Goal: Task Accomplishment & Management: Complete application form

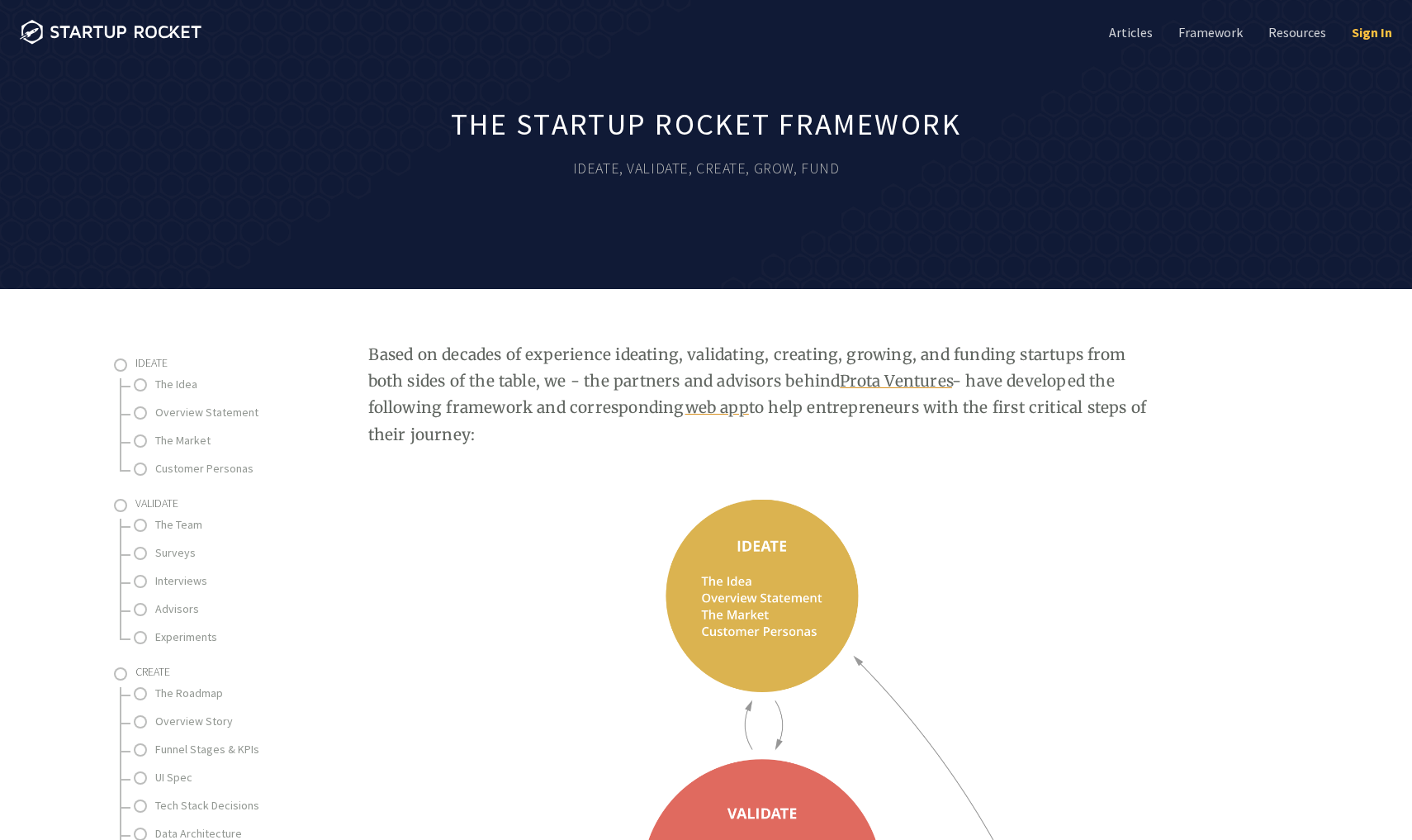
click at [1361, 32] on link "Sign In" at bounding box center [1370, 32] width 43 height 18
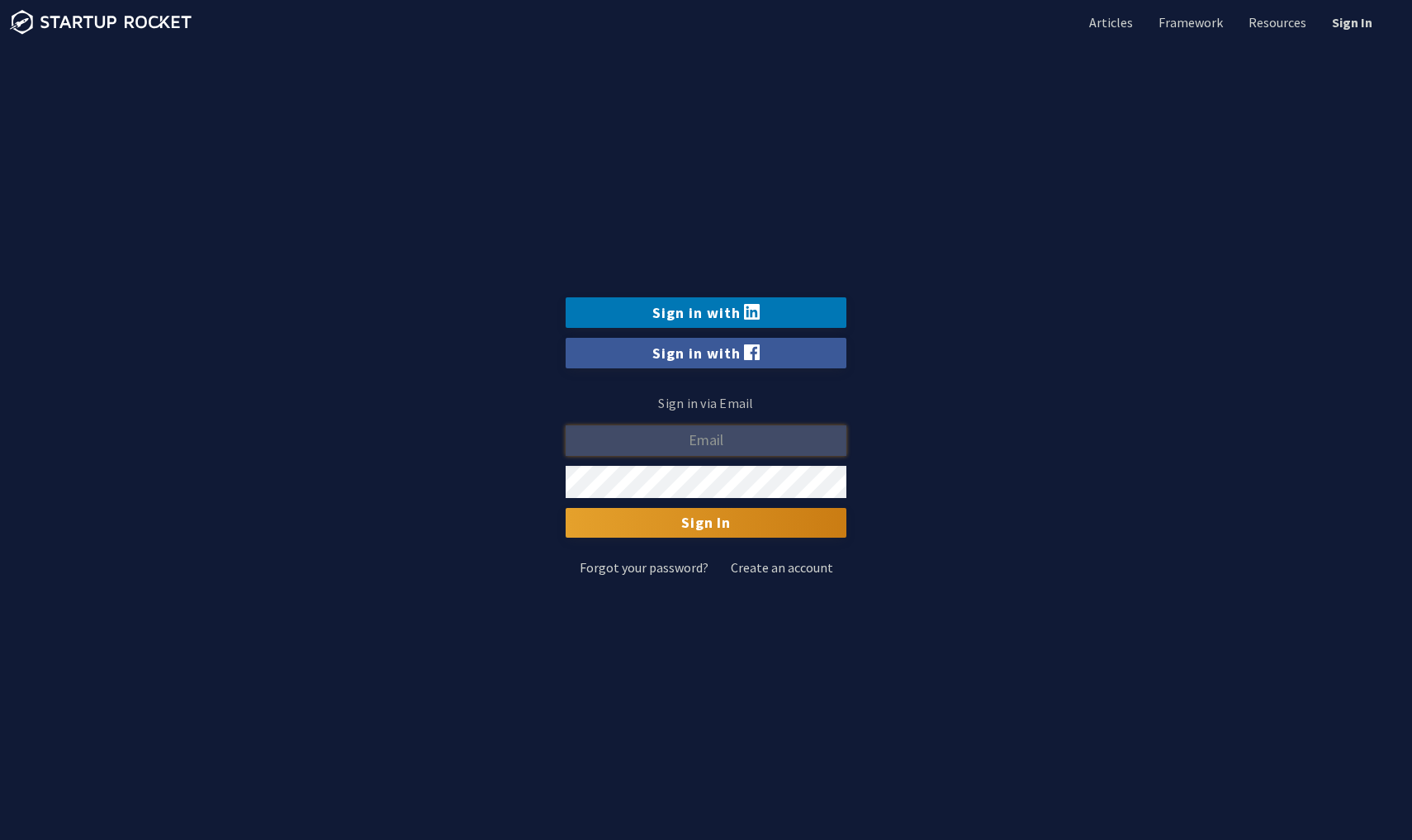
type input "[EMAIL_ADDRESS][DOMAIN_NAME]"
click at [709, 522] on input "Sign In" at bounding box center [706, 522] width 281 height 30
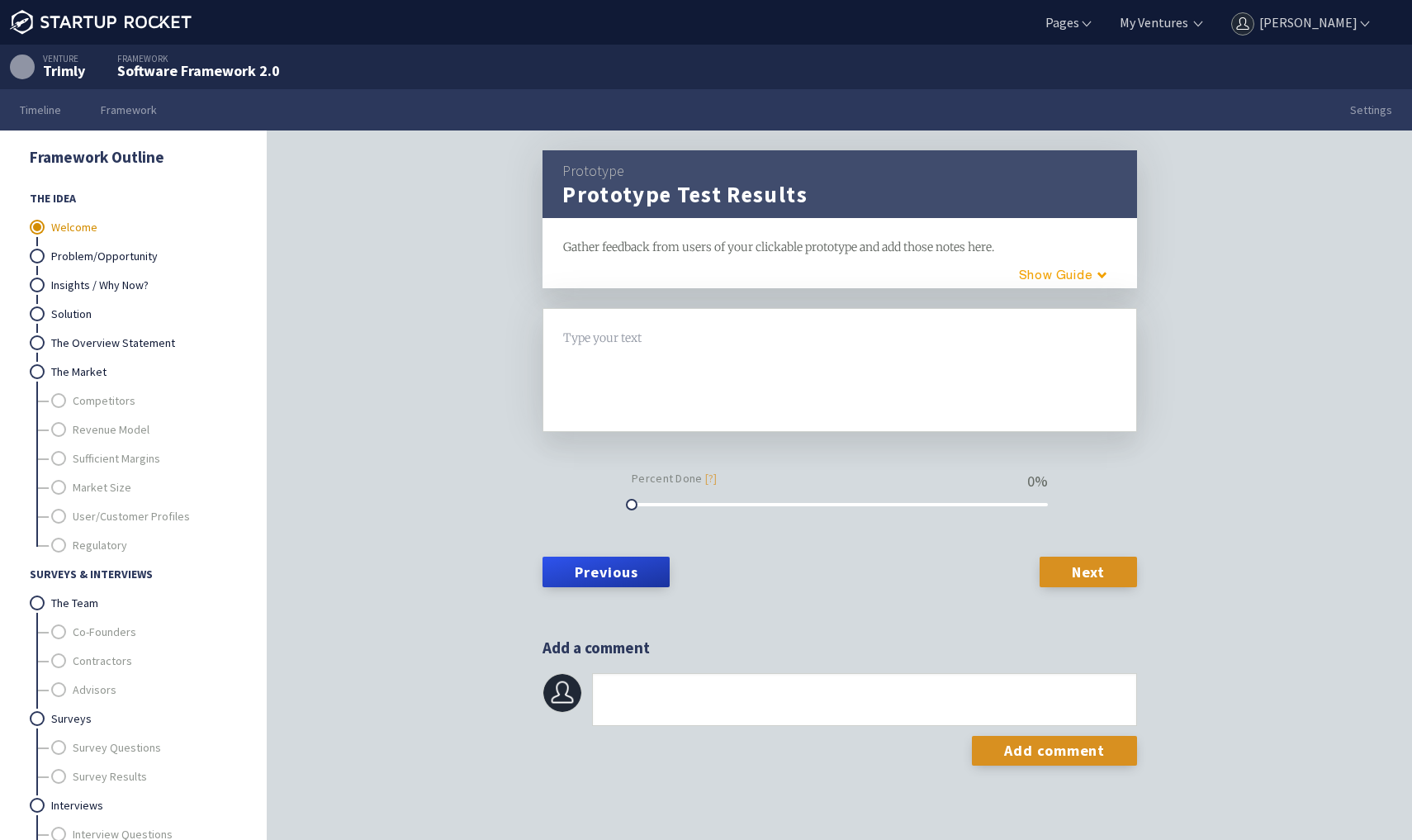
click at [109, 225] on link "Welcome" at bounding box center [144, 228] width 185 height 29
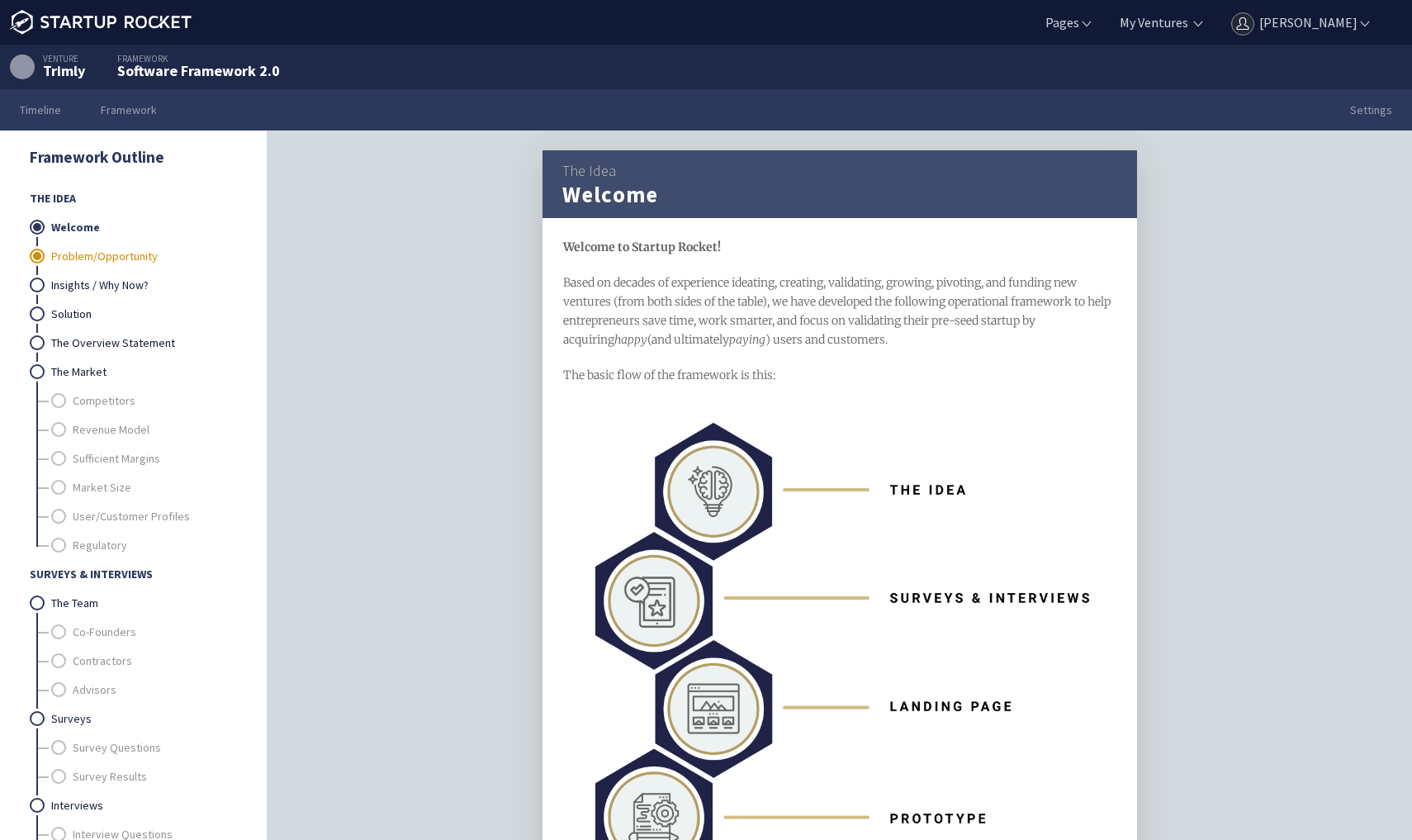
click at [107, 259] on link "Problem/Opportunity" at bounding box center [144, 257] width 185 height 29
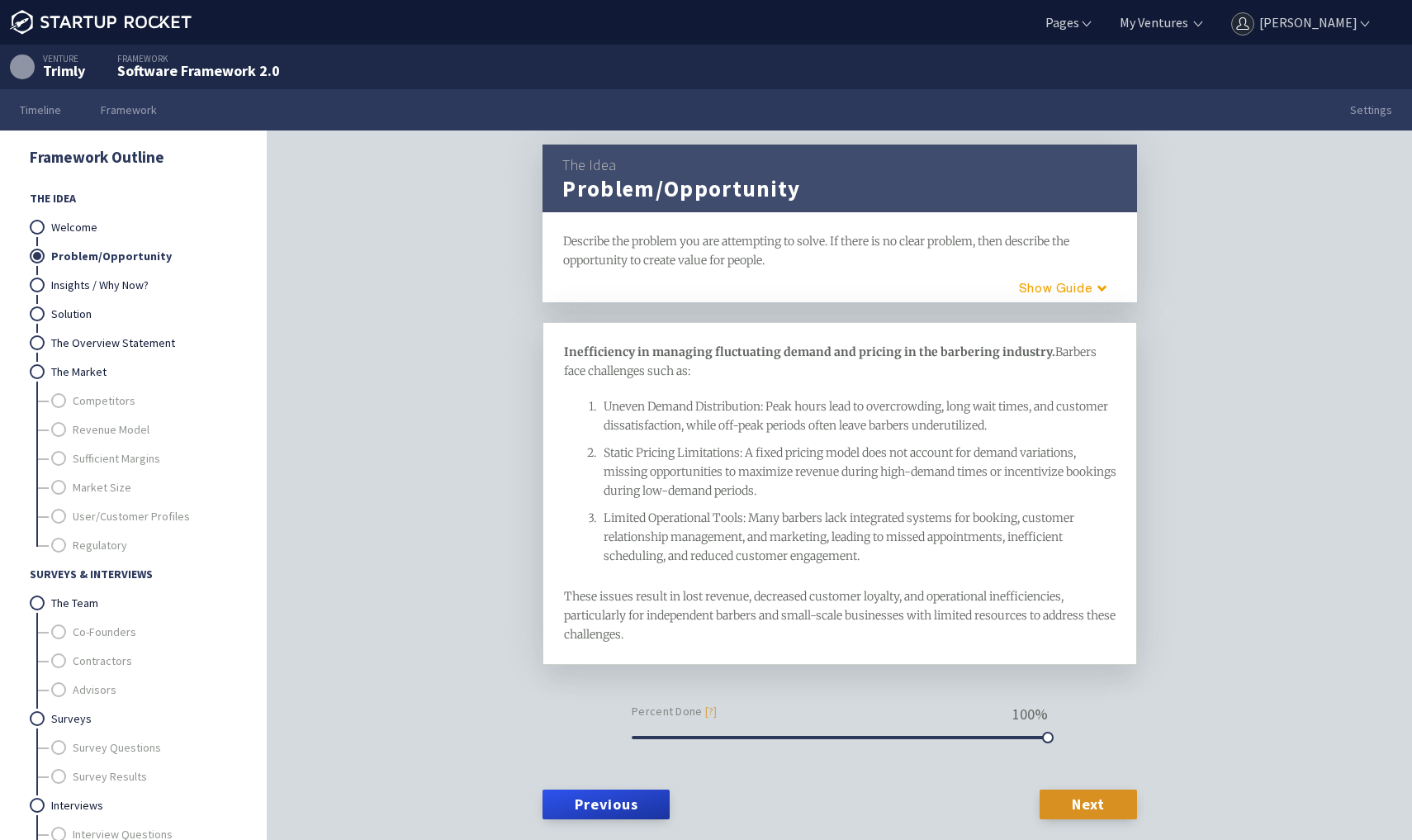
scroll to position [8, 0]
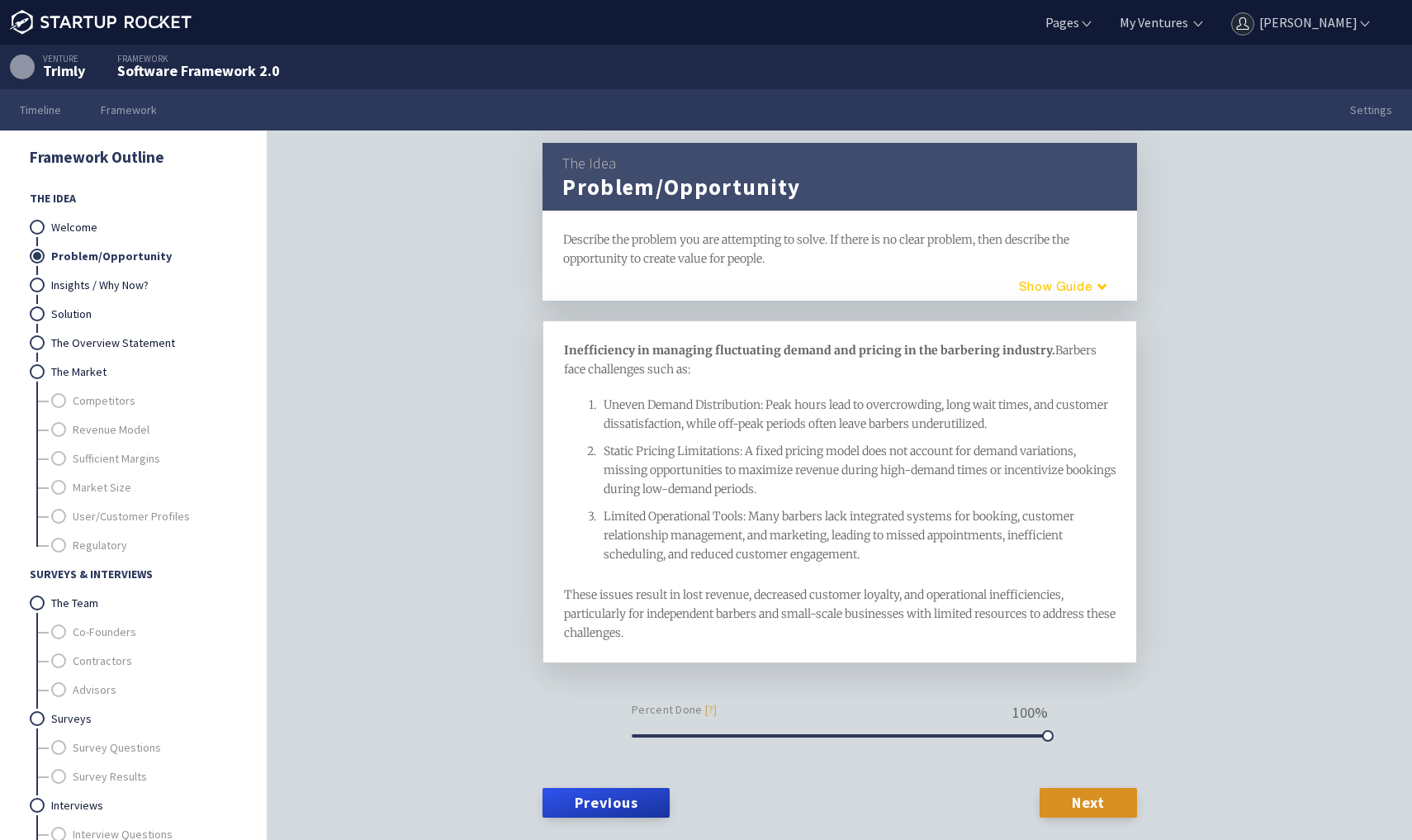
click at [1084, 294] on button "Guide" at bounding box center [1057, 286] width 140 height 27
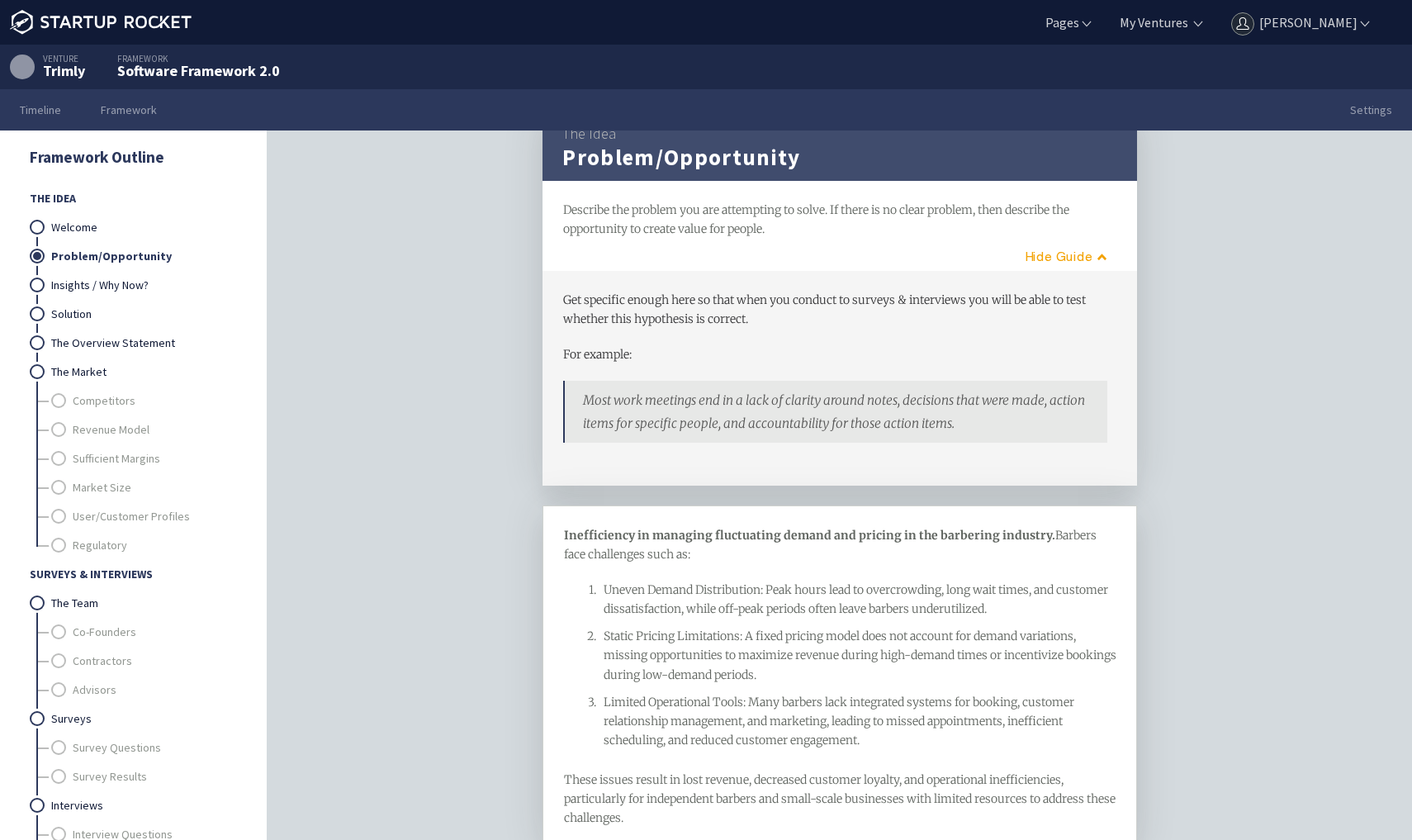
scroll to position [39, 0]
click at [668, 569] on div "Inefficiency in managing fluctuating demand and pricing in the barbering indust…" at bounding box center [840, 675] width 552 height 301
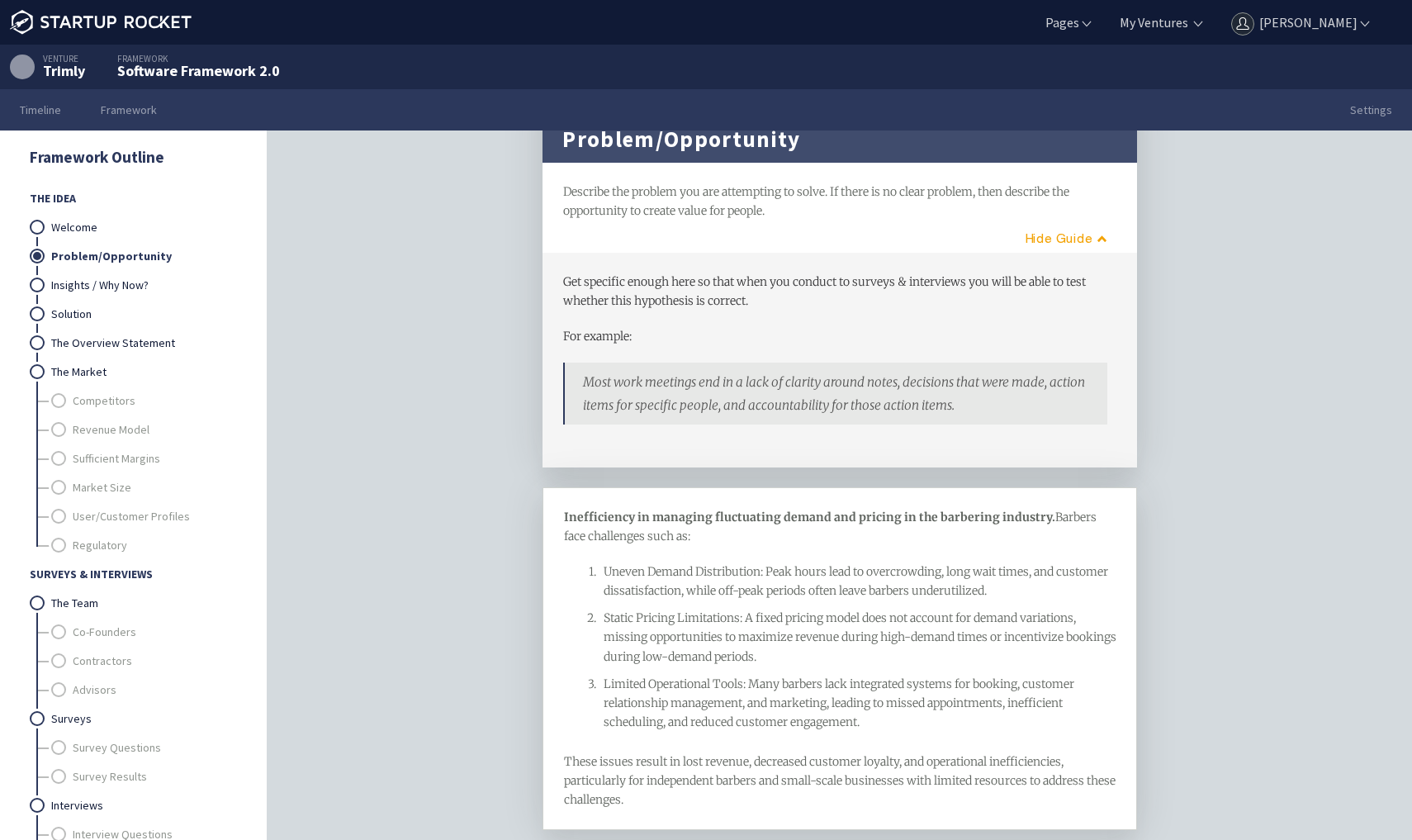
scroll to position [27, 0]
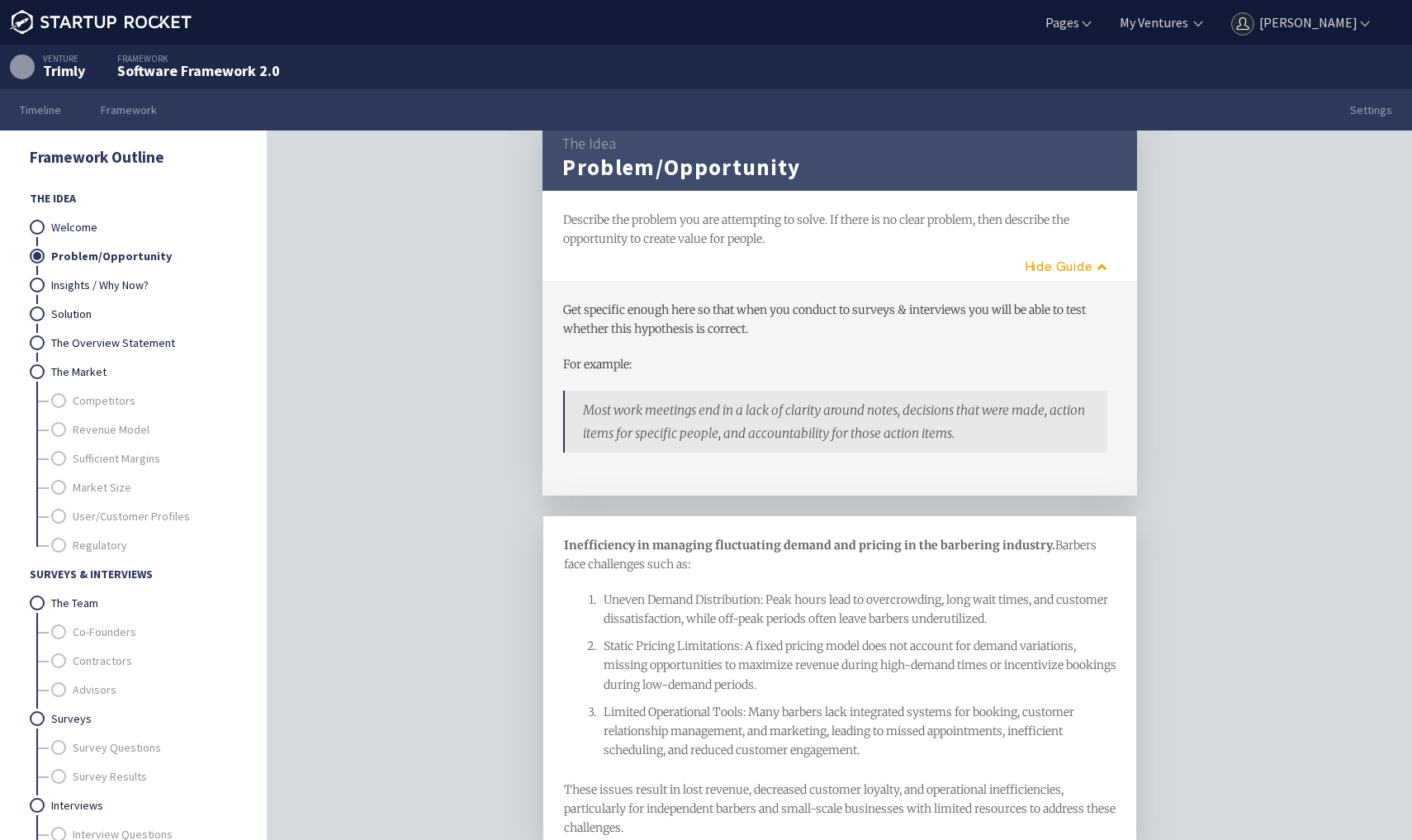
click at [132, 252] on link "Problem/Opportunity" at bounding box center [144, 257] width 185 height 29
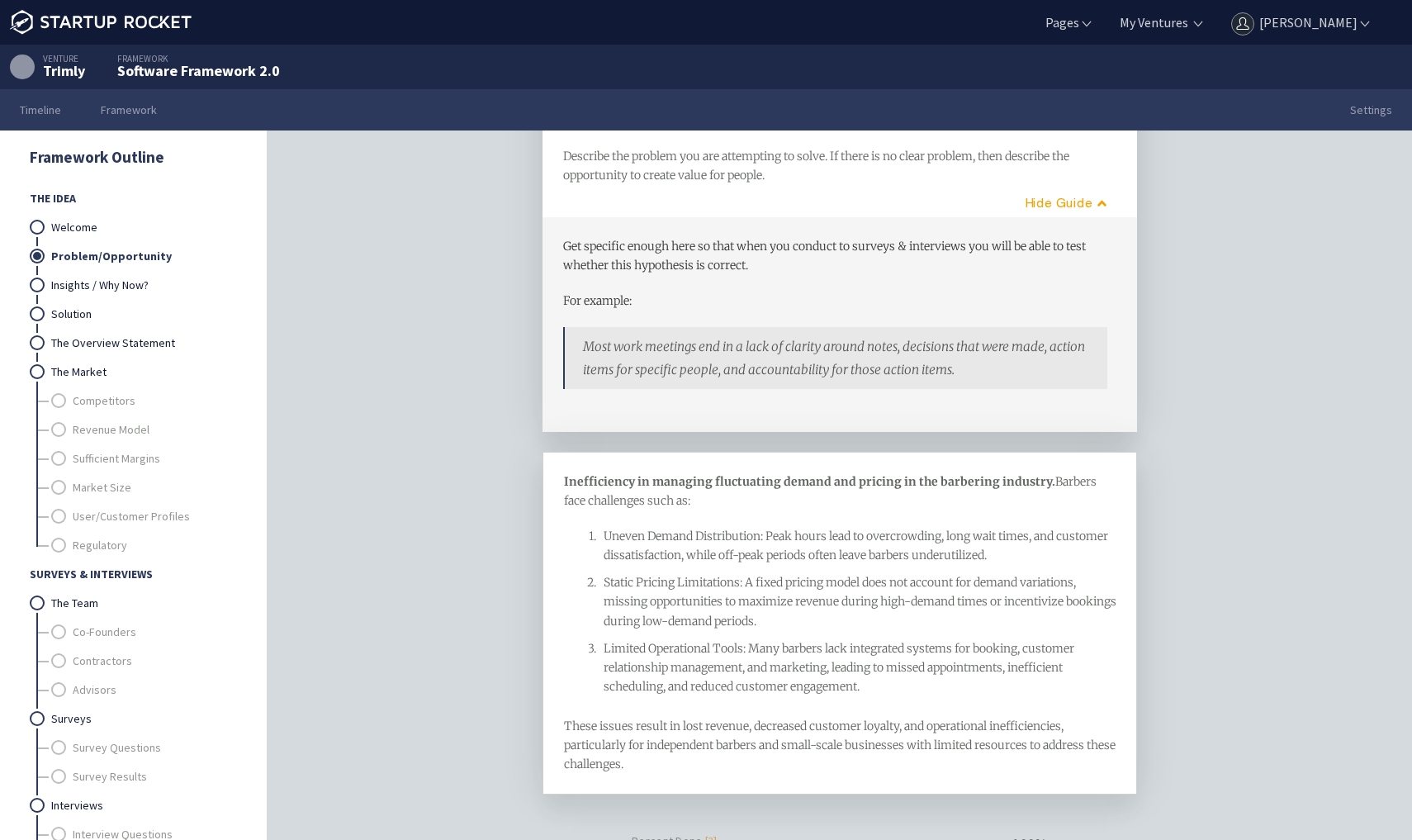
scroll to position [96, 0]
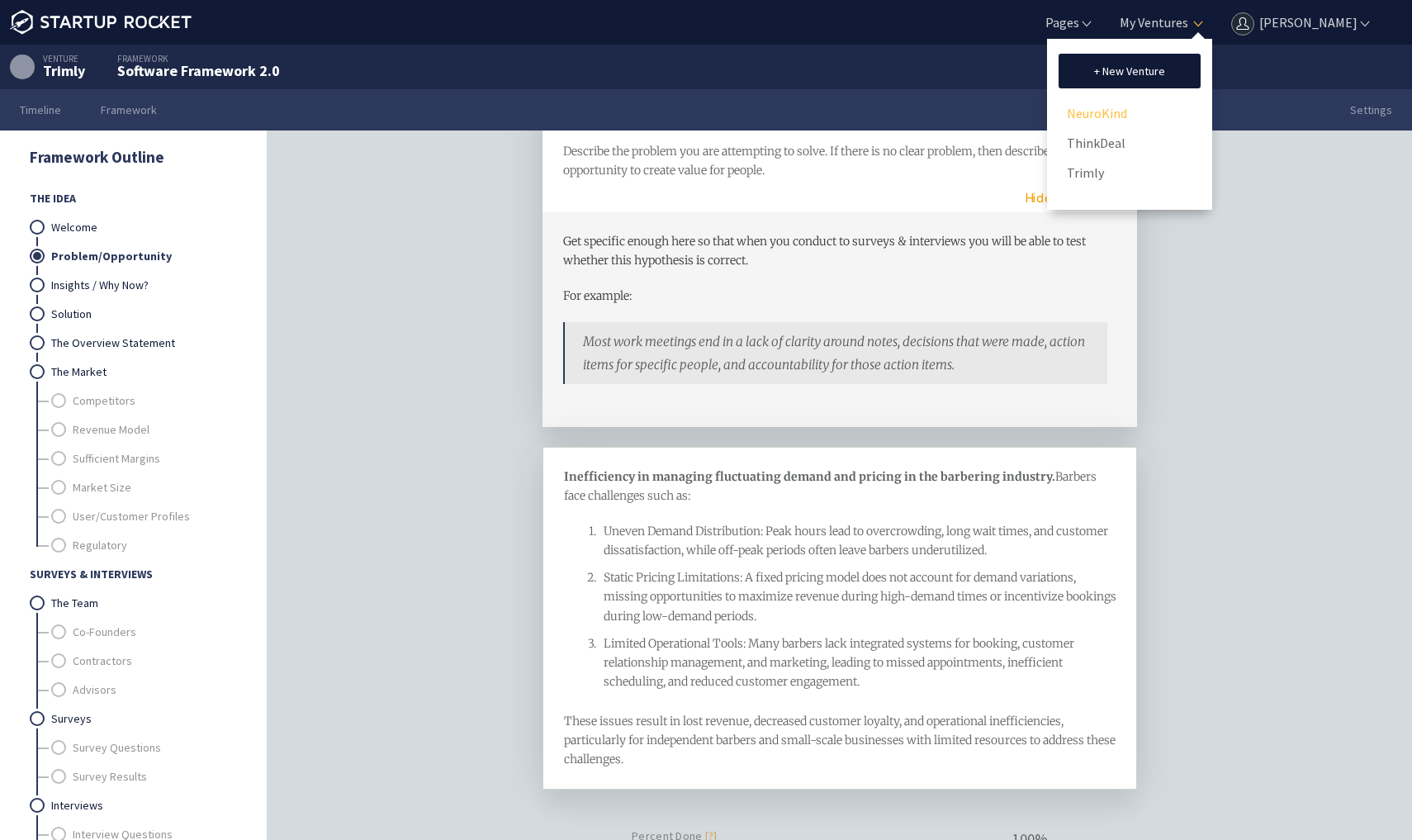
click at [1106, 116] on link "NeuroKind" at bounding box center [1130, 113] width 126 height 25
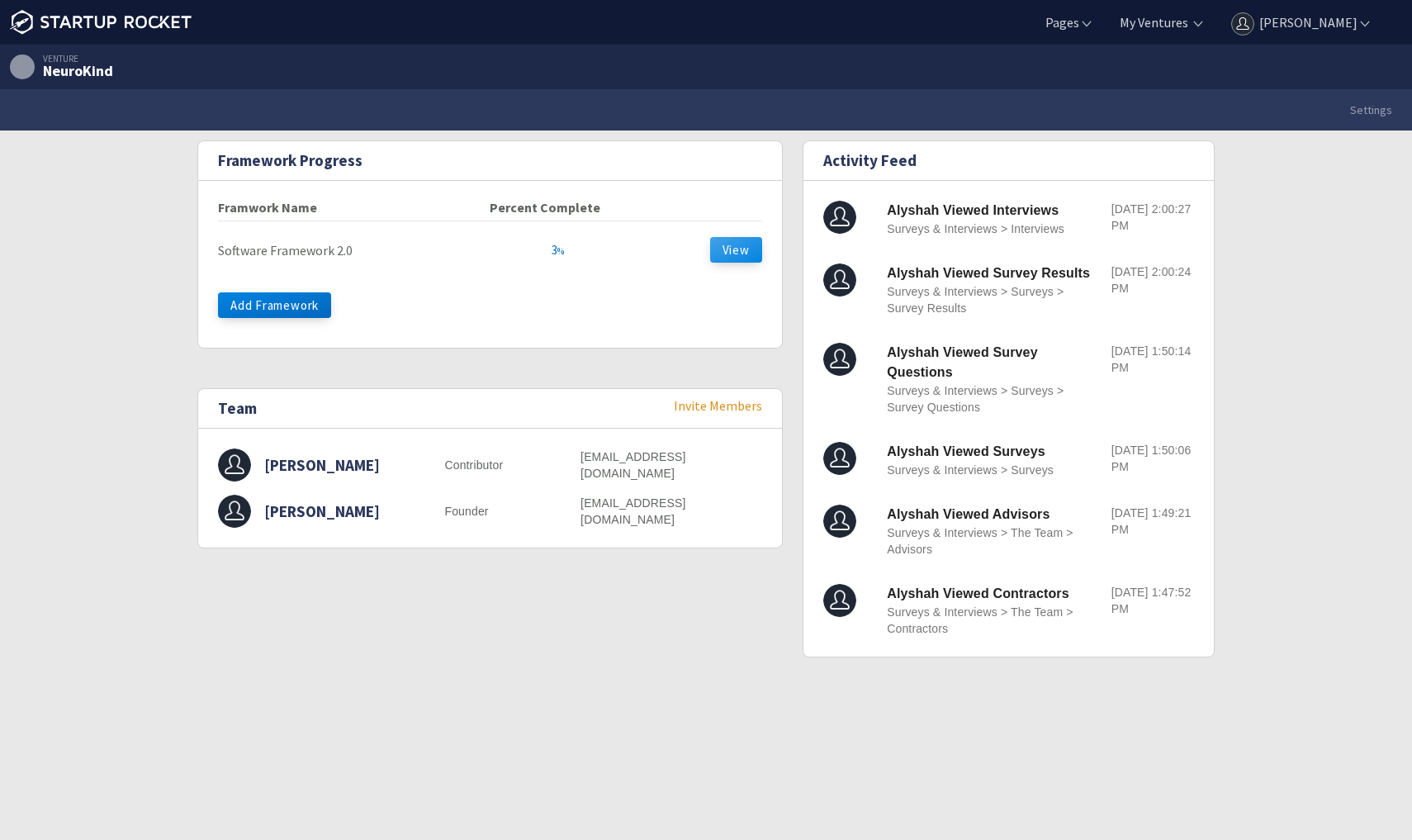
click at [743, 249] on button "View" at bounding box center [736, 249] width 52 height 26
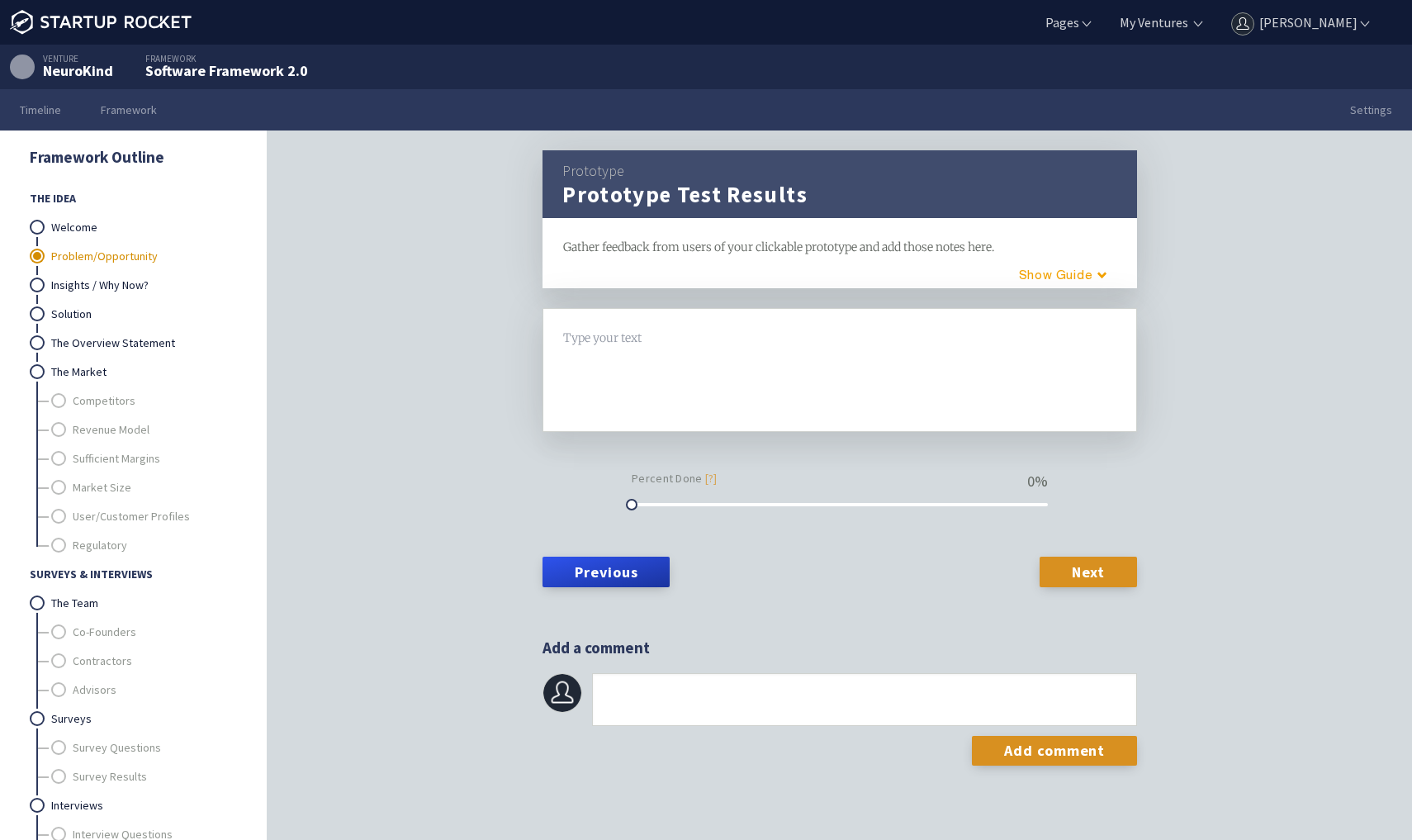
click at [120, 257] on link "Problem/Opportunity" at bounding box center [144, 257] width 185 height 29
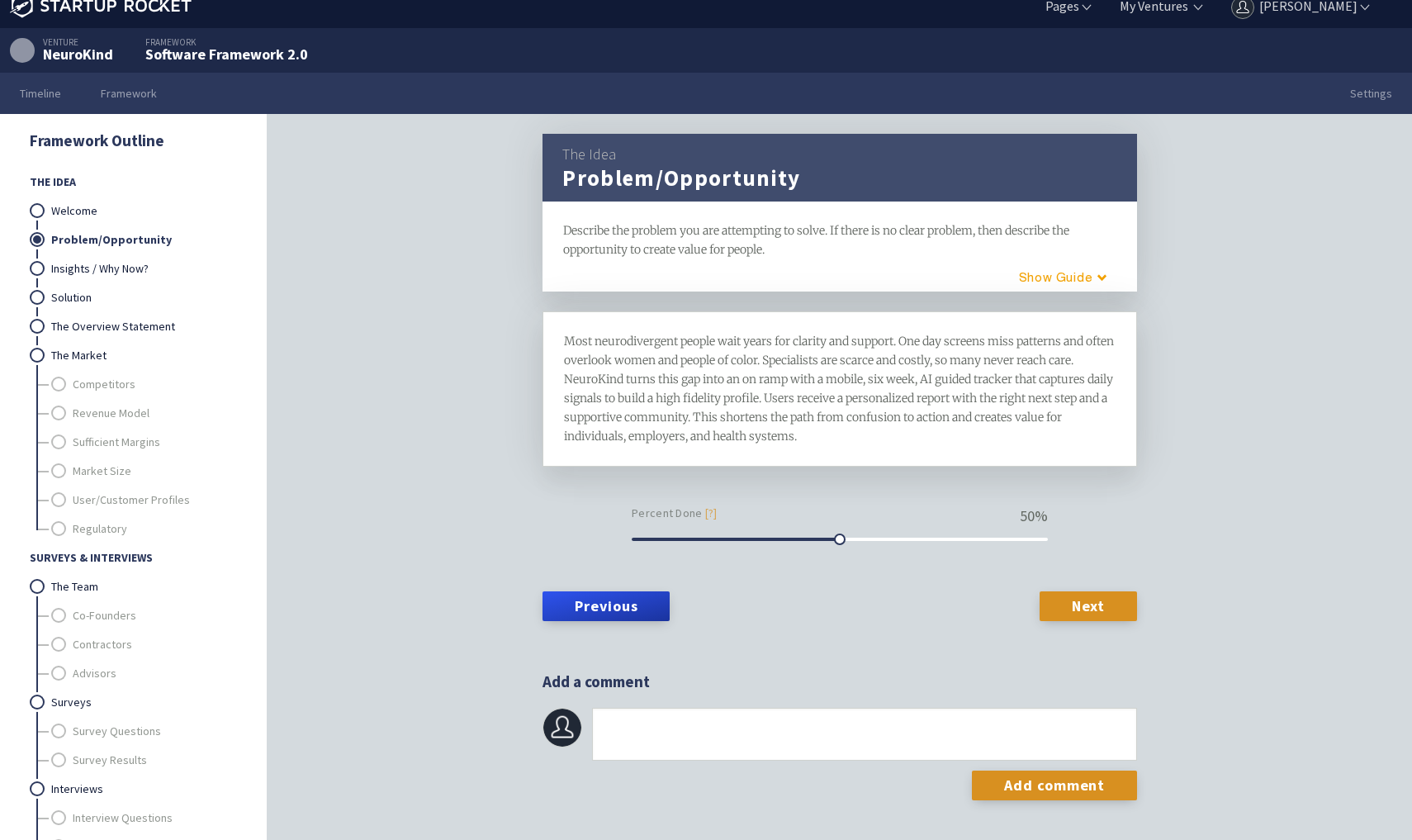
scroll to position [16, 0]
click at [629, 423] on span "Most neurodivergent people wait years for clarity and support. One day screens …" at bounding box center [840, 388] width 552 height 110
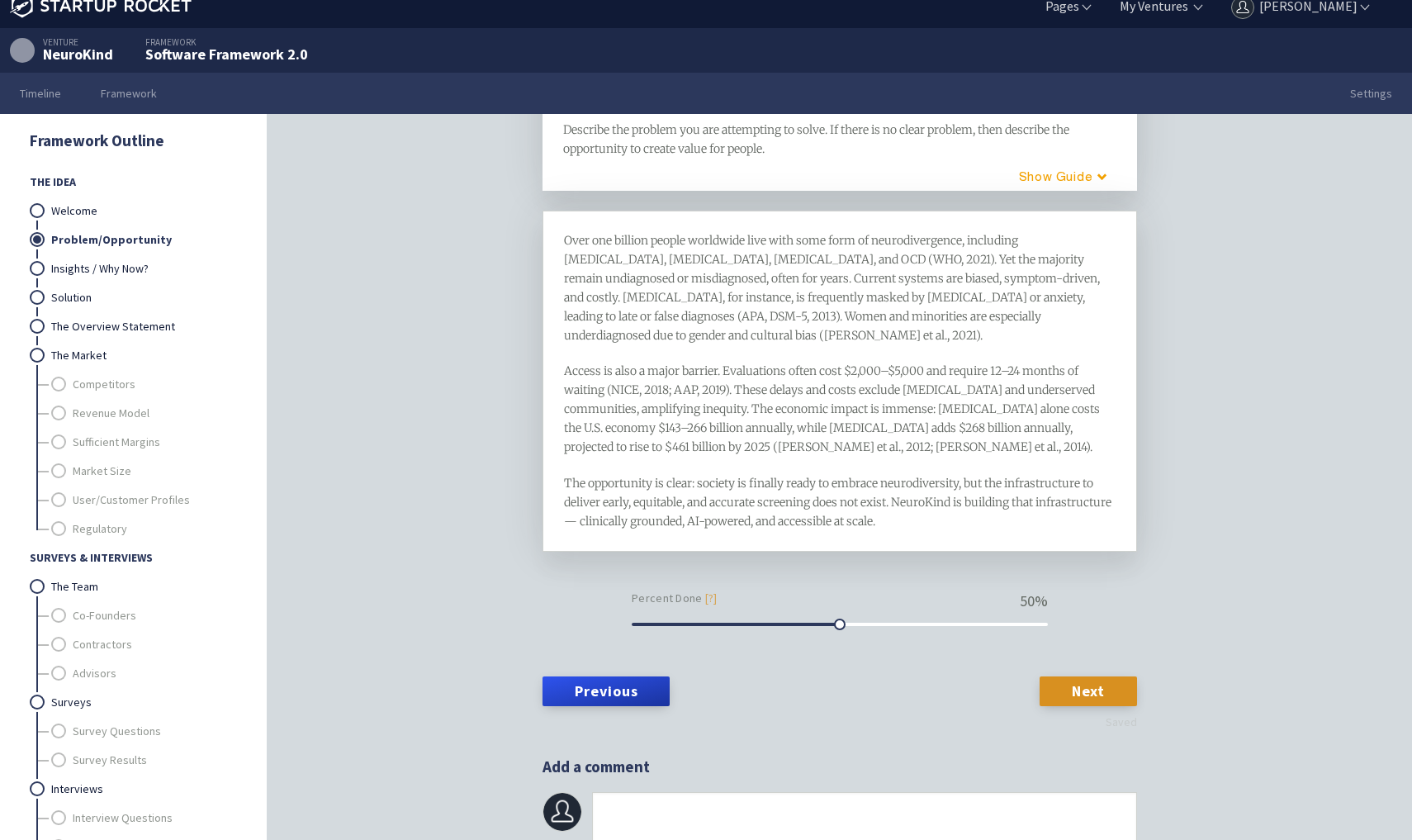
scroll to position [99, 0]
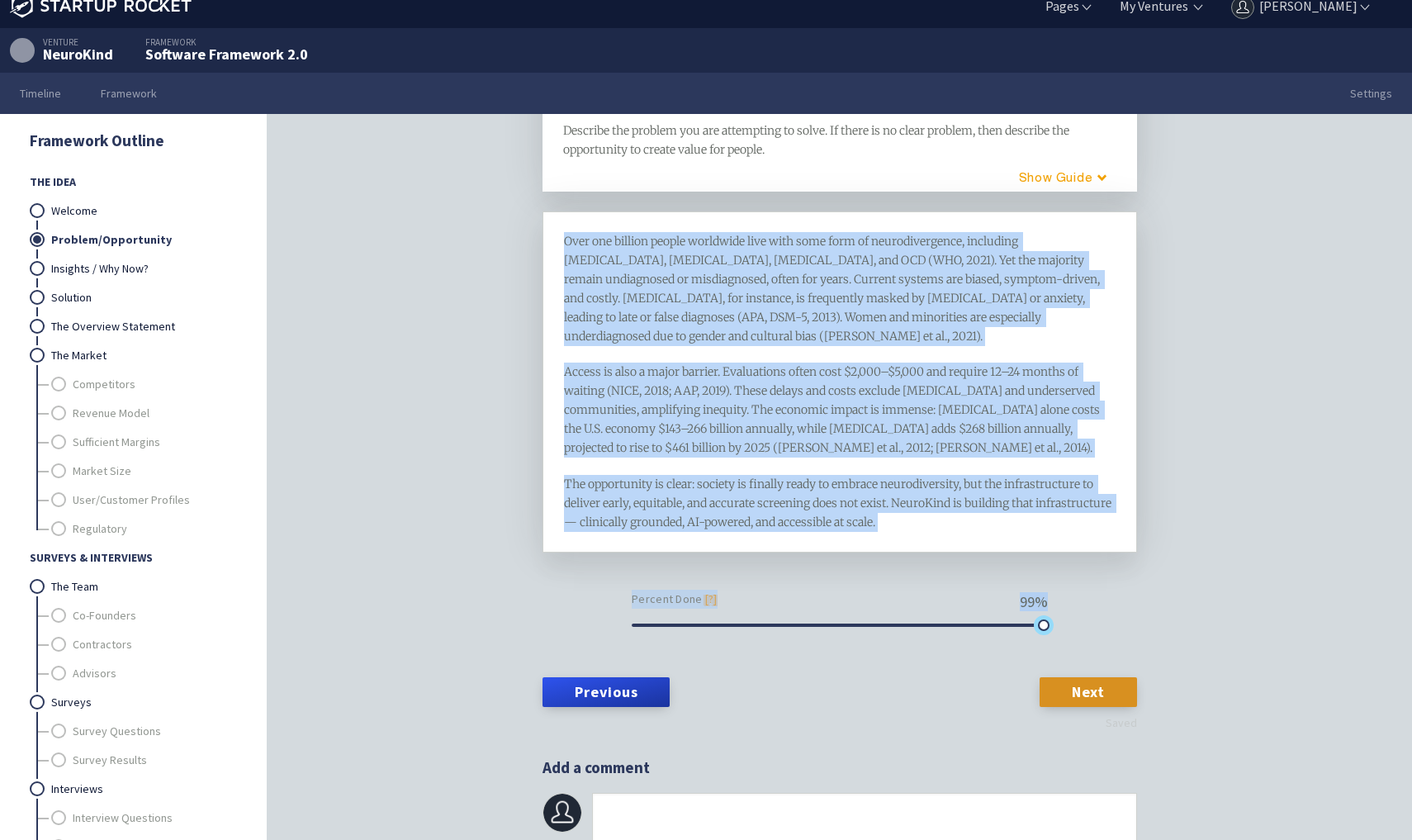
drag, startPoint x: 841, startPoint y: 608, endPoint x: 1057, endPoint y: 621, distance: 216.4
click at [1057, 621] on form "Over one billion people worldwide live with some form of neurodivergence, inclu…" at bounding box center [840, 464] width 595 height 506
click at [1080, 582] on div "Over one billion people worldwide live with some form of neurodivergence, inclu…" at bounding box center [840, 421] width 595 height 419
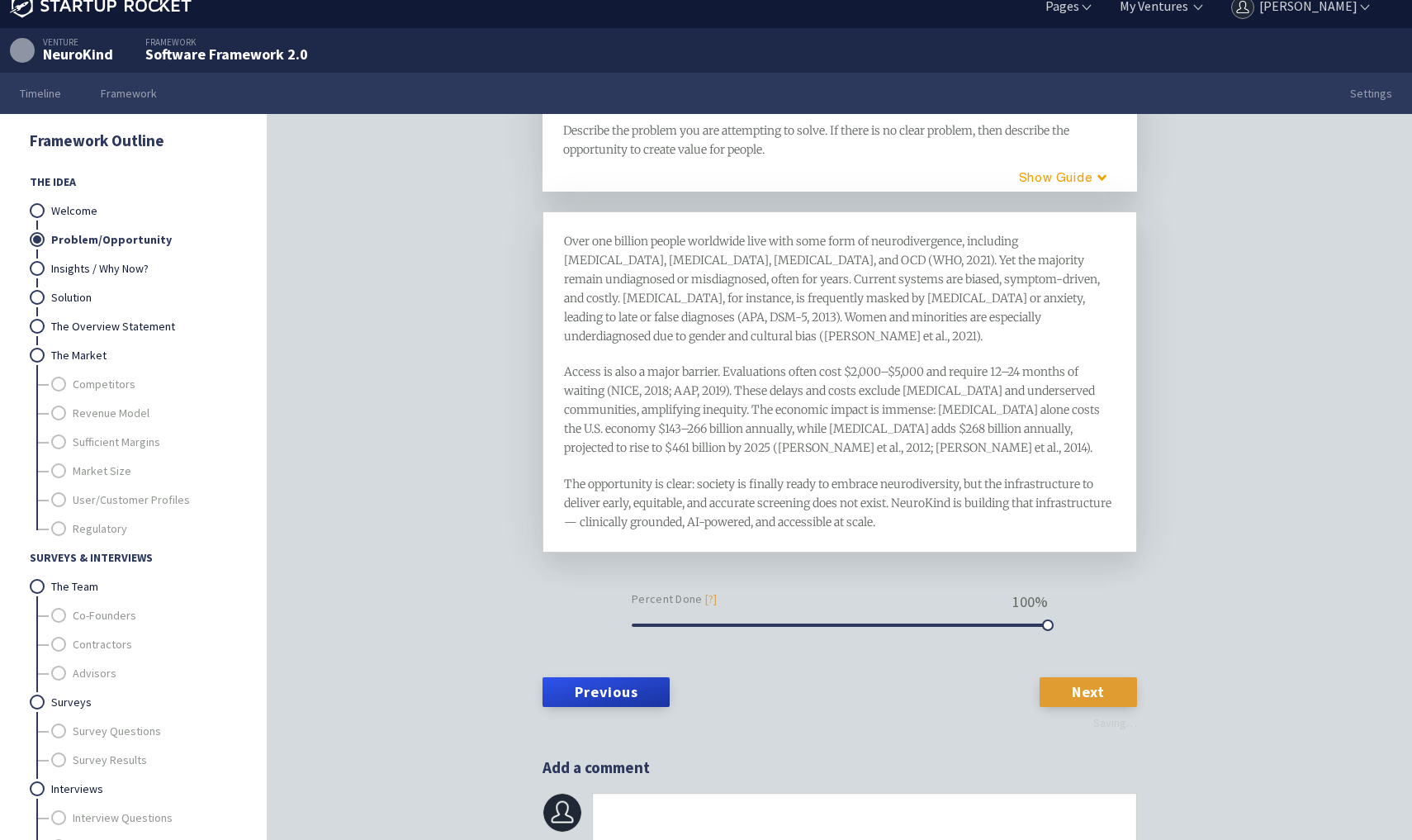
click at [1079, 677] on link "Next" at bounding box center [1088, 691] width 98 height 30
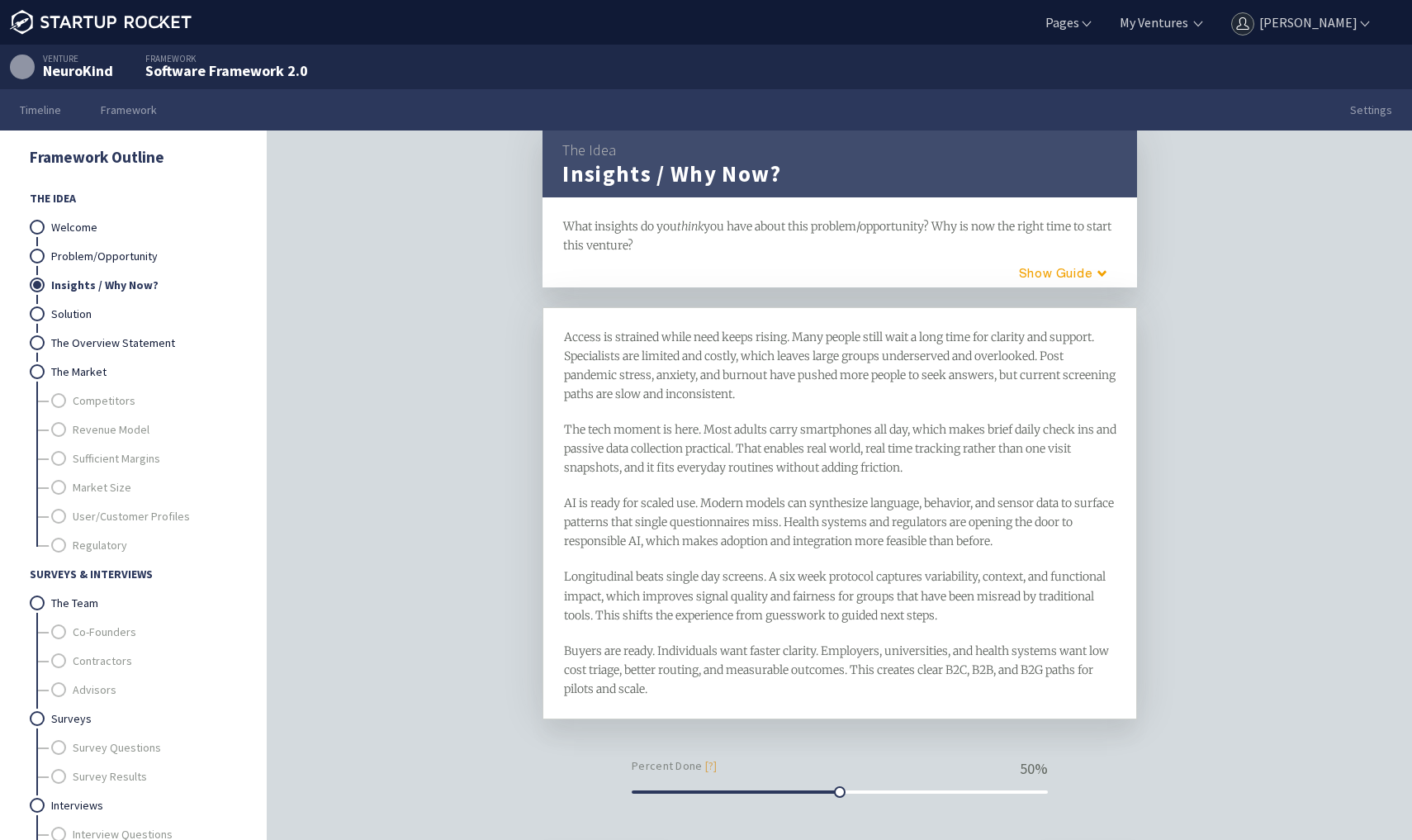
scroll to position [26, 0]
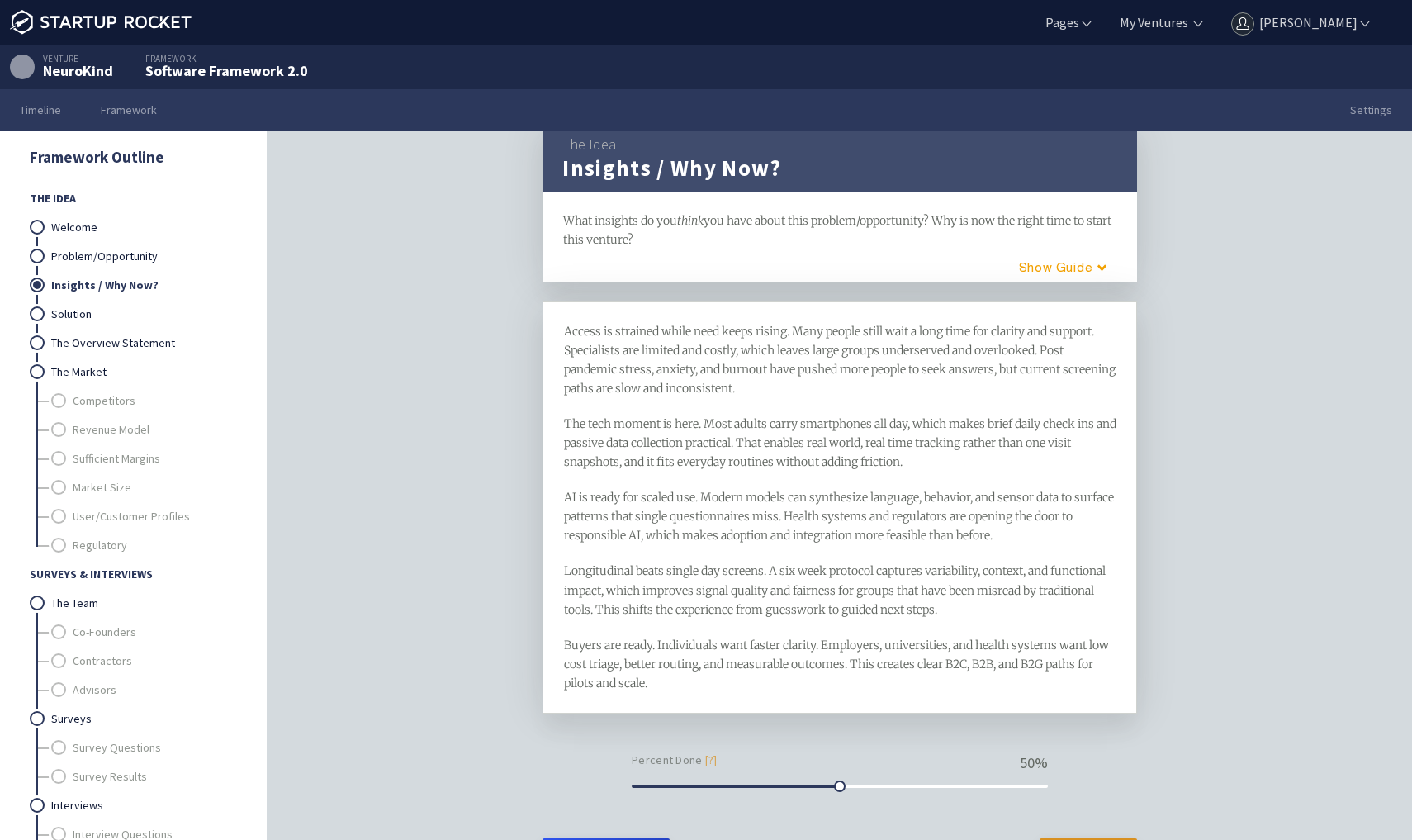
click at [767, 611] on span "Longitudinal beats single day screens. A six week protocol captures variability…" at bounding box center [836, 589] width 545 height 53
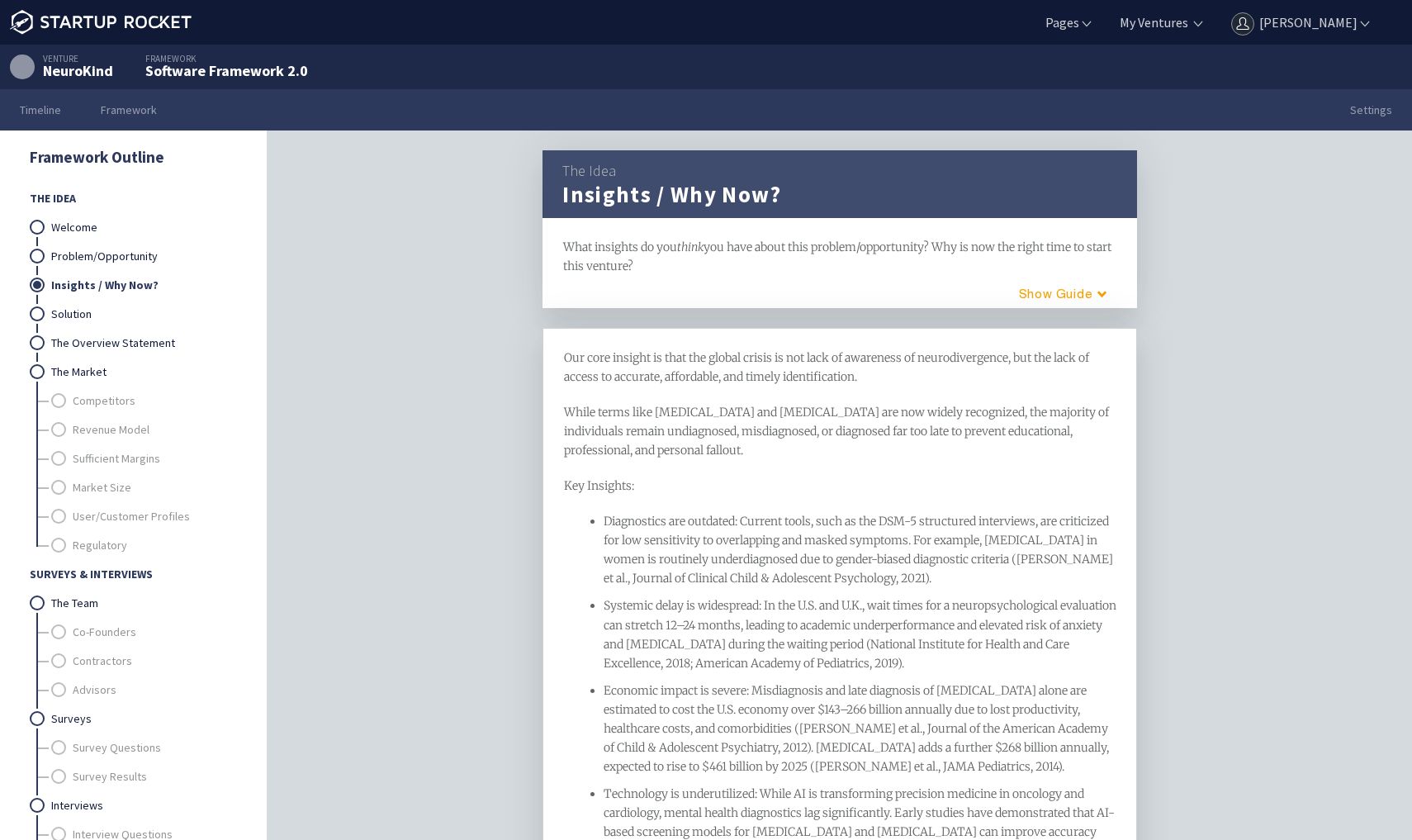
scroll to position [0, 0]
click at [598, 488] on span "Key Insights:" at bounding box center [599, 485] width 71 height 14
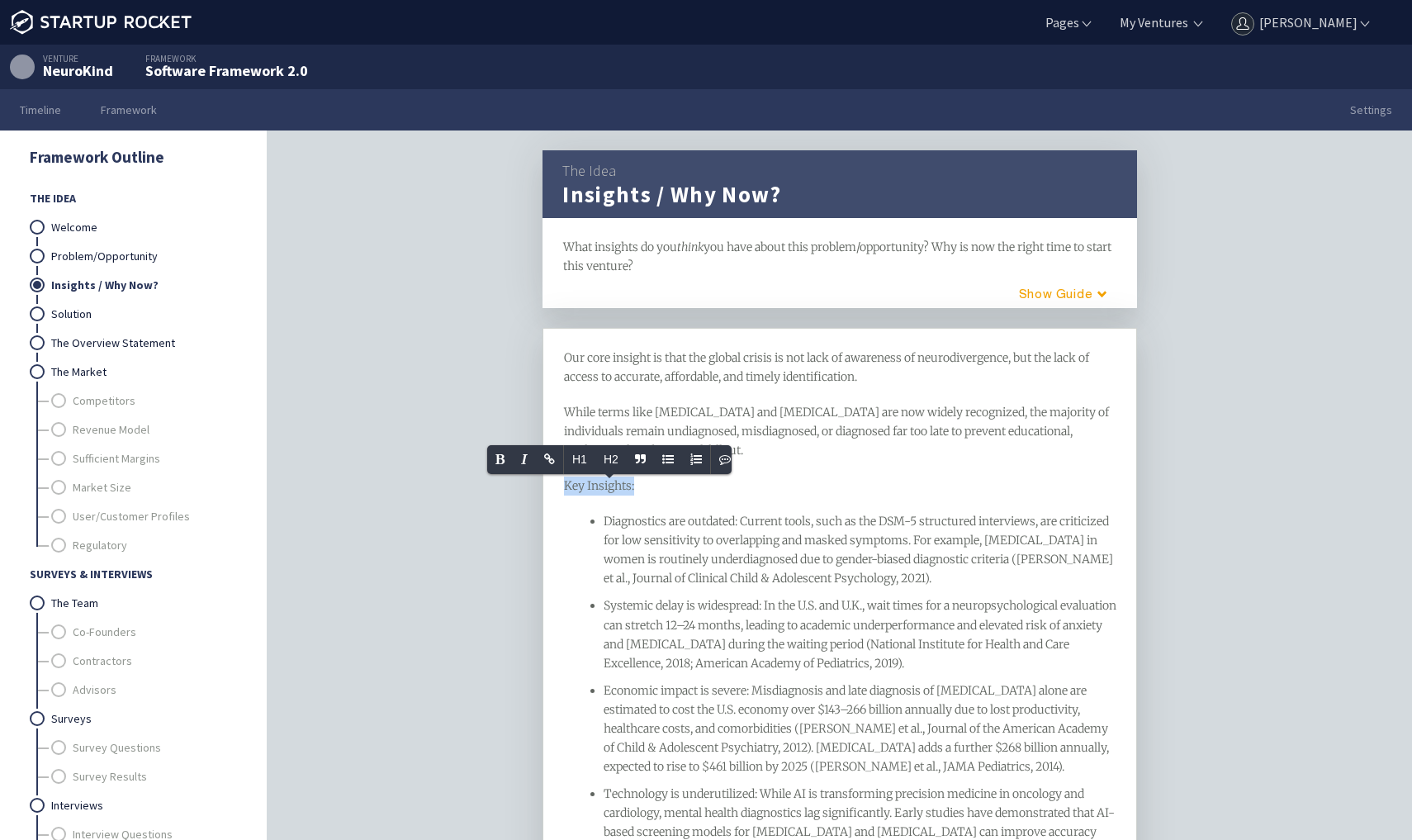
click at [598, 488] on span "Key Insights:" at bounding box center [599, 485] width 71 height 14
click at [636, 547] on div "Diagnostics are outdated: Current tools, such as the DSM-5 structured interview…" at bounding box center [860, 549] width 513 height 76
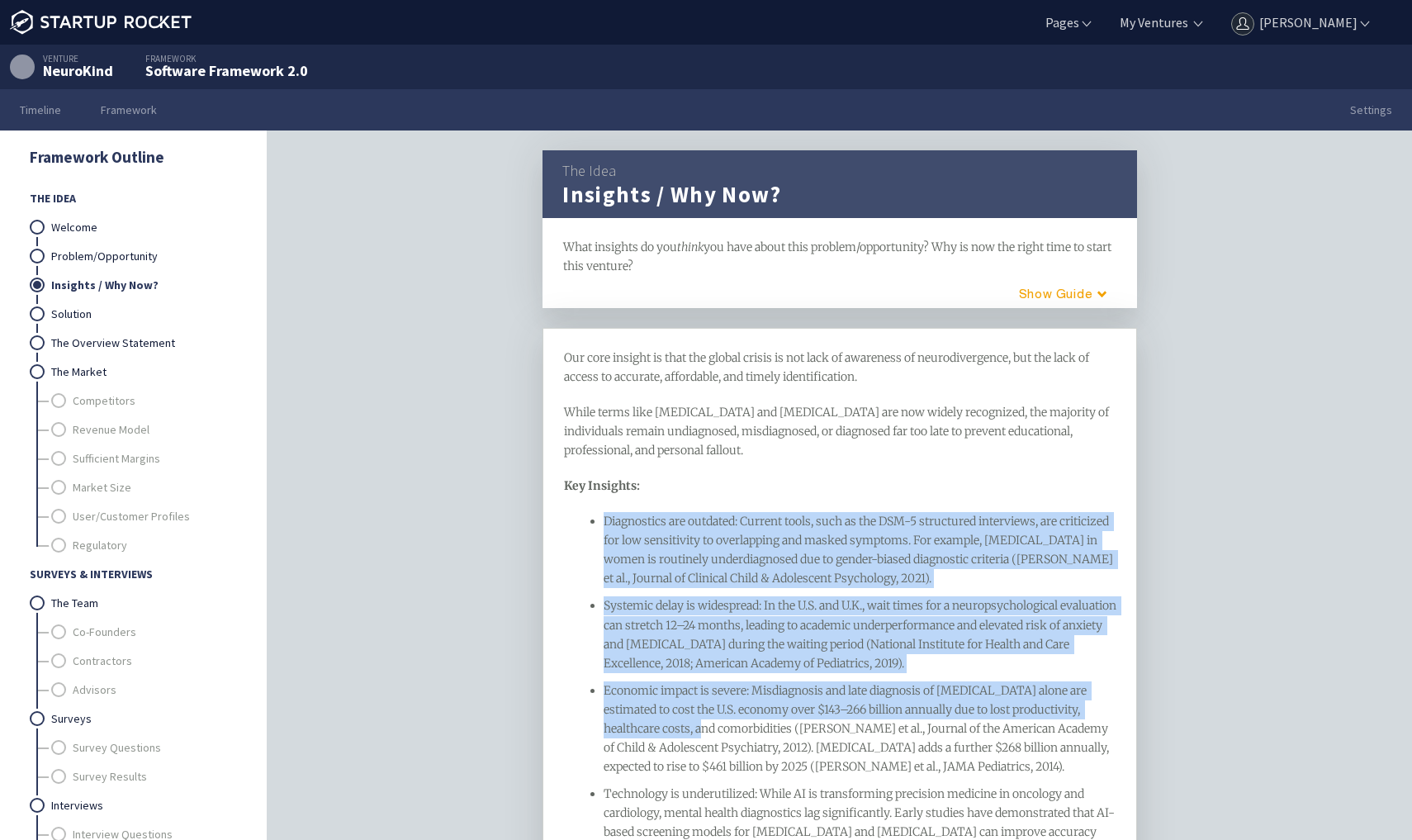
drag, startPoint x: 604, startPoint y: 517, endPoint x: 670, endPoint y: 792, distance: 282.8
click at [670, 792] on ul "Diagnostics are outdated: Current tools, such as the DSM-5 structured interview…" at bounding box center [840, 728] width 552 height 434
click at [919, 494] on div "Our core insight is that the global crisis is not lack of awareness of neurodiv…" at bounding box center [839, 789] width 553 height 882
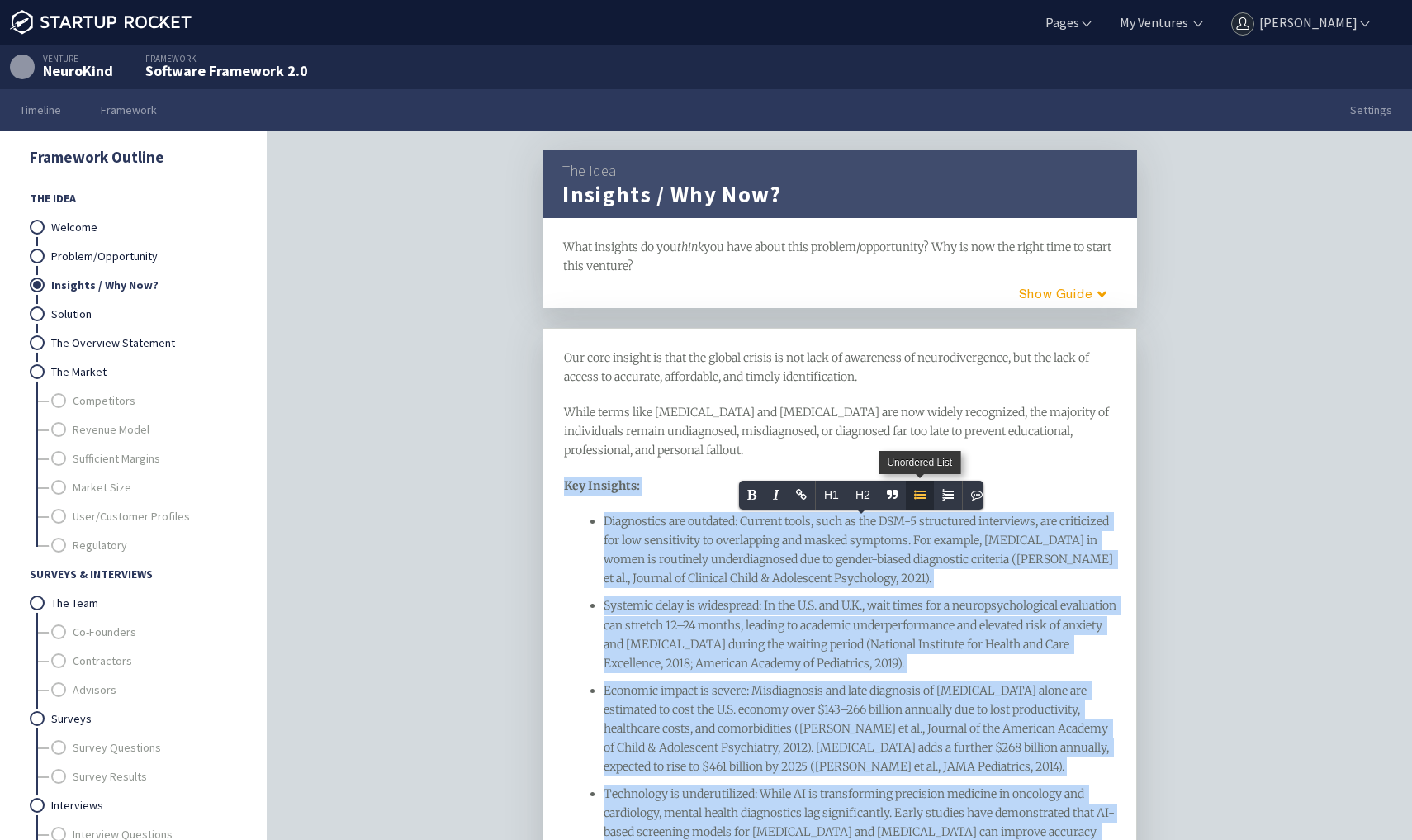
scroll to position [47, 0]
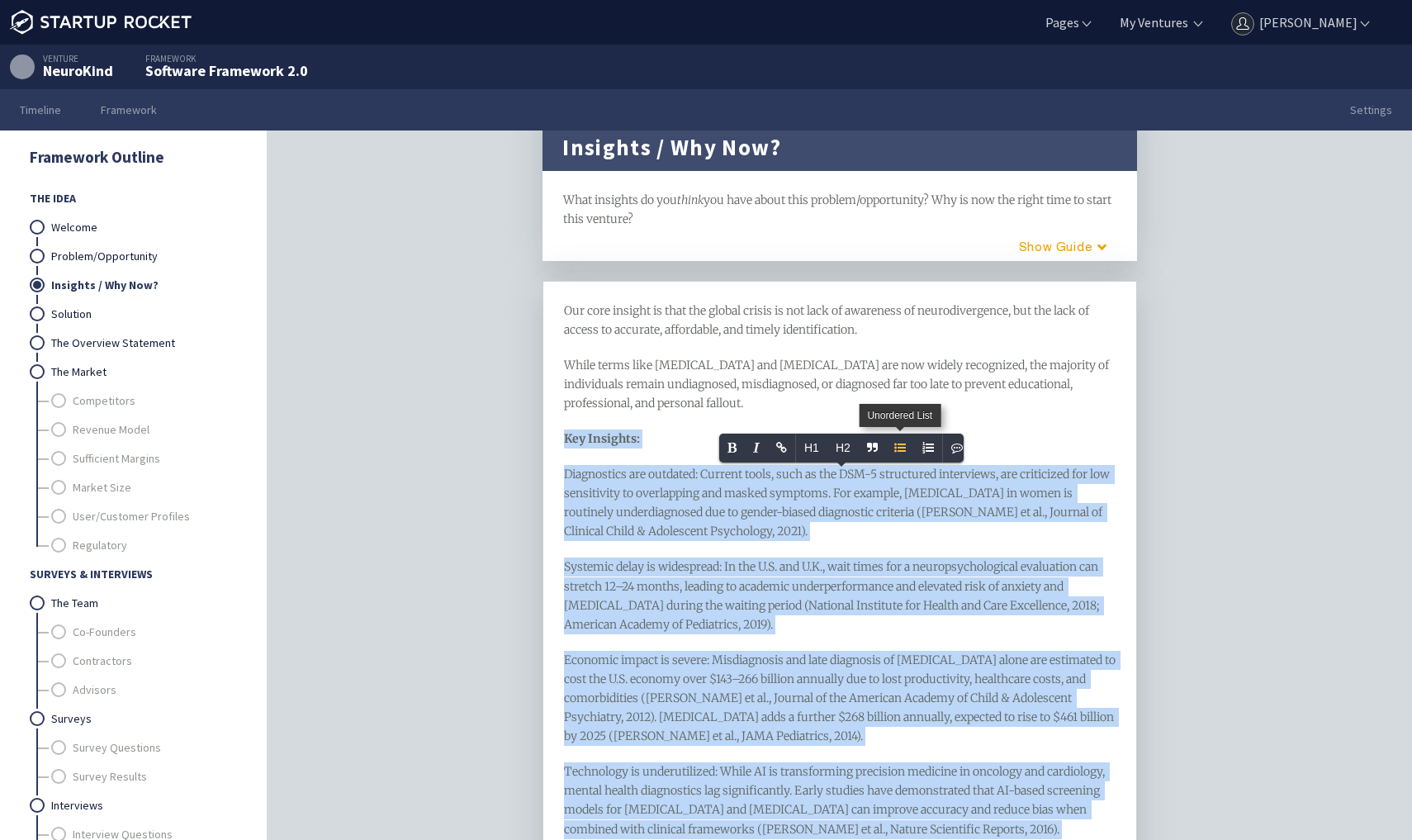
click at [906, 449] on span "Unordered List" at bounding box center [900, 448] width 28 height 29
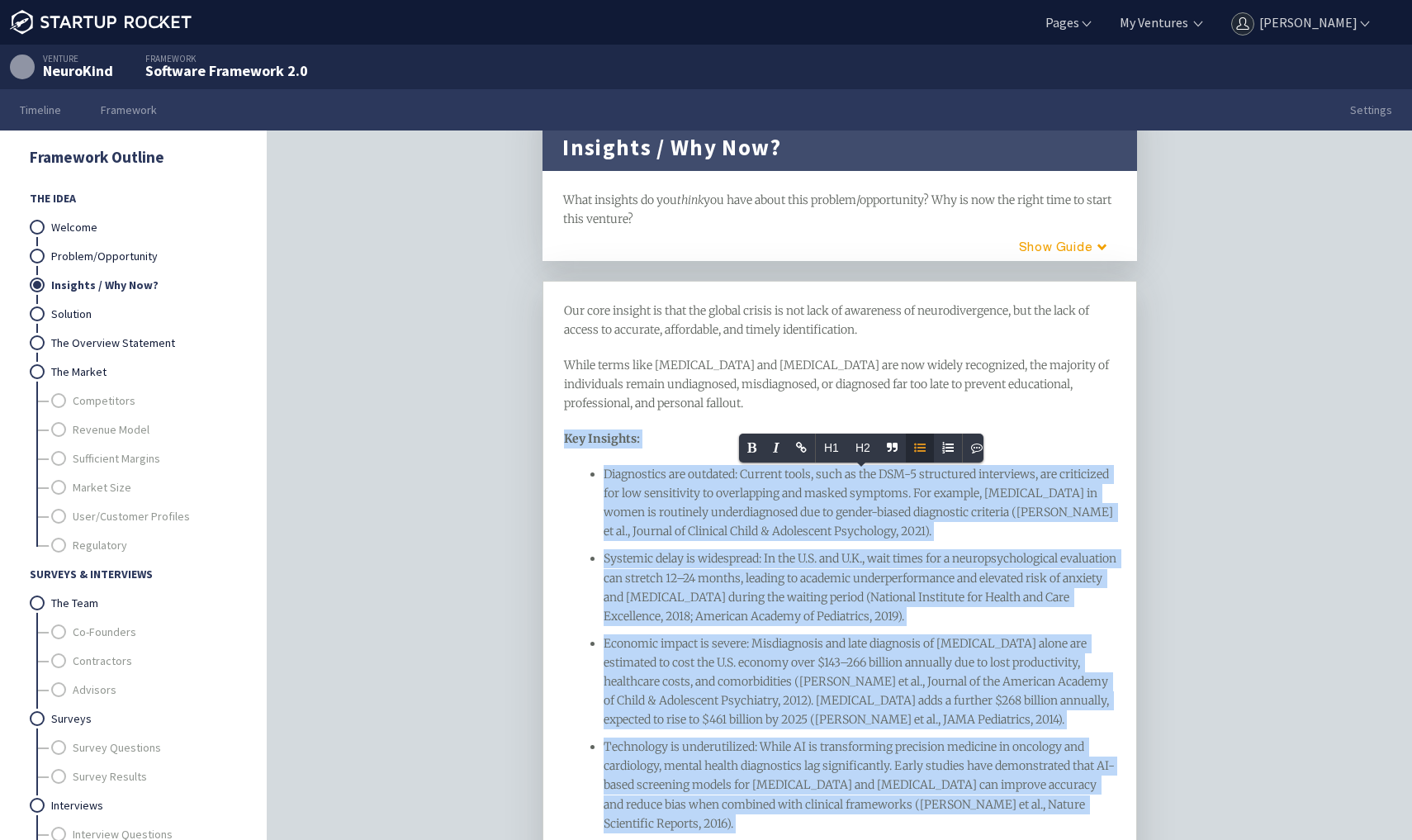
click at [650, 582] on ul "Diagnostics are outdated: Current tools, such as the DSM-5 structured interview…" at bounding box center [840, 681] width 552 height 434
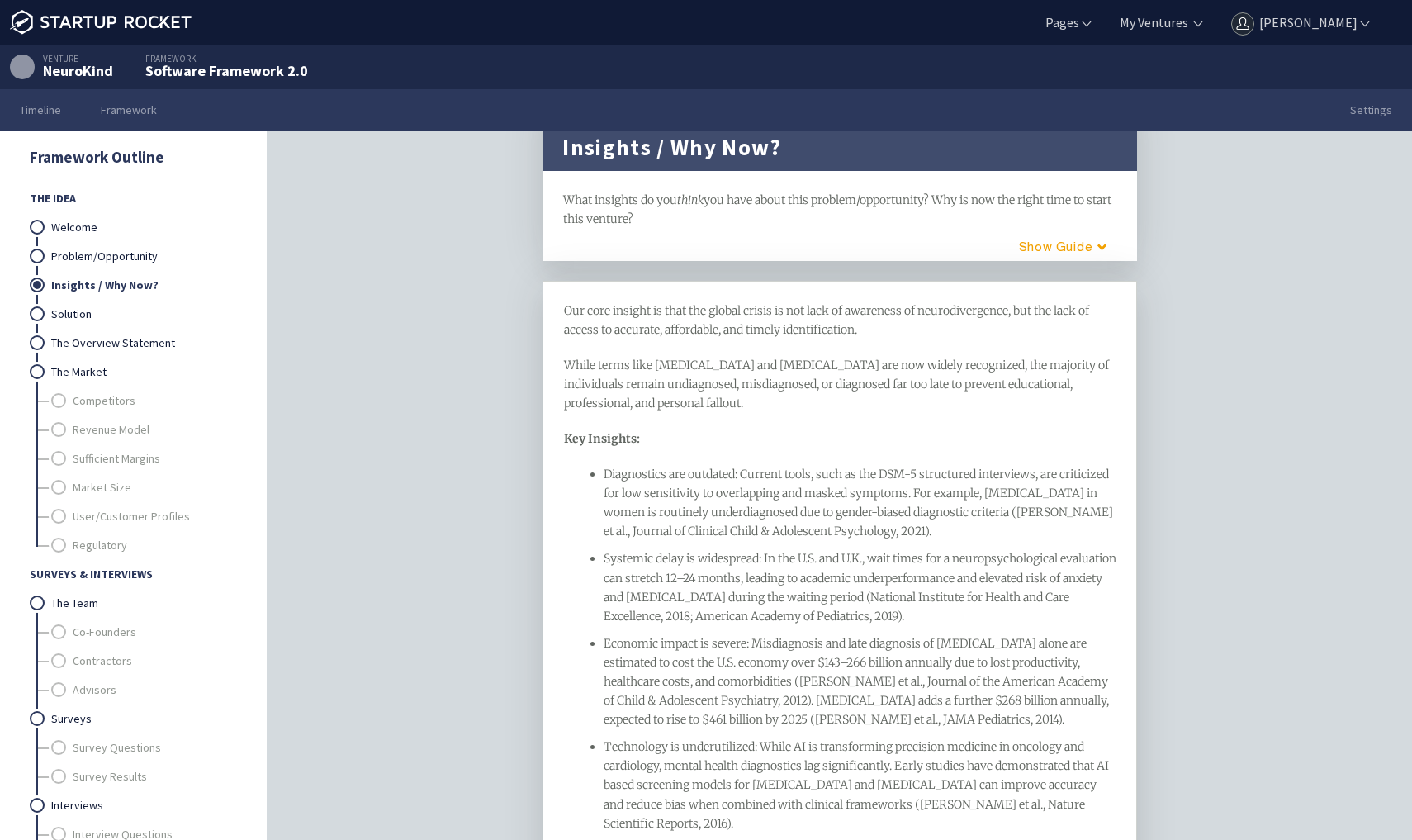
click at [642, 541] on div "Diagnostics are outdated: Current tools, such as the DSM-5 structured interview…" at bounding box center [860, 502] width 513 height 76
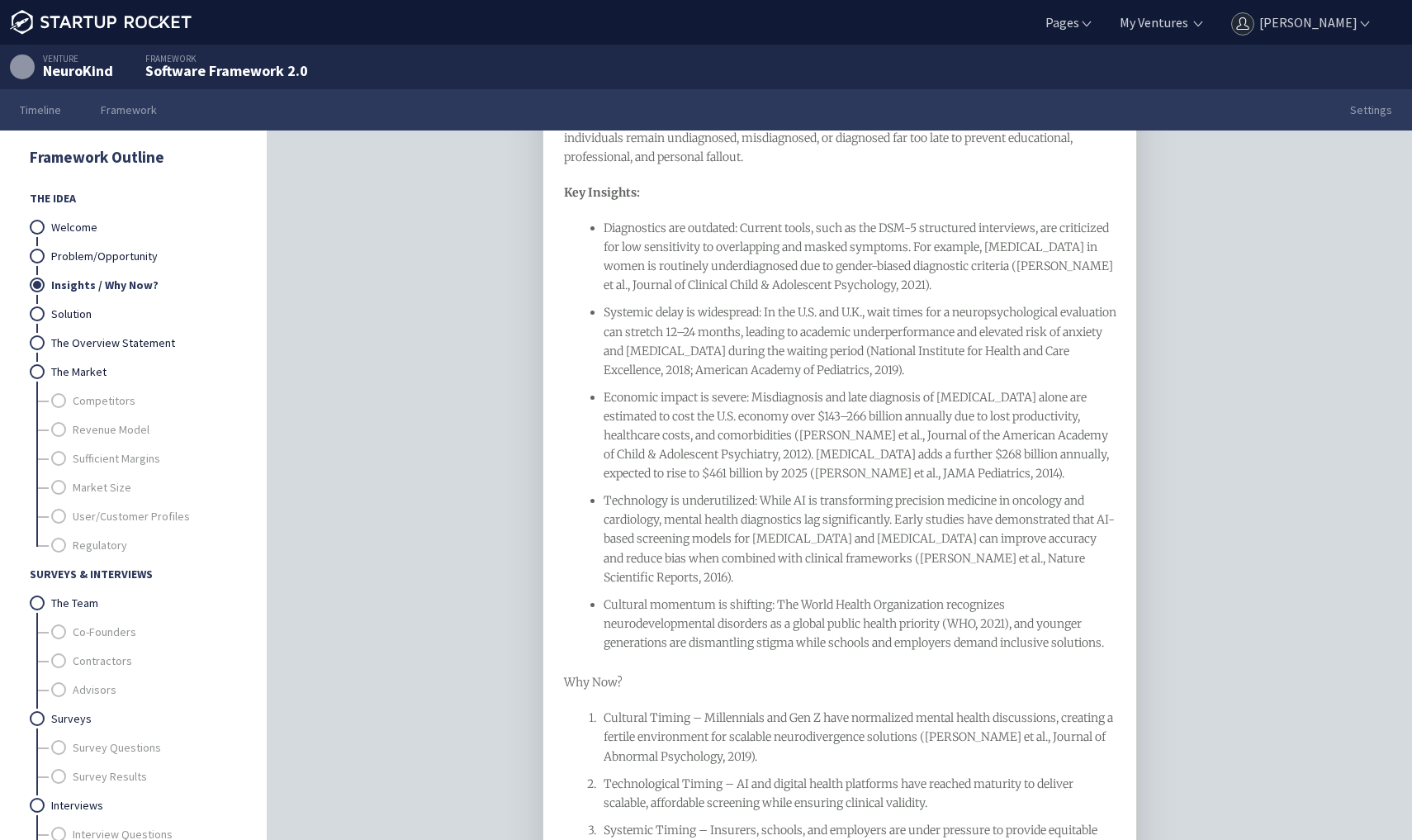
scroll to position [294, 0]
click at [642, 583] on div "Technology is underutilized: While AI is transforming precision medicine in onc…" at bounding box center [860, 537] width 513 height 95
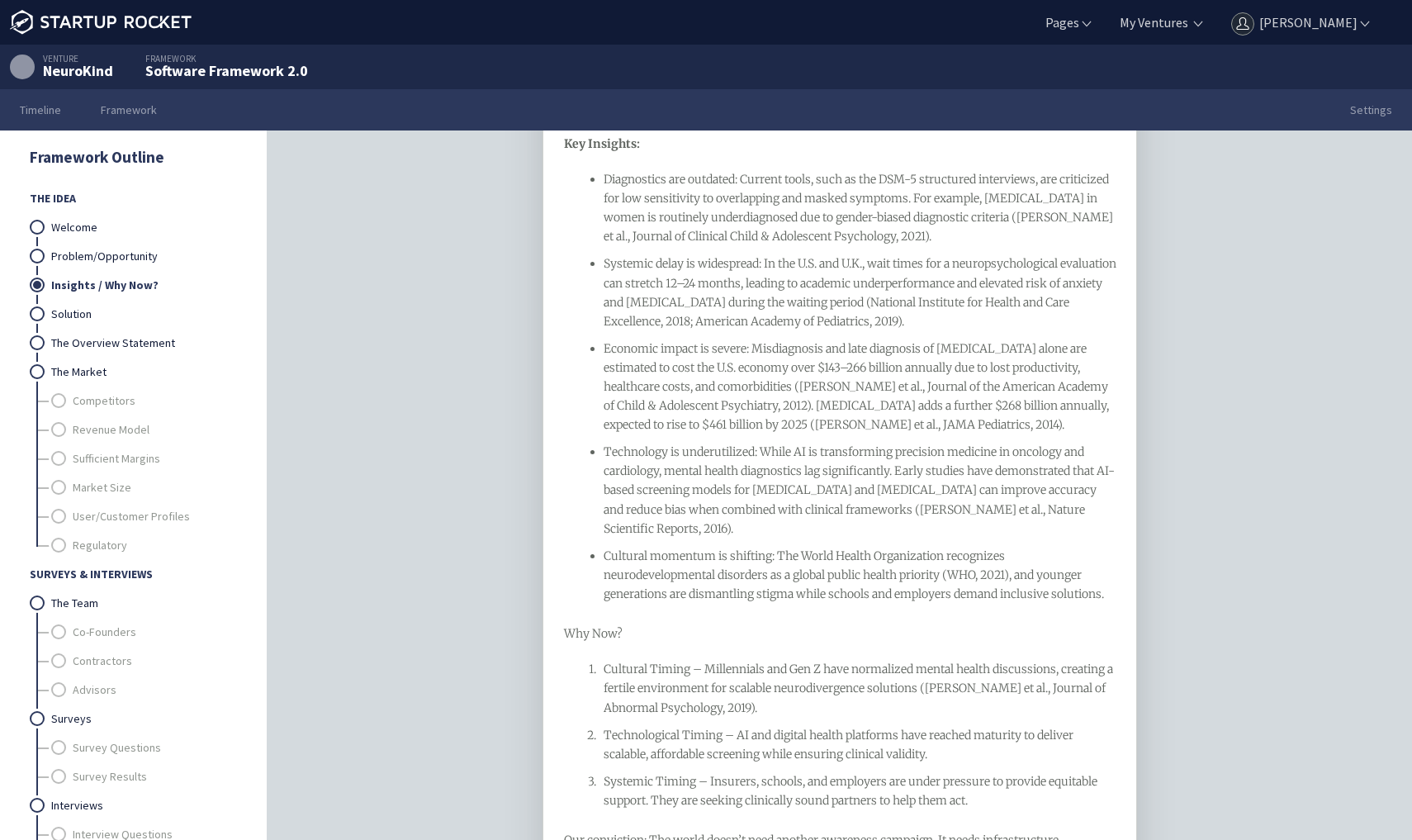
scroll to position [345, 0]
click at [579, 601] on ul "Diagnostics are outdated: Current tools, such as the DSM-5 structured interview…" at bounding box center [840, 383] width 552 height 434
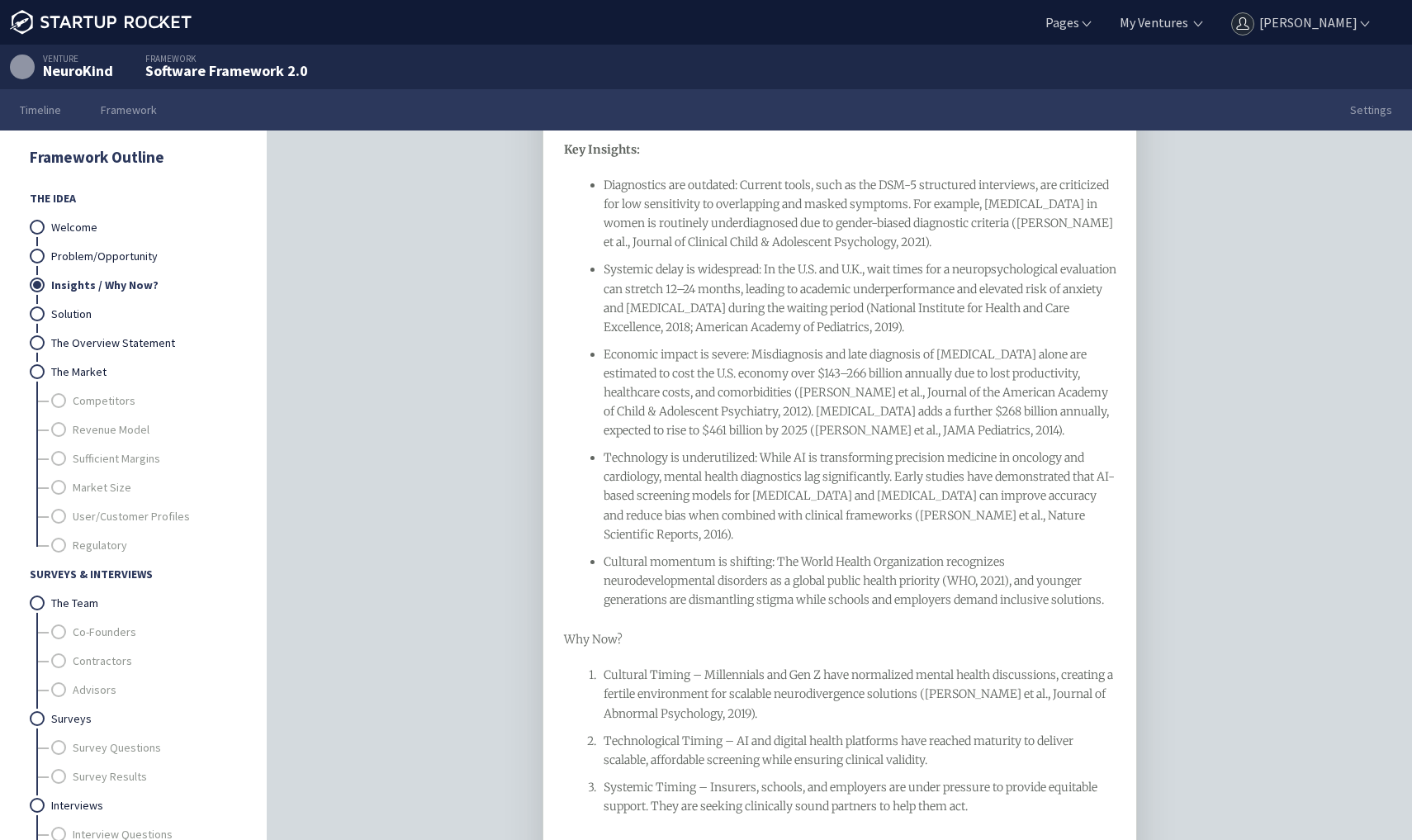
scroll to position [343, 0]
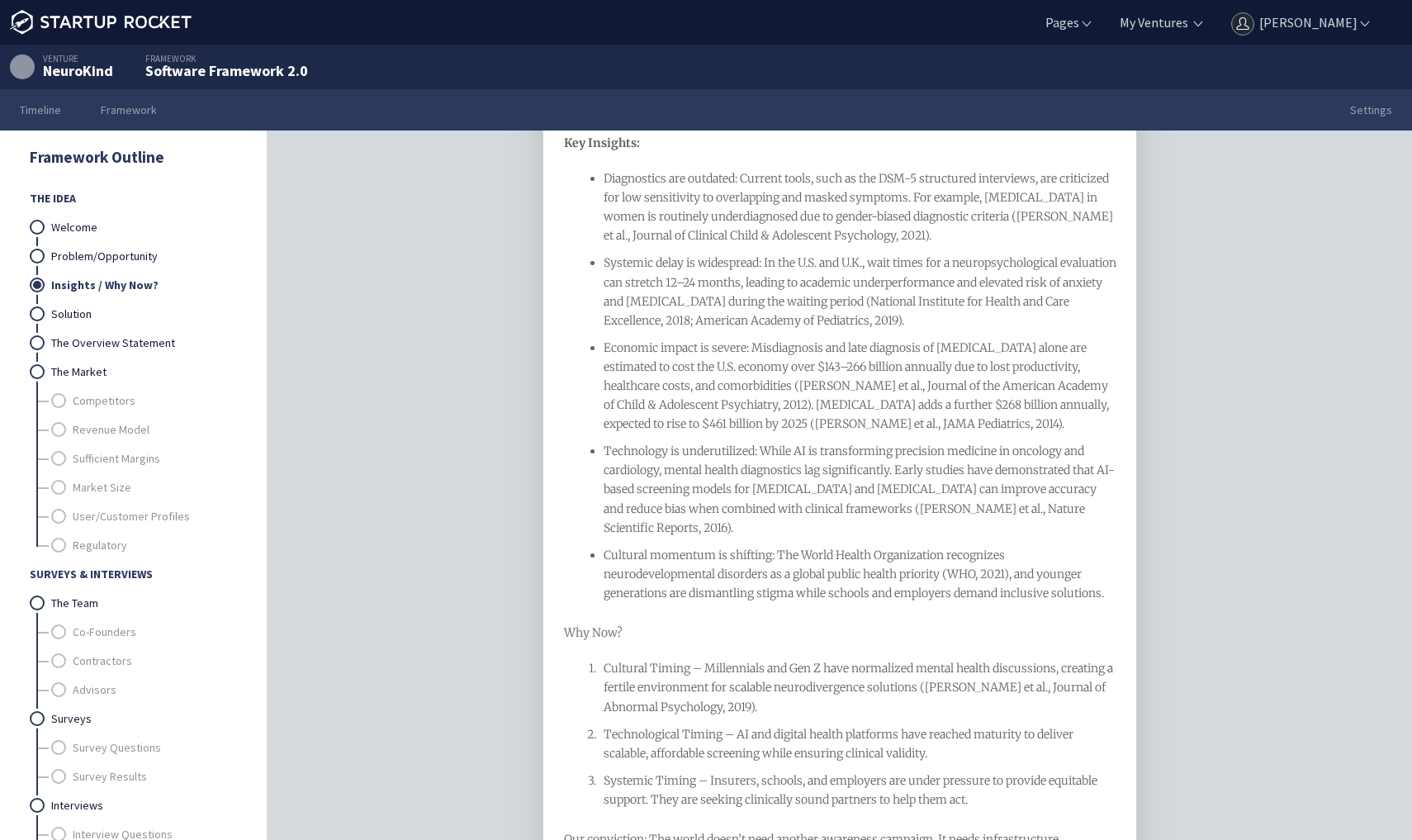
click at [578, 625] on span "Why Now?" at bounding box center [593, 631] width 59 height 14
click at [694, 709] on div "Cultural Timing – Millennials and Gen Z have normalized mental health discussio…" at bounding box center [860, 686] width 513 height 57
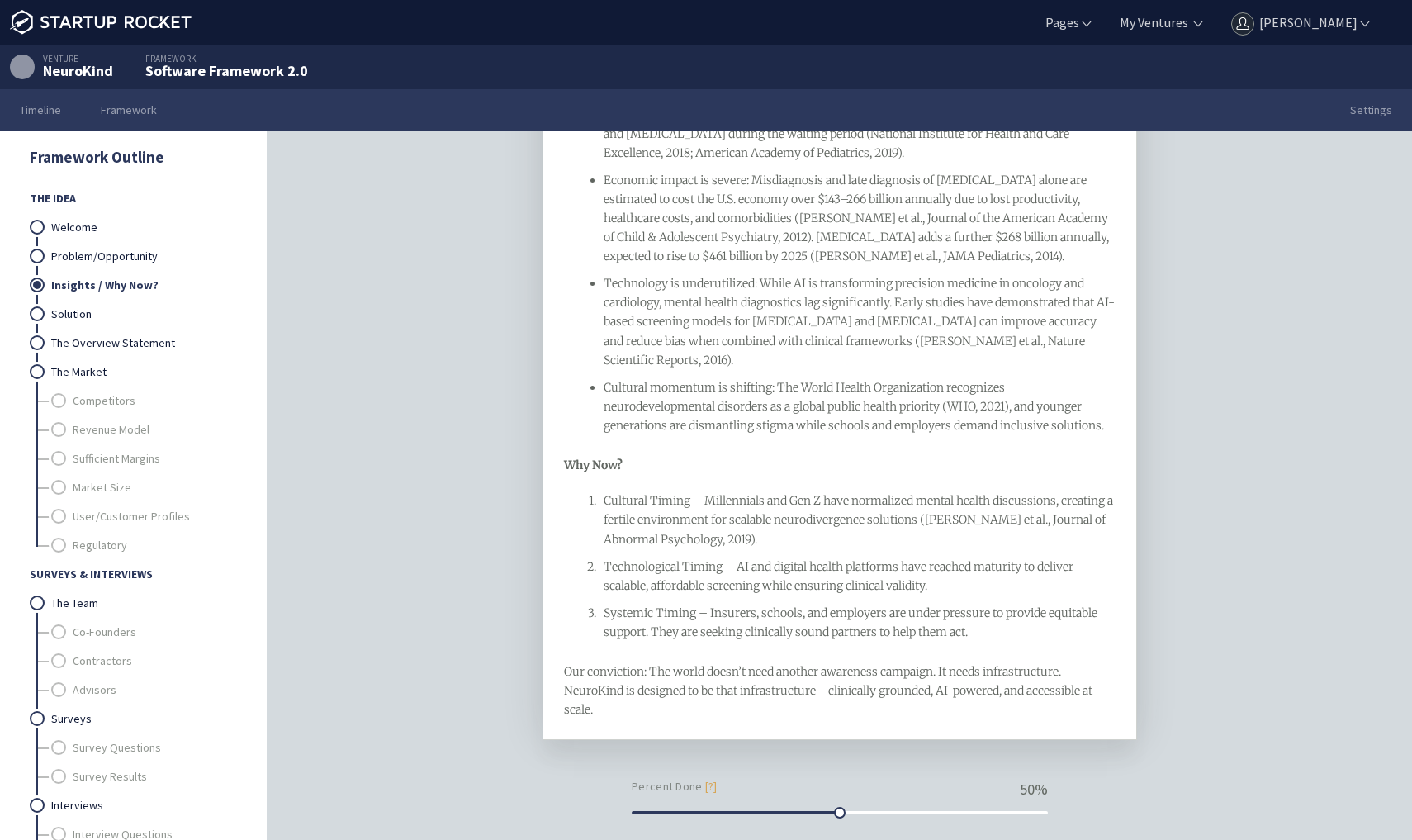
scroll to position [521, 0]
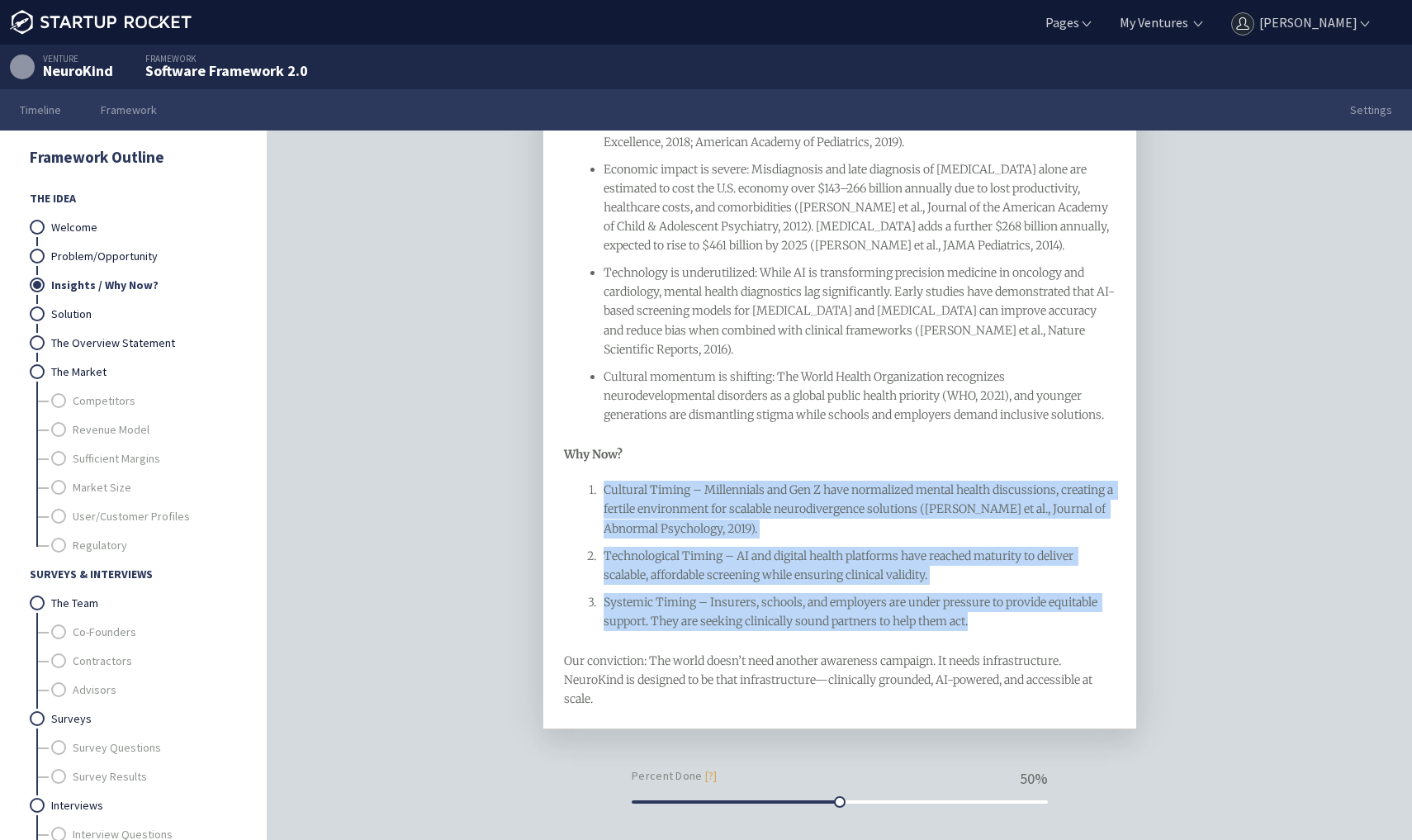
drag, startPoint x: 981, startPoint y: 678, endPoint x: 558, endPoint y: 462, distance: 475.0
click at [558, 462] on div "Our core insight is that the global crisis is not lack of awareness of neurodiv…" at bounding box center [840, 268] width 595 height 923
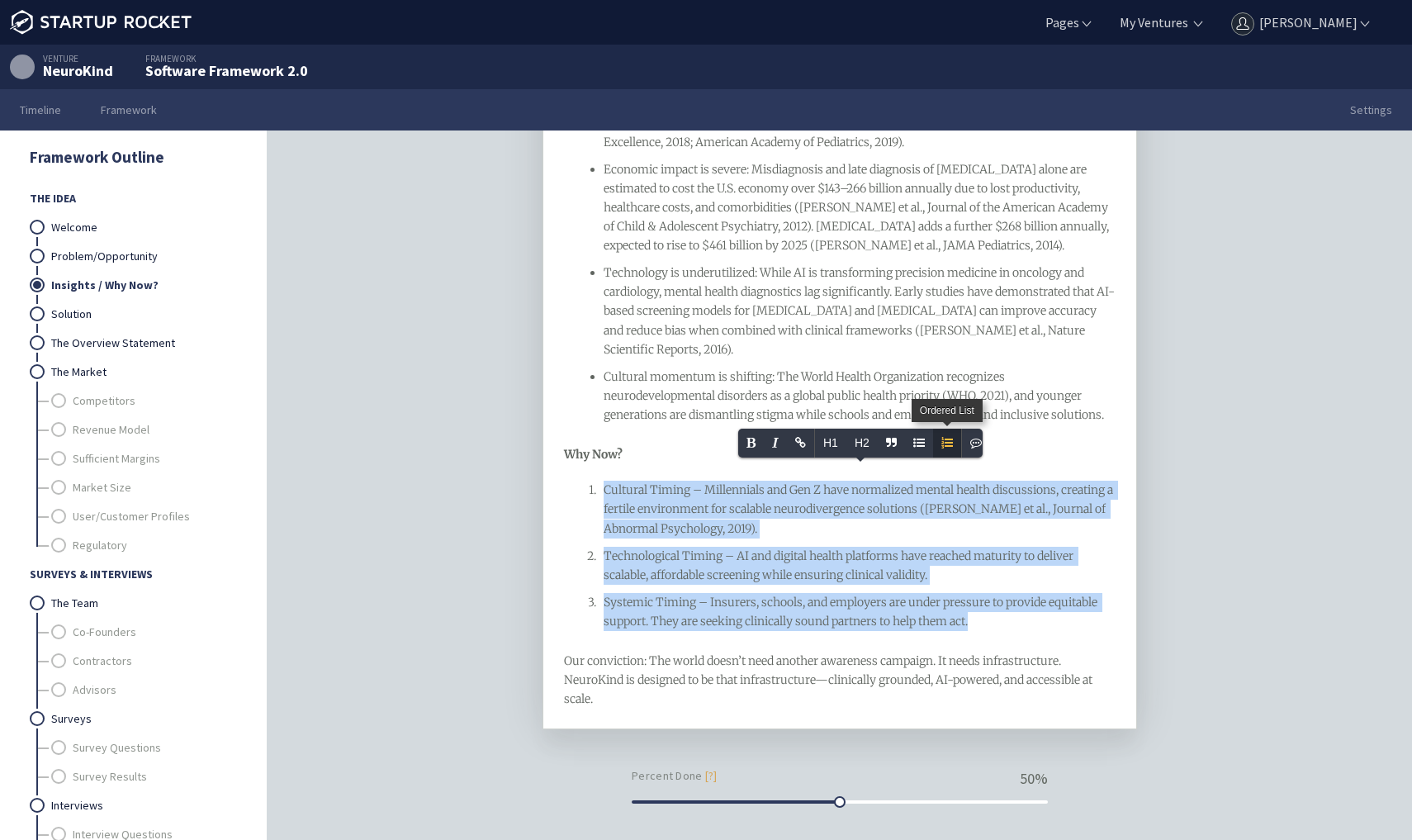
click at [942, 443] on icon "Ordered List" at bounding box center [947, 442] width 12 height 12
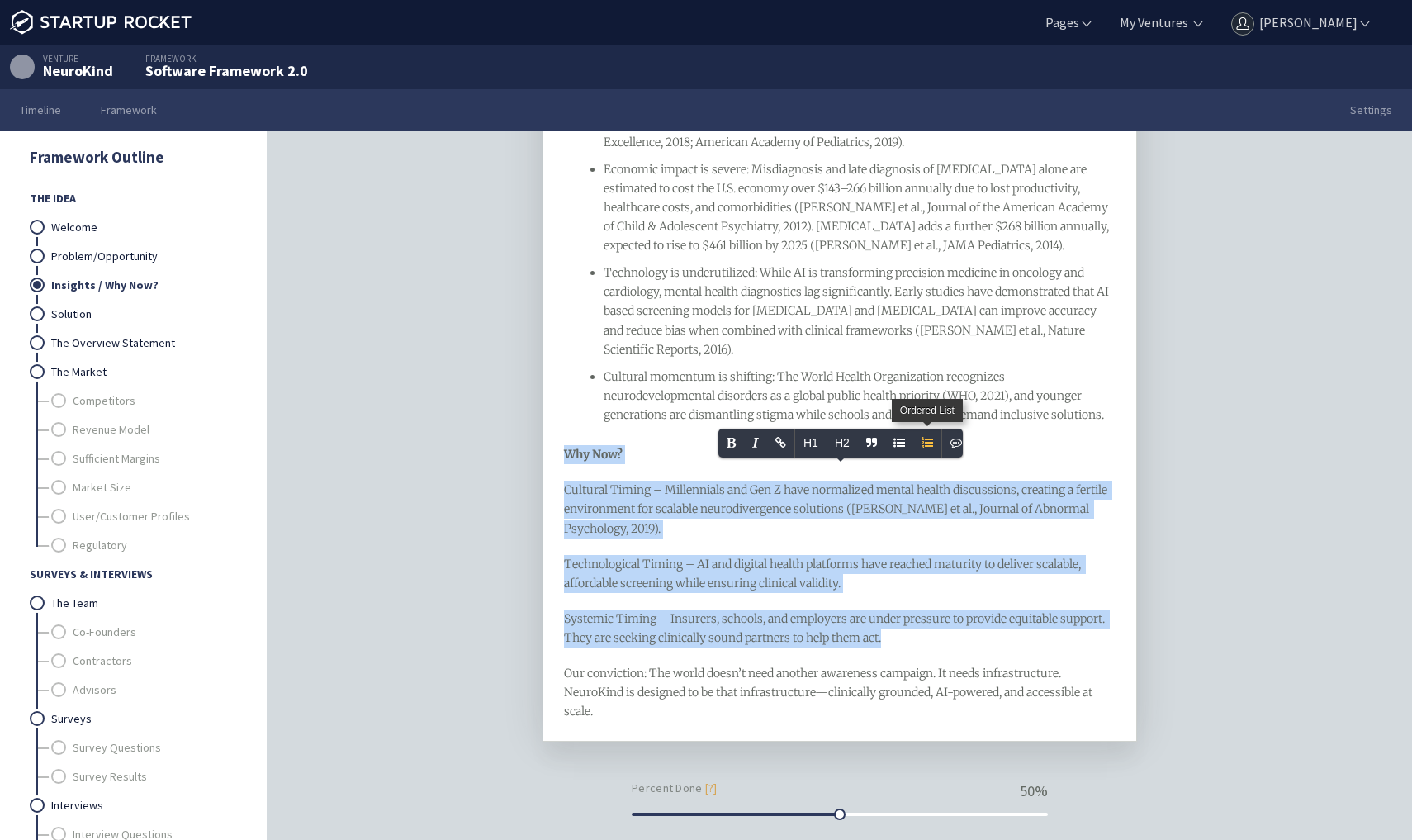
click at [930, 443] on icon "Ordered List" at bounding box center [927, 442] width 12 height 12
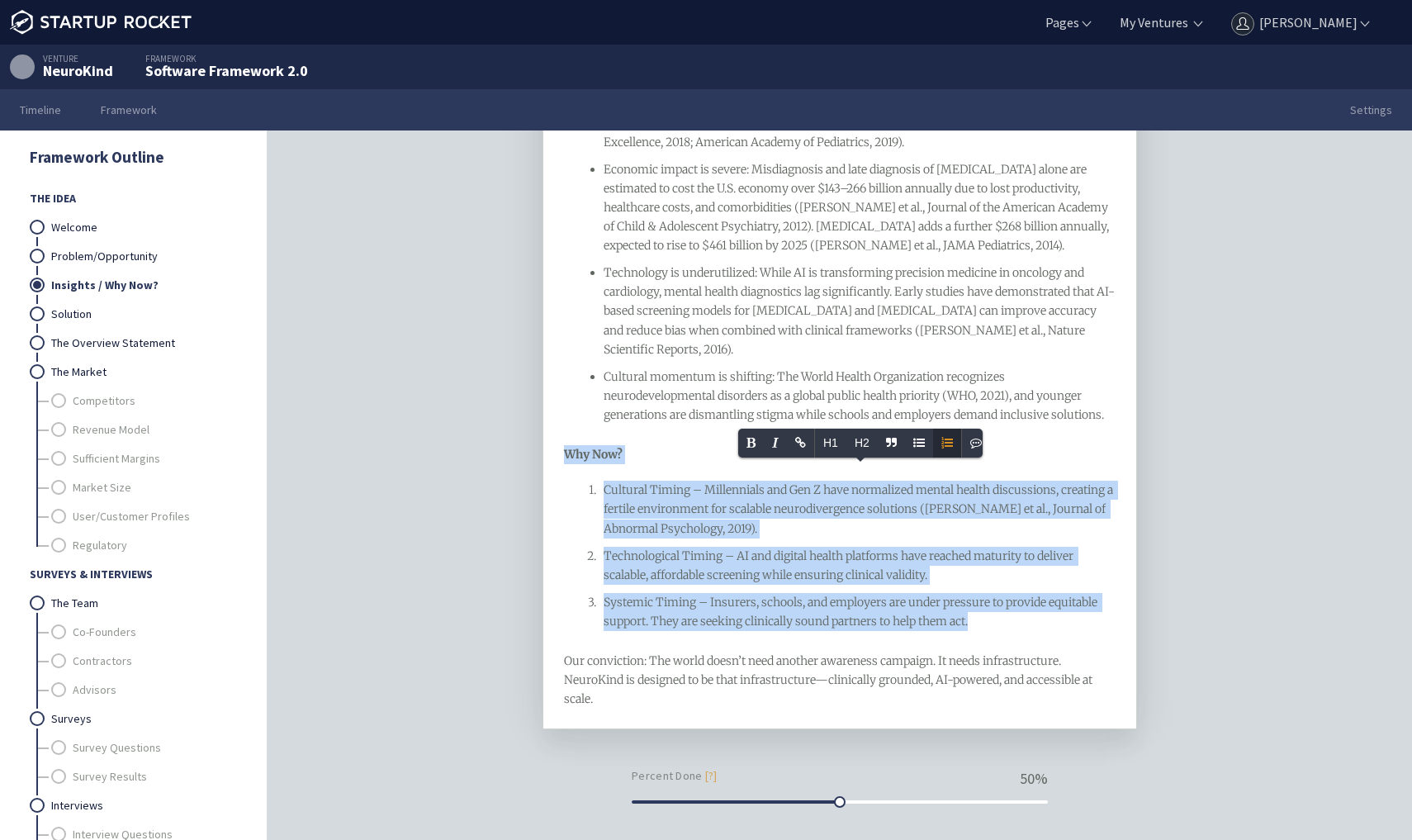
click at [661, 556] on ol "Cultural Timing – Millennials and Gen Z have normalized mental health discussio…" at bounding box center [840, 556] width 552 height 151
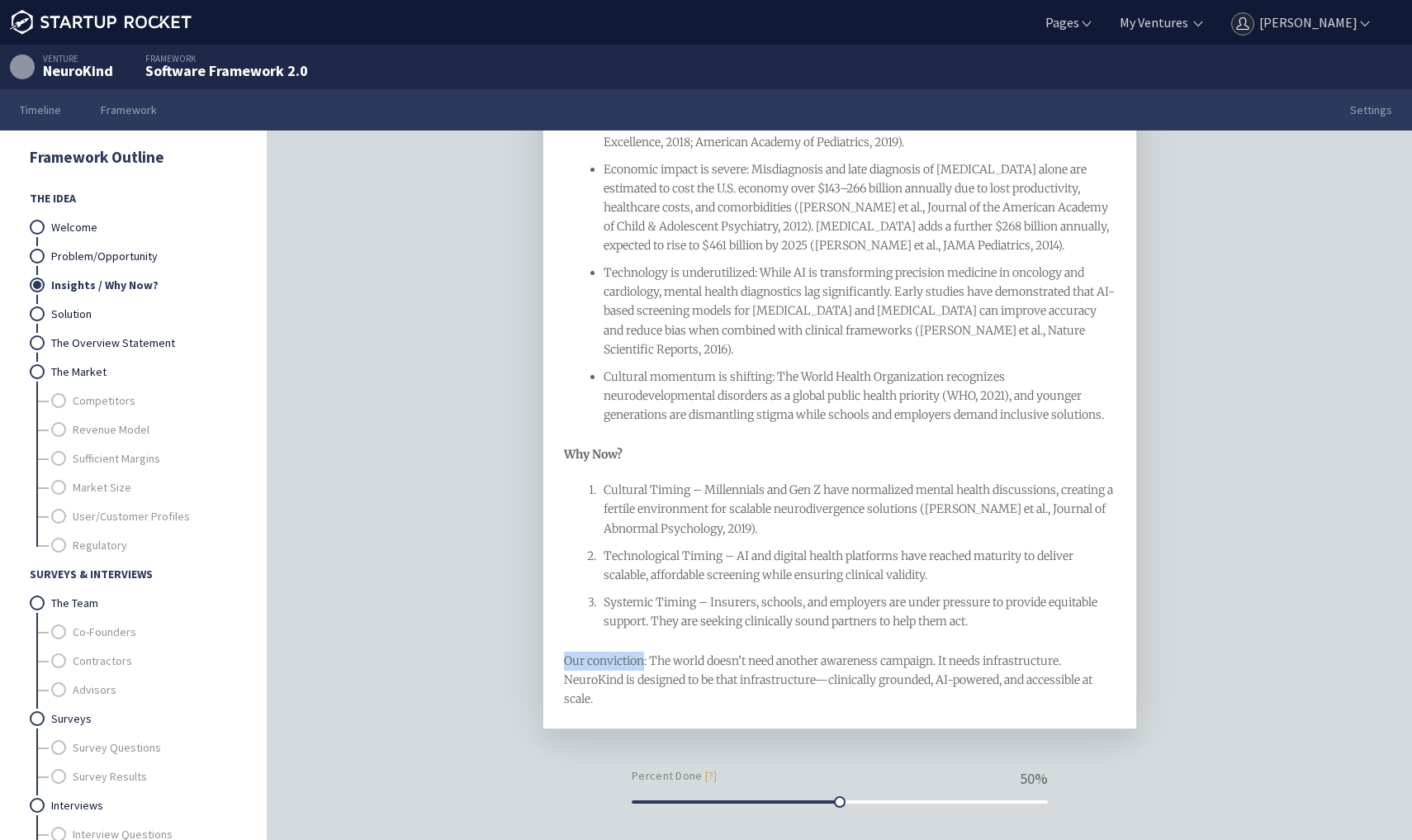
drag, startPoint x: 563, startPoint y: 641, endPoint x: 644, endPoint y: 642, distance: 81.0
click at [644, 653] on span "Our conviction: The world doesn’t need another awareness campaign. It needs inf…" at bounding box center [830, 679] width 531 height 53
click at [1005, 608] on div "Systemic Timing – Insurers, schools, and employers are under pressure to provid…" at bounding box center [860, 611] width 513 height 38
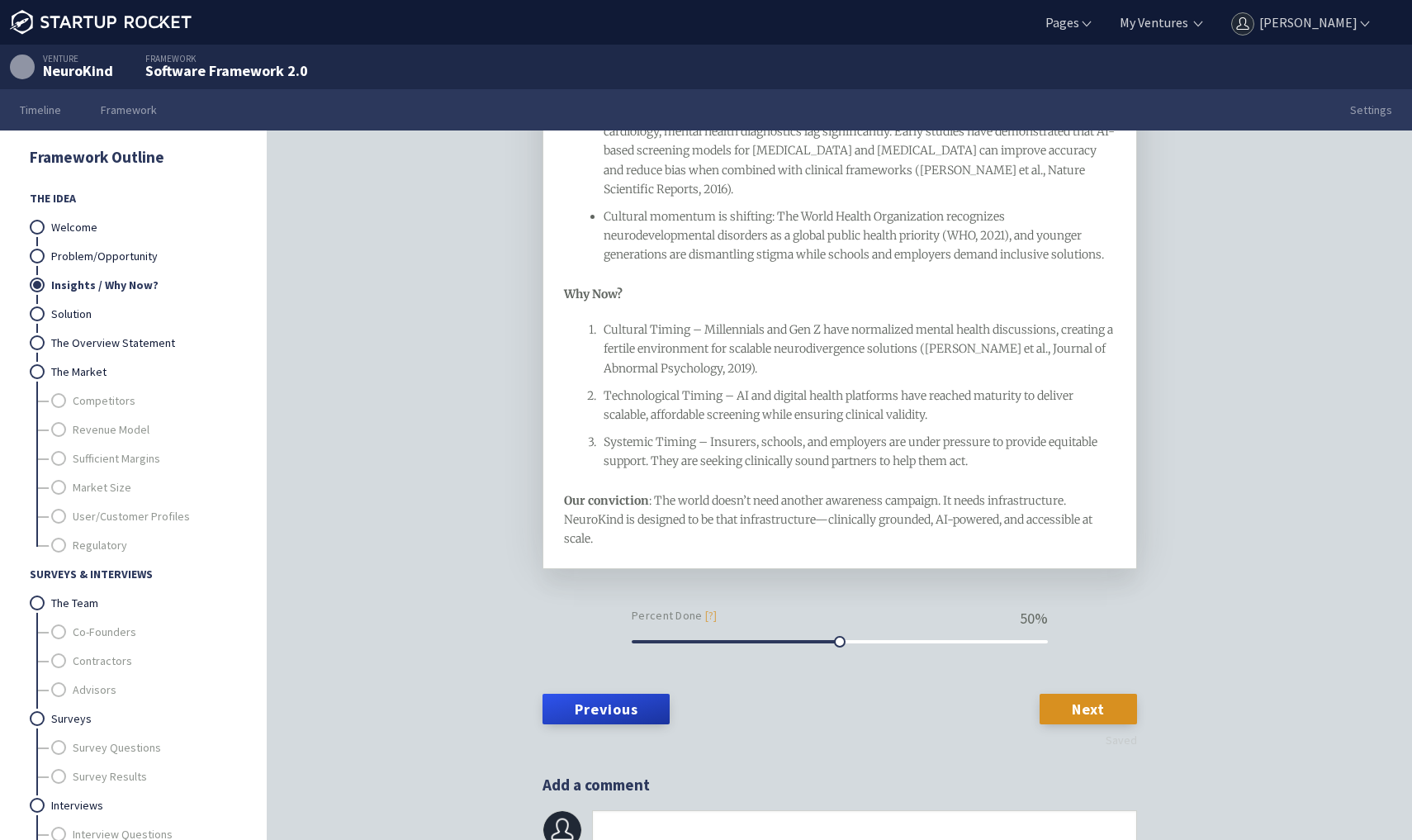
scroll to position [681, 0]
drag, startPoint x: 838, startPoint y: 620, endPoint x: 1200, endPoint y: 619, distance: 362.0
click at [1200, 619] on div "The Idea Insights / Why Now? framework What insights do you think you have abou…" at bounding box center [839, 511] width 1144 height 761
click at [1120, 694] on link "Next" at bounding box center [1088, 709] width 98 height 30
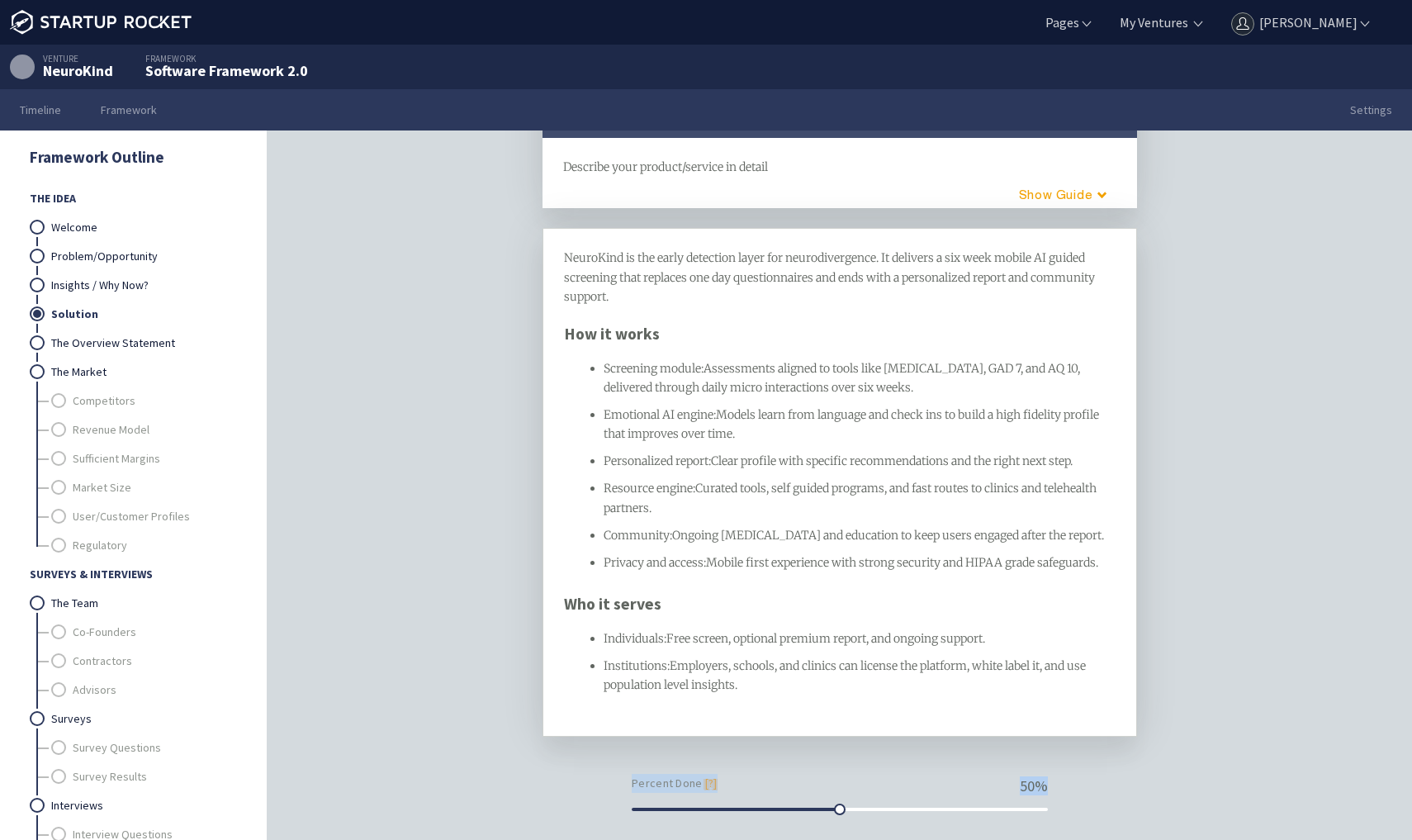
scroll to position [88, 0]
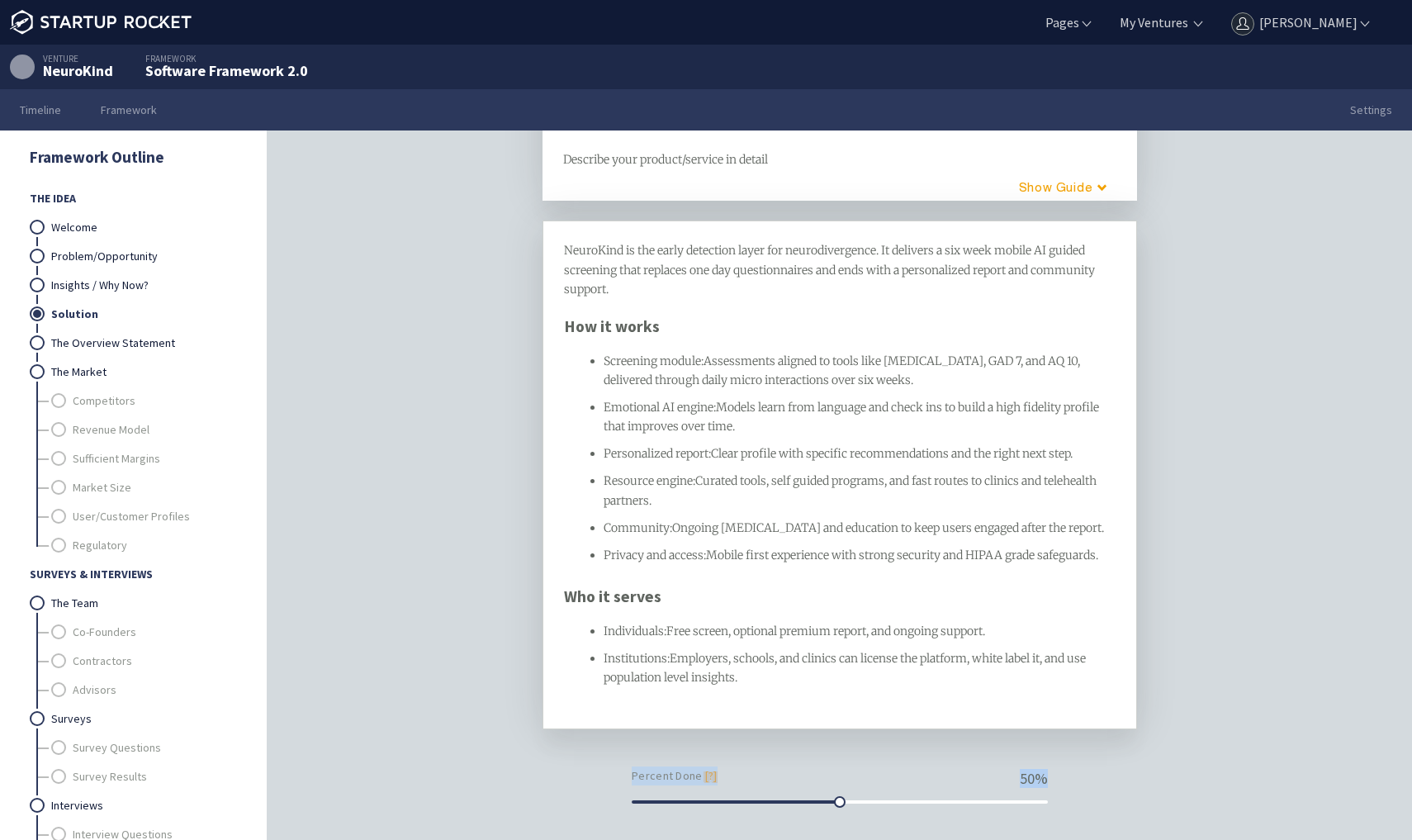
click at [773, 520] on span "Ongoing peer support and education to keep users engaged after the report." at bounding box center [888, 527] width 432 height 14
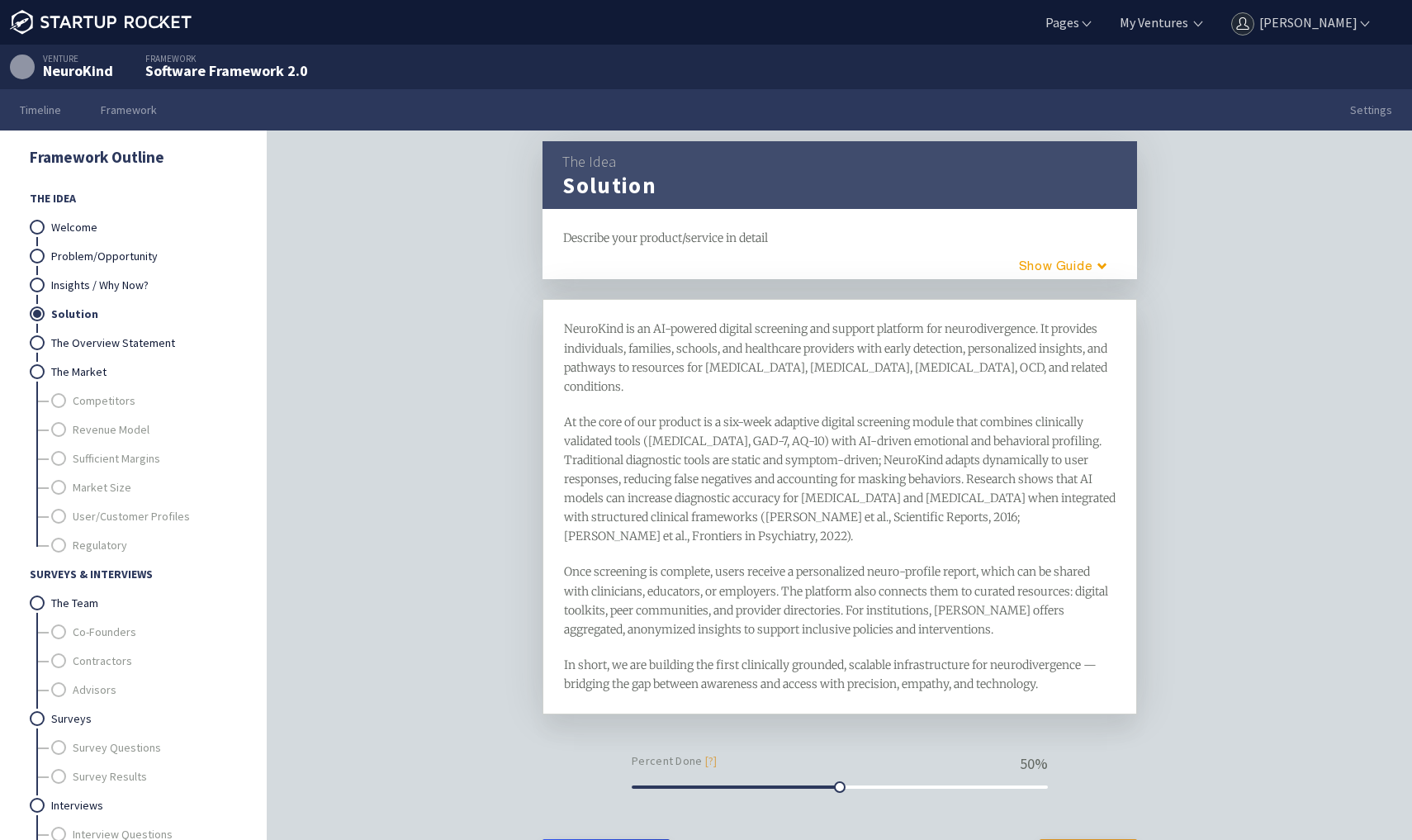
scroll to position [14, 0]
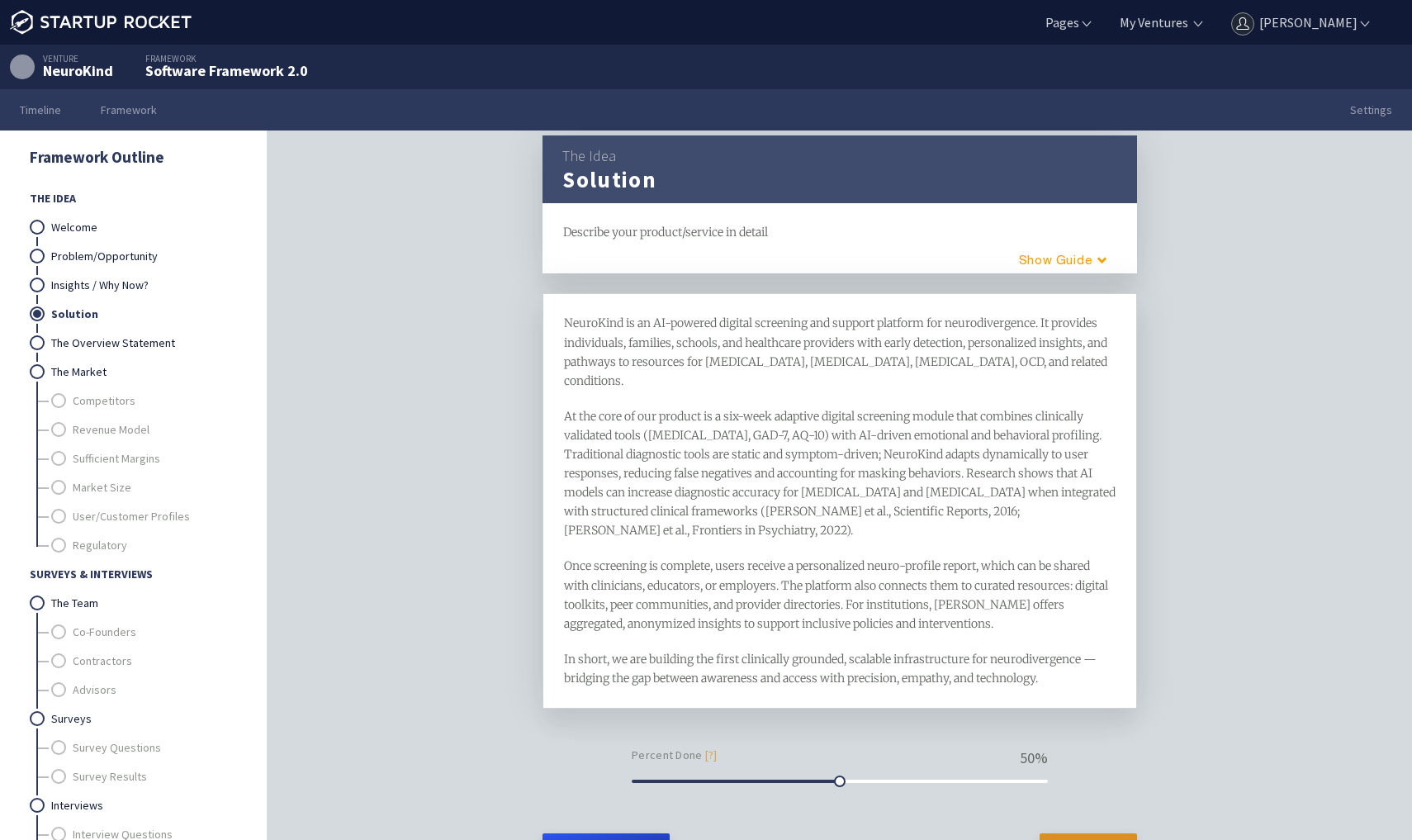
click at [657, 408] on span "At the core of our product is a six-week adaptive digital screening module that…" at bounding box center [841, 473] width 554 height 129
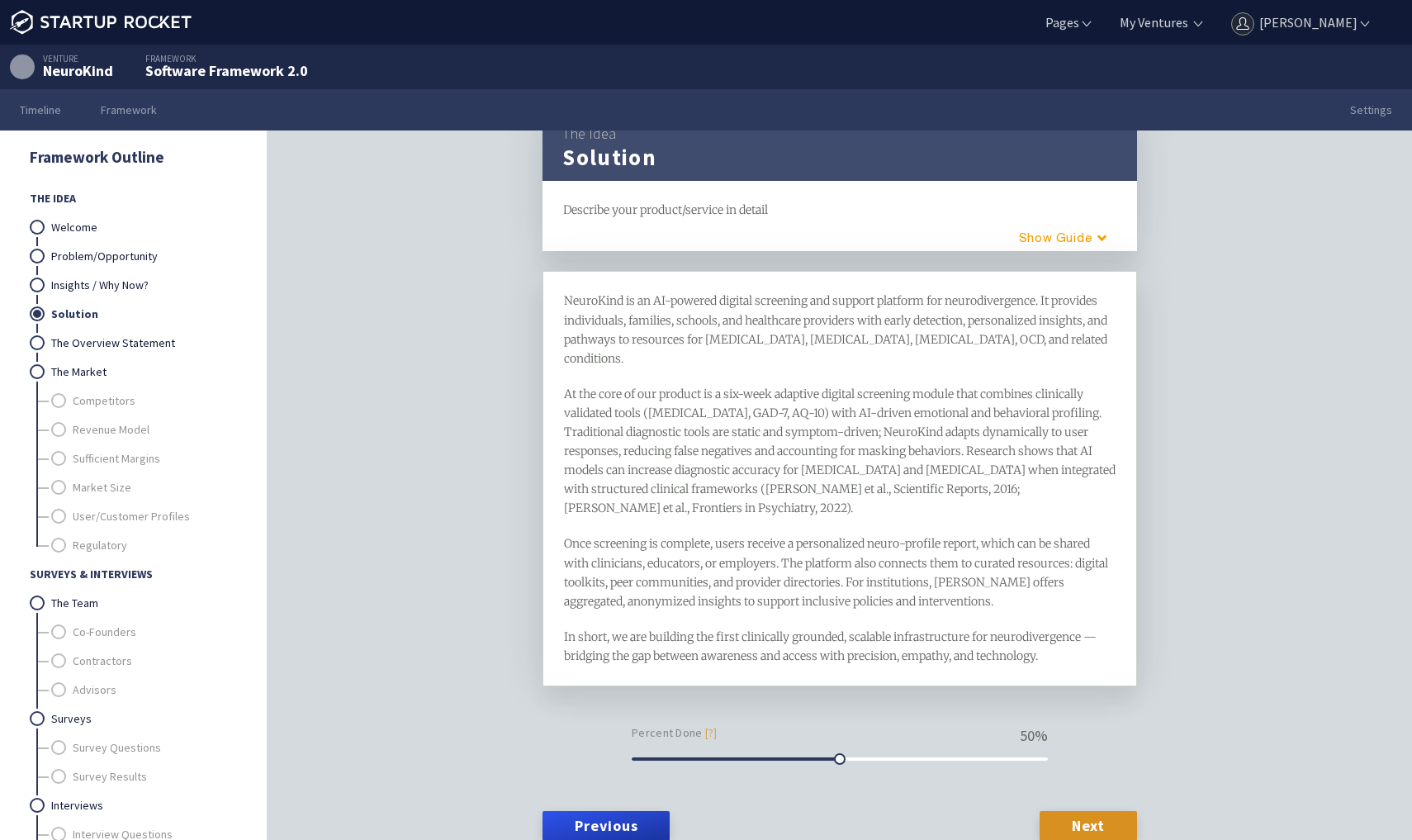
scroll to position [39, 0]
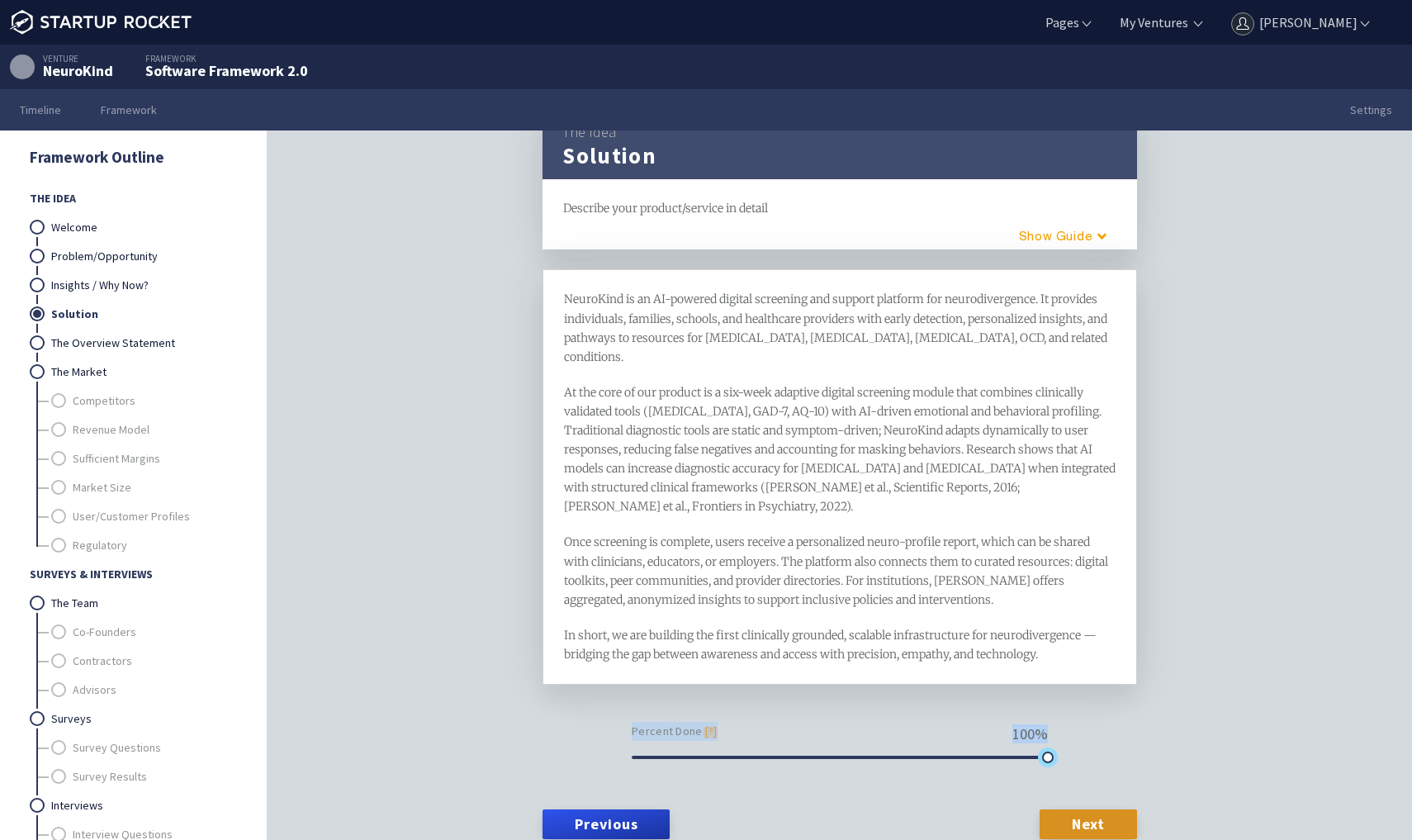
drag, startPoint x: 842, startPoint y: 716, endPoint x: 1188, endPoint y: 683, distance: 347.6
click at [1188, 683] on div "The Idea Solution framework Describe your product/service in detail H1 H2 Guide…" at bounding box center [839, 511] width 1144 height 761
click at [1177, 680] on div "The Idea Solution framework Describe your product/service in detail H1 H2 Guide…" at bounding box center [839, 511] width 1144 height 761
click at [1098, 809] on link "Next" at bounding box center [1088, 824] width 98 height 30
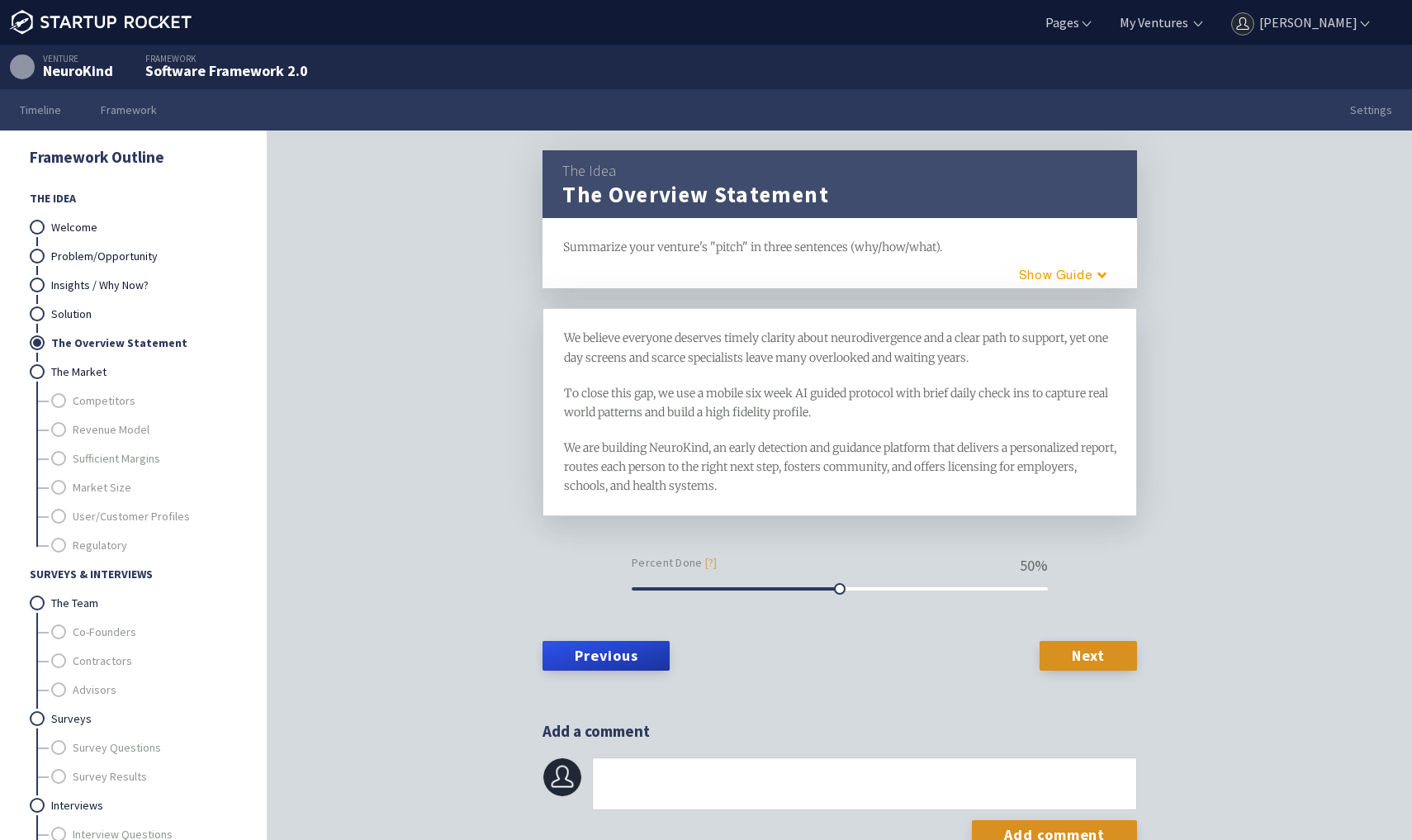
click at [739, 446] on span "We are building NeuroKind, an early detection and guidance platform that delive…" at bounding box center [841, 466] width 555 height 53
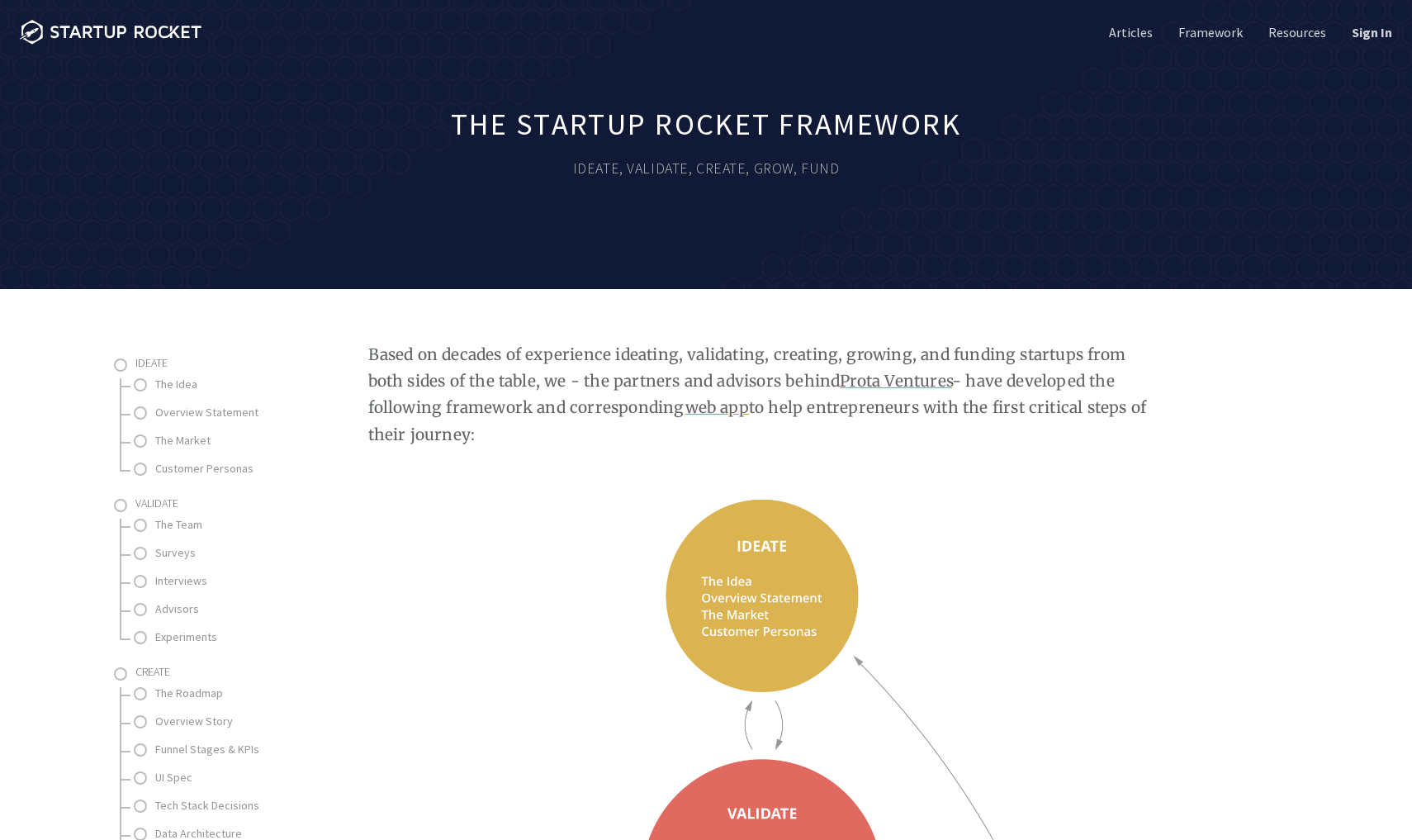
click at [1365, 42] on li "Sign In" at bounding box center [1361, 32] width 64 height 65
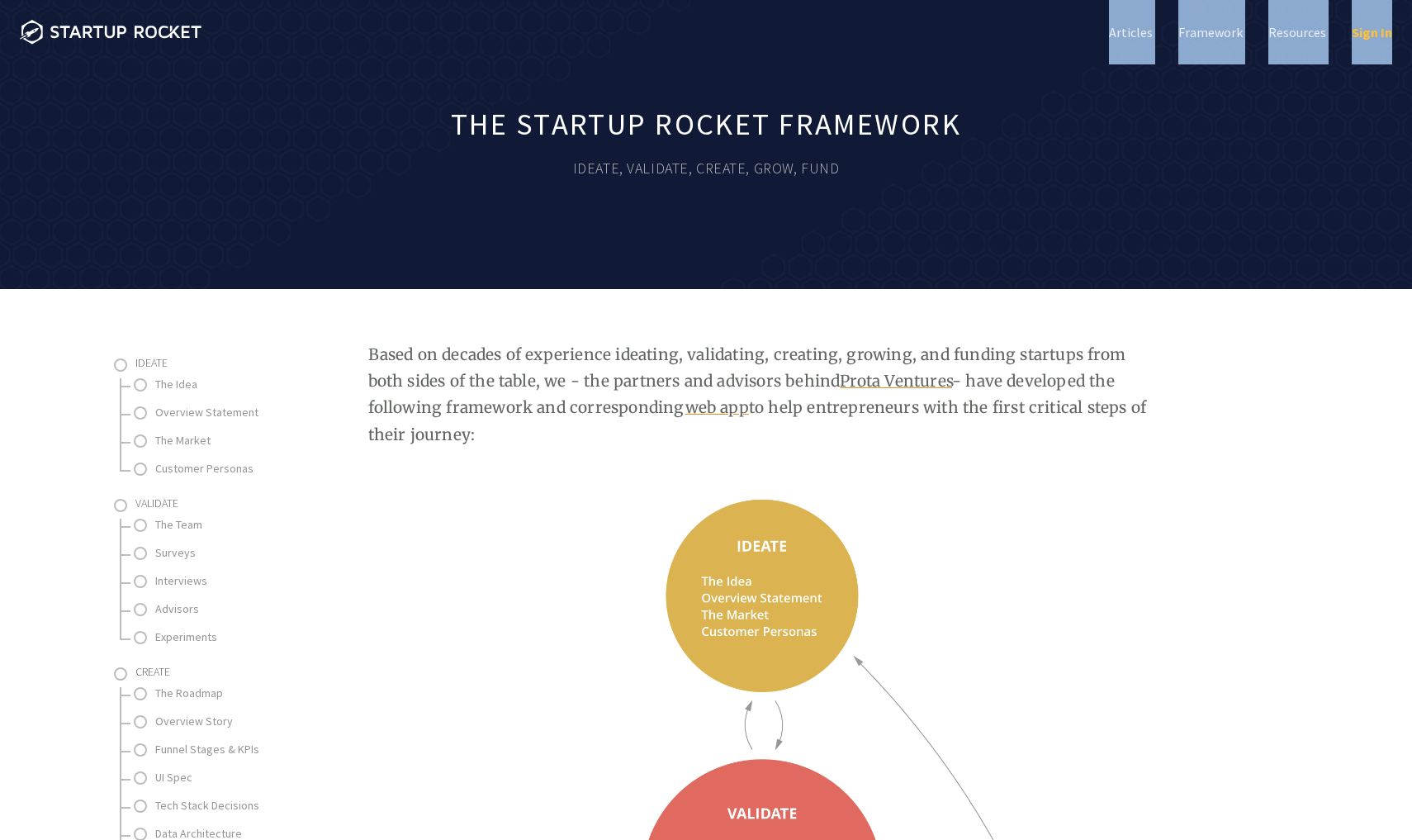
click at [1365, 37] on link "Sign In" at bounding box center [1370, 32] width 43 height 18
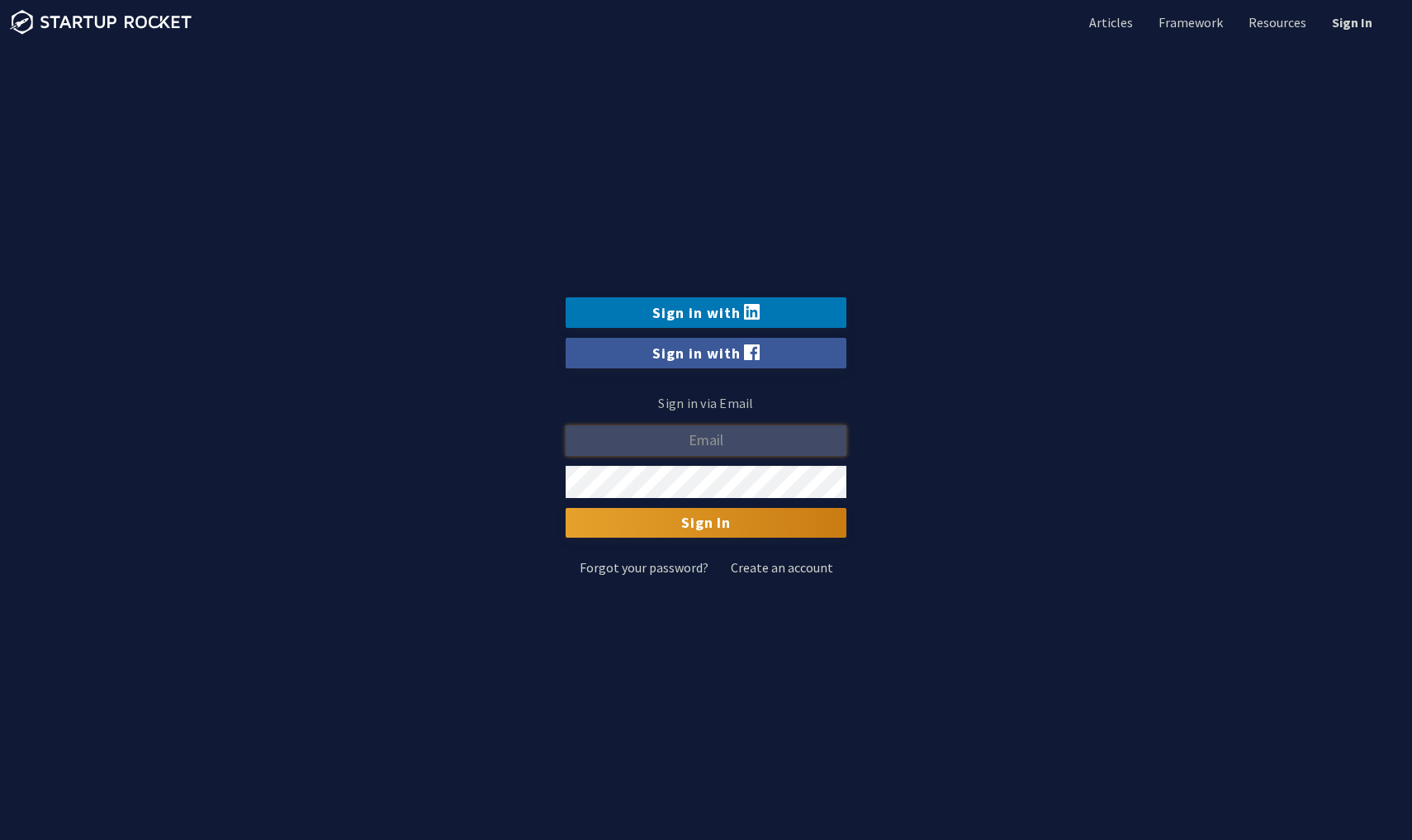
type input "[EMAIL_ADDRESS][DOMAIN_NAME]"
click at [706, 523] on input "Sign In" at bounding box center [706, 522] width 281 height 30
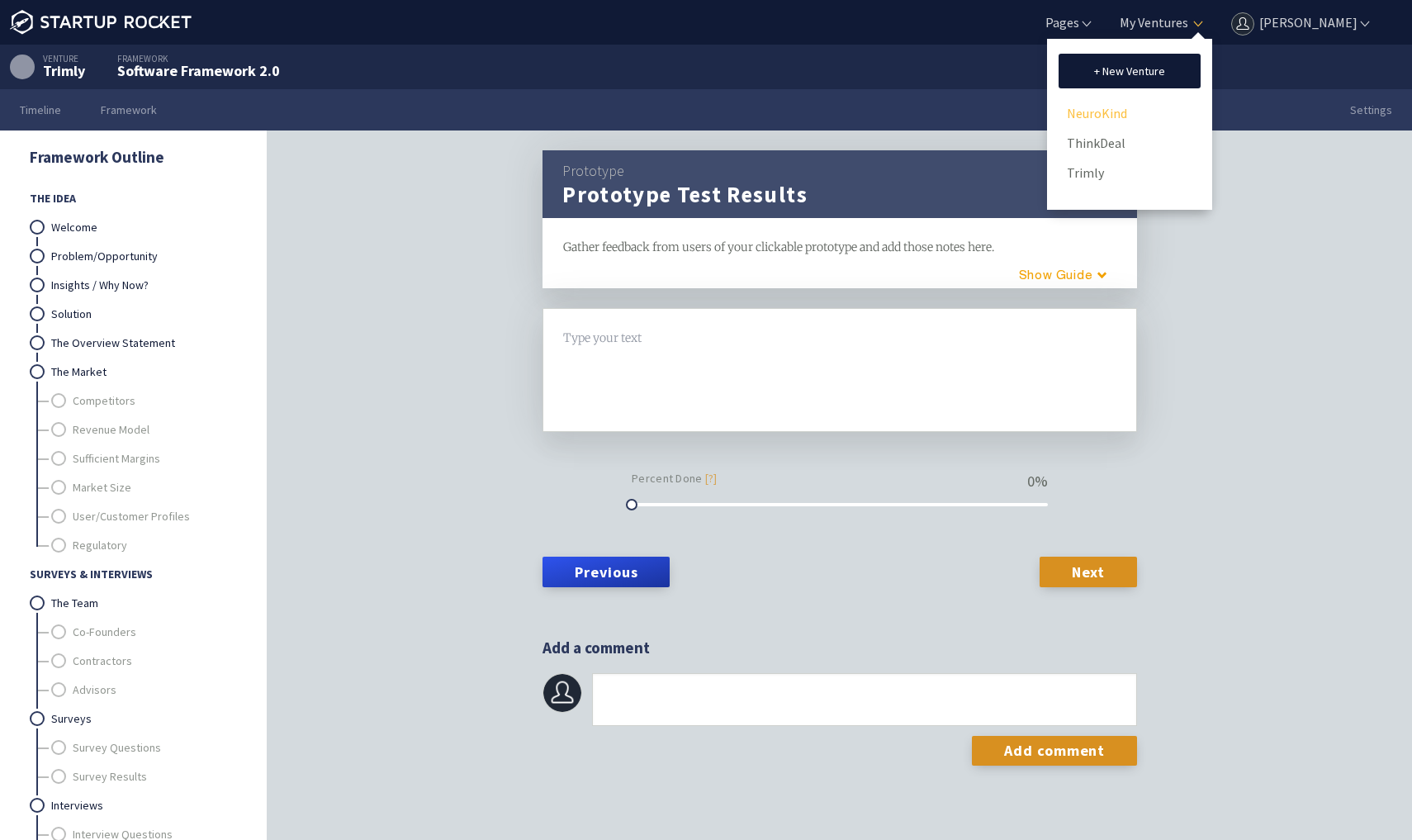
click at [1113, 116] on link "NeuroKind" at bounding box center [1130, 113] width 126 height 25
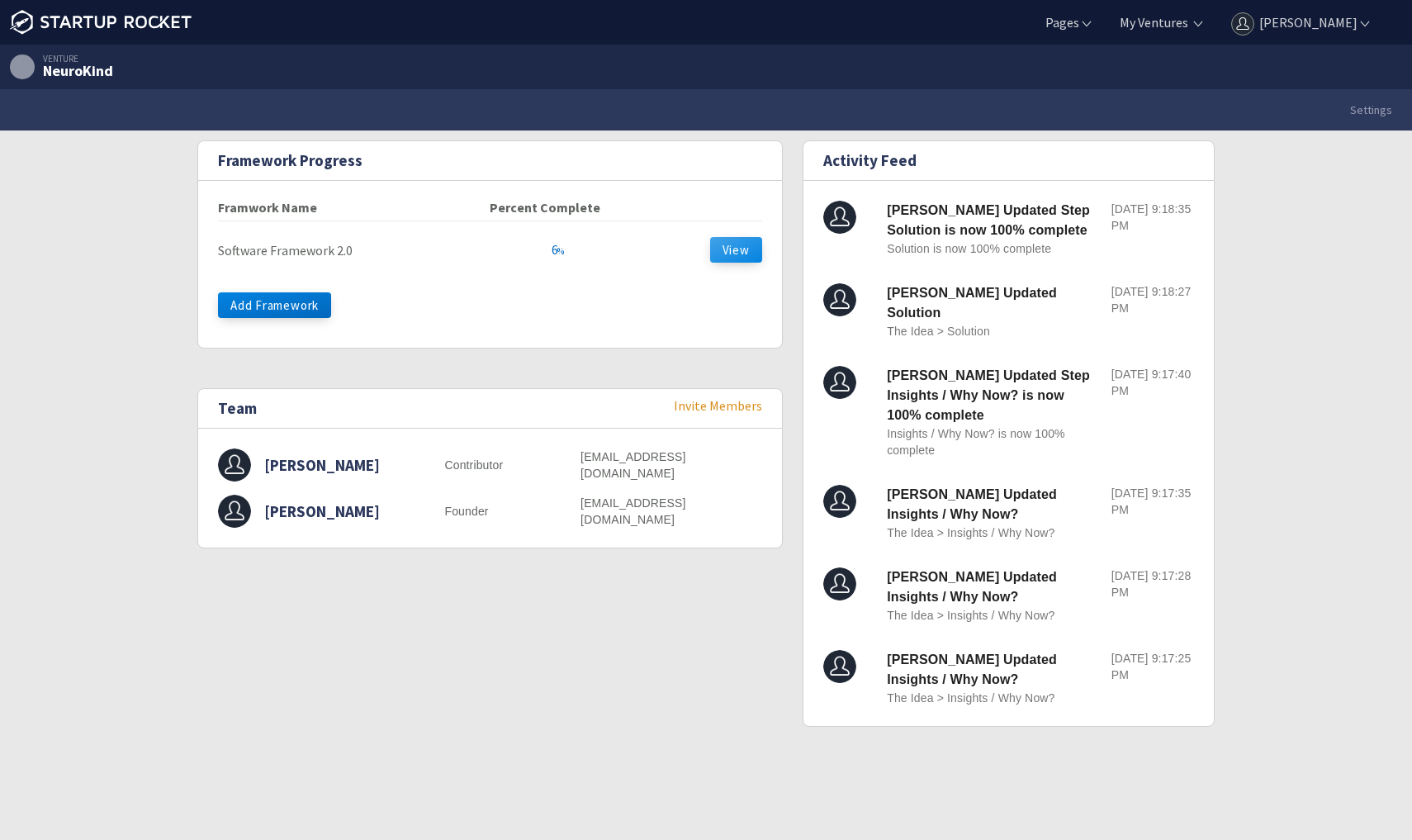
click at [742, 257] on button "View" at bounding box center [736, 249] width 52 height 26
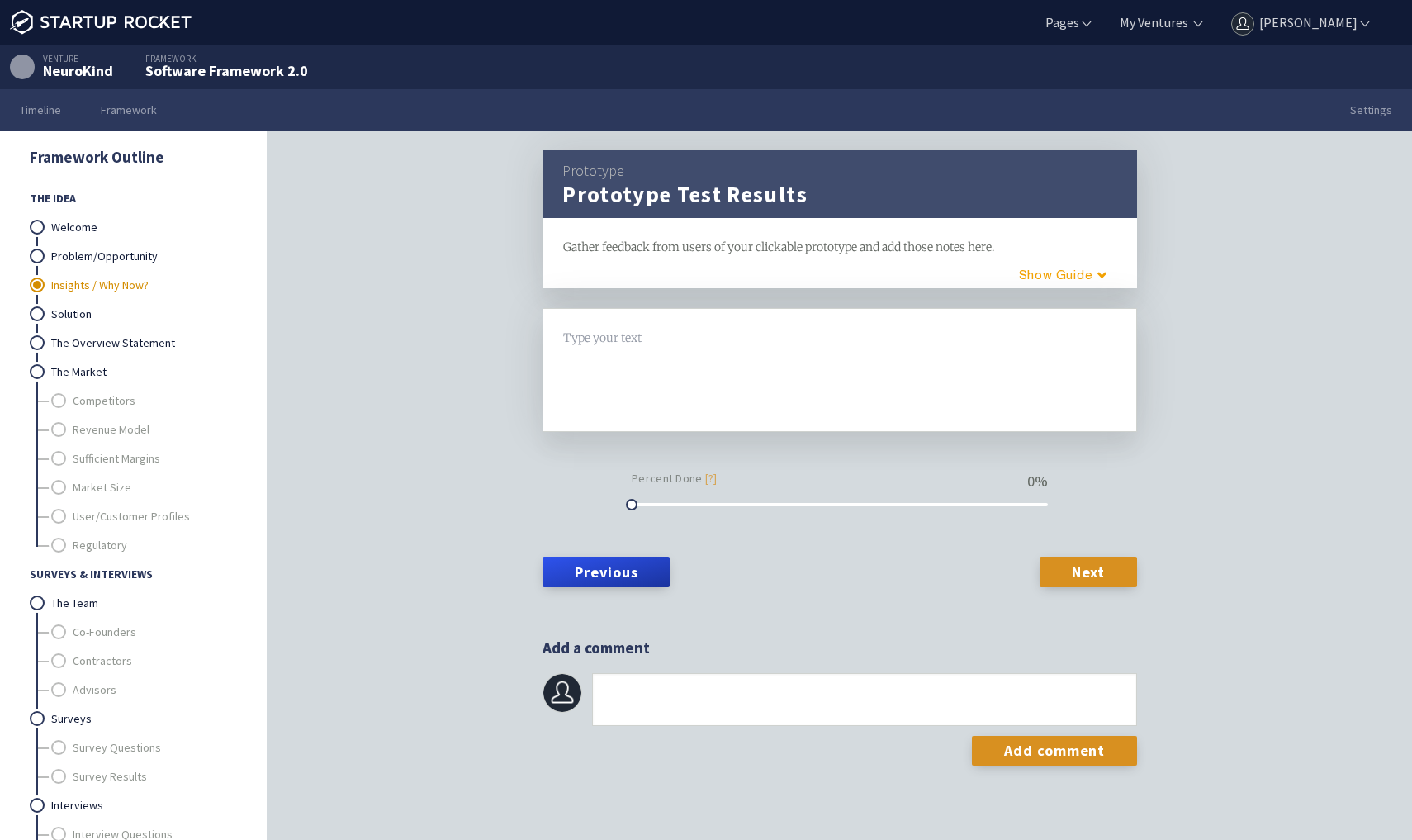
click at [122, 288] on link "Insights / Why Now?" at bounding box center [144, 286] width 185 height 29
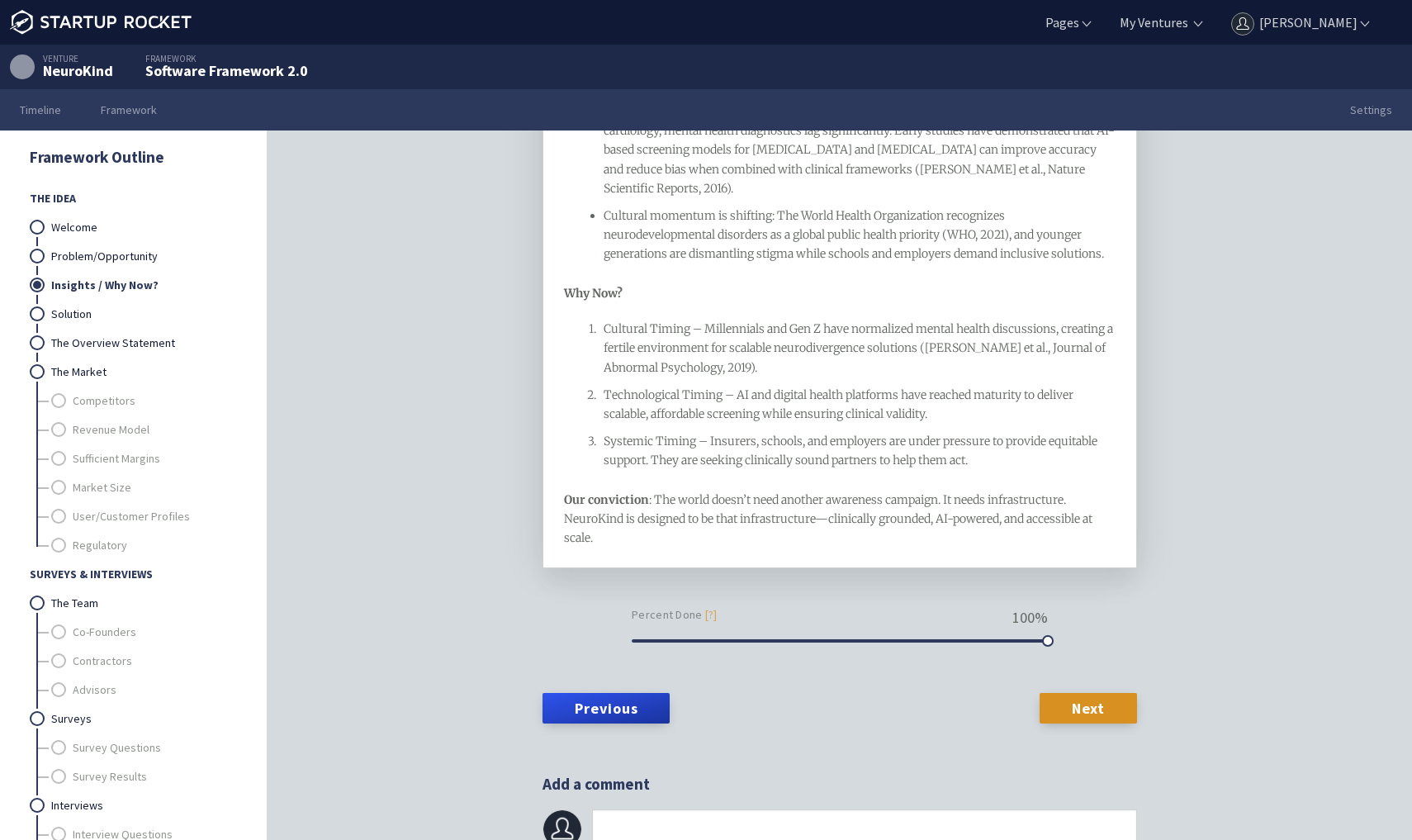
scroll to position [681, 0]
click at [135, 254] on link "Problem/Opportunity" at bounding box center [144, 257] width 185 height 29
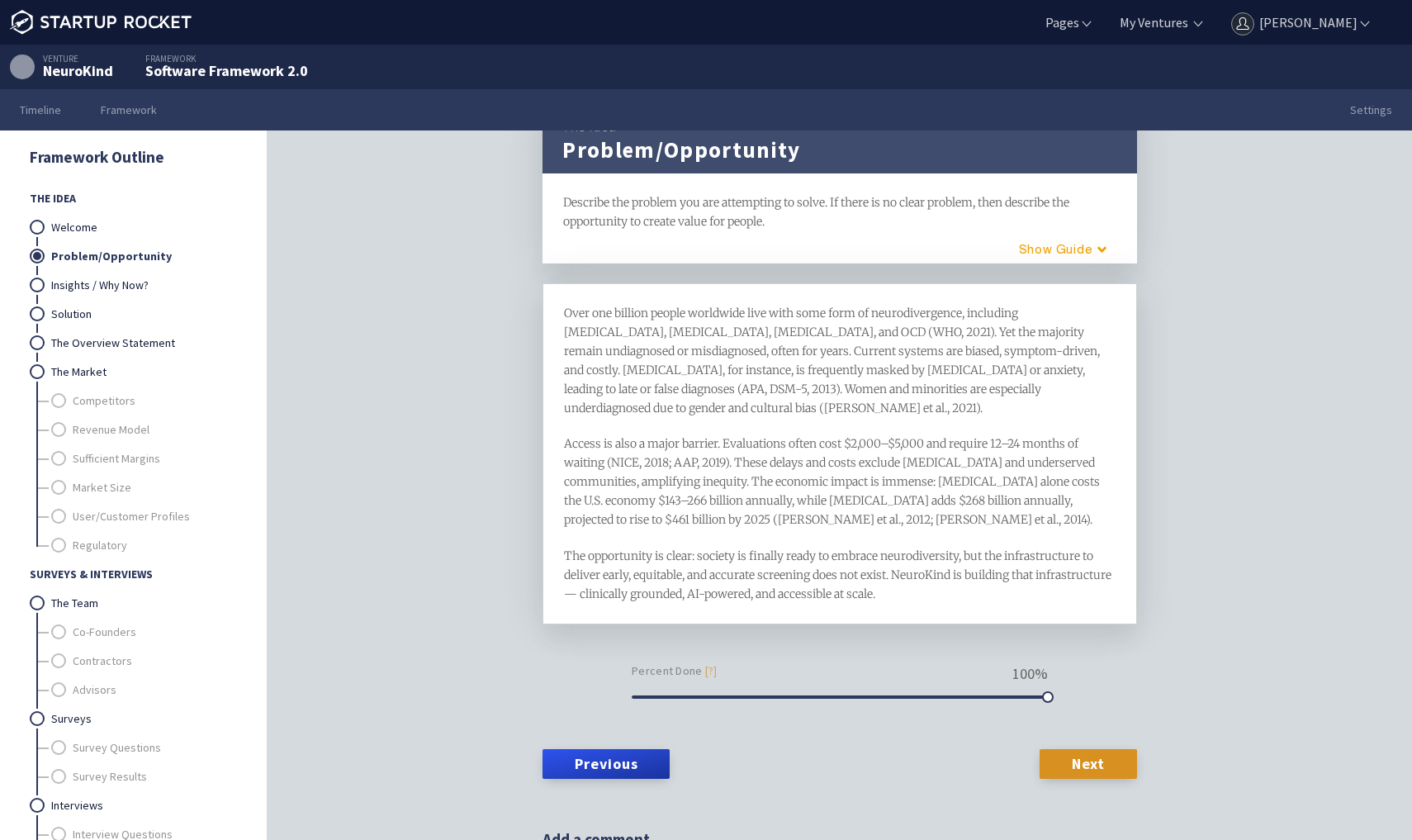
scroll to position [66, 0]
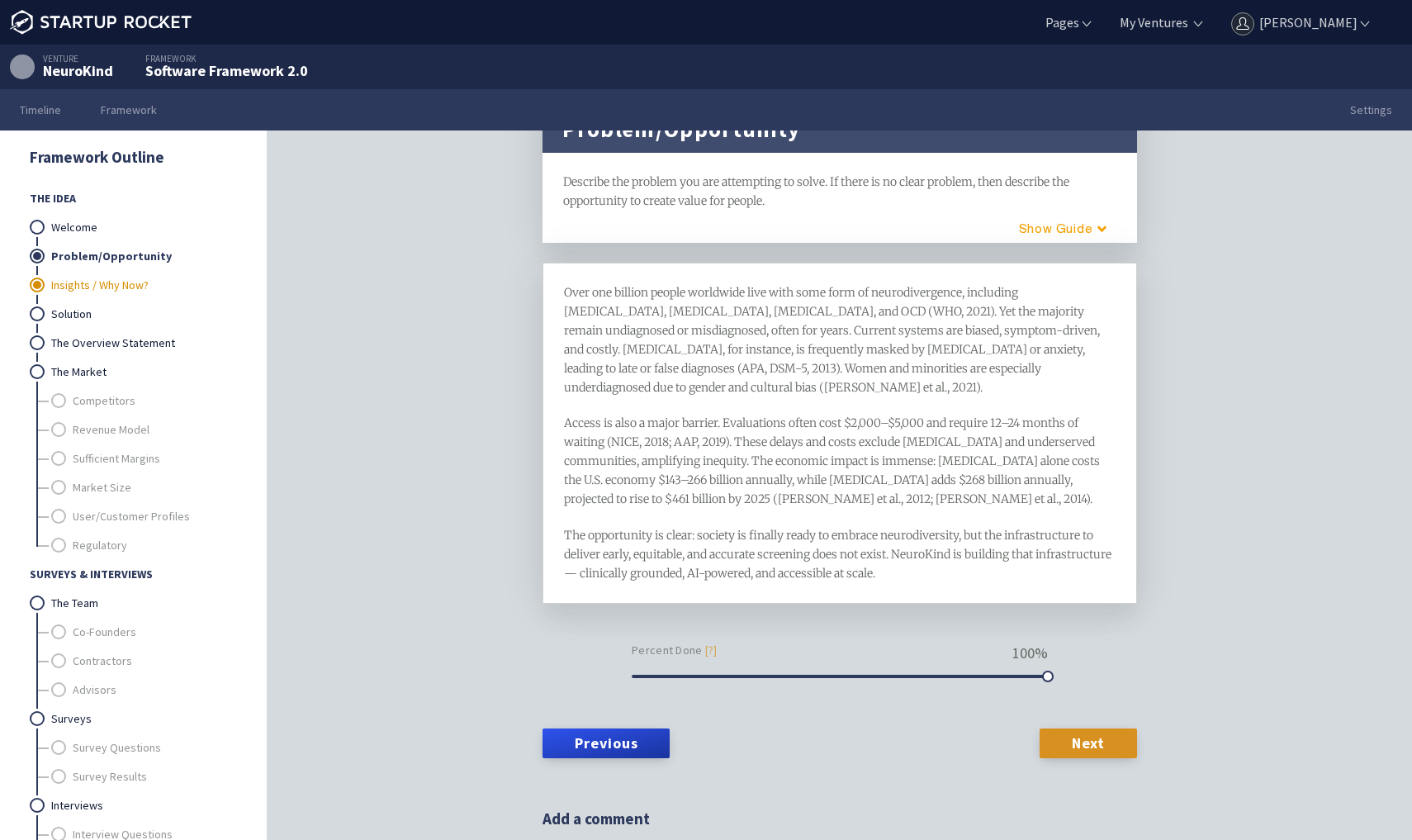
click at [142, 285] on link "Insights / Why Now?" at bounding box center [144, 286] width 185 height 29
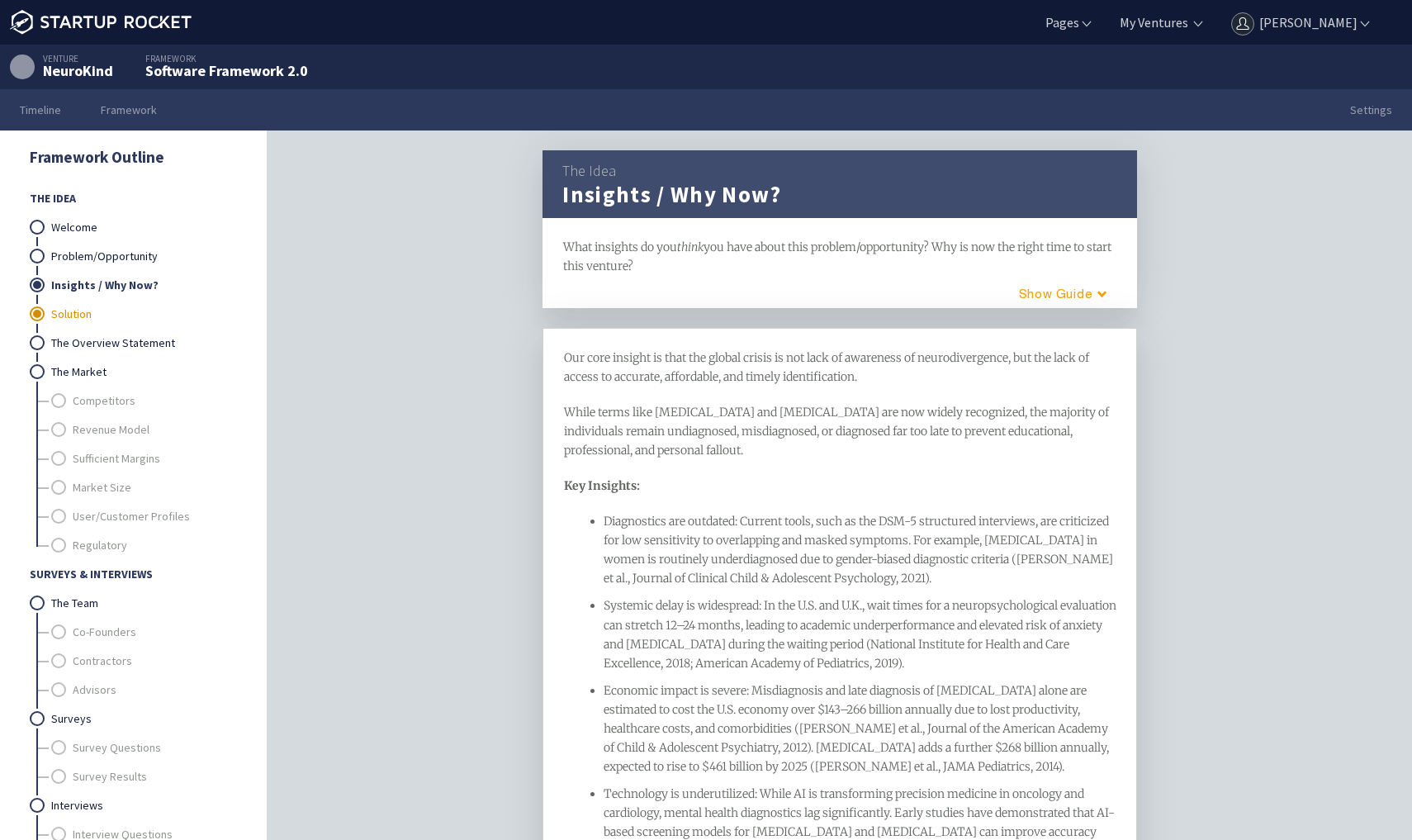
click at [73, 309] on link "Solution" at bounding box center [144, 314] width 185 height 29
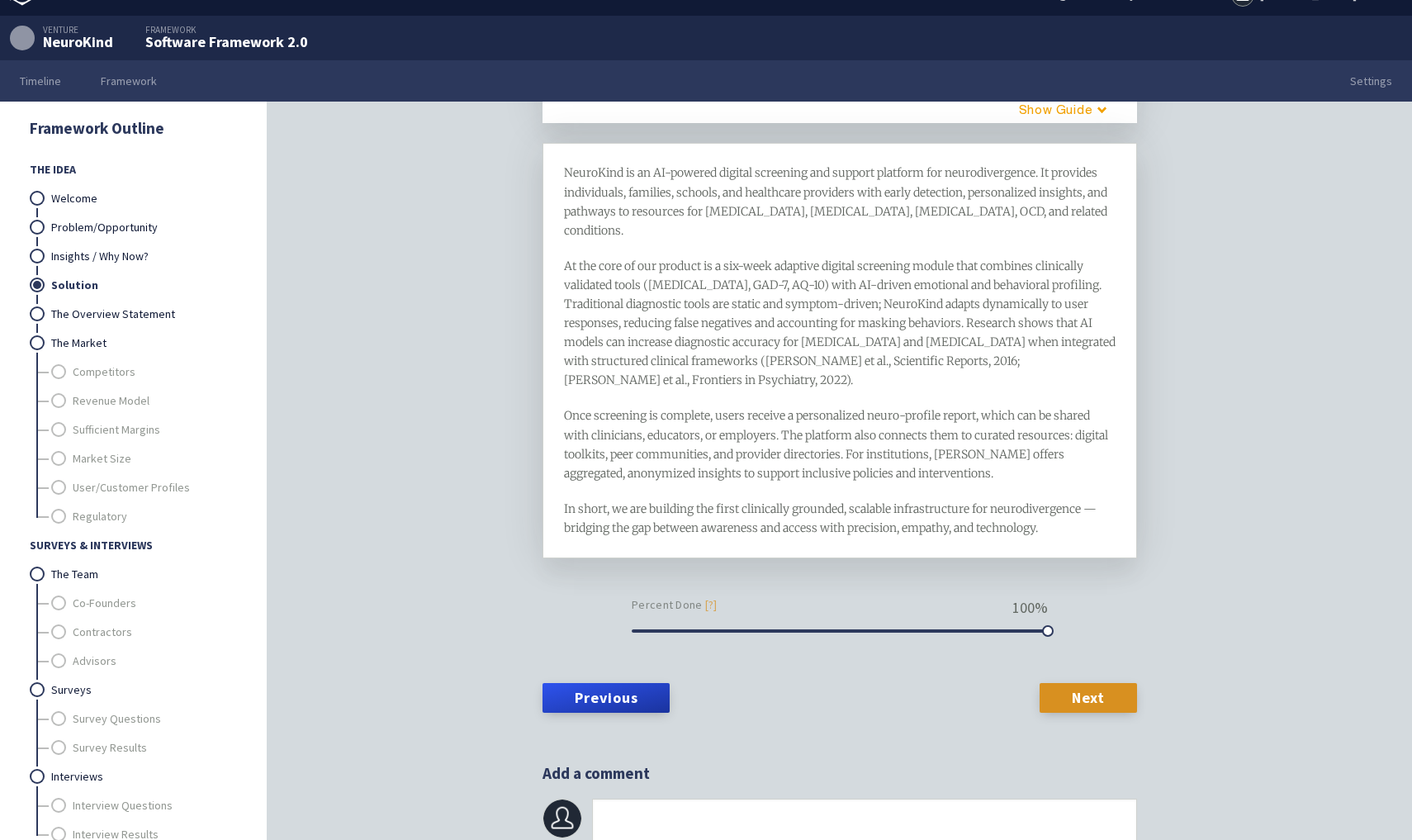
scroll to position [135, 0]
click at [139, 314] on link "The Overview Statement" at bounding box center [144, 314] width 185 height 29
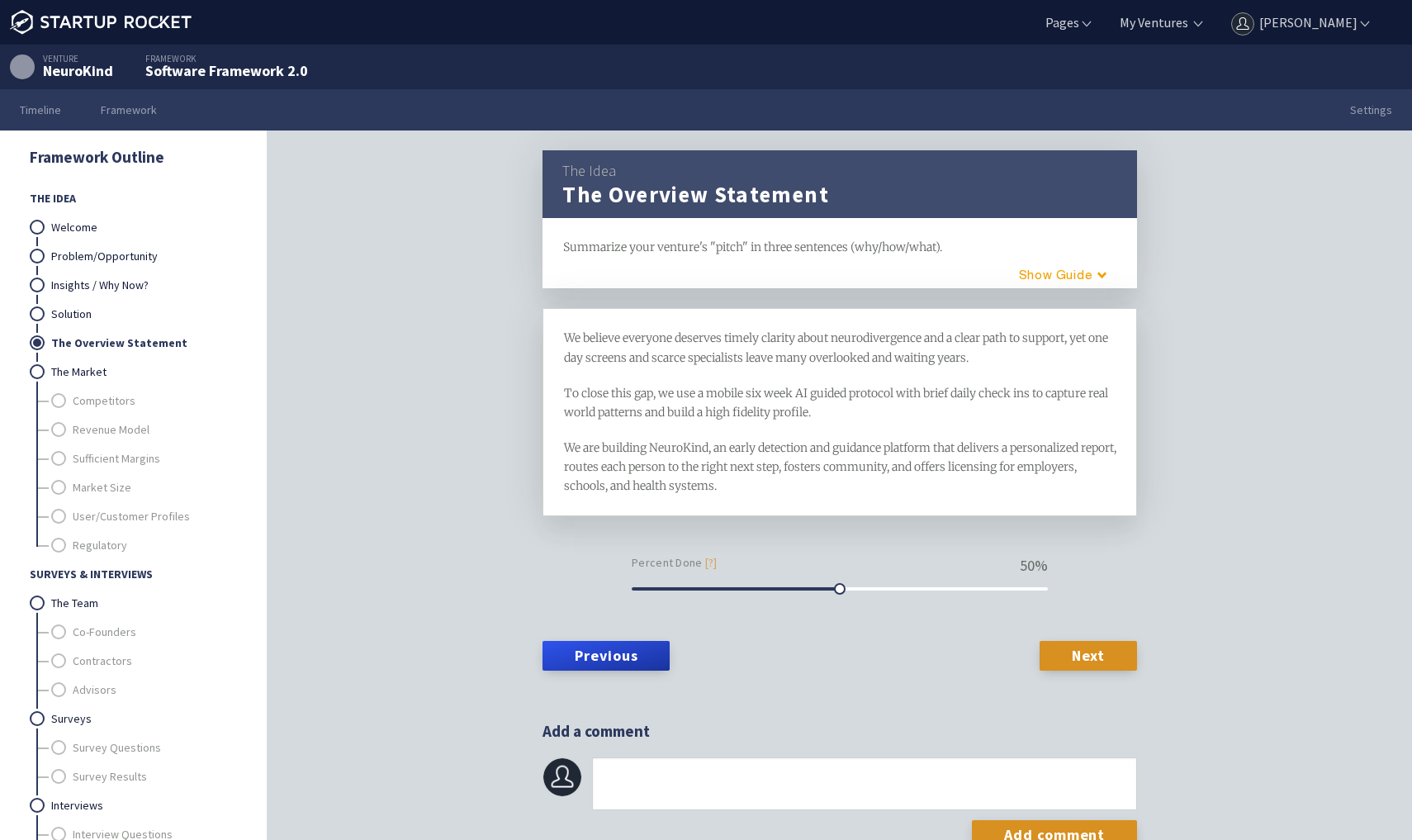
click at [754, 408] on span "To close this gap, we use a mobile six week AI guided protocol with brief daily…" at bounding box center [837, 402] width 547 height 34
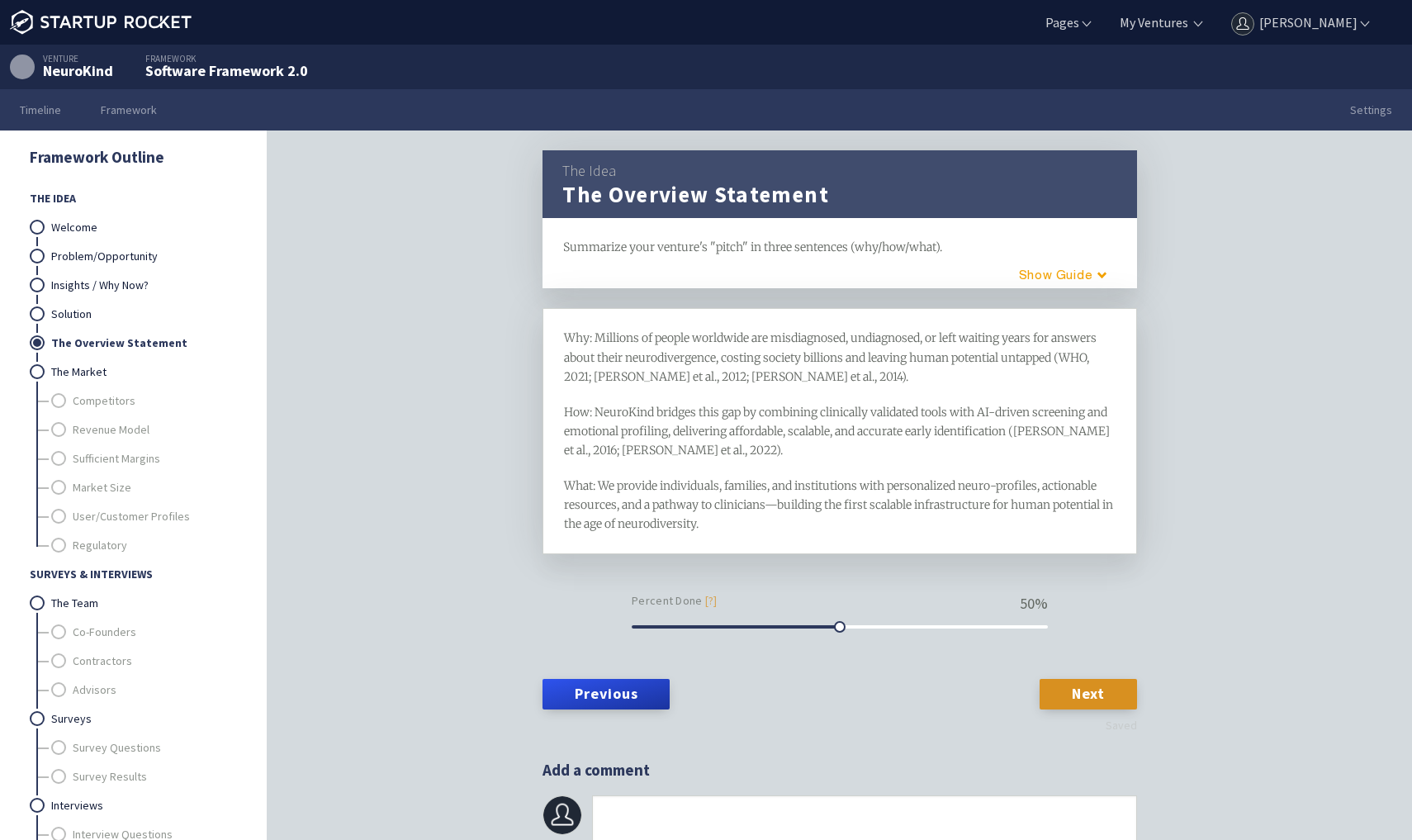
click at [578, 335] on span "Why: Millions of people worldwide are misdiagnosed, undiagnosed, or left waitin…" at bounding box center [832, 356] width 535 height 53
click at [578, 410] on span "How: NeuroKind bridges this gap by combining clinically validated tools with AI…" at bounding box center [838, 431] width 549 height 53
click at [581, 482] on span "What: We provide individuals, families, and institutions with personalized neur…" at bounding box center [839, 504] width 551 height 53
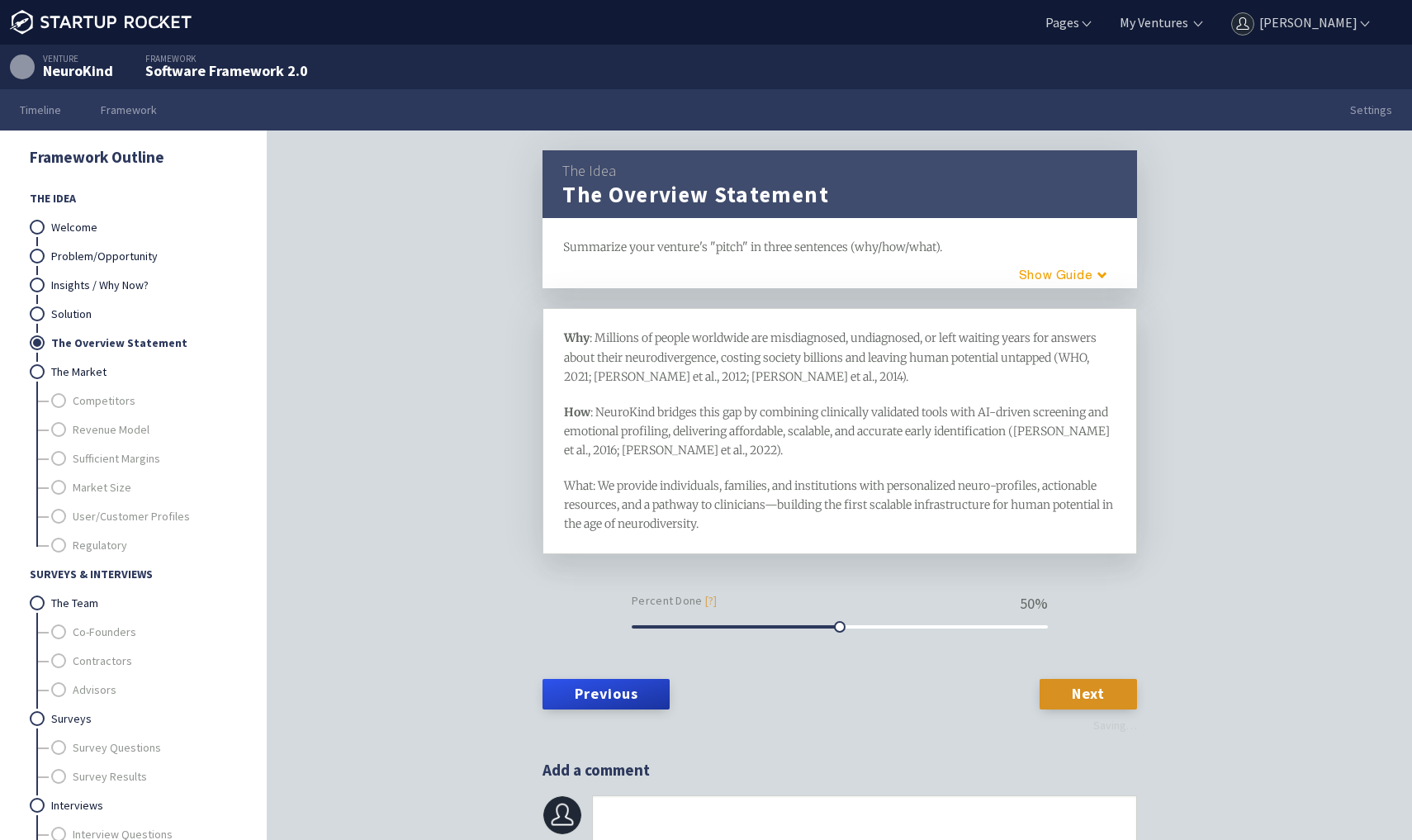
click at [581, 482] on span "What: We provide individuals, families, and institutions with personalized neur…" at bounding box center [839, 504] width 551 height 53
click at [779, 526] on div "What : We provide individuals, families, and institutions with personalized neu…" at bounding box center [840, 504] width 552 height 57
click at [822, 597] on p "Percent Done [?]" at bounding box center [839, 599] width 416 height 24
drag, startPoint x: 835, startPoint y: 627, endPoint x: 1170, endPoint y: 611, distance: 335.4
click at [1170, 611] on div "The Idea The Overview Statement framework Summarize your venture's "pitch" in t…" at bounding box center [839, 511] width 1144 height 761
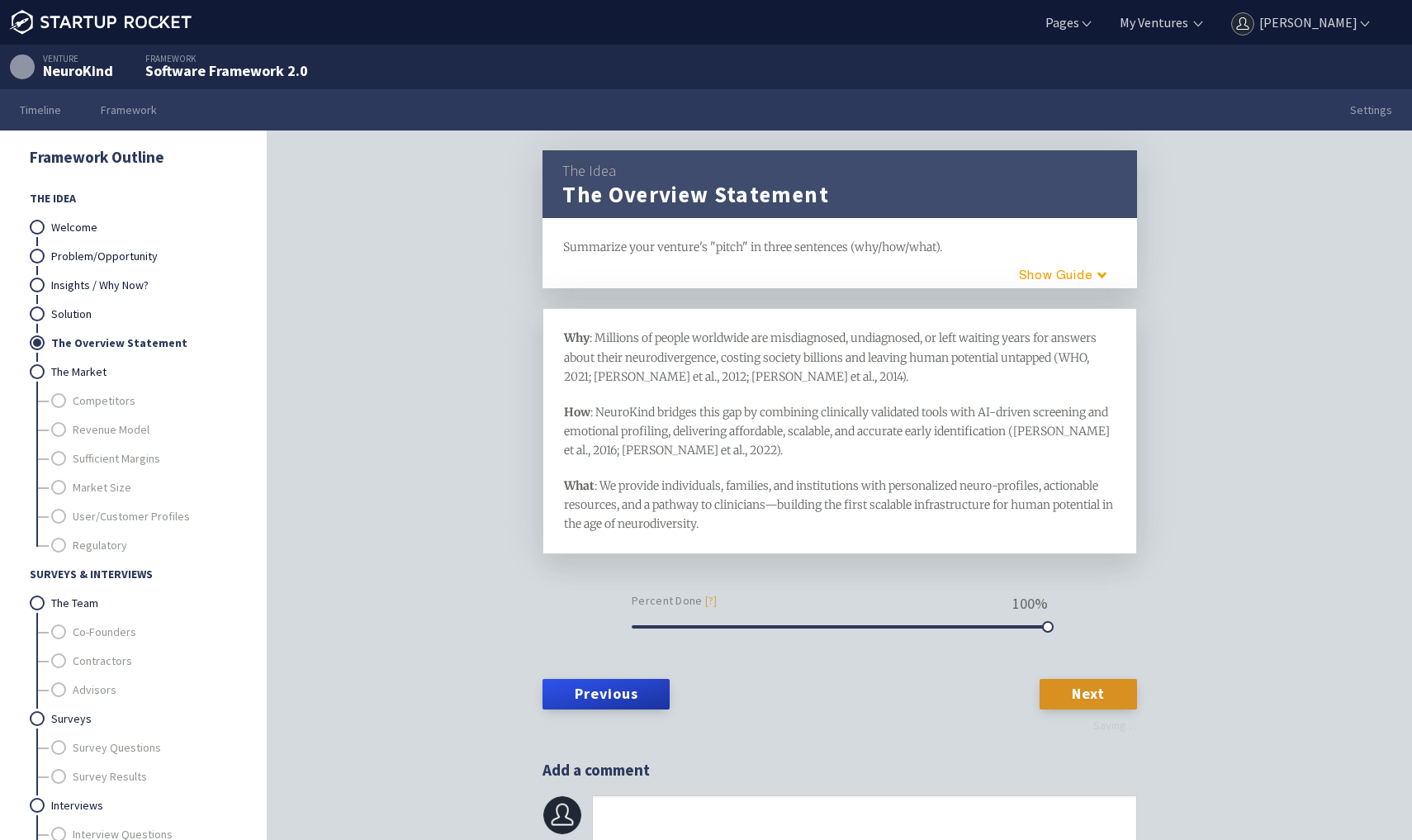
click at [1170, 611] on div "The Idea The Overview Statement framework Summarize your venture's "pitch" in t…" at bounding box center [839, 511] width 1144 height 761
click at [105, 317] on link "Solution" at bounding box center [144, 314] width 185 height 29
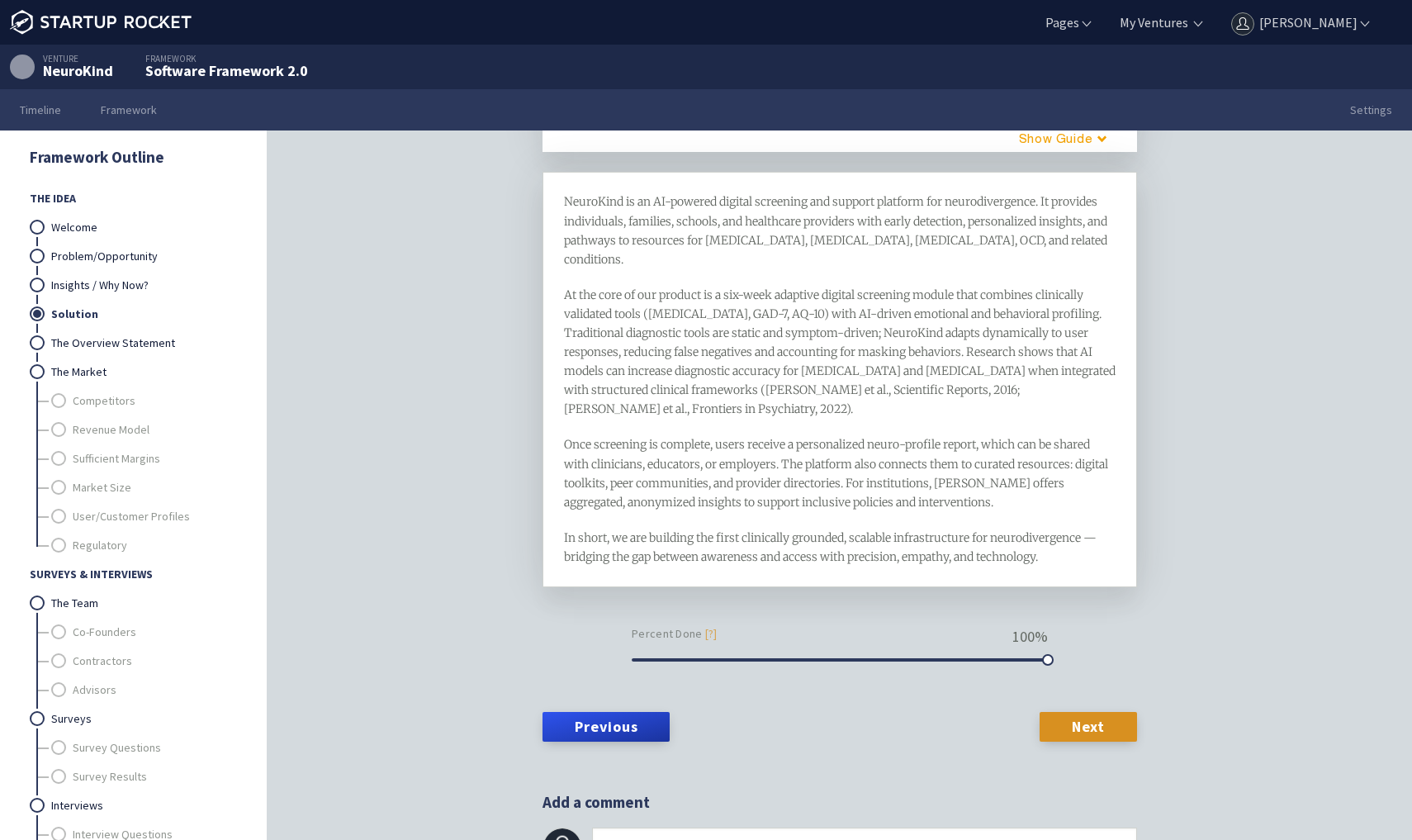
scroll to position [135, 0]
click at [628, 437] on span "Once screening is complete, users receive a personalized neuro-profile report, …" at bounding box center [837, 473] width 547 height 71
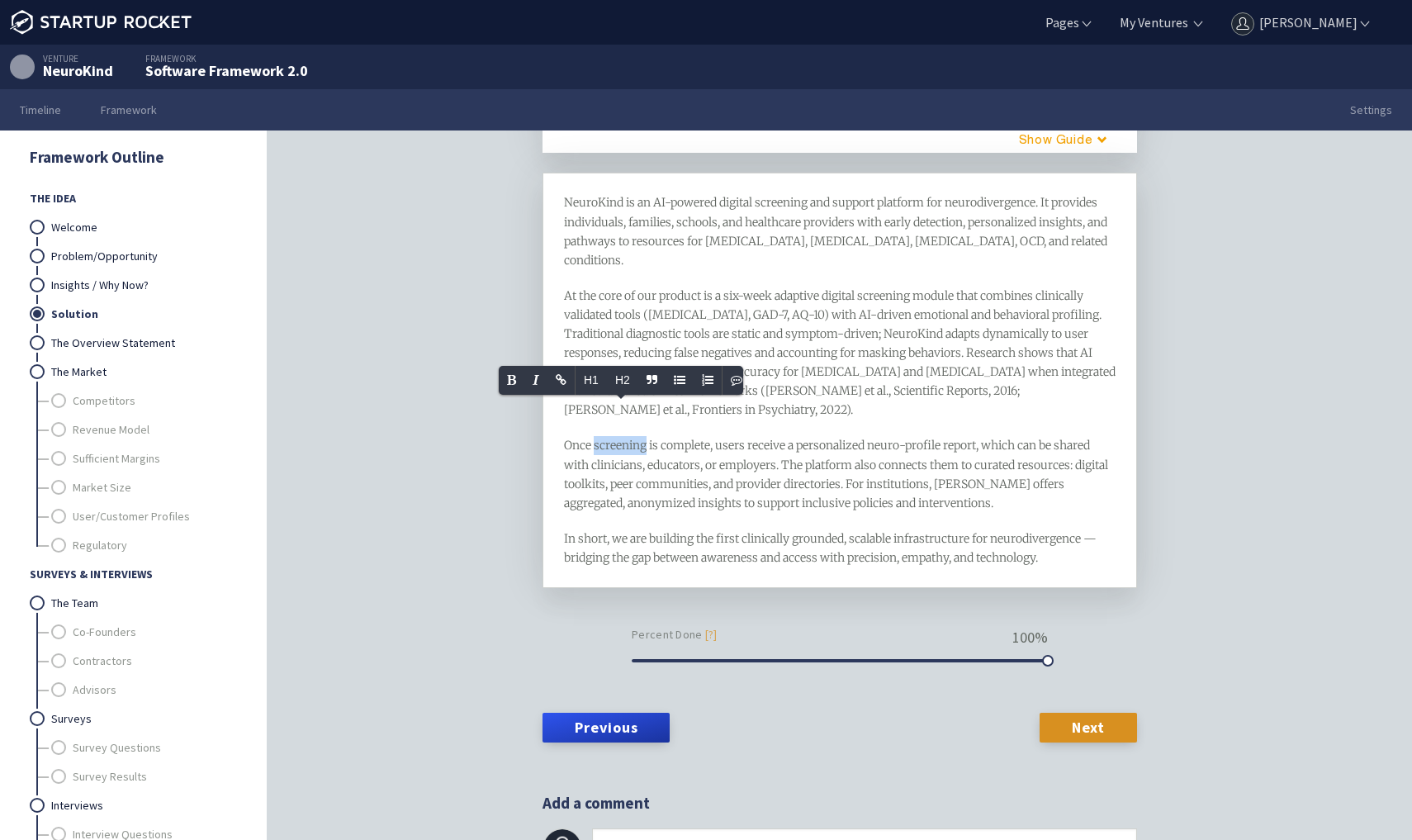
click at [628, 437] on span "Once screening is complete, users receive a personalized neuro-profile report, …" at bounding box center [837, 473] width 547 height 71
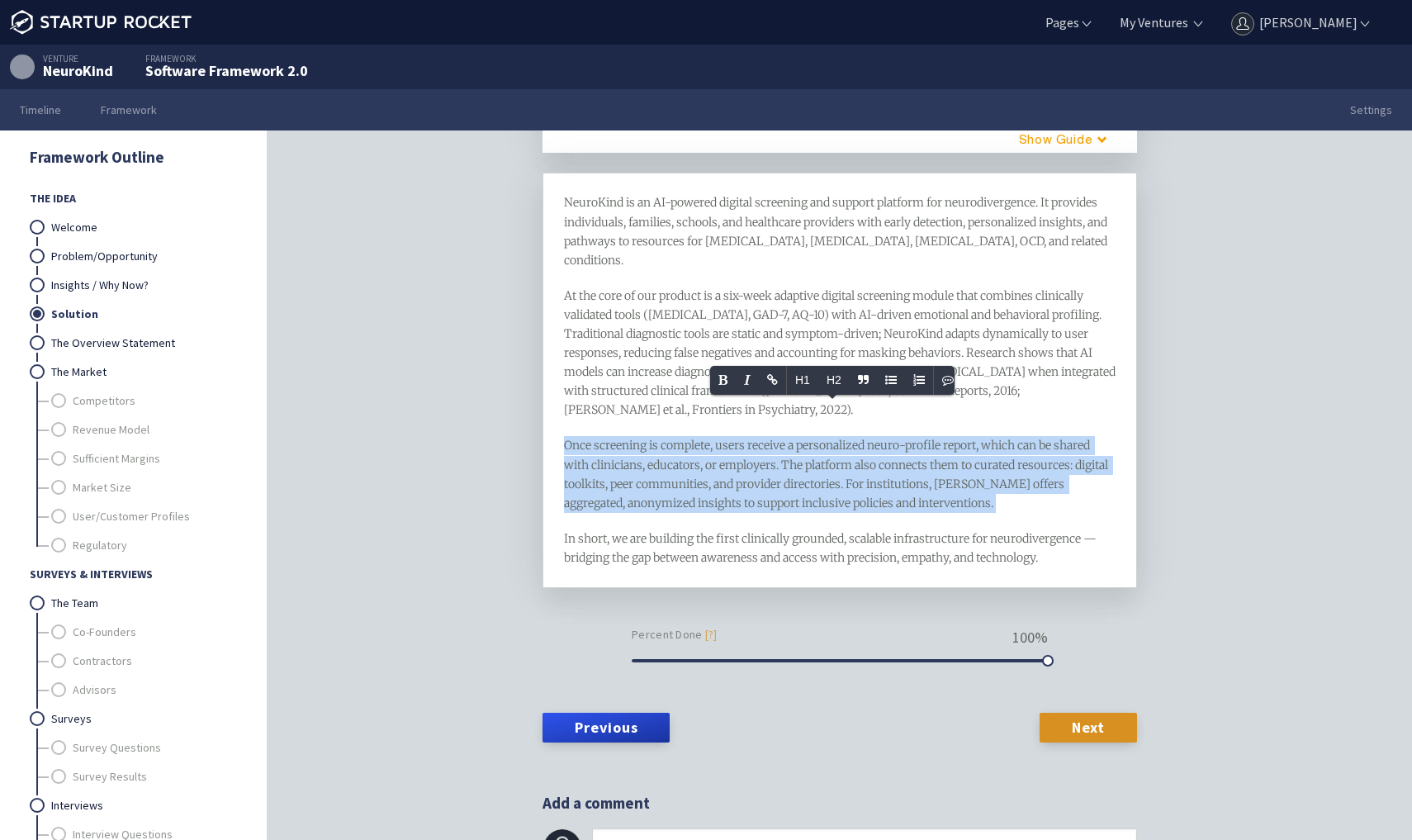
click at [628, 437] on span "Once screening is complete, users receive a personalized neuro-profile report, …" at bounding box center [837, 473] width 547 height 71
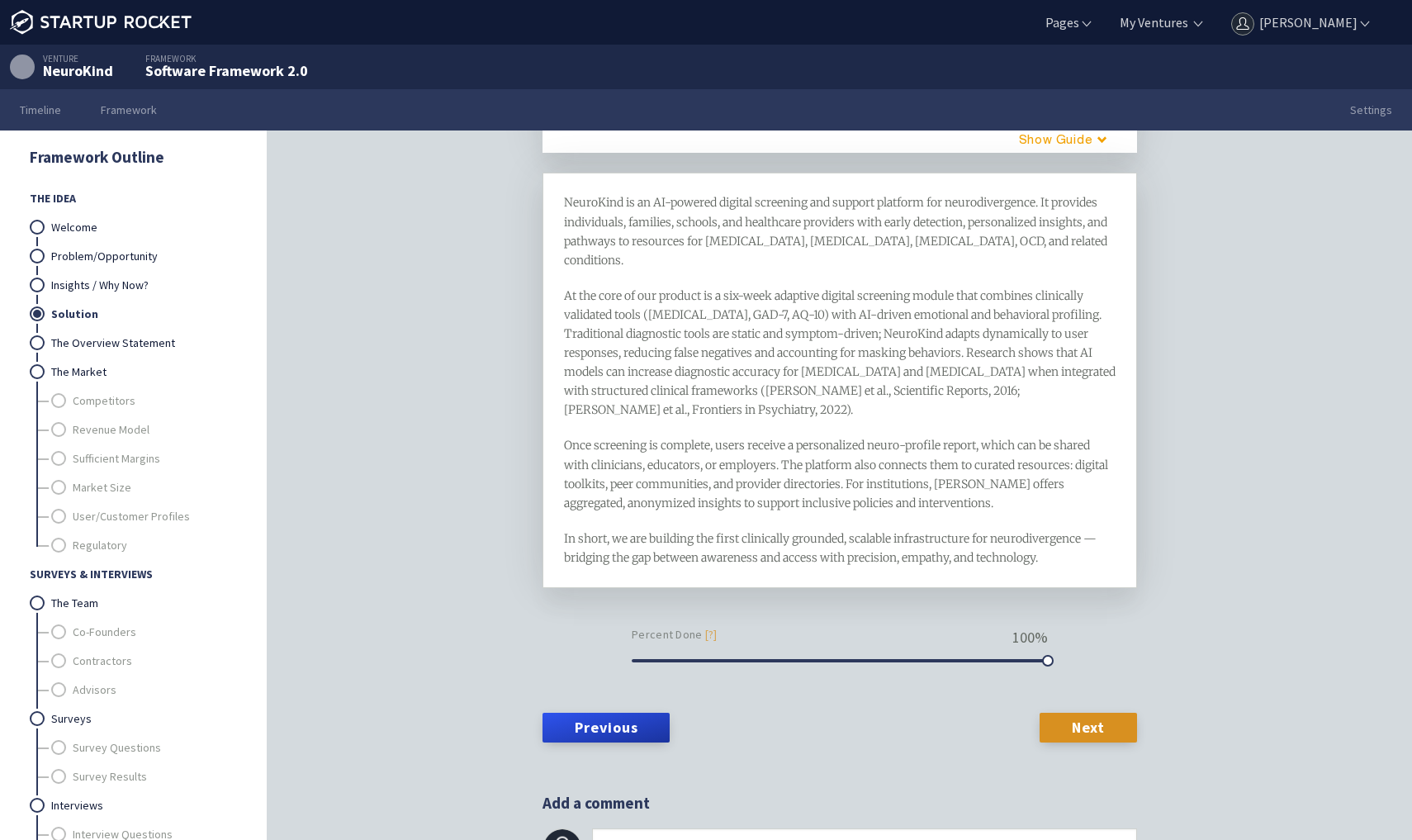
click at [664, 531] on span "In short, we are building the first clinically grounded, scalable infrastructur…" at bounding box center [832, 547] width 535 height 34
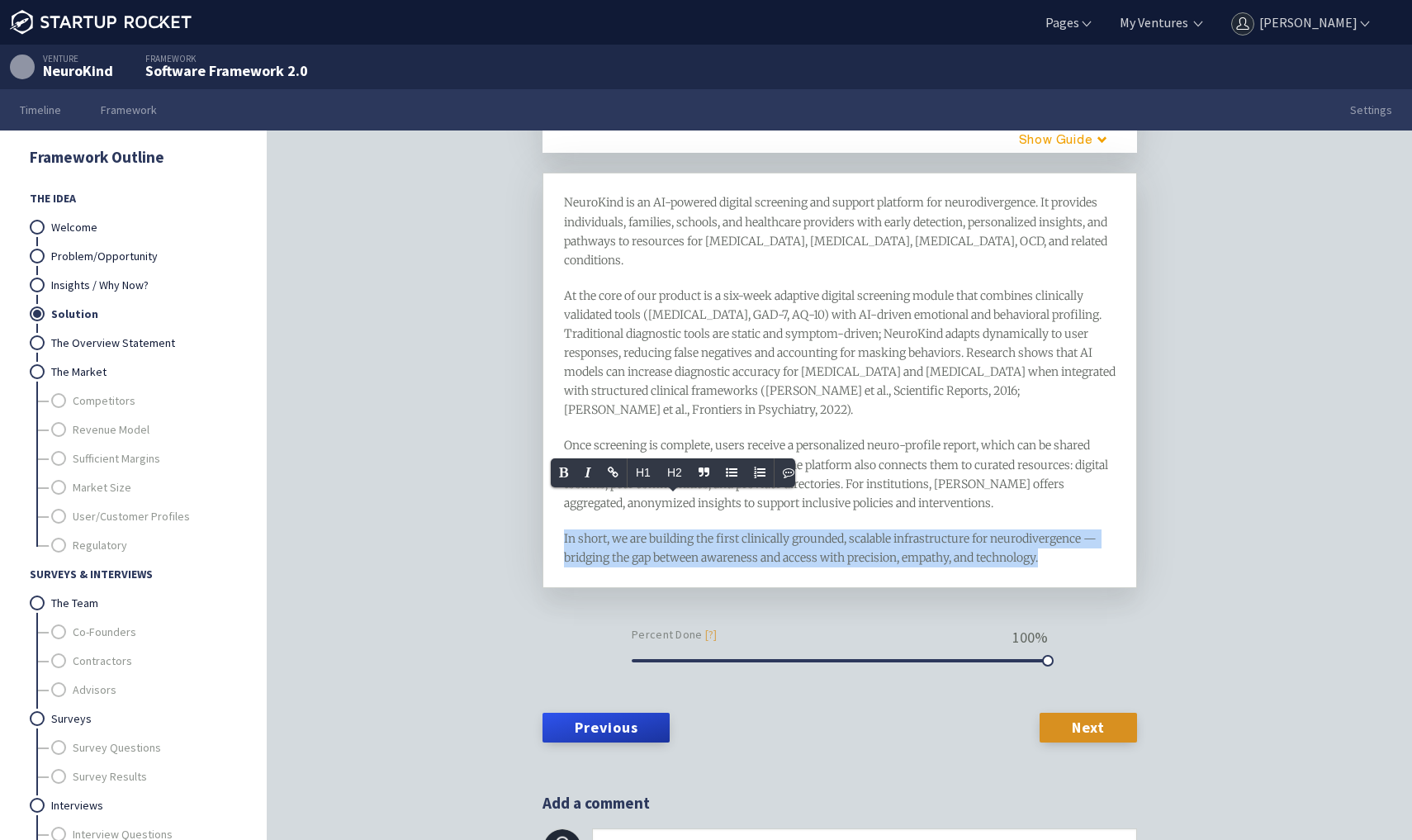
click at [664, 531] on span "In short, we are building the first clinically grounded, scalable infrastructur…" at bounding box center [832, 547] width 535 height 34
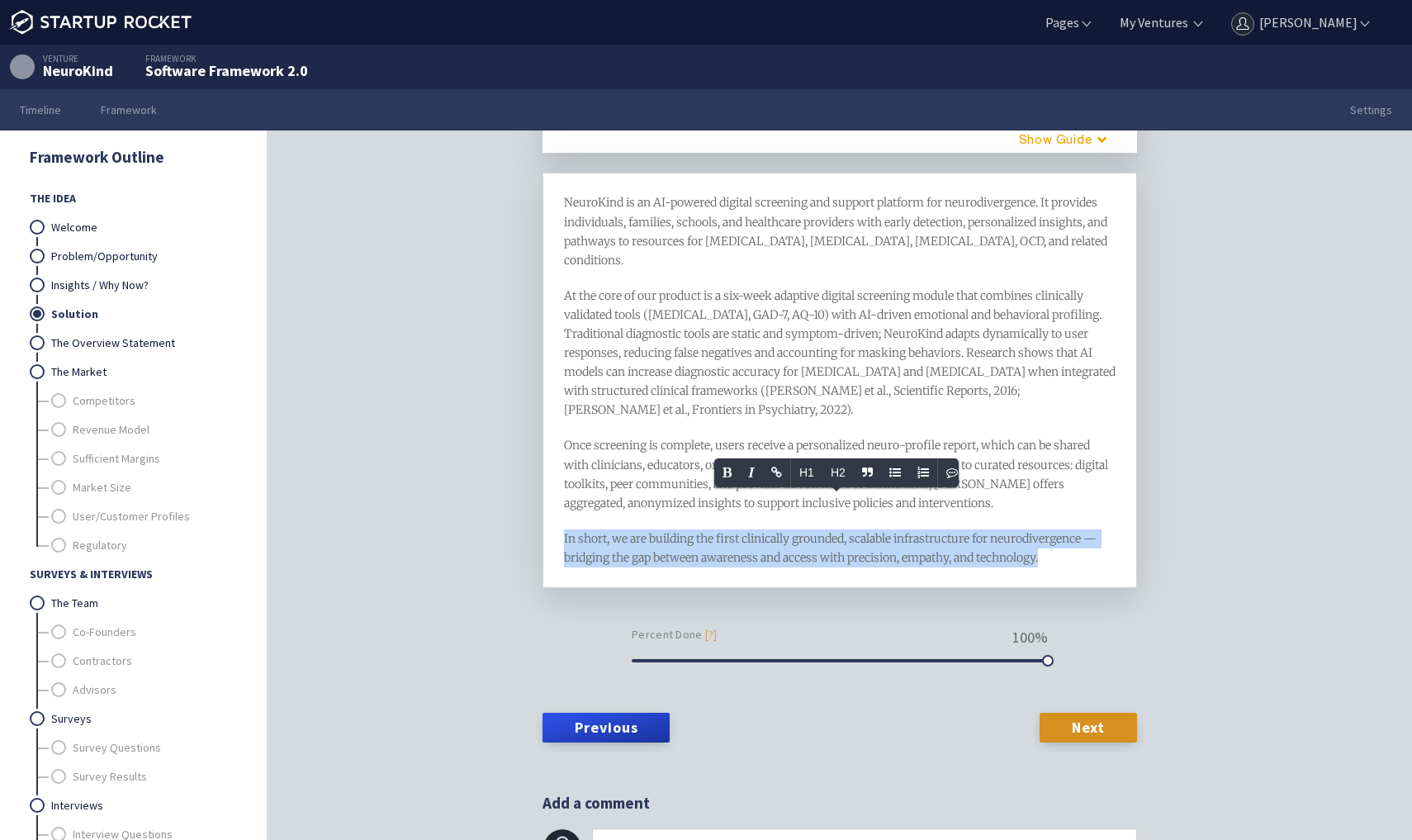
click at [597, 336] on span "At the core of our product is a six-week adaptive digital screening module that…" at bounding box center [841, 352] width 554 height 129
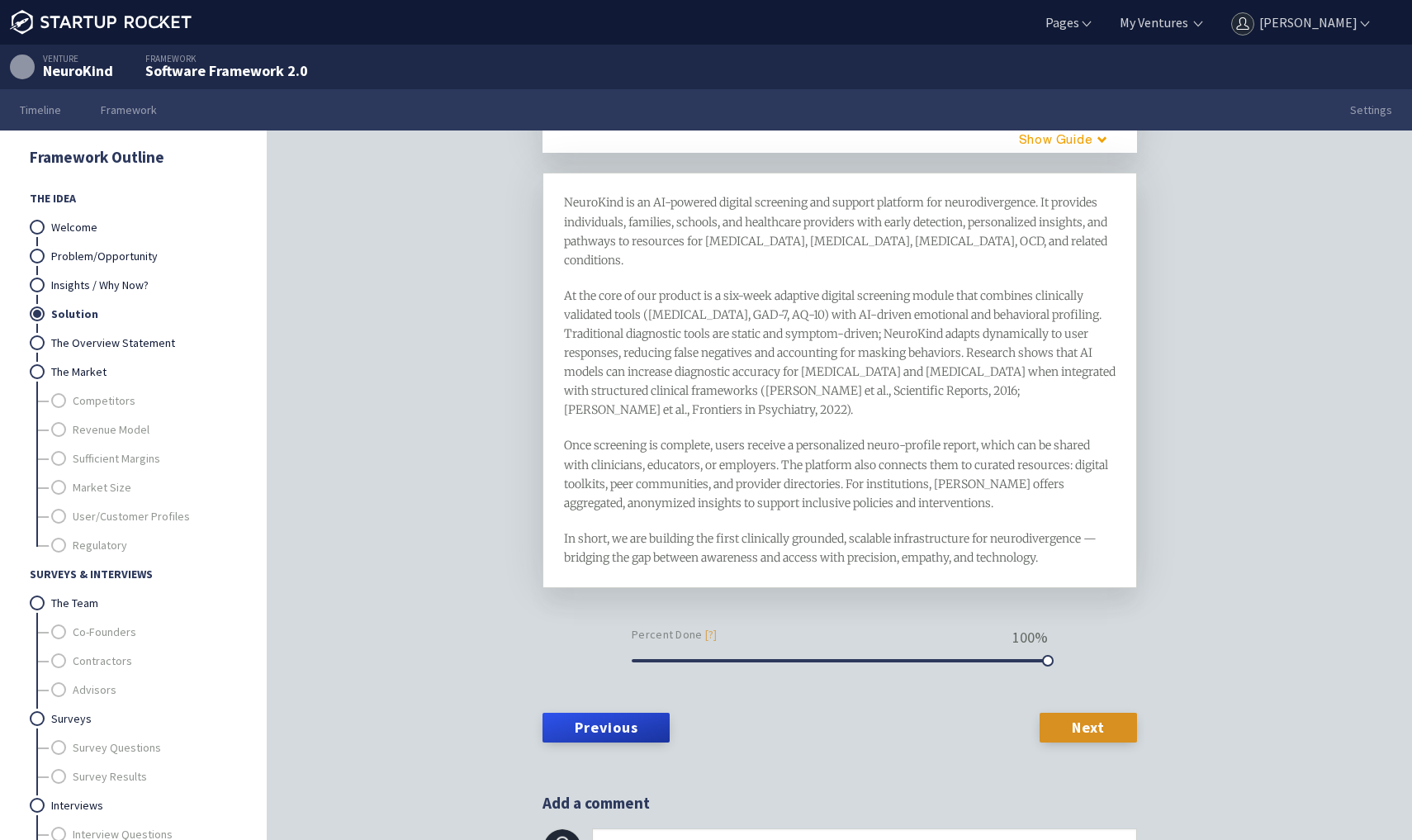
click at [597, 336] on span "At the core of our product is a six-week adaptive digital screening module that…" at bounding box center [841, 352] width 554 height 129
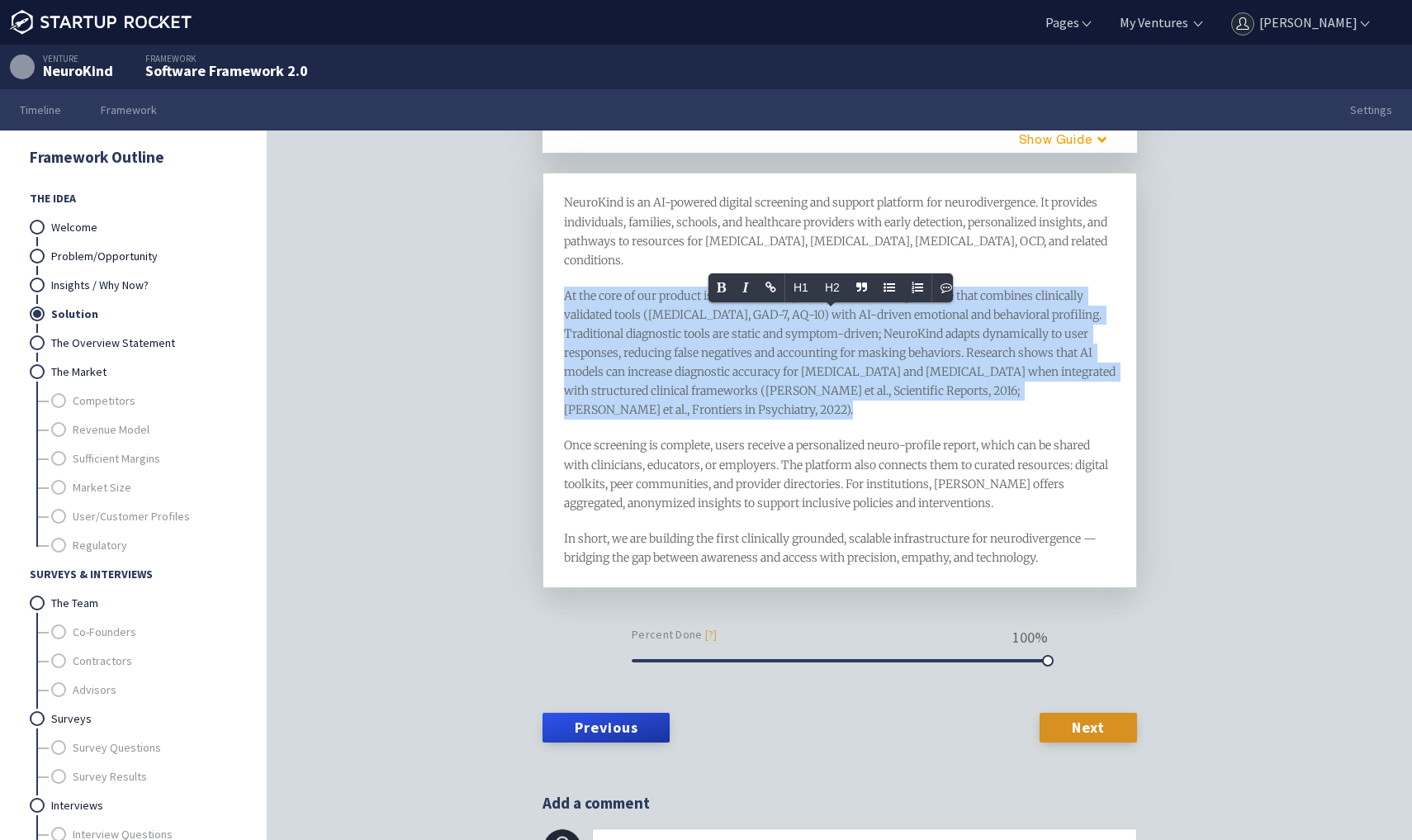
click at [597, 336] on span "At the core of our product is a six-week adaptive digital screening module that…" at bounding box center [841, 352] width 554 height 129
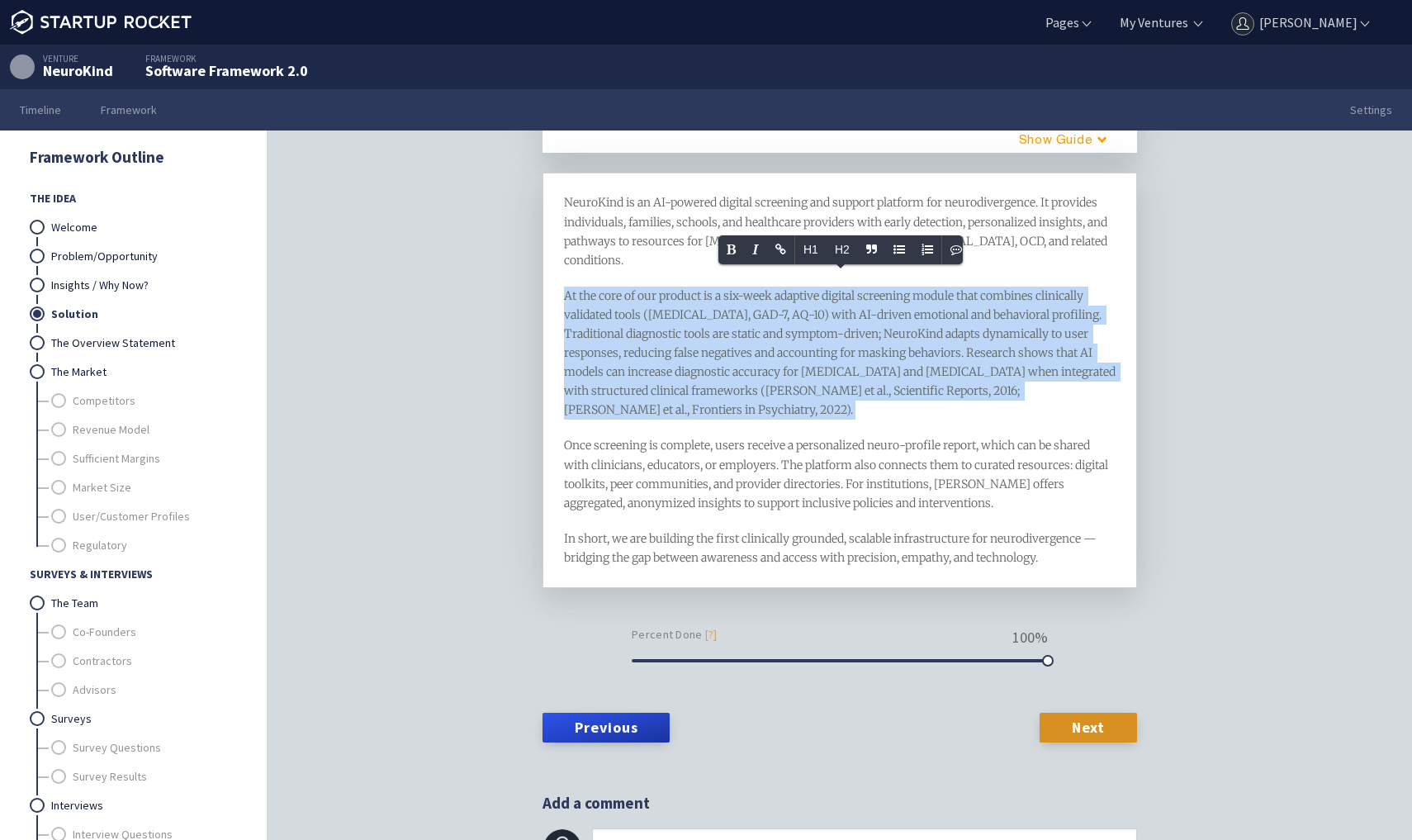
click at [619, 222] on span "NeuroKind is an AI-powered digital screening and support platform for neurodive…" at bounding box center [836, 231] width 546 height 71
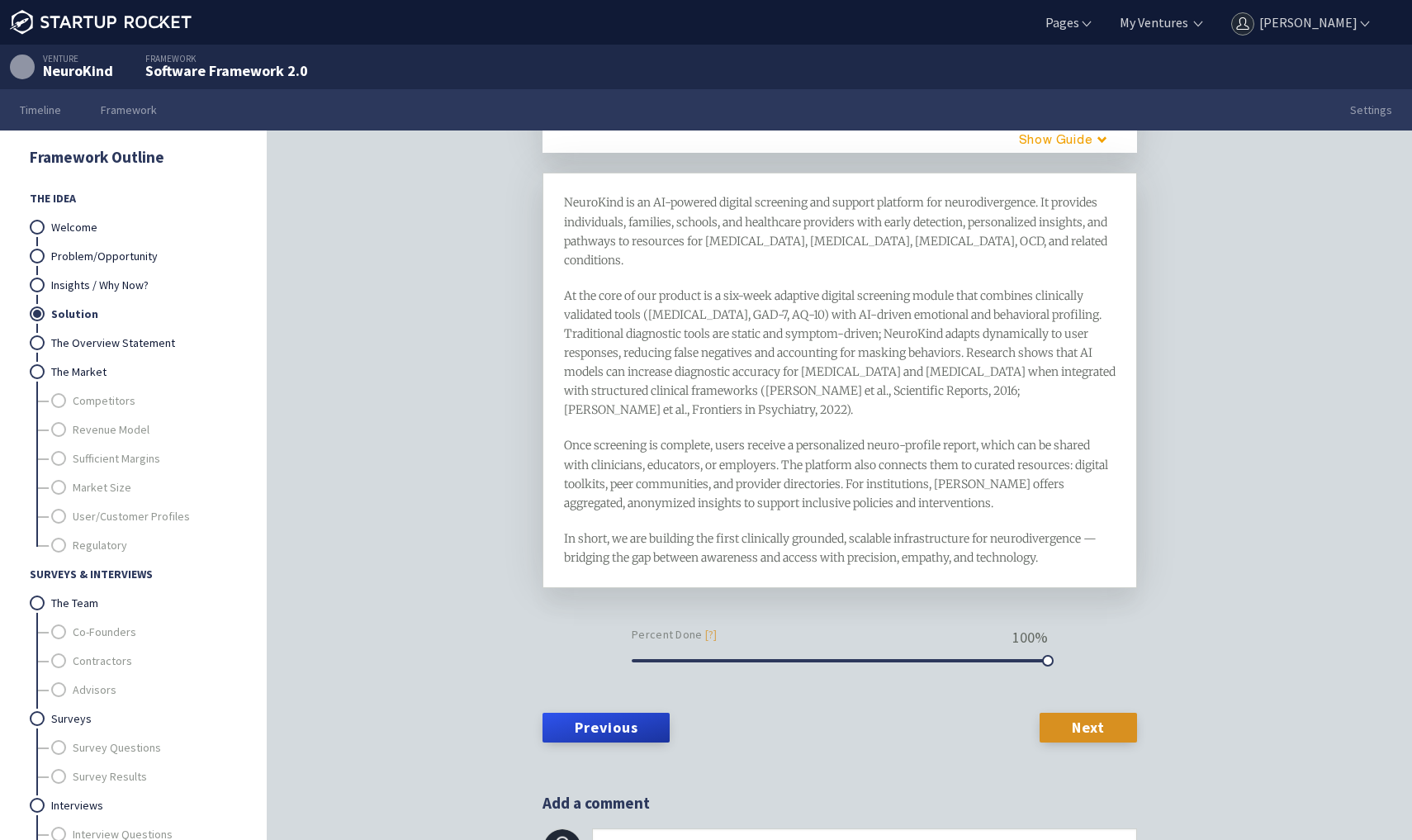
click at [619, 222] on span "NeuroKind is an AI-powered digital screening and support platform for neurodive…" at bounding box center [836, 231] width 546 height 71
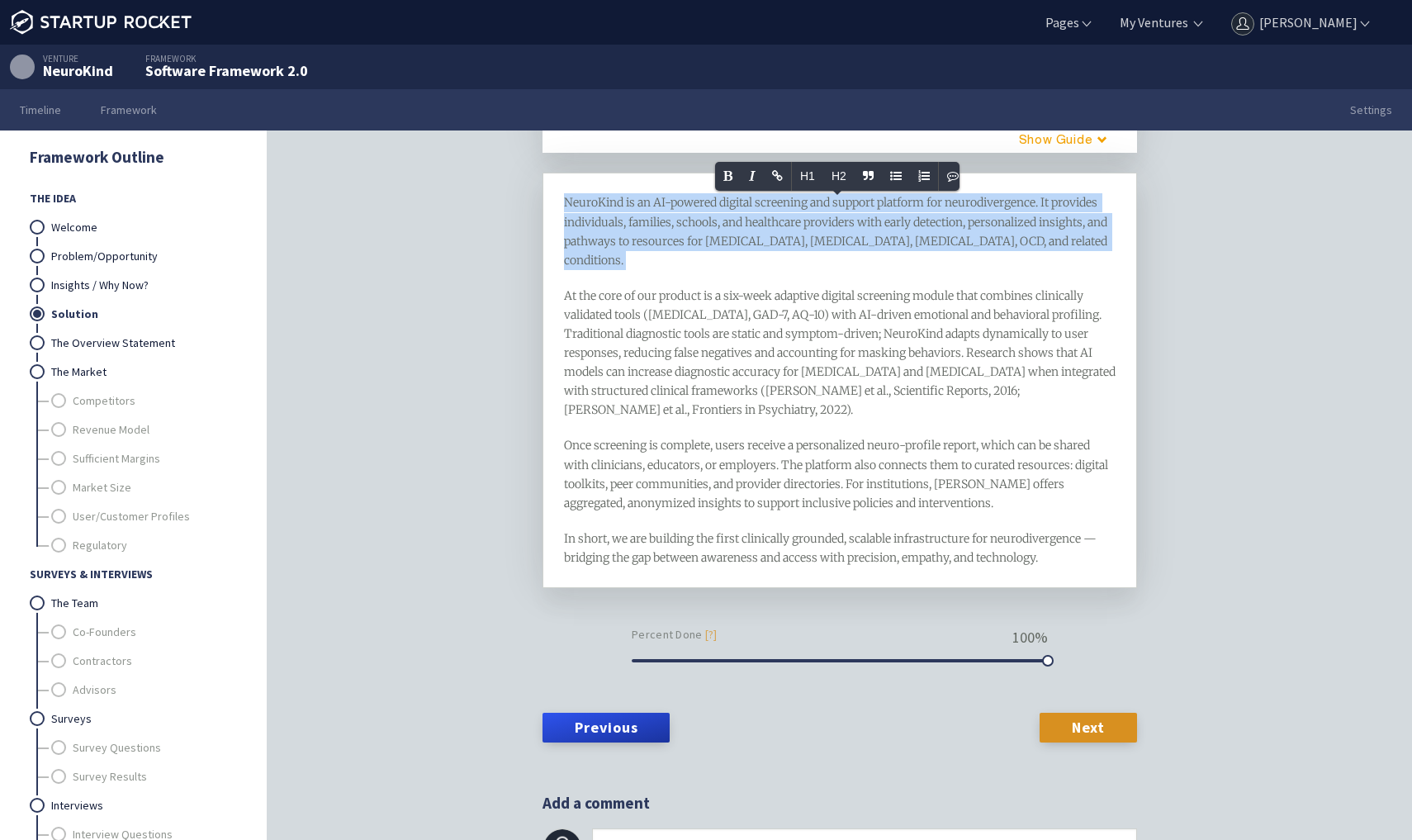
click at [632, 436] on div "Once screening is complete, users receive a personalized neuro-profile report, …" at bounding box center [840, 474] width 552 height 76
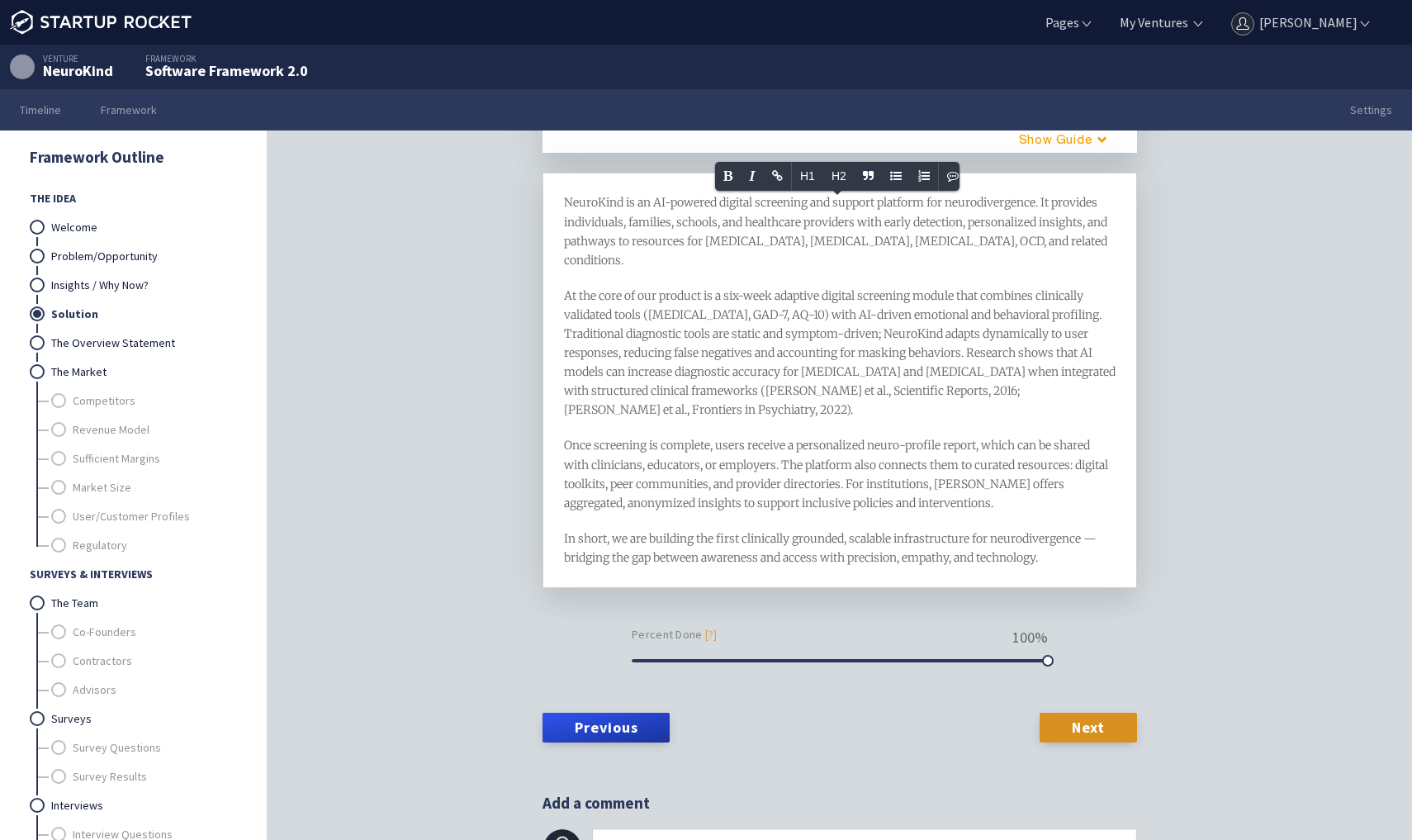
click at [632, 436] on div "Once screening is complete, users receive a personalized neuro-profile report, …" at bounding box center [840, 474] width 552 height 76
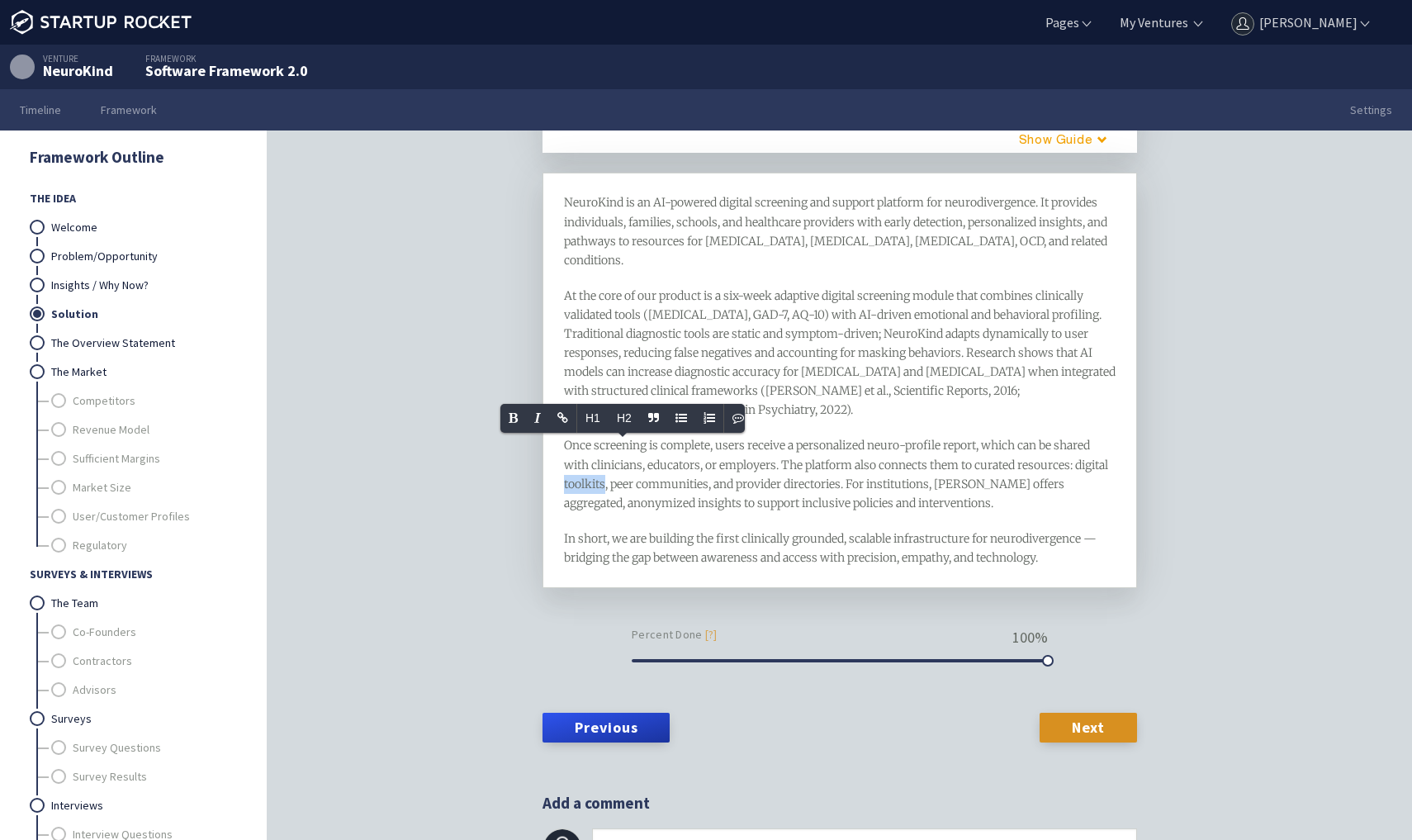
click at [632, 436] on div "Once screening is complete, users receive a personalized neuro-profile report, …" at bounding box center [840, 474] width 552 height 76
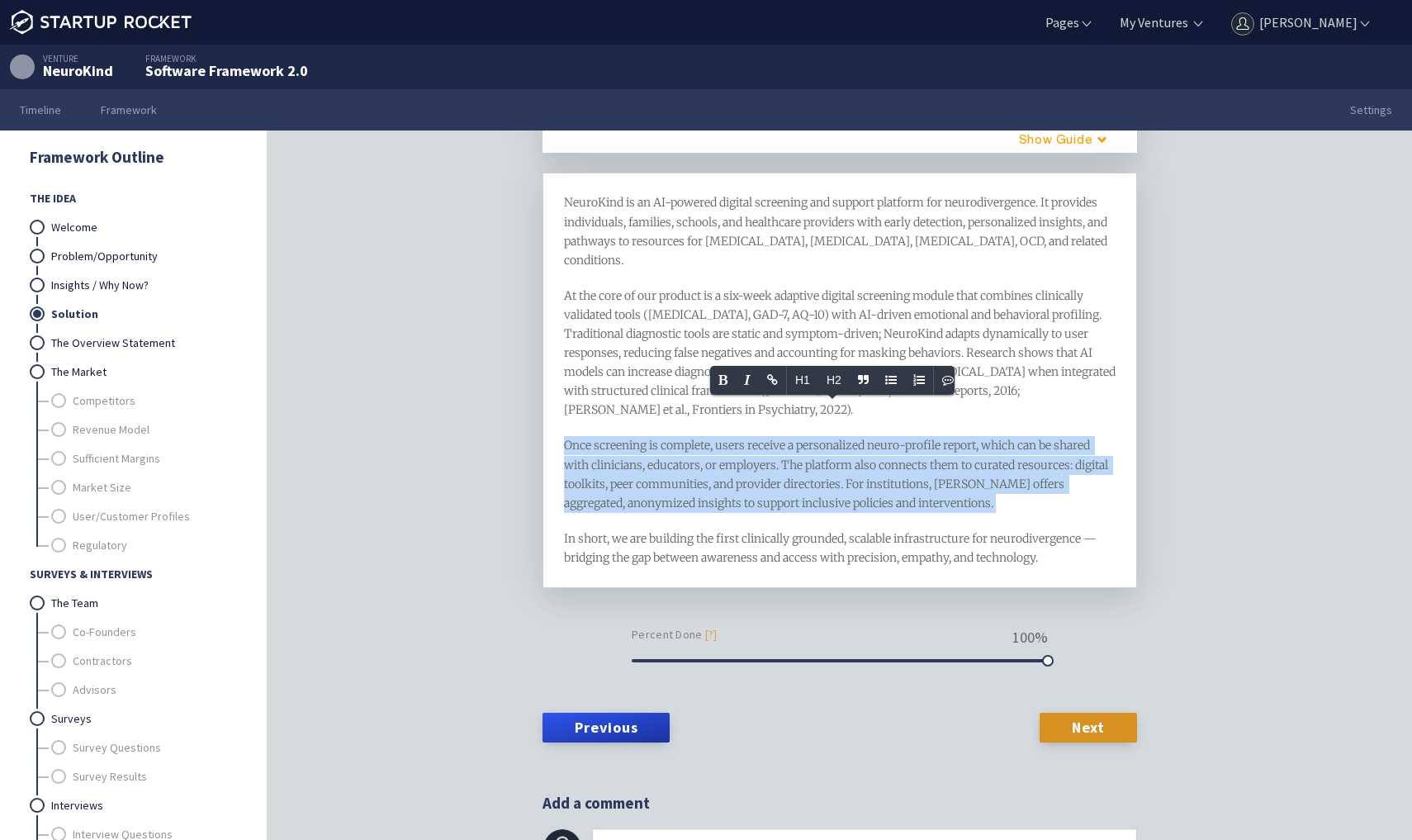
click at [635, 529] on div "In short, we are building the first clinically grounded, scalable infrastructur…" at bounding box center [840, 547] width 552 height 38
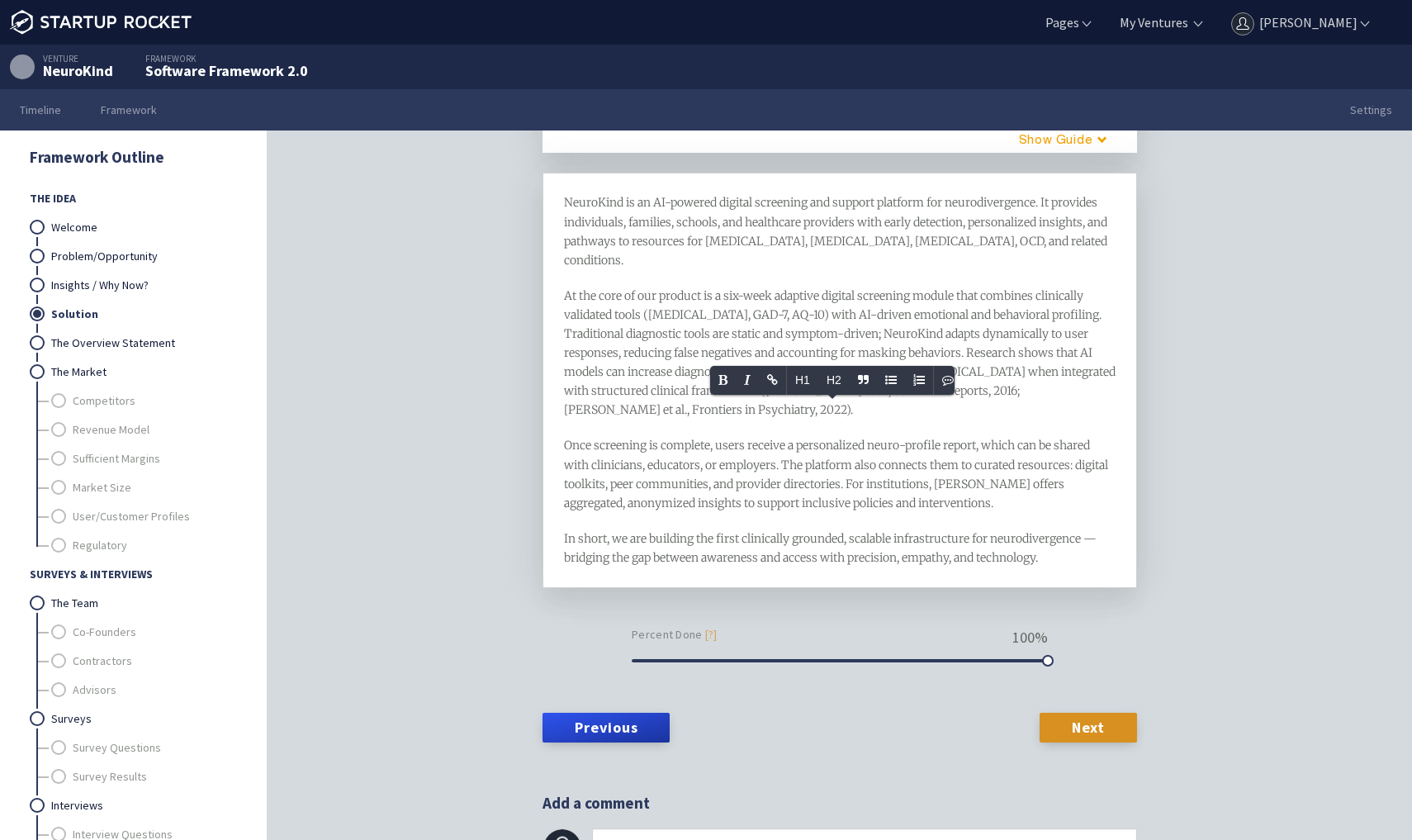
click at [635, 529] on div "In short, we are building the first clinically grounded, scalable infrastructur…" at bounding box center [840, 547] width 552 height 38
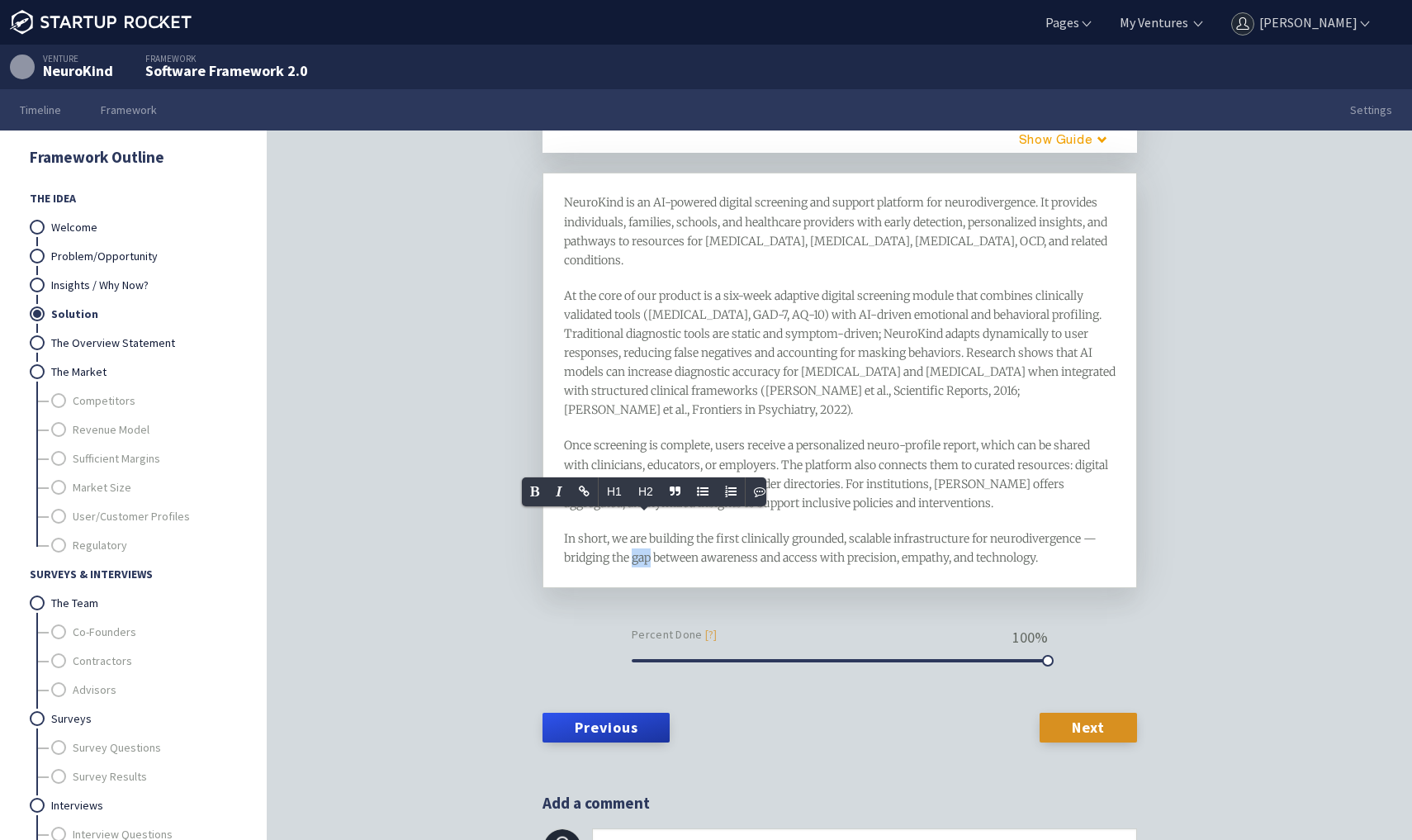
click at [635, 529] on div "In short, we are building the first clinically grounded, scalable infrastructur…" at bounding box center [840, 547] width 552 height 38
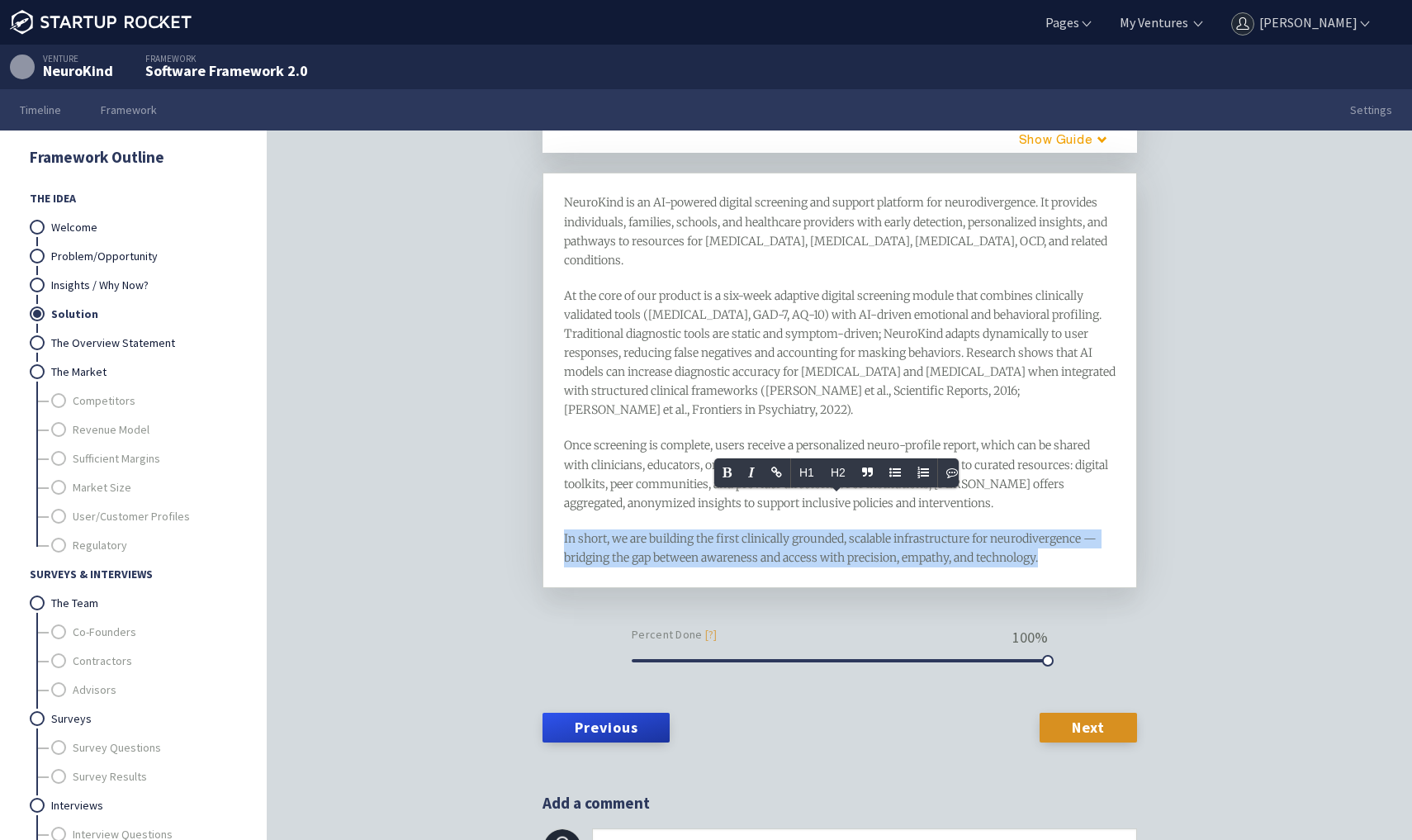
click at [446, 584] on div "The Idea Solution framework Describe your product/service in detail H1 H2 Guide…" at bounding box center [839, 511] width 1144 height 761
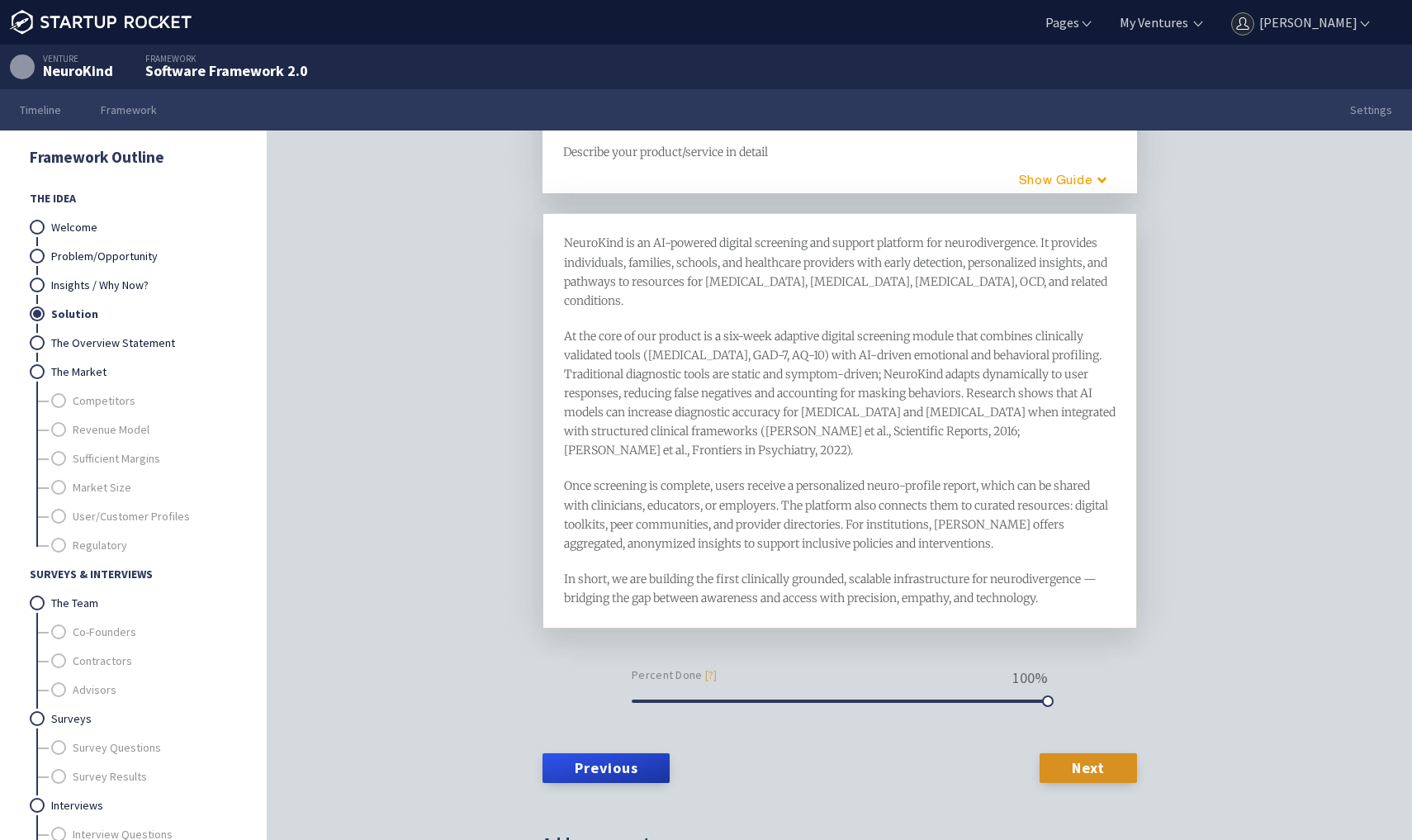
scroll to position [103, 0]
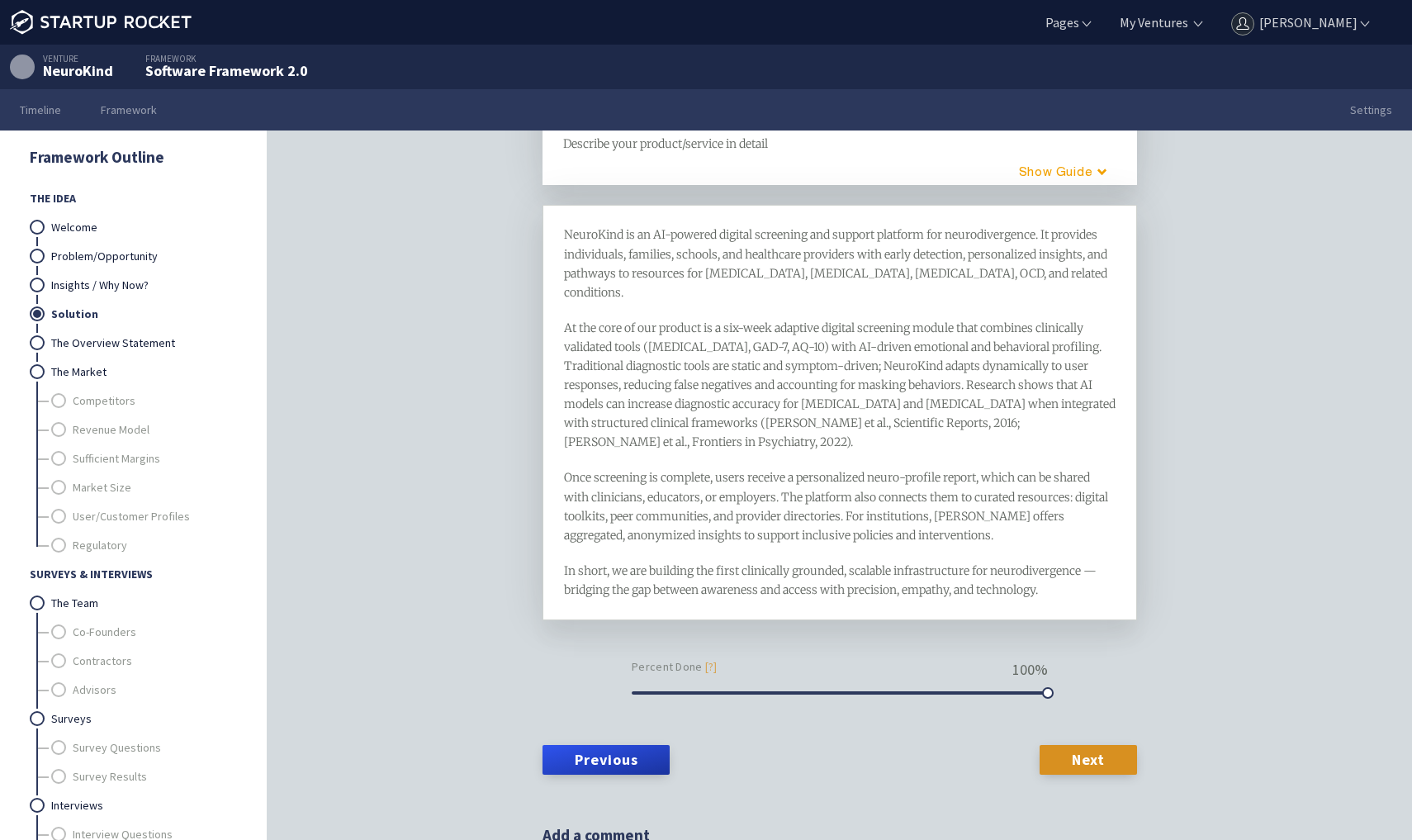
click at [616, 265] on span "NeuroKind is an AI-powered digital screening and support platform for neurodive…" at bounding box center [836, 263] width 546 height 71
click at [616, 265] on div at bounding box center [613, 264] width 9 height 4
click at [637, 339] on span "At the core of our product is a six-week adaptive digital screening module that…" at bounding box center [841, 385] width 554 height 129
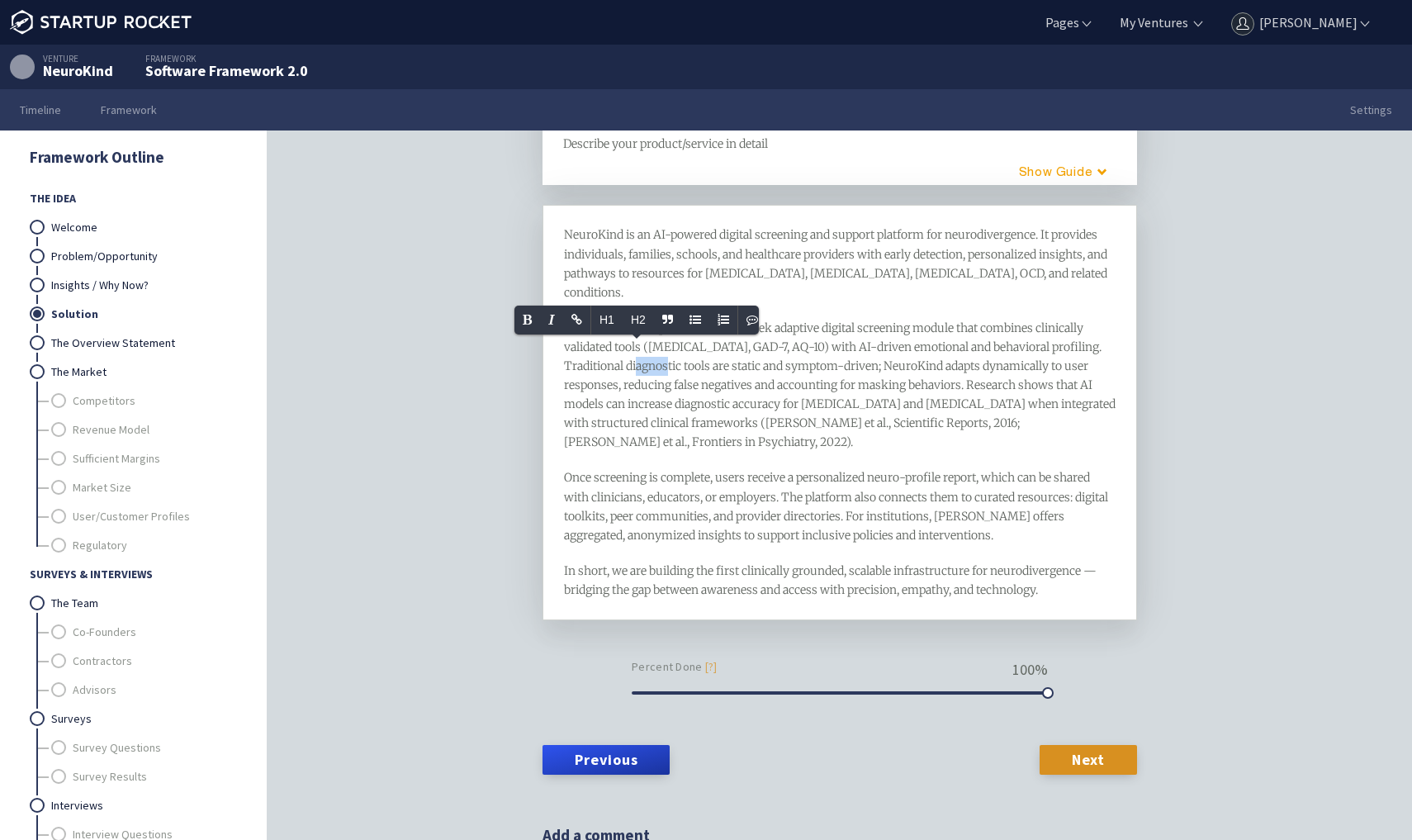
click at [637, 339] on span "At the core of our product is a six-week adaptive digital screening module that…" at bounding box center [841, 385] width 554 height 129
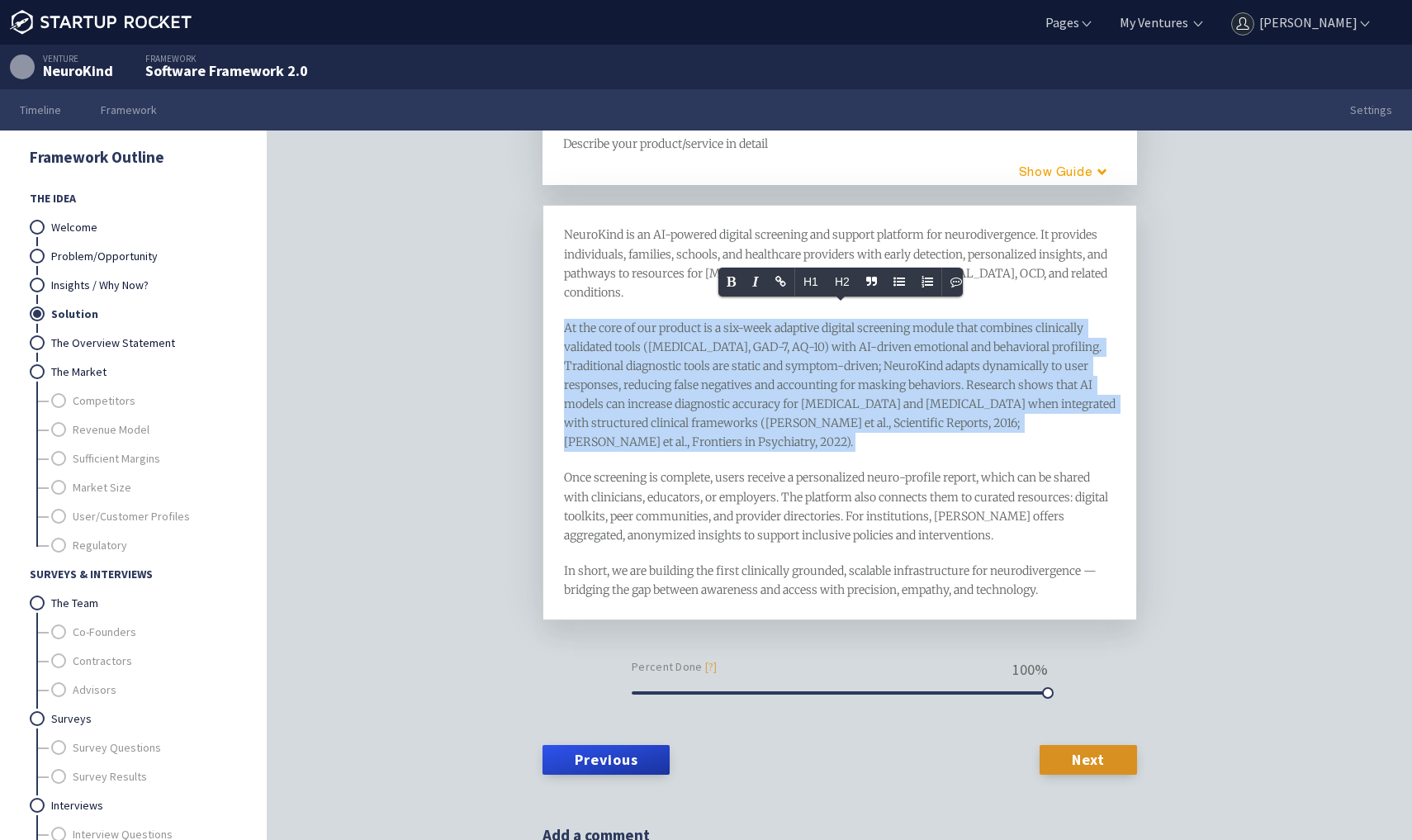
click at [680, 470] on span "Once screening is complete, users receive a personalized neuro-profile report, …" at bounding box center [837, 506] width 547 height 71
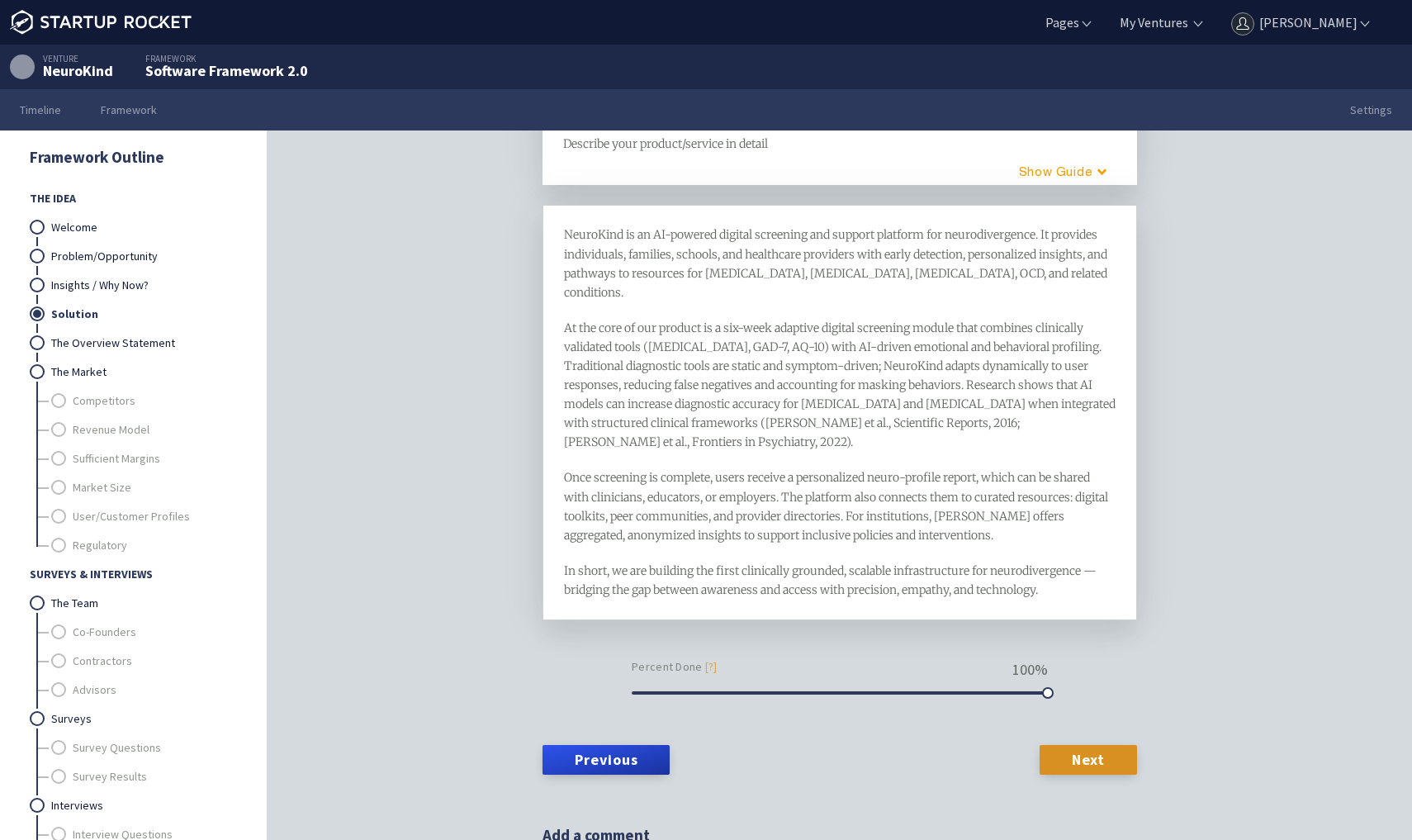
click at [680, 470] on span "Once screening is complete, users receive a personalized neuro-profile report, …" at bounding box center [837, 506] width 547 height 71
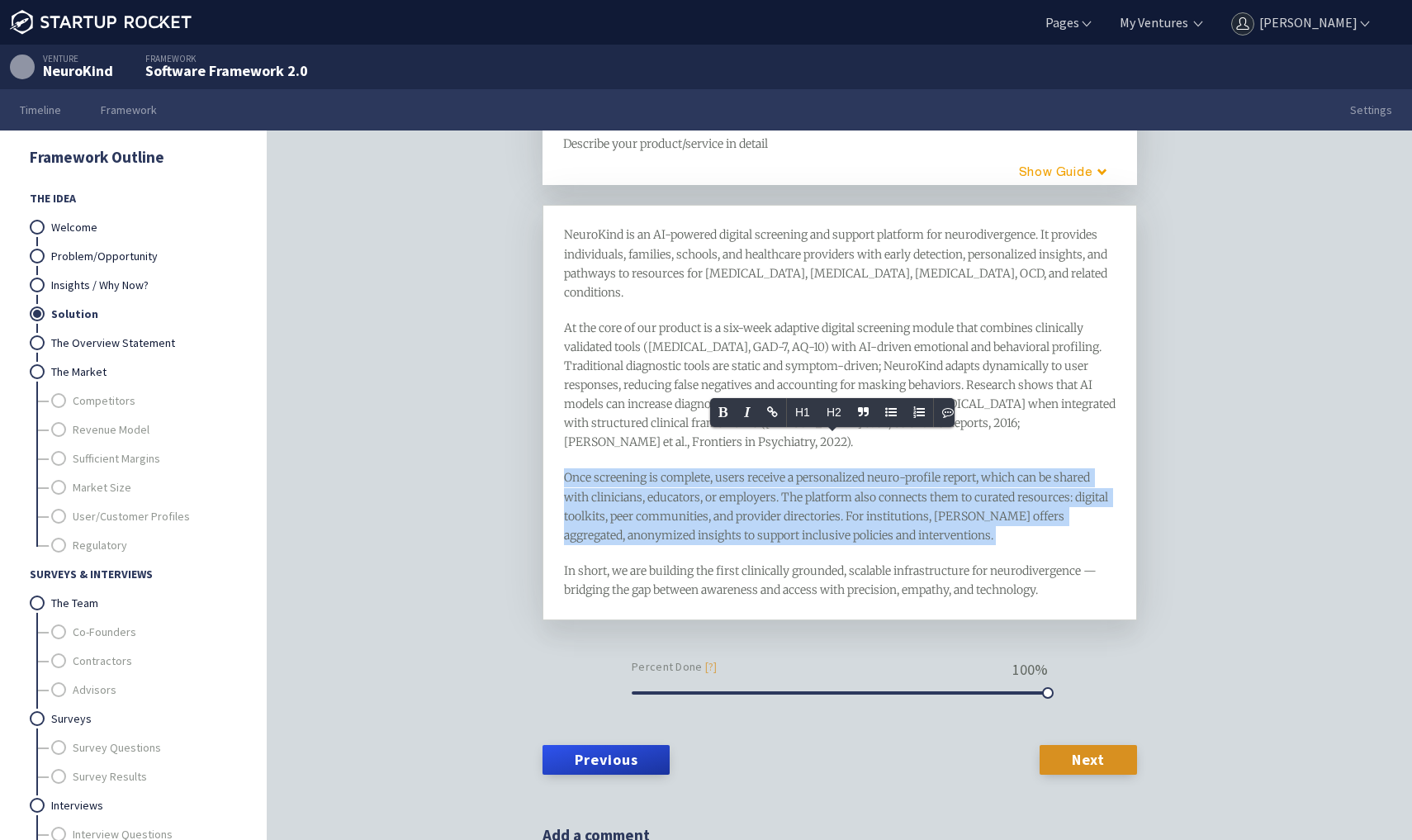
click at [692, 563] on span "In short, we are building the first clinically grounded, scalable infrastructur…" at bounding box center [832, 579] width 535 height 34
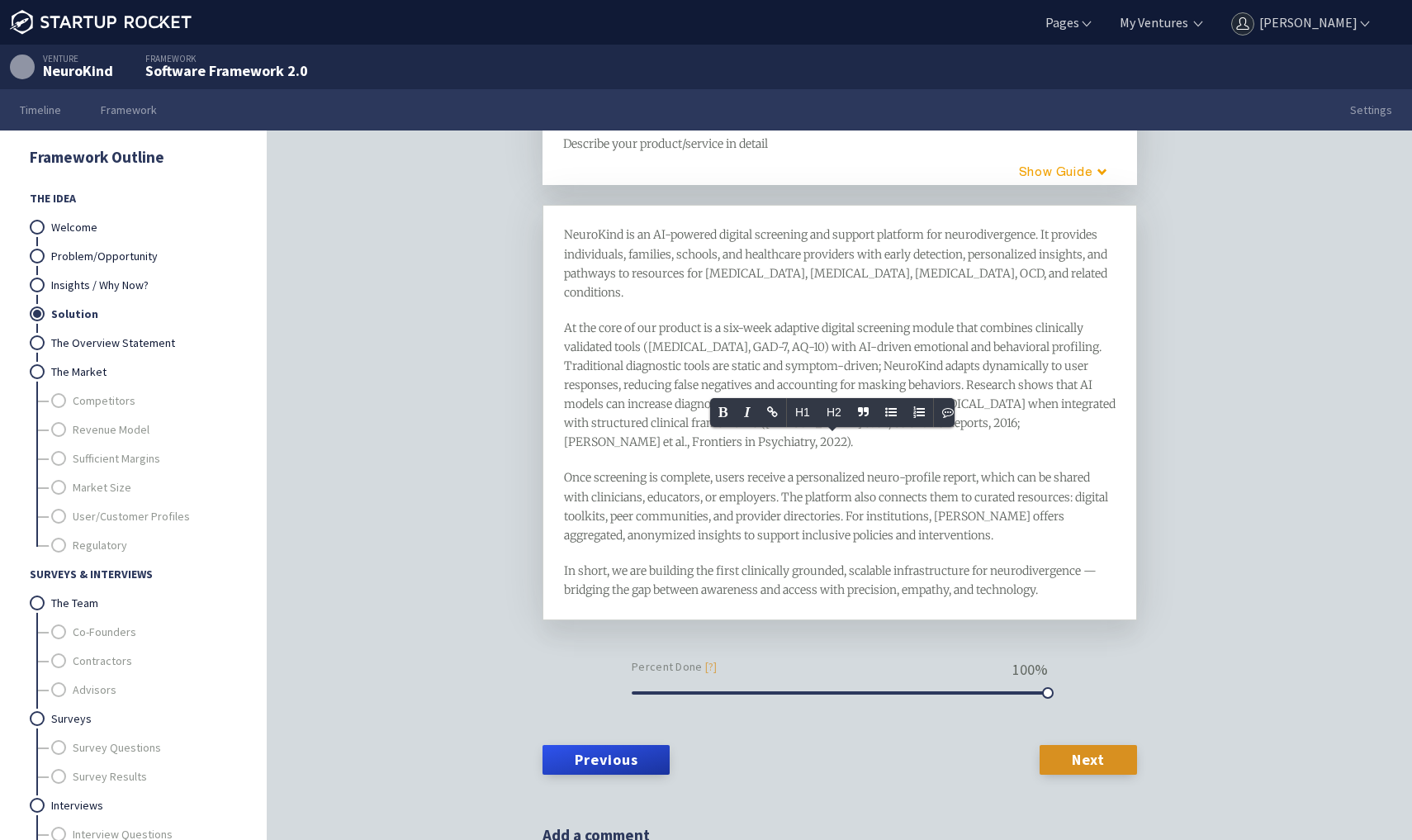
click at [692, 563] on span "In short, we are building the first clinically grounded, scalable infrastructur…" at bounding box center [832, 579] width 535 height 34
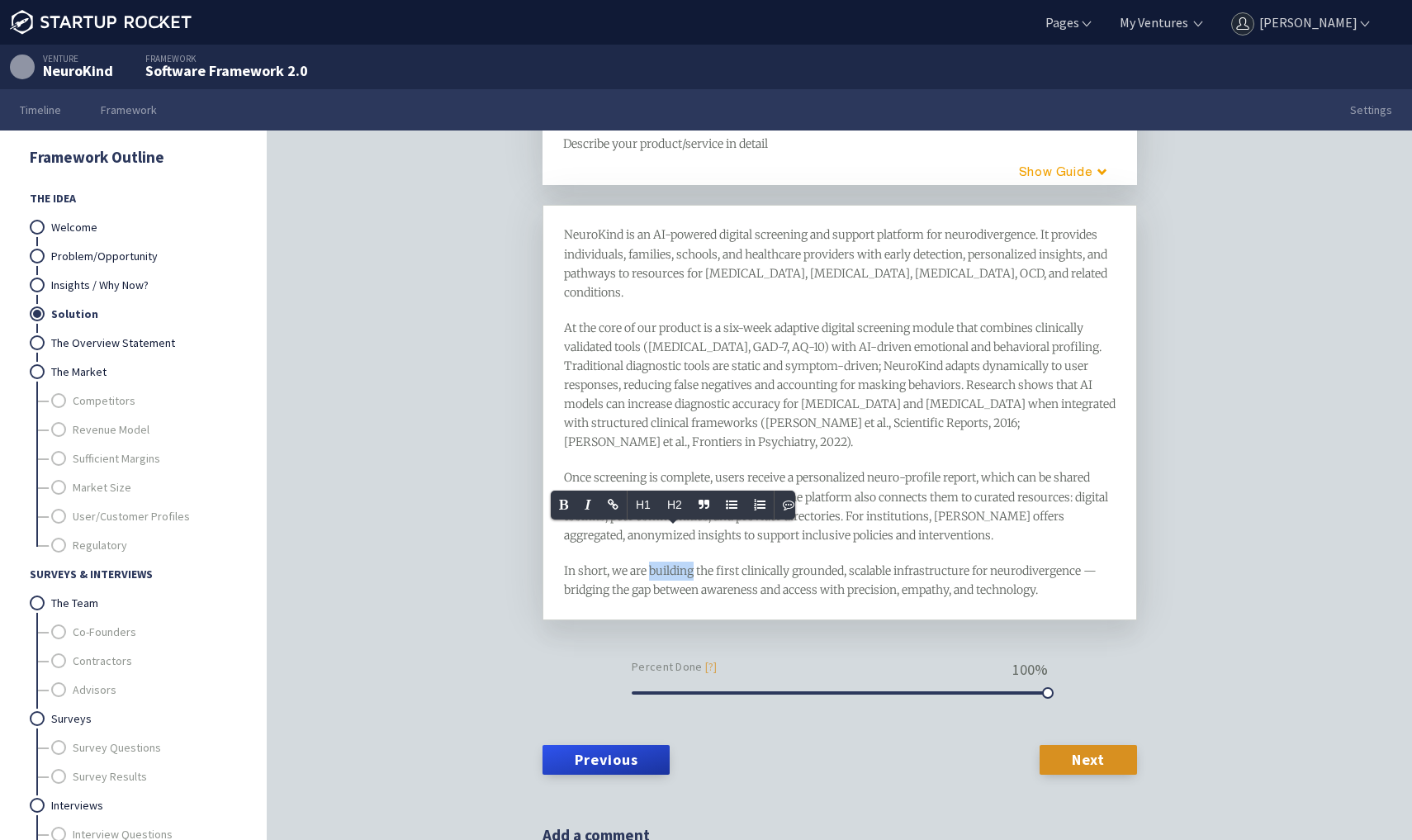
click at [692, 563] on span "In short, we are building the first clinically grounded, scalable infrastructur…" at bounding box center [832, 579] width 535 height 34
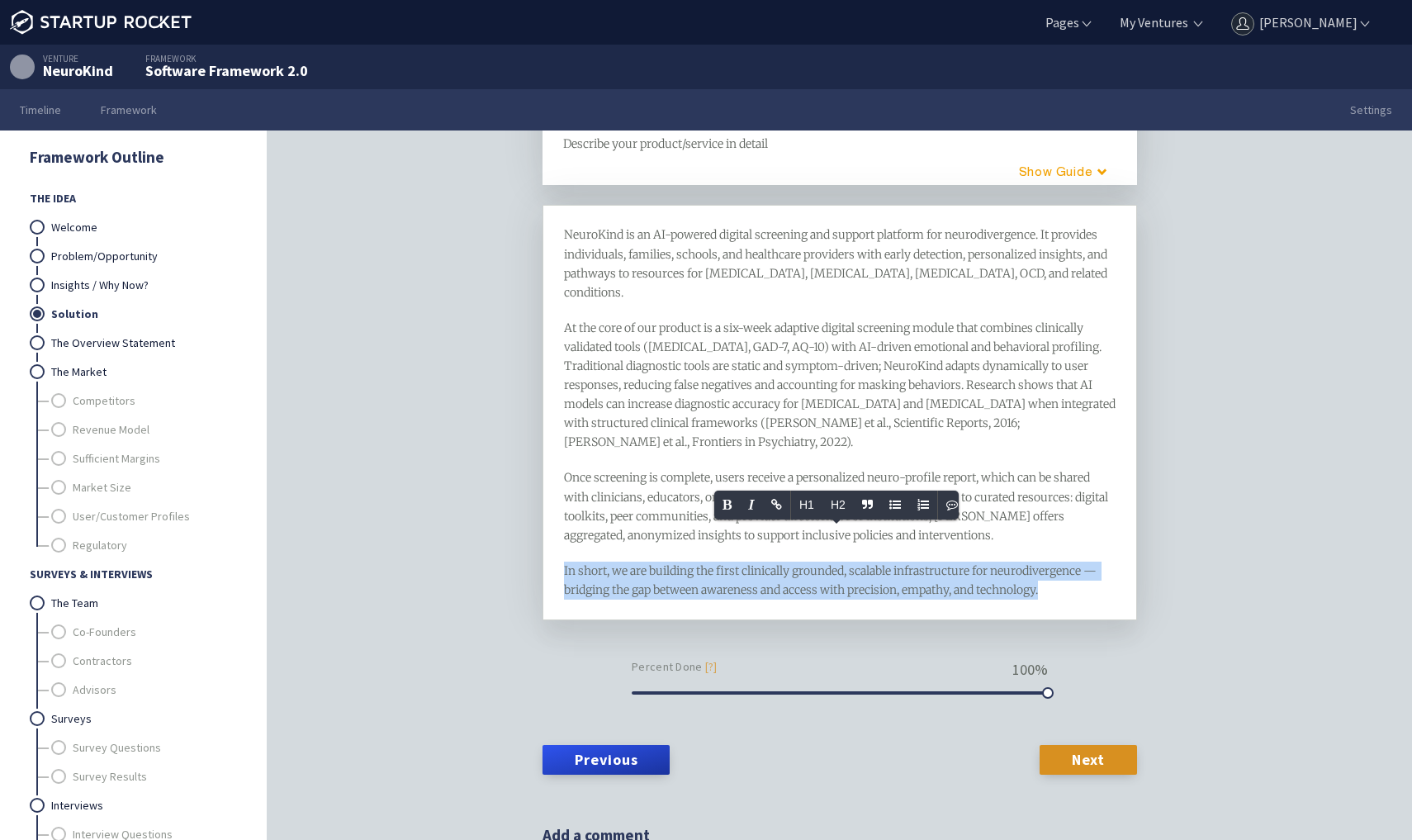
click at [640, 470] on span "Once screening is complete, users receive a personalized neuro-profile report, …" at bounding box center [837, 506] width 547 height 71
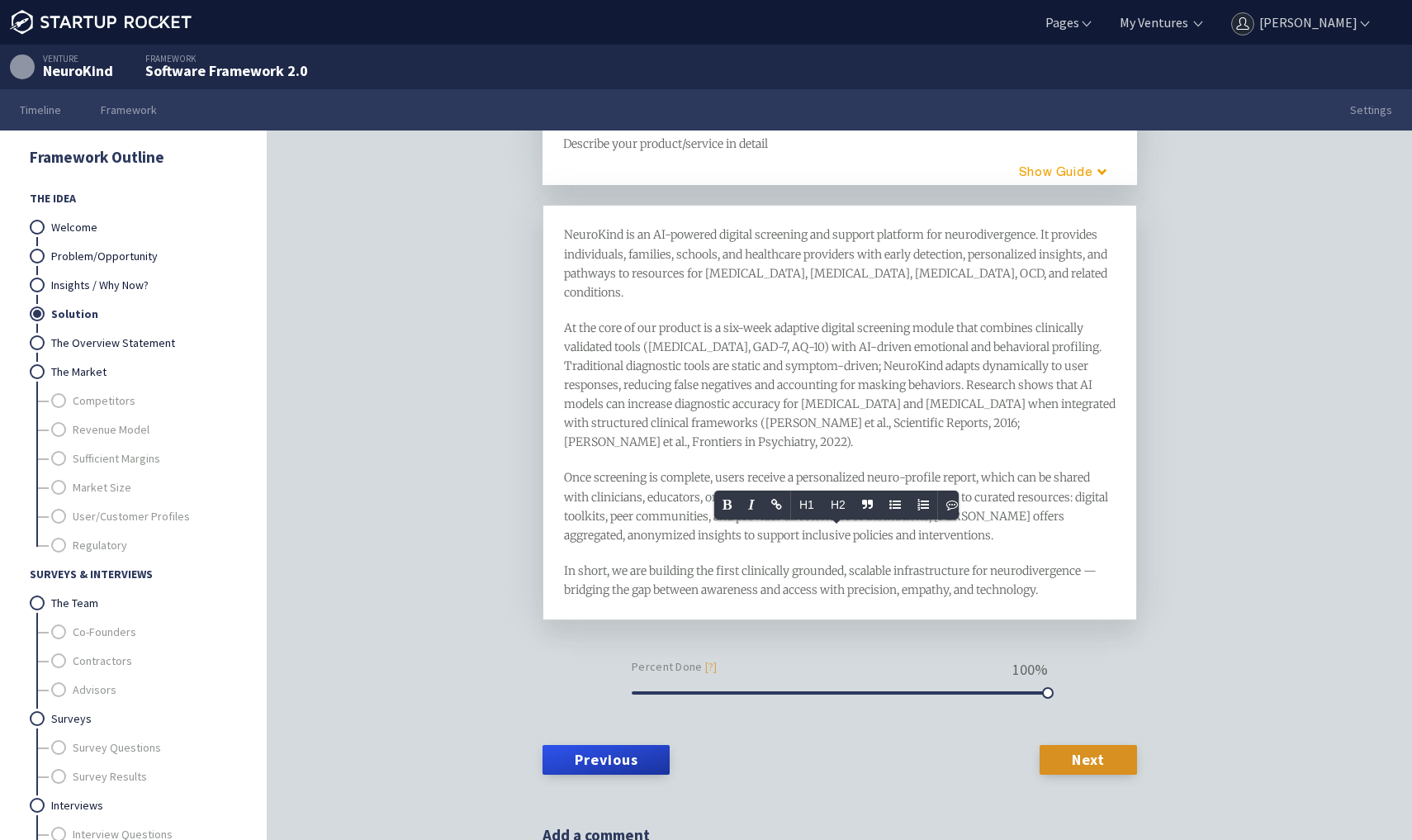
click at [640, 470] on span "Once screening is complete, users receive a personalized neuro-profile report, …" at bounding box center [837, 506] width 547 height 71
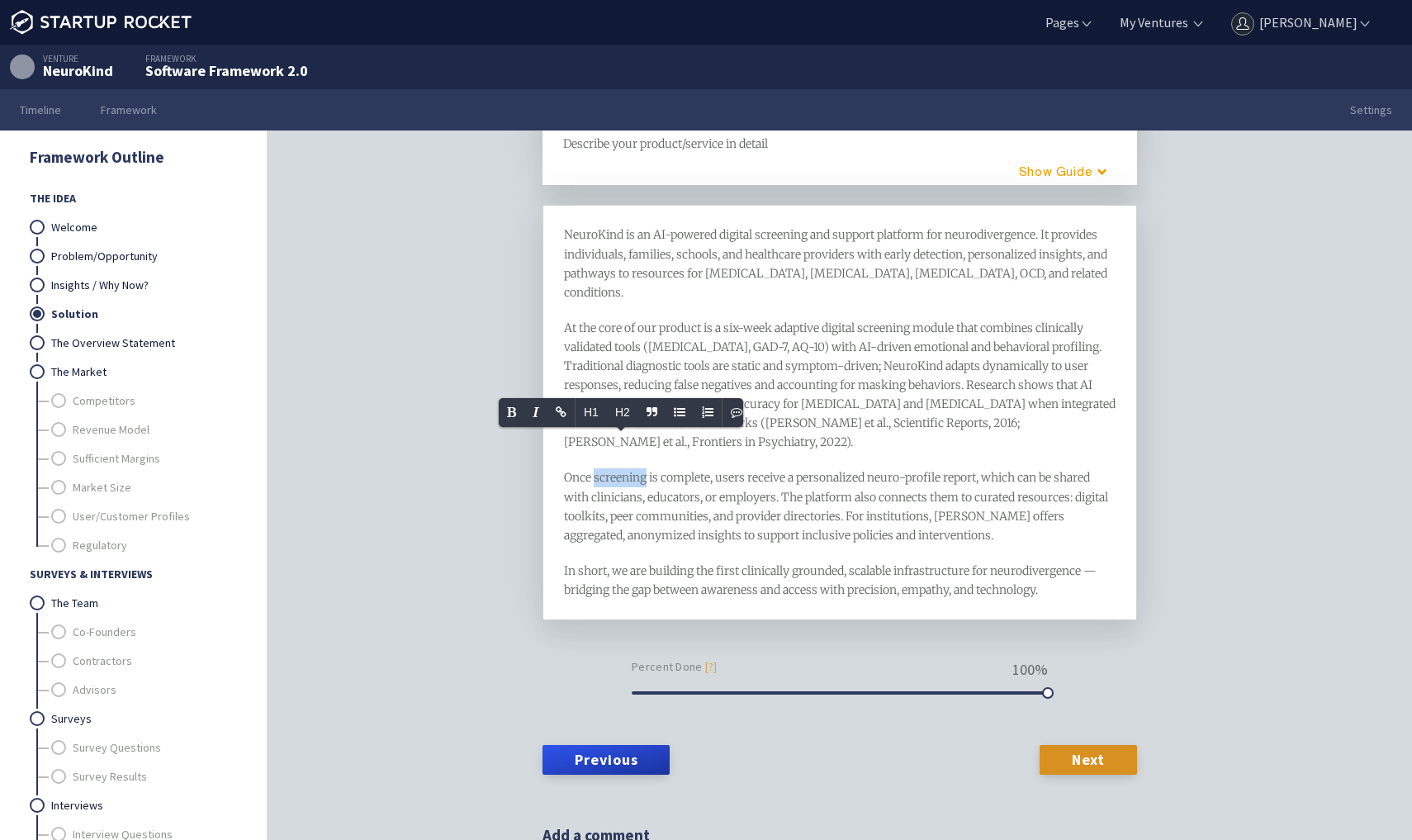
click at [640, 470] on span "Once screening is complete, users receive a personalized neuro-profile report, …" at bounding box center [837, 506] width 547 height 71
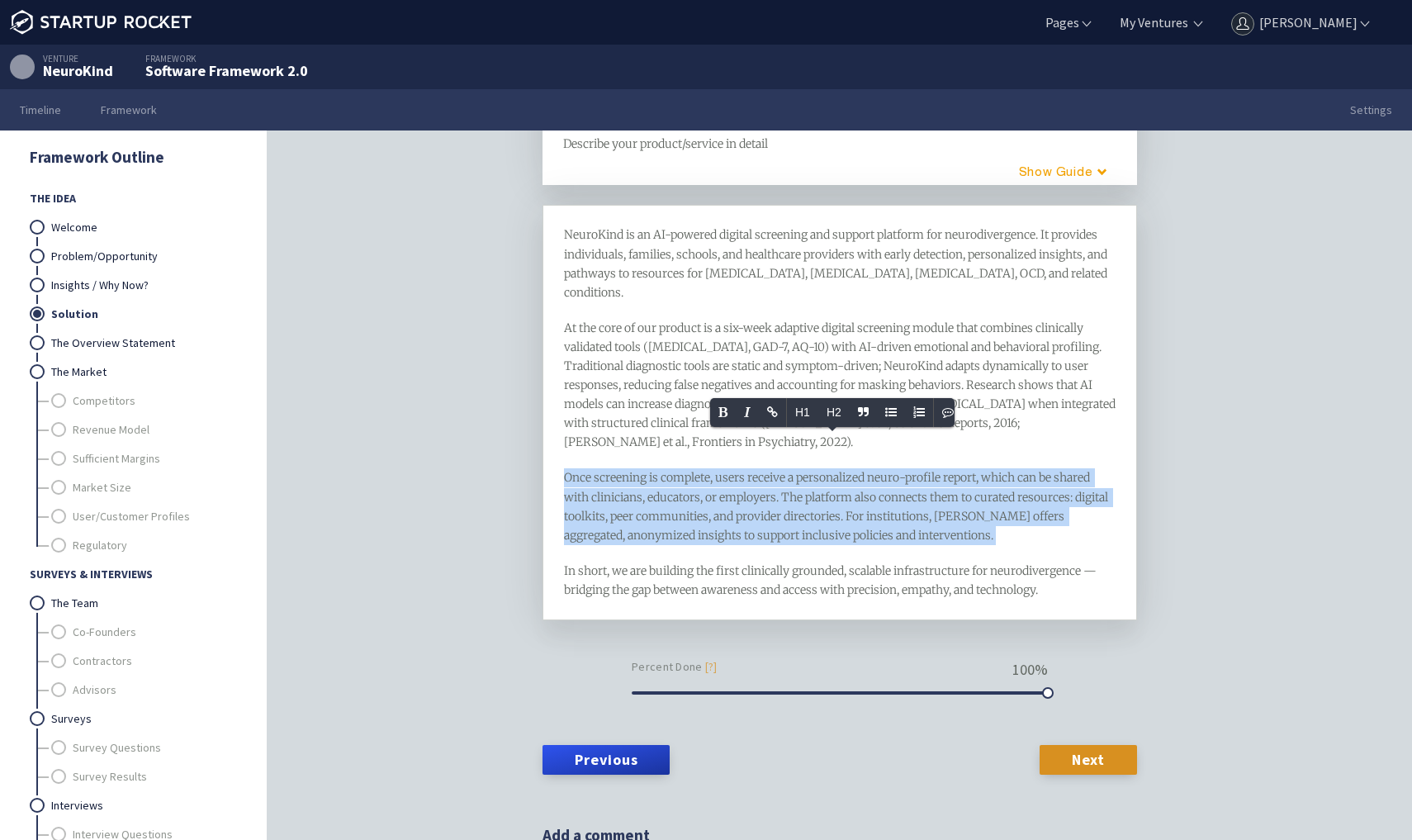
click at [641, 356] on div "At the core of our product is a six-week adaptive digital screening module that…" at bounding box center [840, 385] width 552 height 134
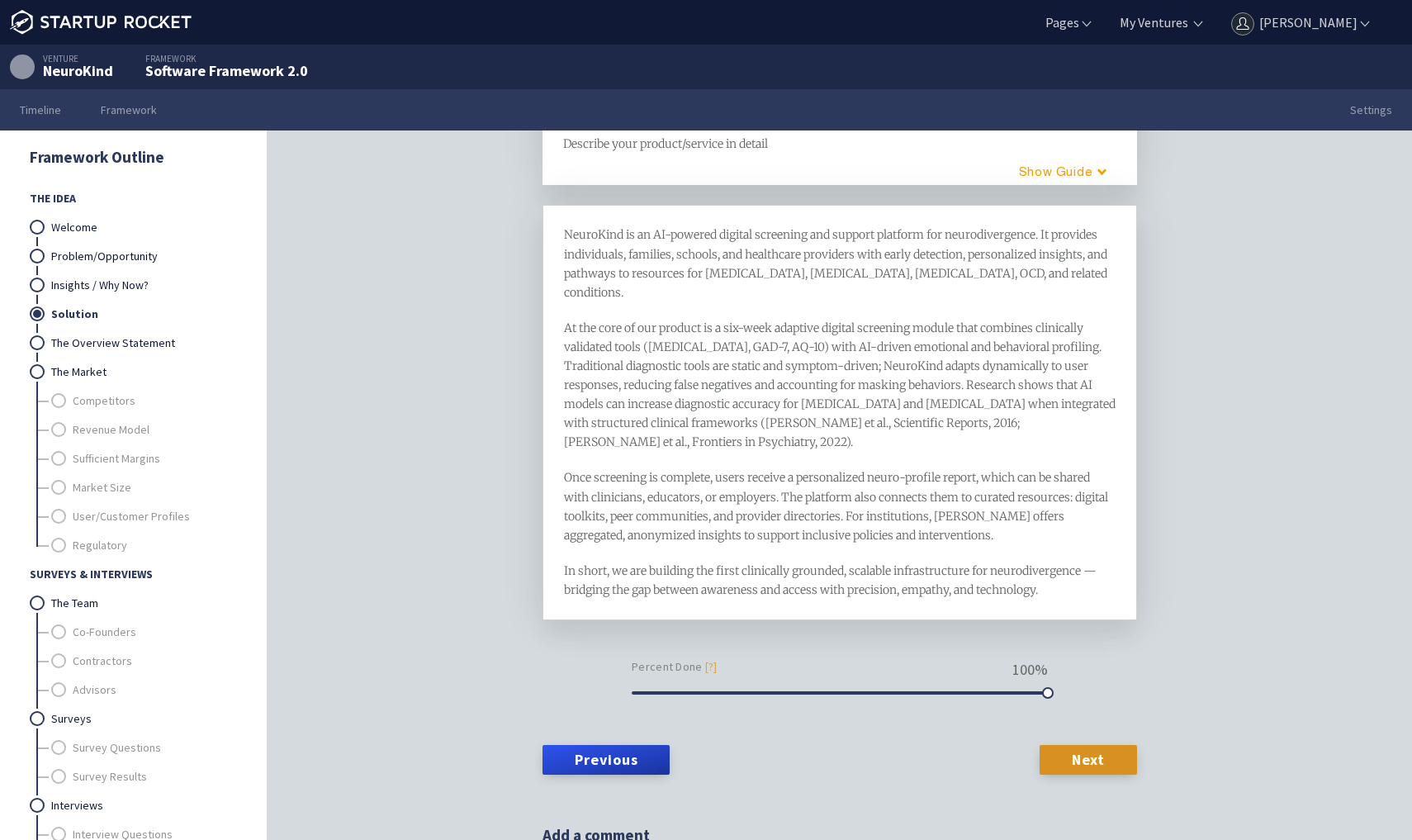
click at [641, 356] on div "At the core of our product is a six-week adaptive digital screening module that…" at bounding box center [840, 385] width 552 height 134
click at [640, 355] on div at bounding box center [641, 356] width 9 height 4
click at [649, 365] on span "At the core of our product is a six-week adaptive digital screening module that…" at bounding box center [841, 385] width 554 height 129
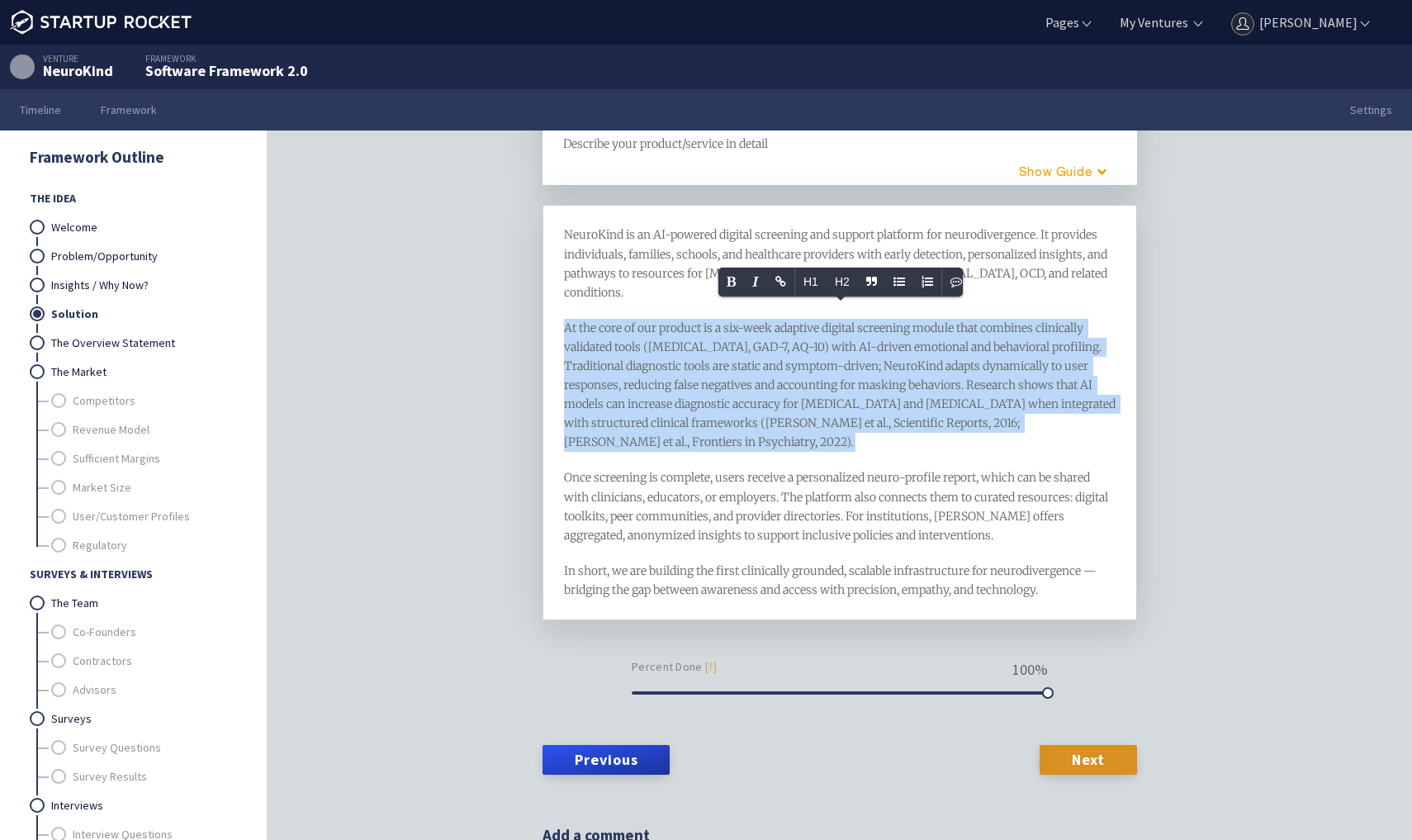
click at [650, 282] on div "NeuroKind is an AI-powered digital screening and support platform for neurodive…" at bounding box center [840, 411] width 552 height 374
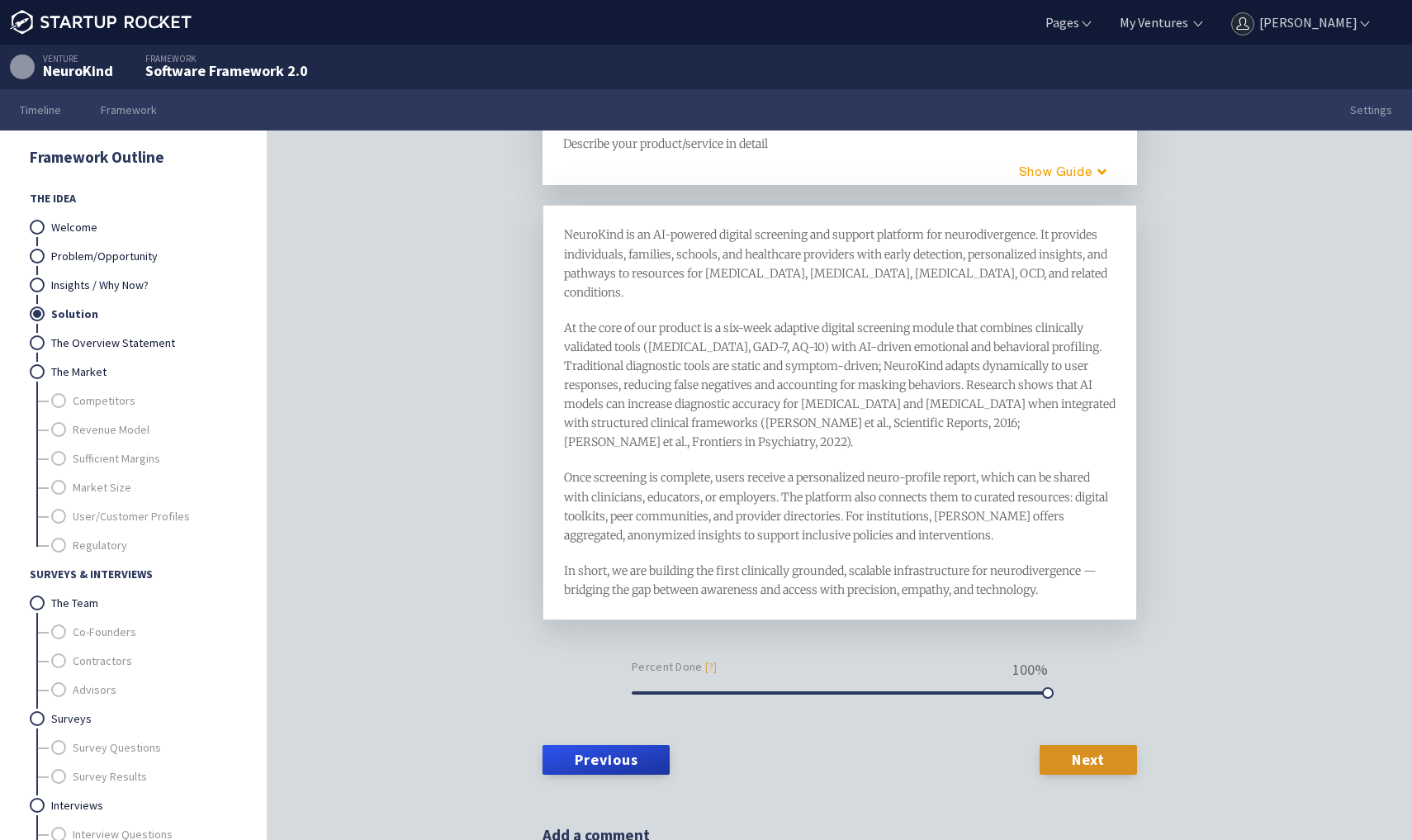
click at [650, 282] on div "NeuroKind is an AI-powered digital screening and support platform for neurodive…" at bounding box center [840, 411] width 552 height 374
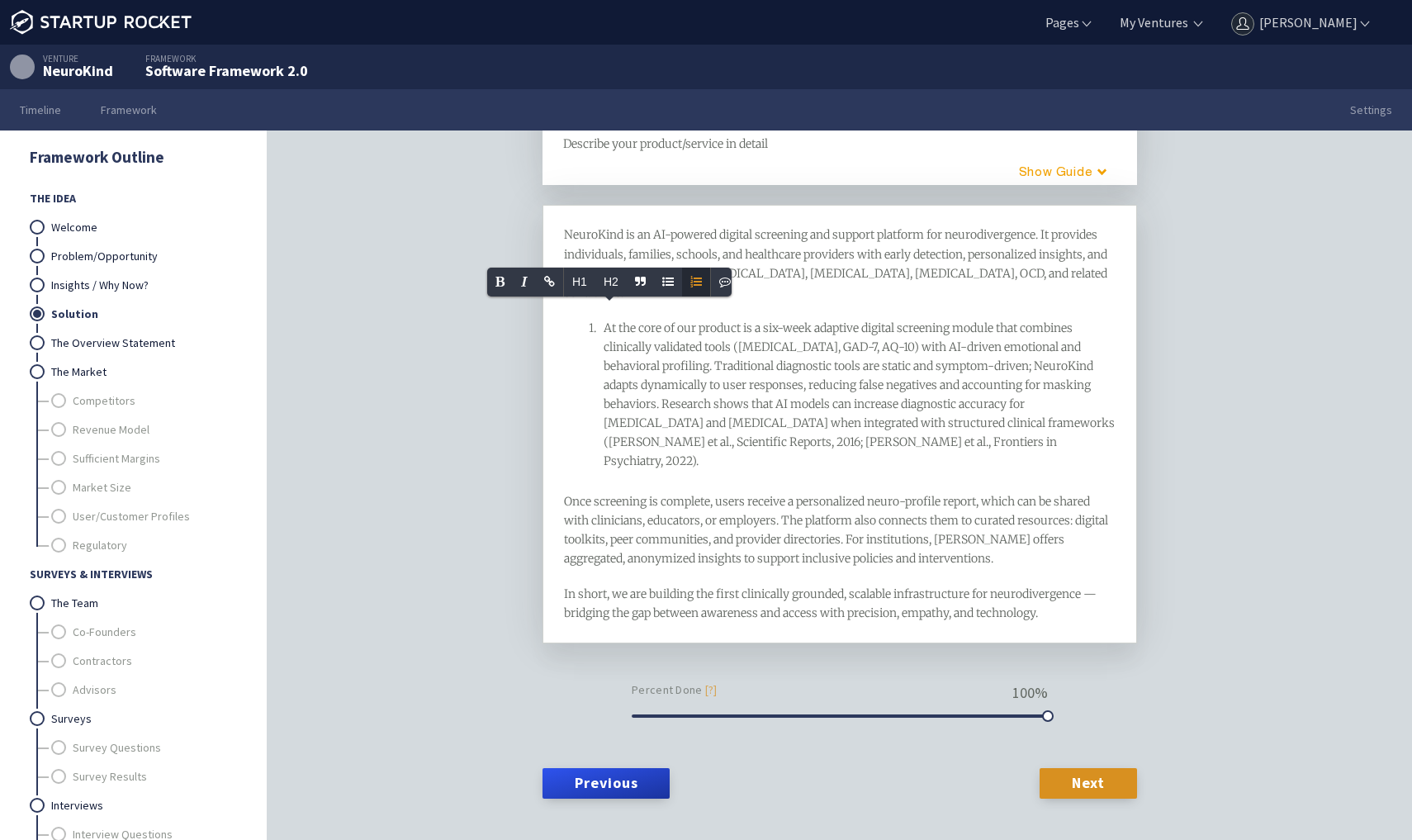
click at [682, 282] on span "Ordered List" at bounding box center [695, 282] width 28 height 29
click at [472, 368] on div "The Idea Solution framework Describe your product/service in detail H1 H2 Guide…" at bounding box center [839, 511] width 1144 height 761
click at [647, 345] on span "At the core of our product is a six-week adaptive digital screening module that…" at bounding box center [861, 395] width 514 height 149
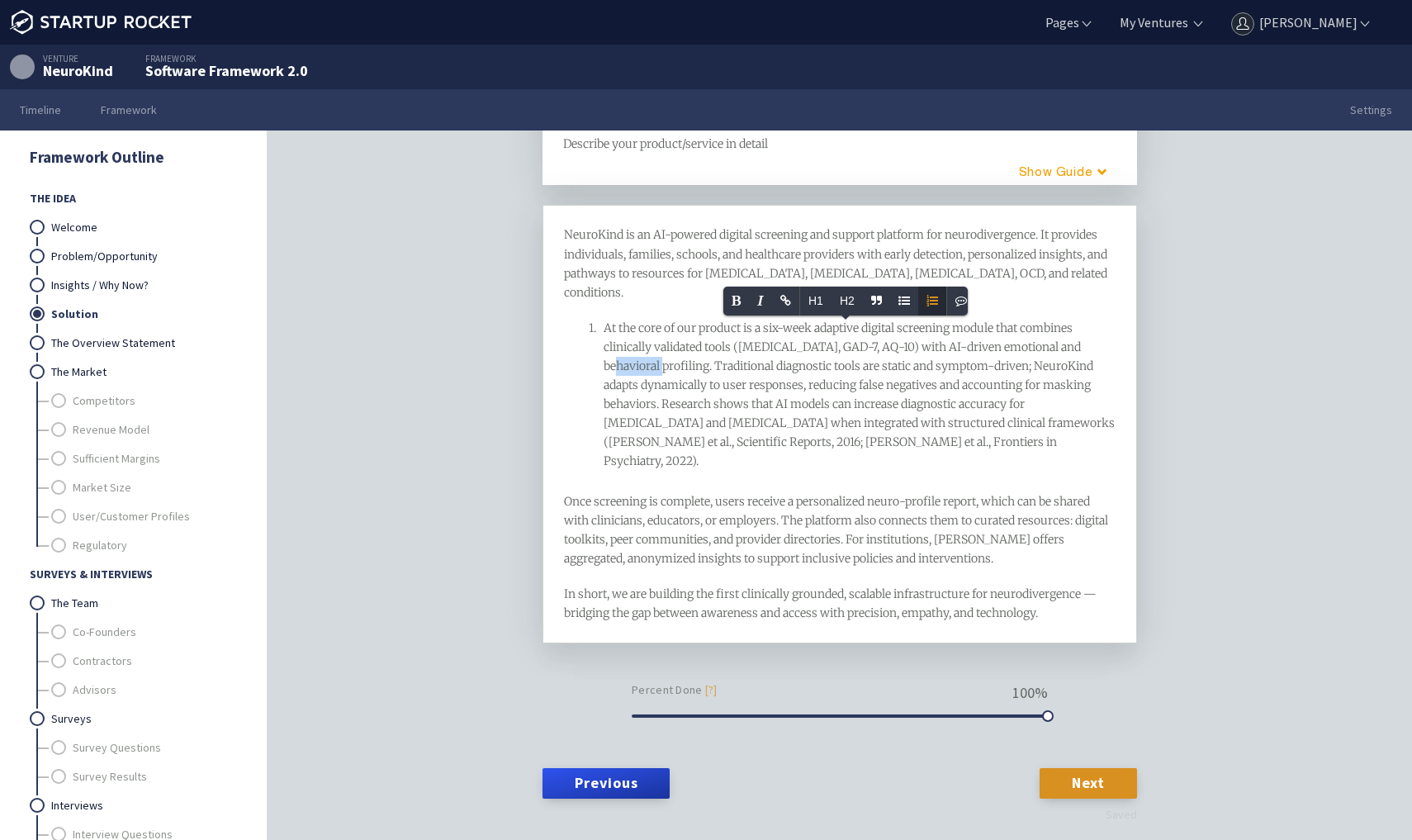
click at [647, 345] on span "At the core of our product is a six-week adaptive digital screening module that…" at bounding box center [861, 395] width 514 height 149
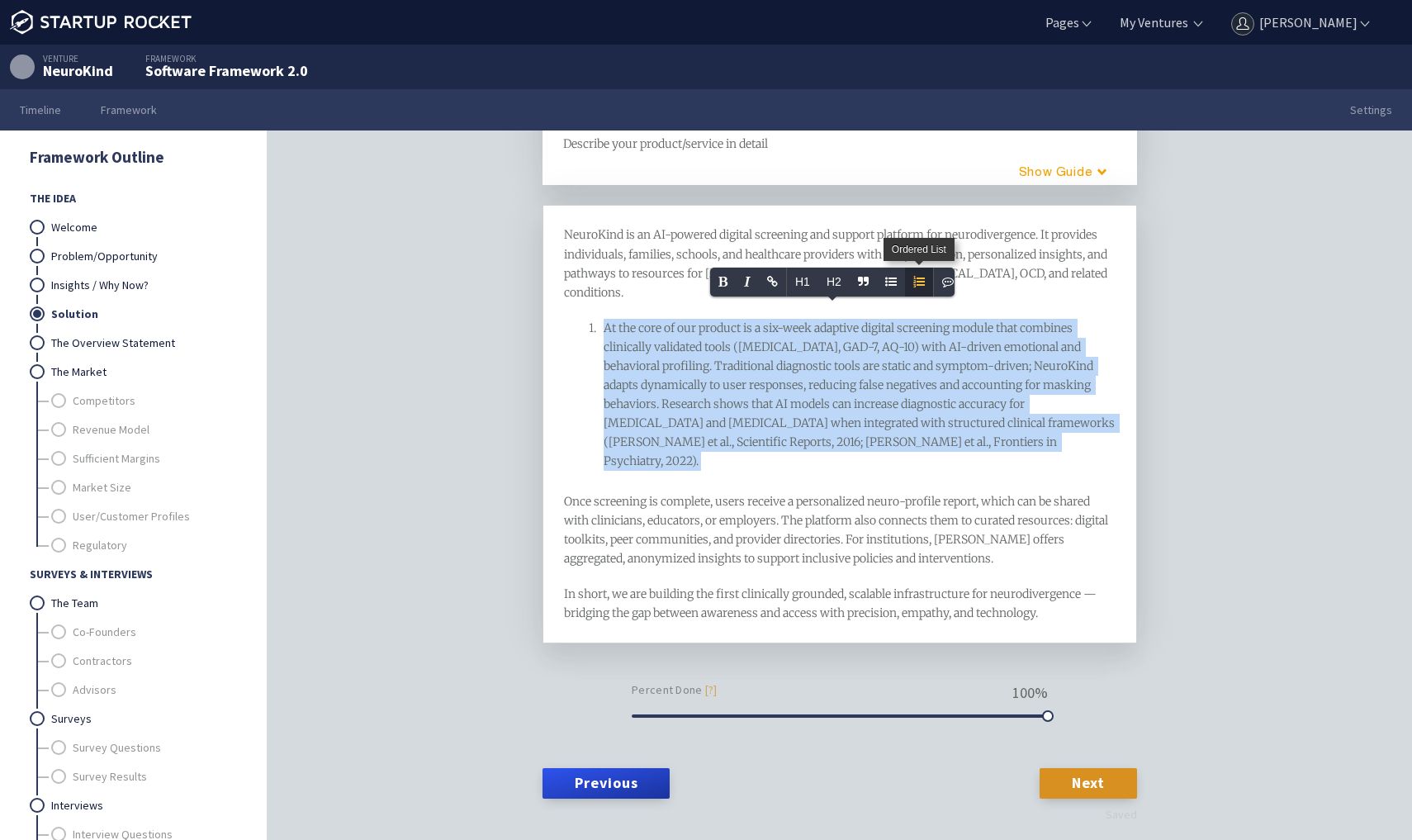
click at [916, 282] on icon "Ordered List" at bounding box center [919, 282] width 12 height 12
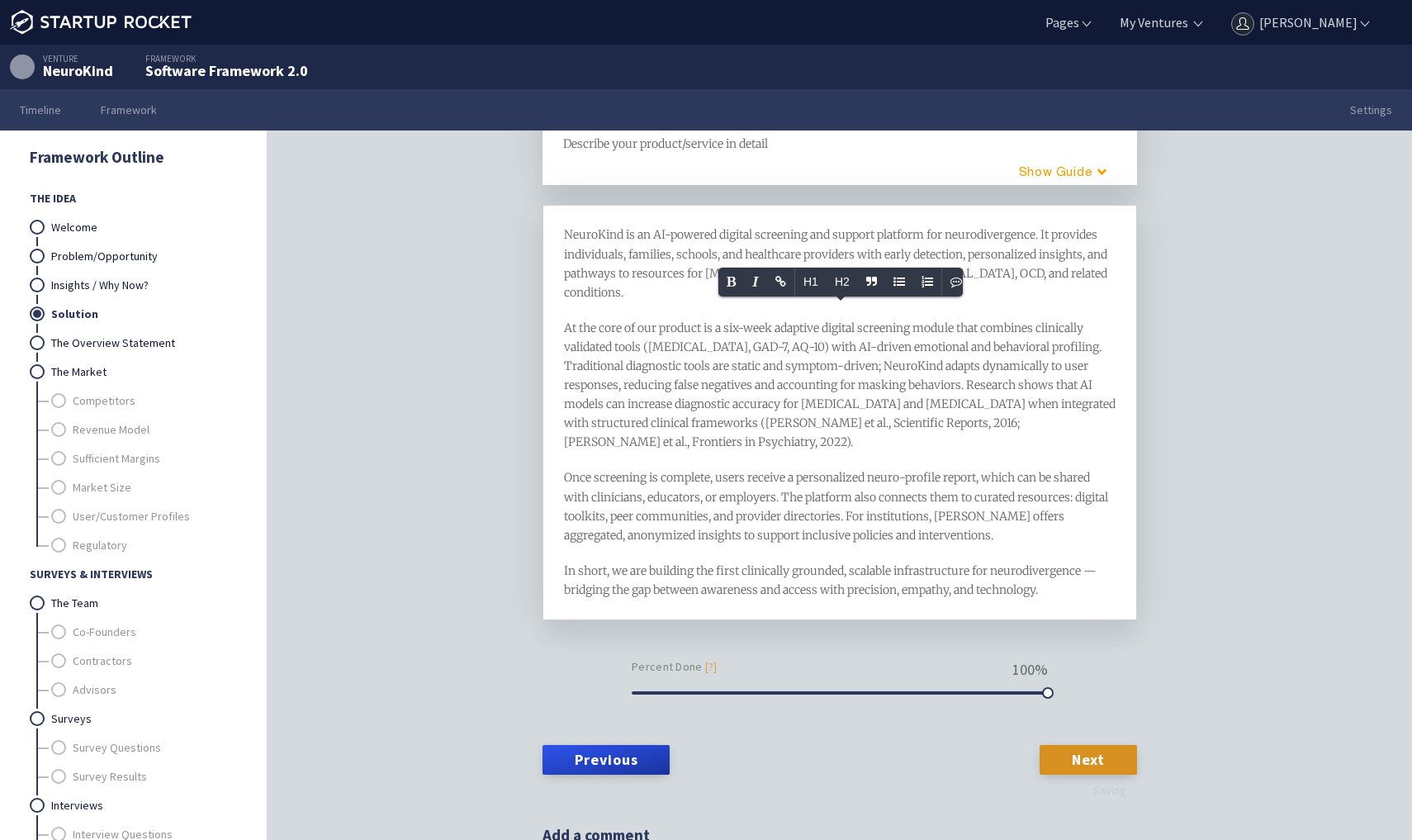
click at [642, 470] on span "Once screening is complete, users receive a personalized neuro-profile report, …" at bounding box center [837, 506] width 547 height 71
click at [109, 345] on link "The Overview Statement" at bounding box center [144, 343] width 185 height 29
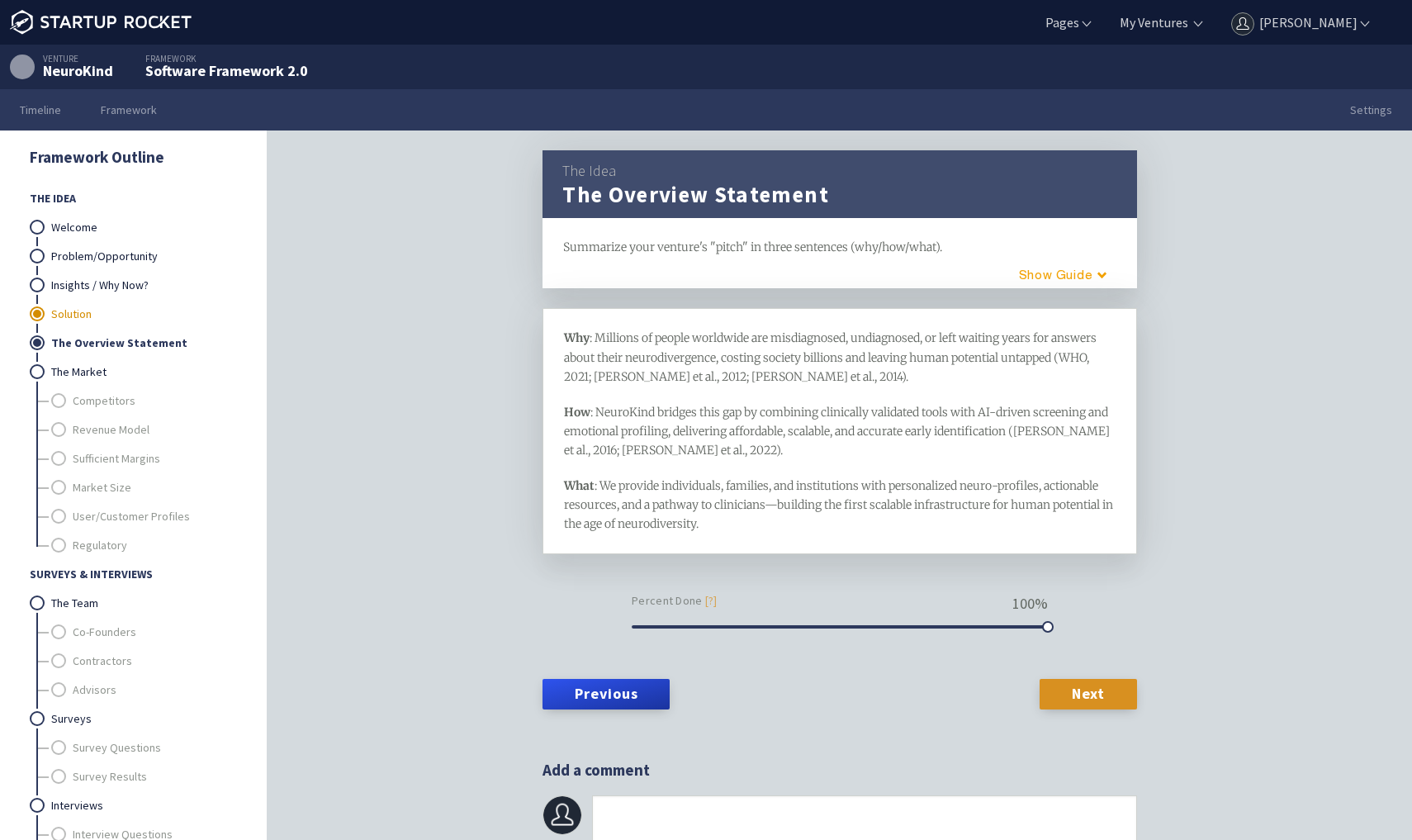
click at [83, 311] on link "Solution" at bounding box center [144, 314] width 185 height 29
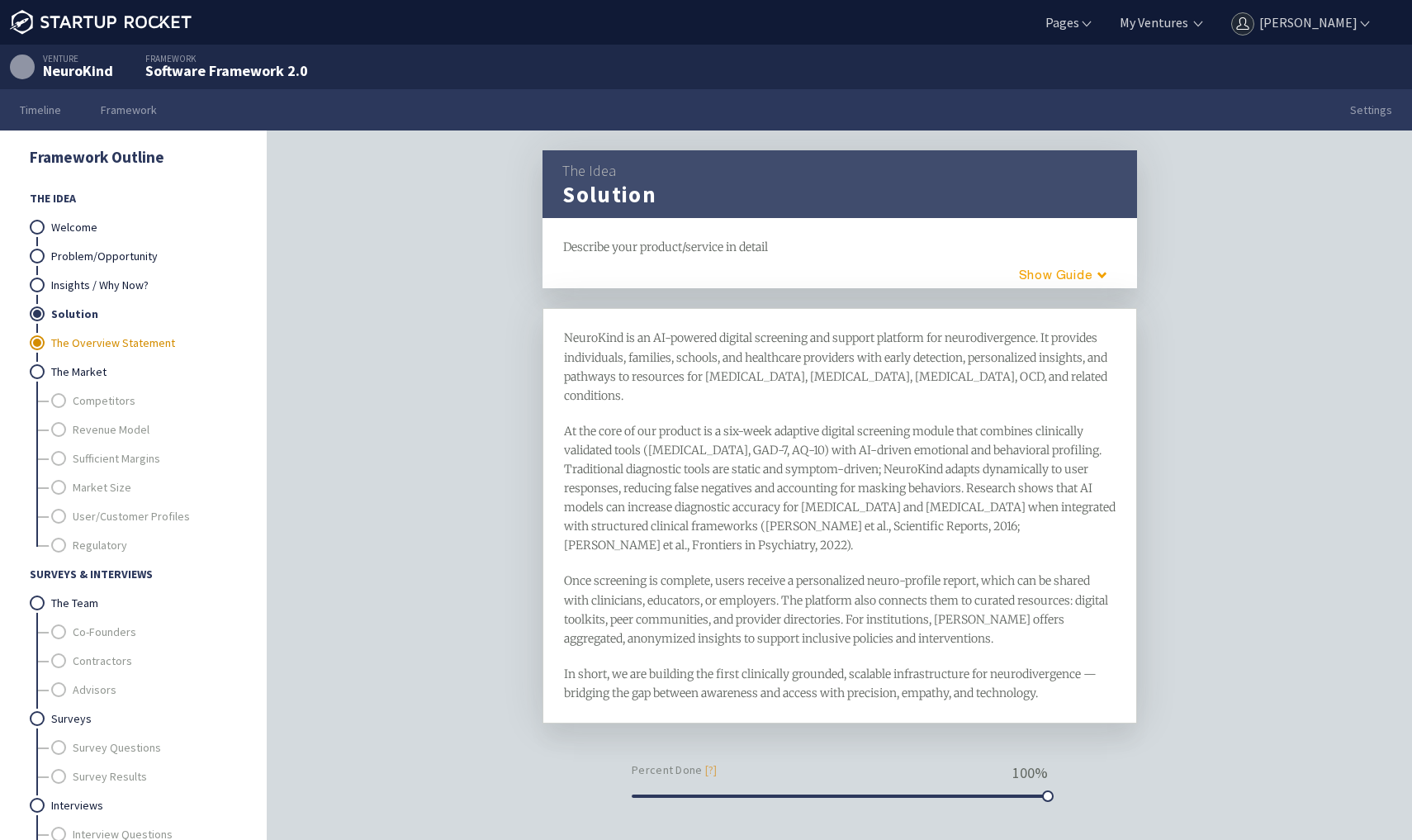
click at [84, 339] on link "The Overview Statement" at bounding box center [144, 343] width 185 height 29
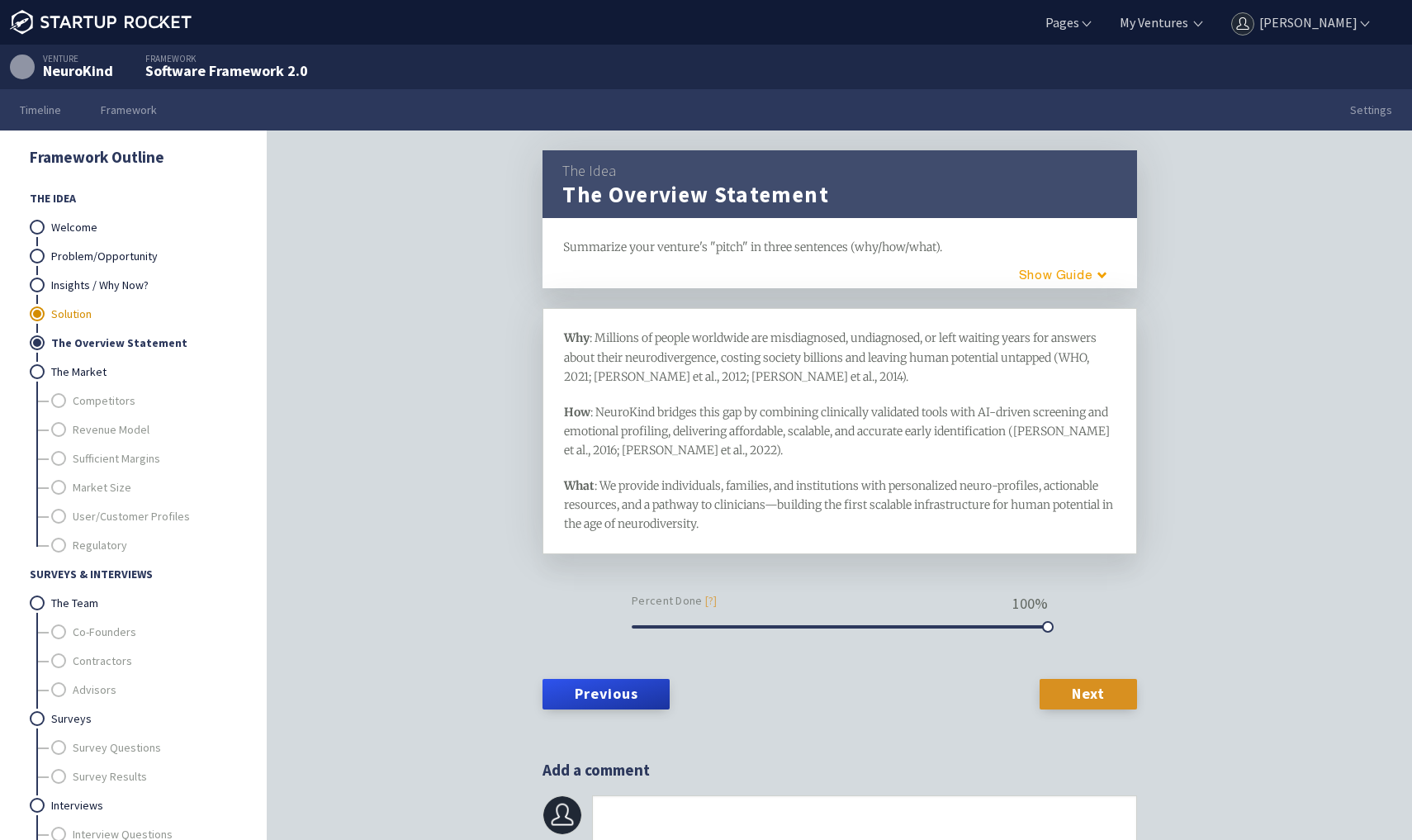
click at [108, 317] on link "Solution" at bounding box center [144, 314] width 185 height 29
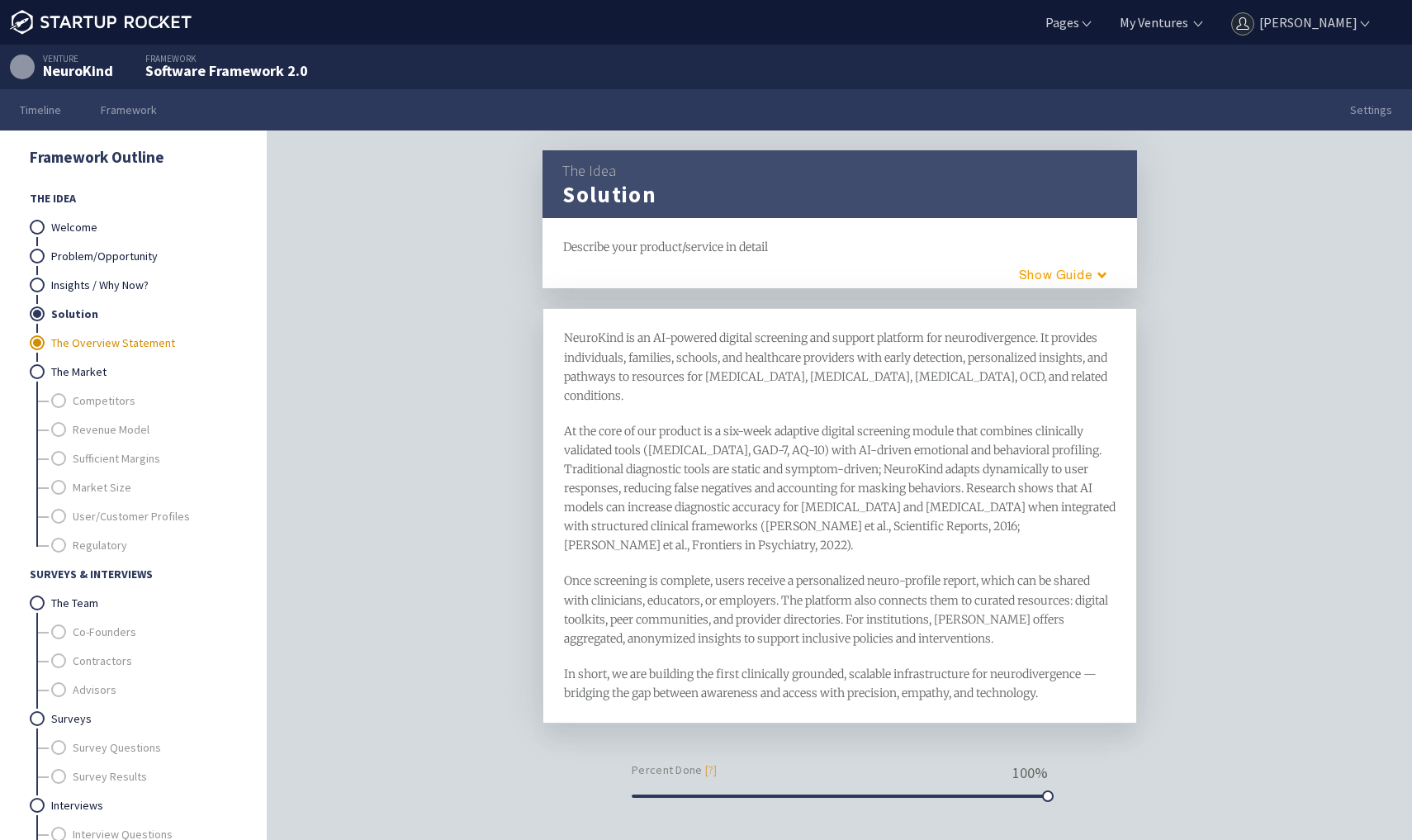
click at [105, 335] on link "The Overview Statement" at bounding box center [144, 343] width 185 height 29
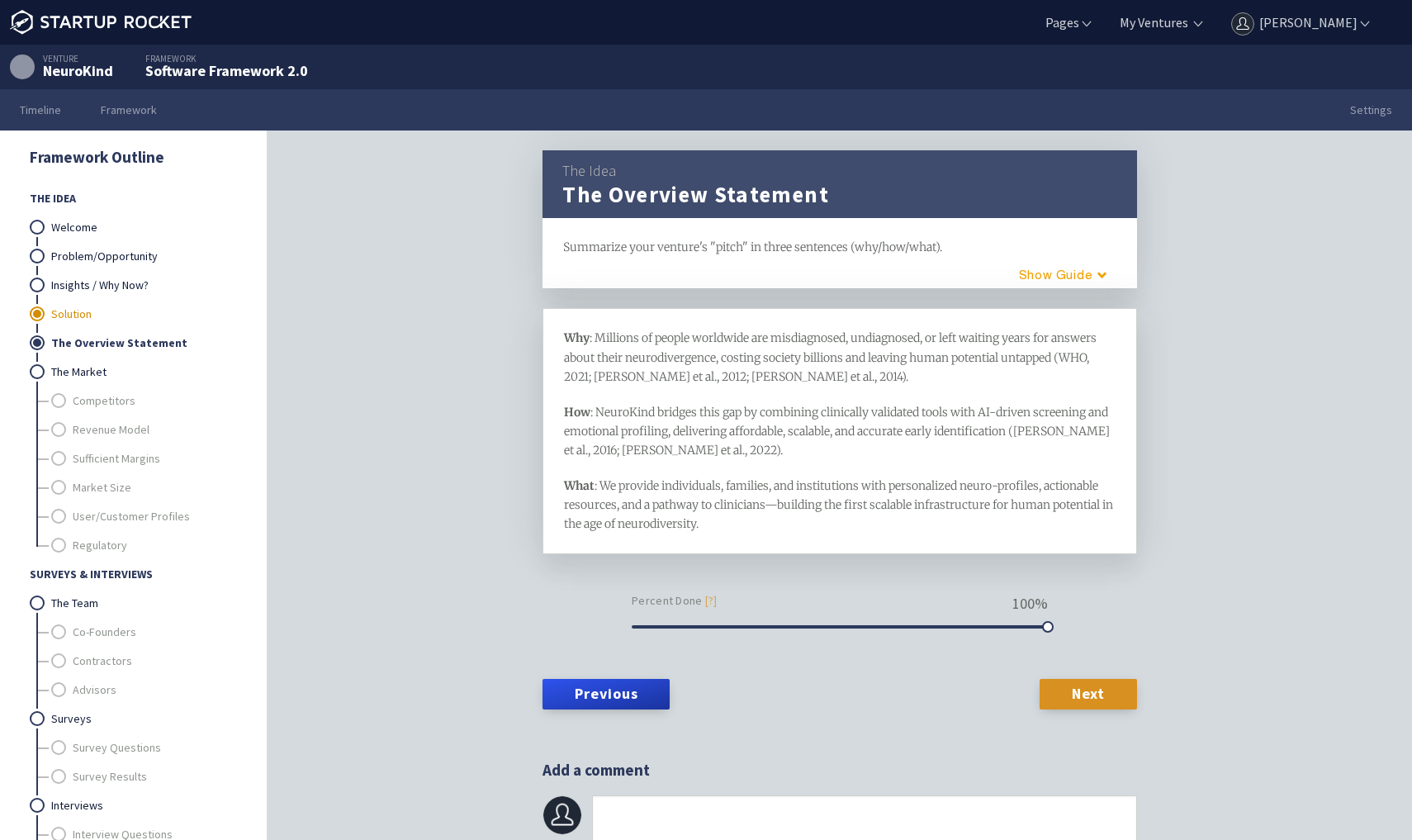
click at [75, 313] on link "Solution" at bounding box center [144, 314] width 185 height 29
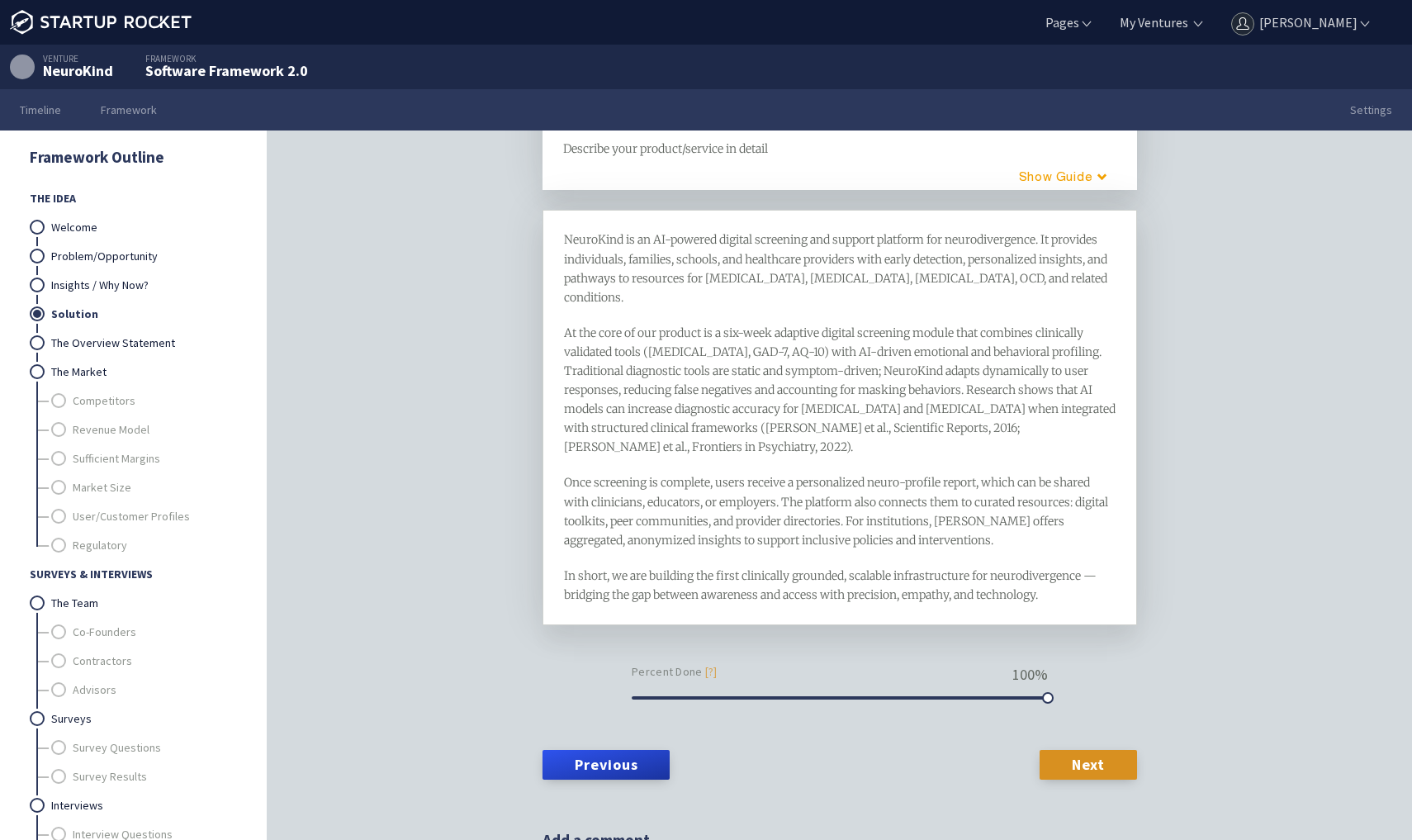
scroll to position [100, 0]
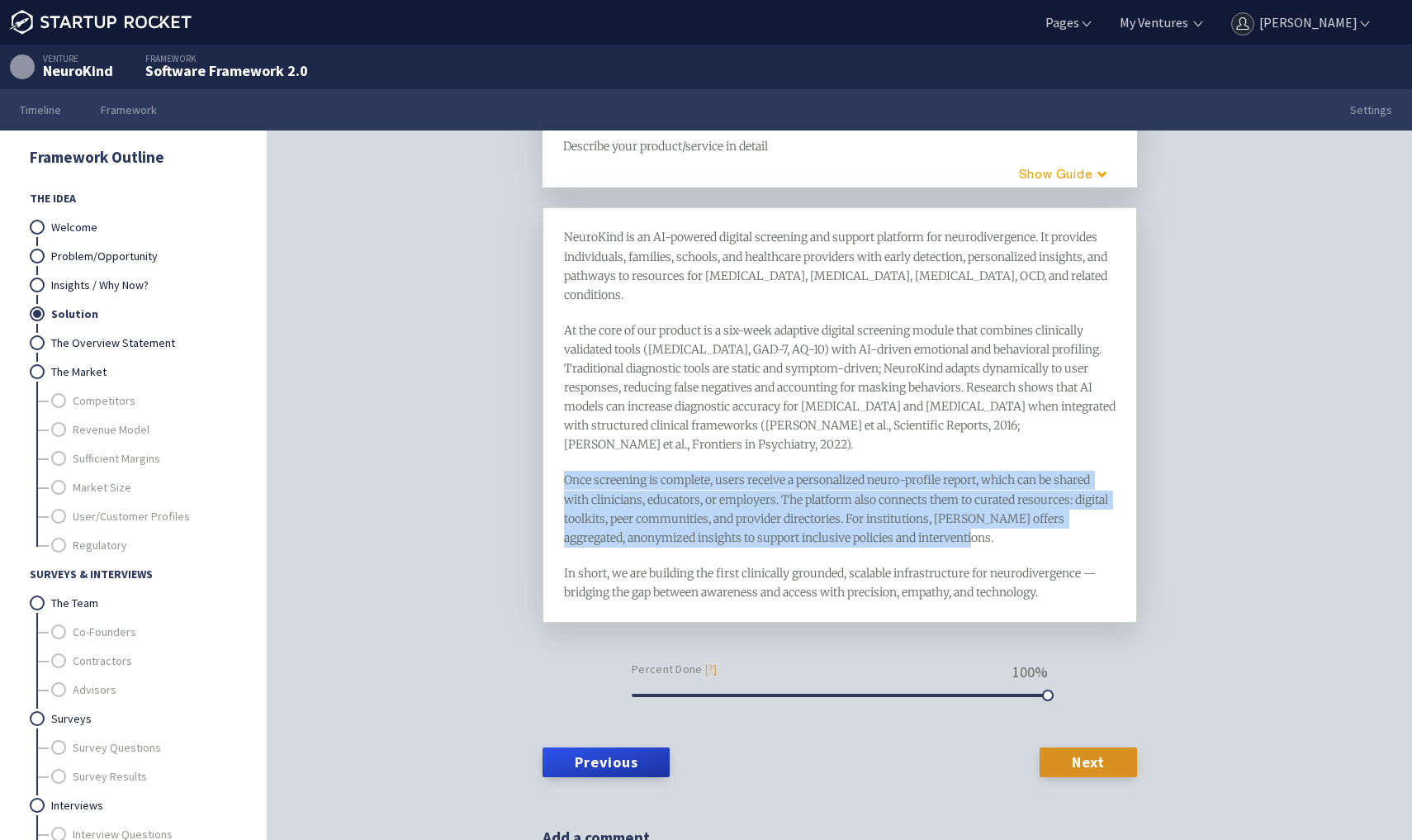
drag, startPoint x: 1007, startPoint y: 499, endPoint x: 519, endPoint y: 447, distance: 490.8
click at [519, 447] on div "The Idea Solution framework Describe your product/service in detail H1 H2 Guide…" at bounding box center [839, 511] width 1144 height 761
copy span "Once screening is complete, users receive a personalized neuro-profile report, …"
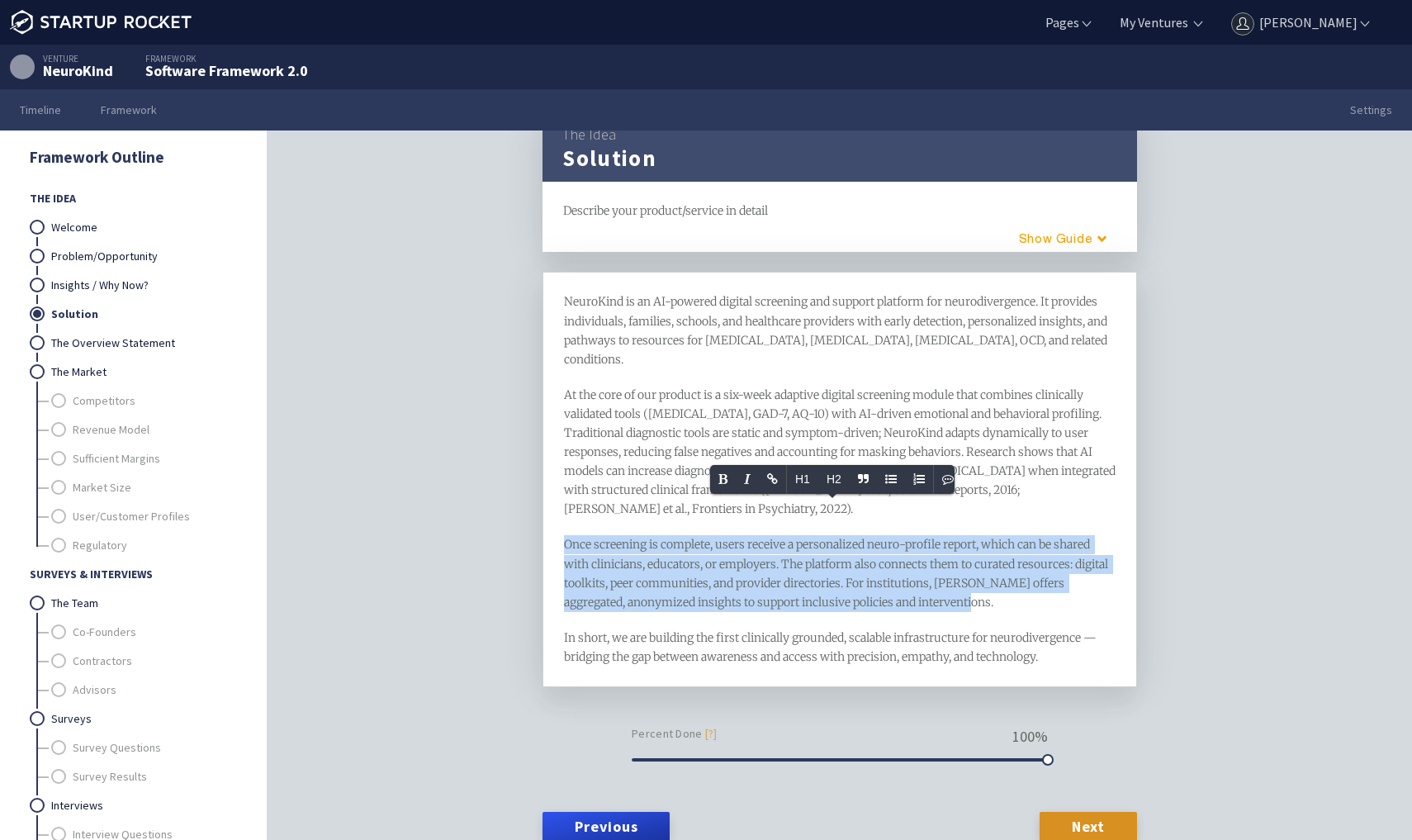
scroll to position [42, 0]
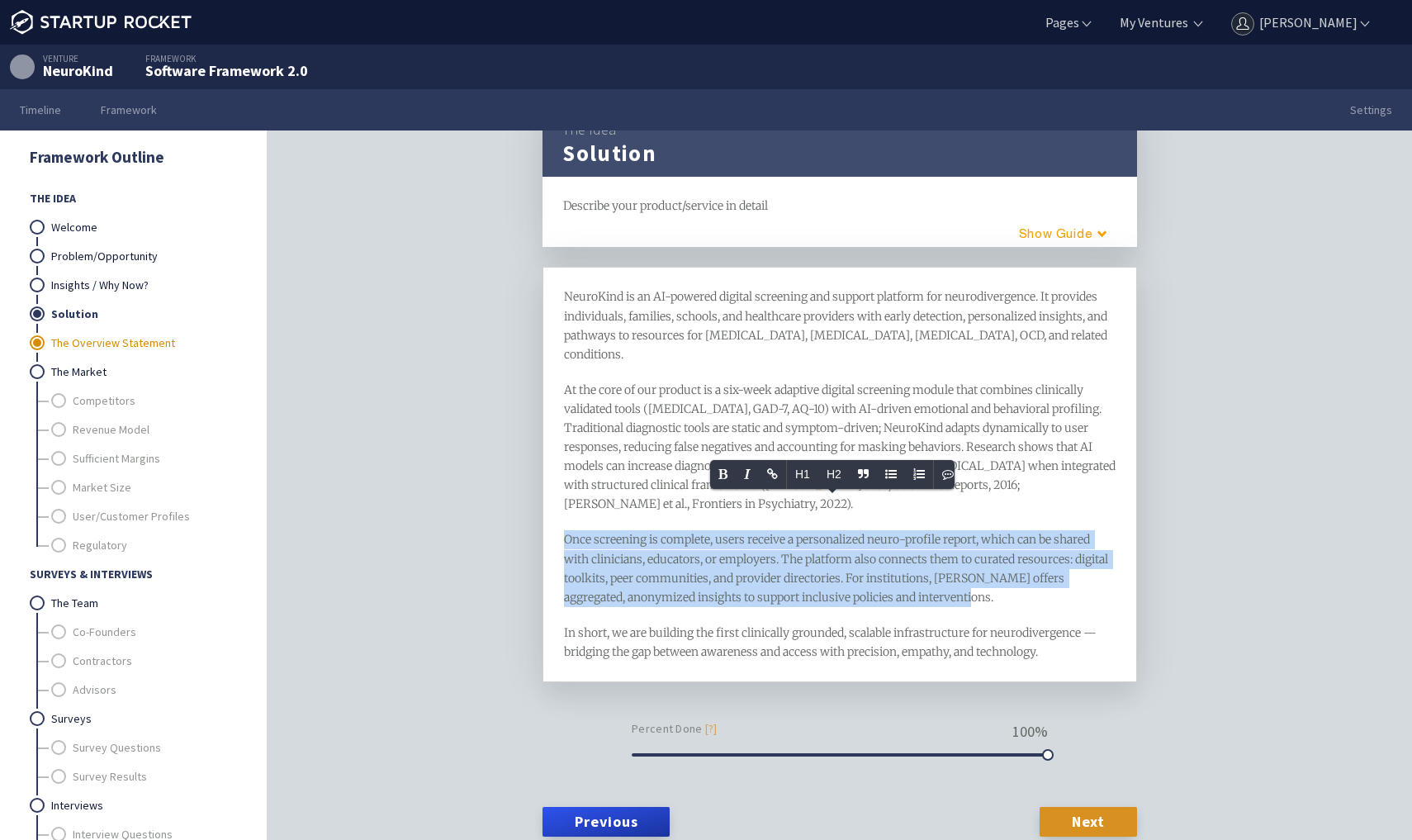
click at [174, 353] on link "The Overview Statement" at bounding box center [144, 343] width 185 height 29
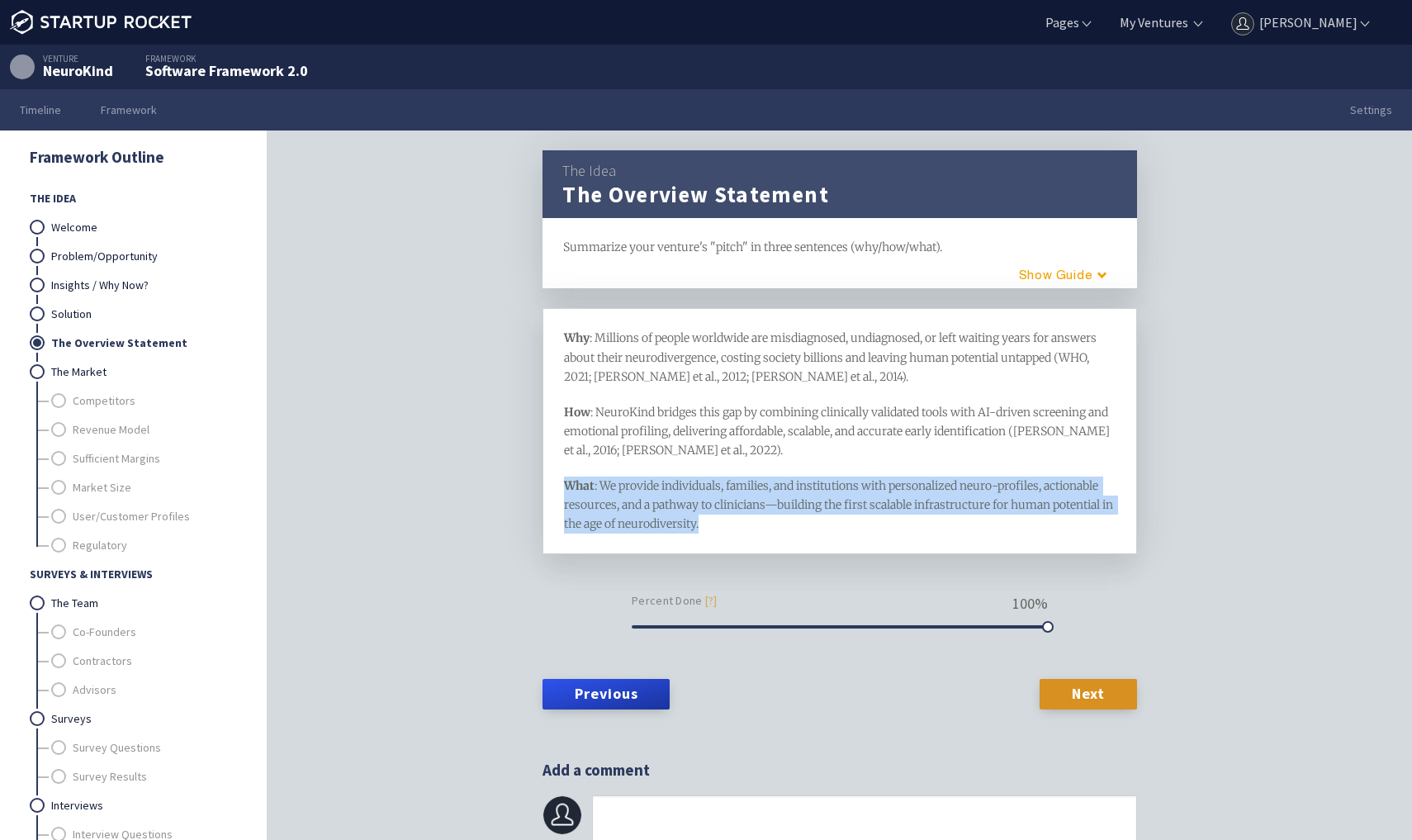
drag, startPoint x: 745, startPoint y: 527, endPoint x: 539, endPoint y: 490, distance: 209.3
click at [539, 490] on div "The Idea The Overview Statement framework Summarize your venture's "pitch" in t…" at bounding box center [839, 511] width 635 height 721
click at [425, 554] on div "The Idea The Overview Statement framework Summarize your venture's "pitch" in t…" at bounding box center [839, 511] width 1144 height 761
drag, startPoint x: 721, startPoint y: 524, endPoint x: 535, endPoint y: 476, distance: 192.1
click at [535, 476] on div "The Idea The Overview Statement framework Summarize your venture's "pitch" in t…" at bounding box center [839, 511] width 635 height 721
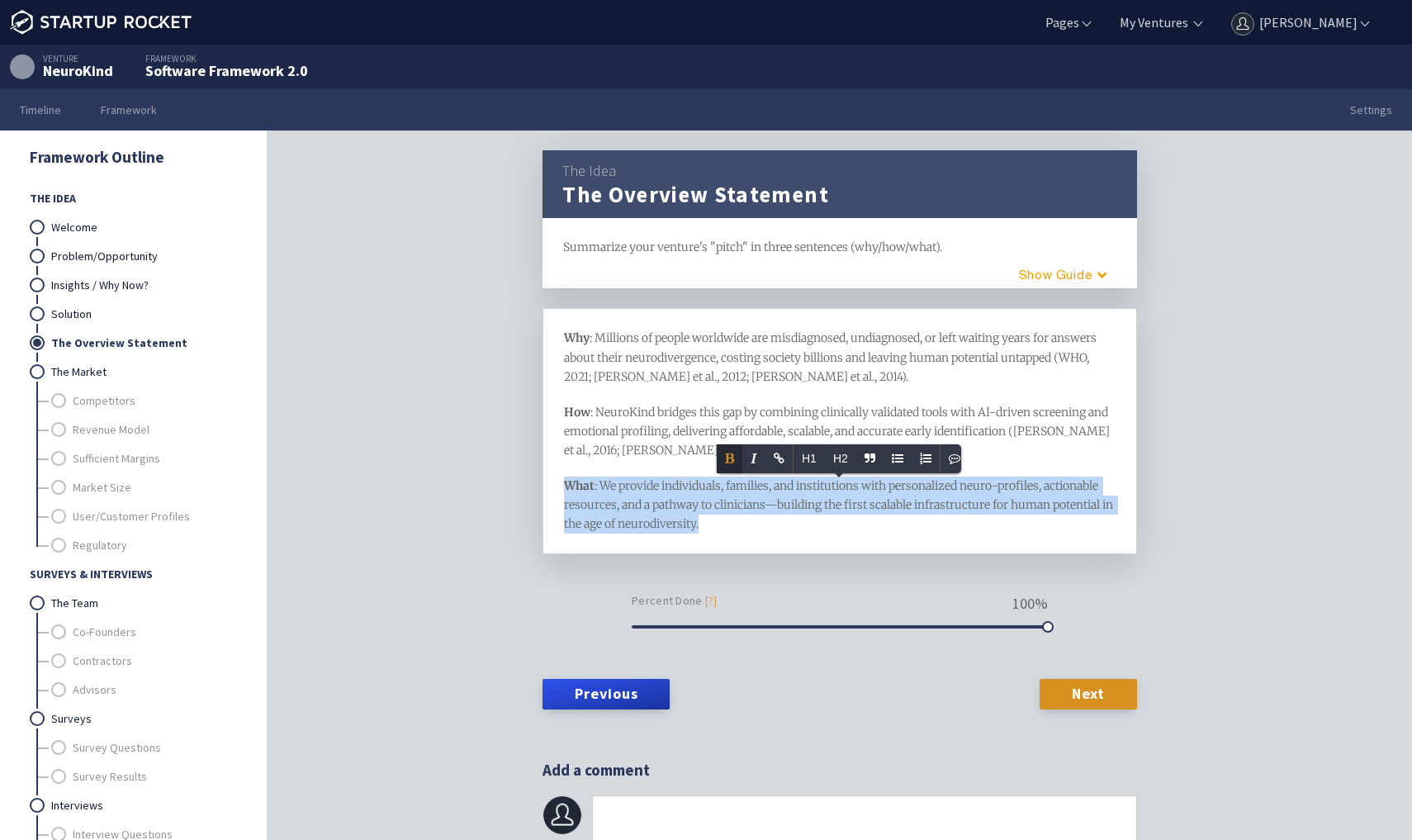
copy div "What : We provide individuals, families, and institutions with personalized neu…"
click at [422, 506] on div "The Idea The Overview Statement framework Summarize your venture's "pitch" in t…" at bounding box center [839, 511] width 1144 height 761
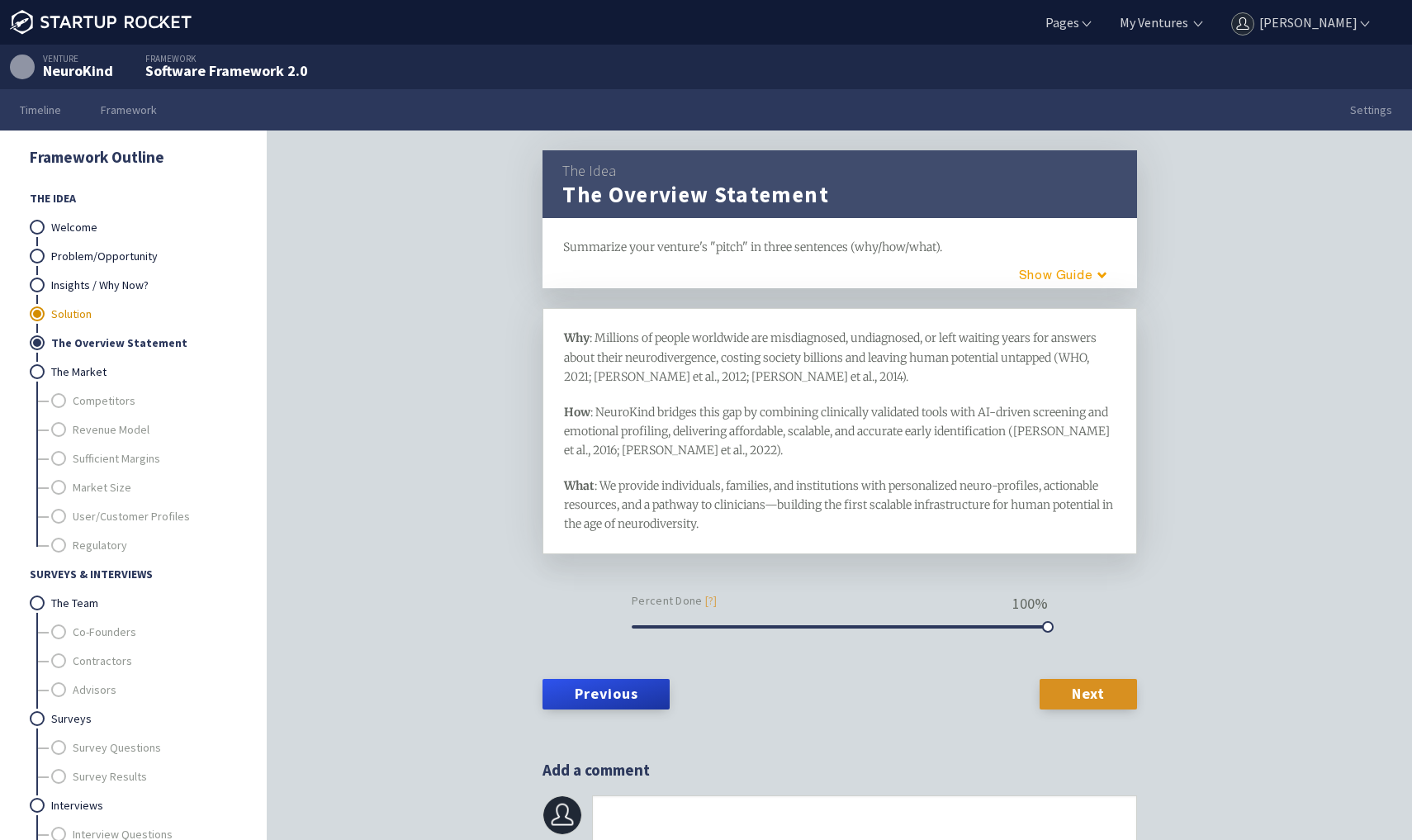
click at [101, 309] on link "Solution" at bounding box center [144, 314] width 185 height 29
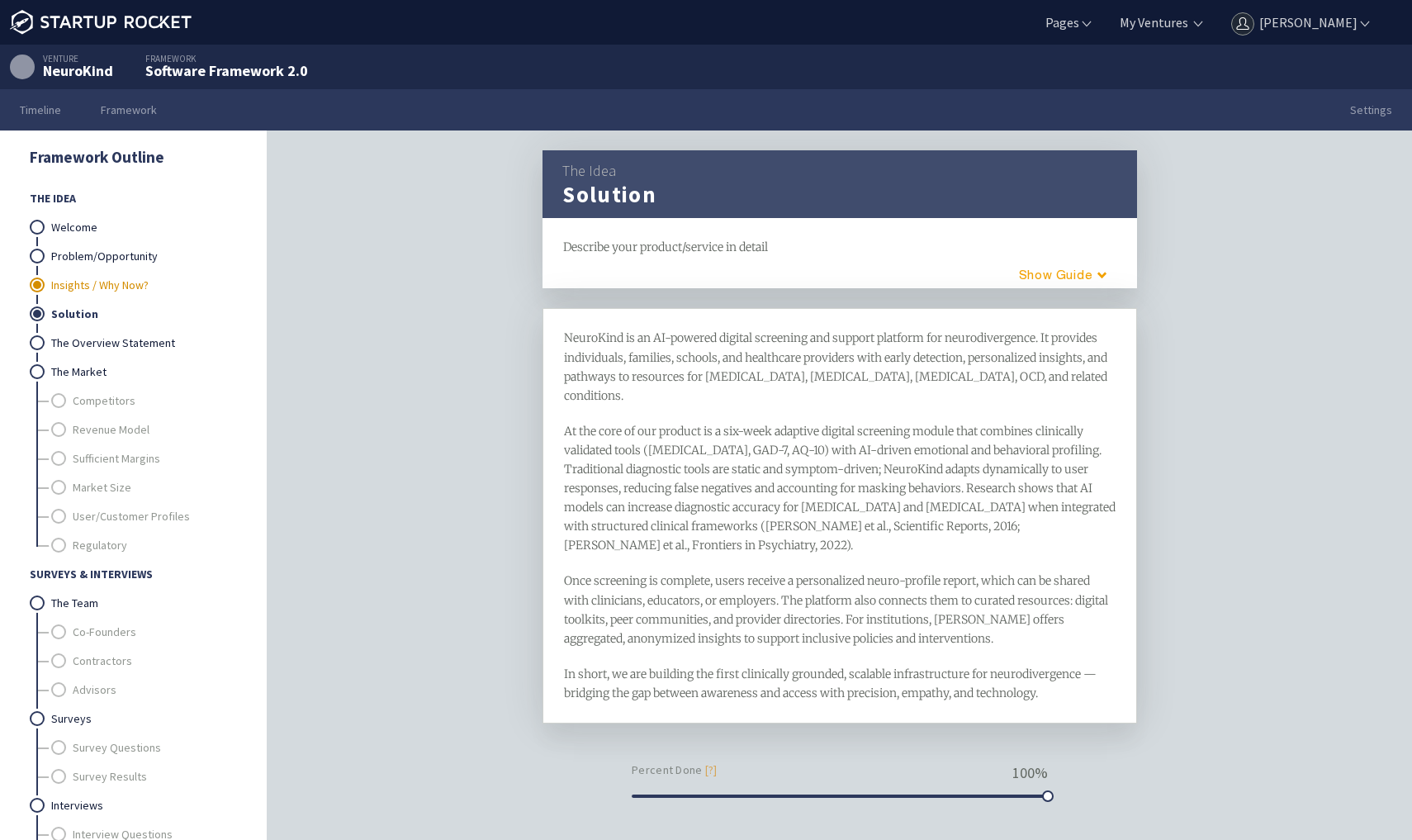
click at [111, 292] on link "Insights / Why Now?" at bounding box center [144, 286] width 185 height 29
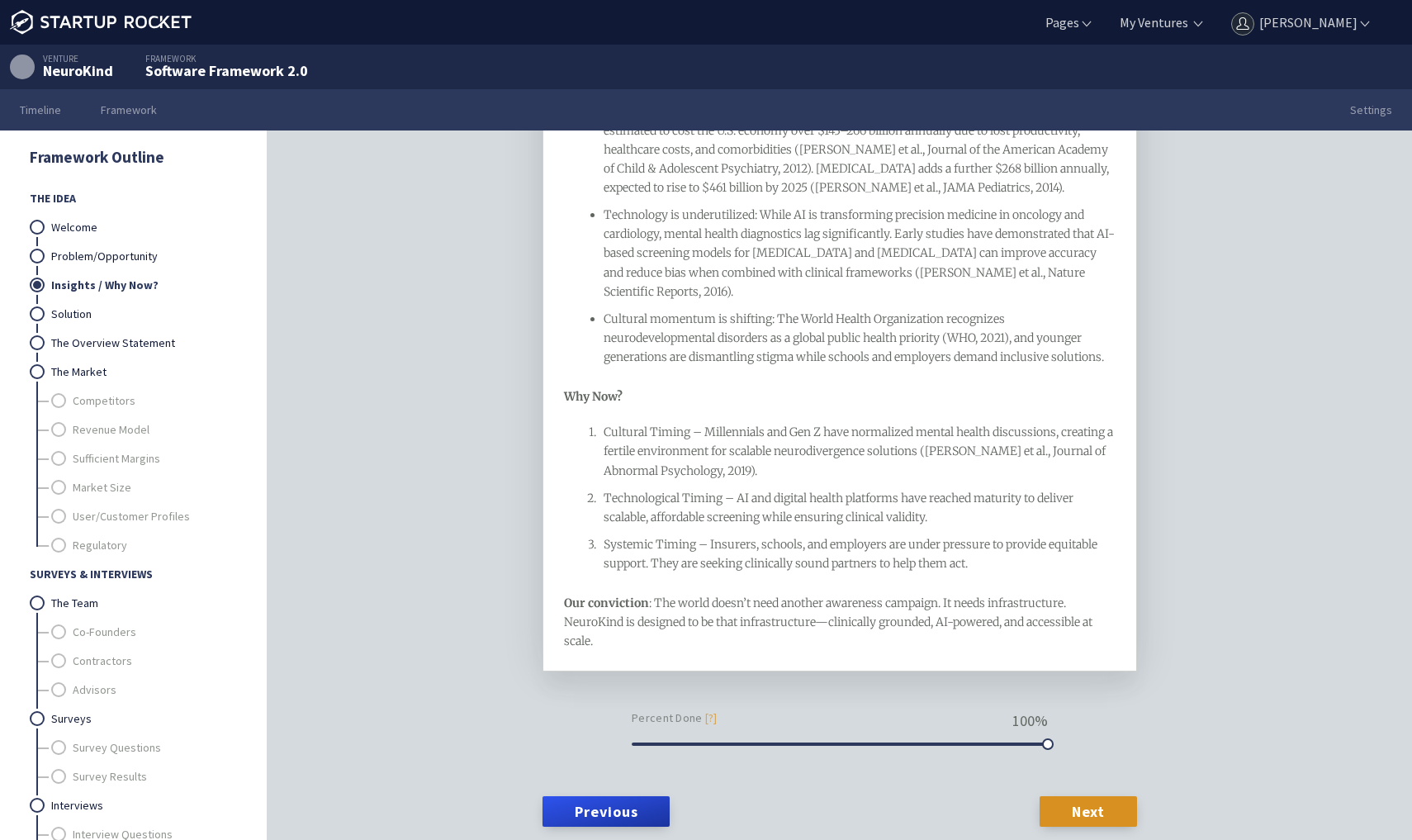
scroll to position [601, 0]
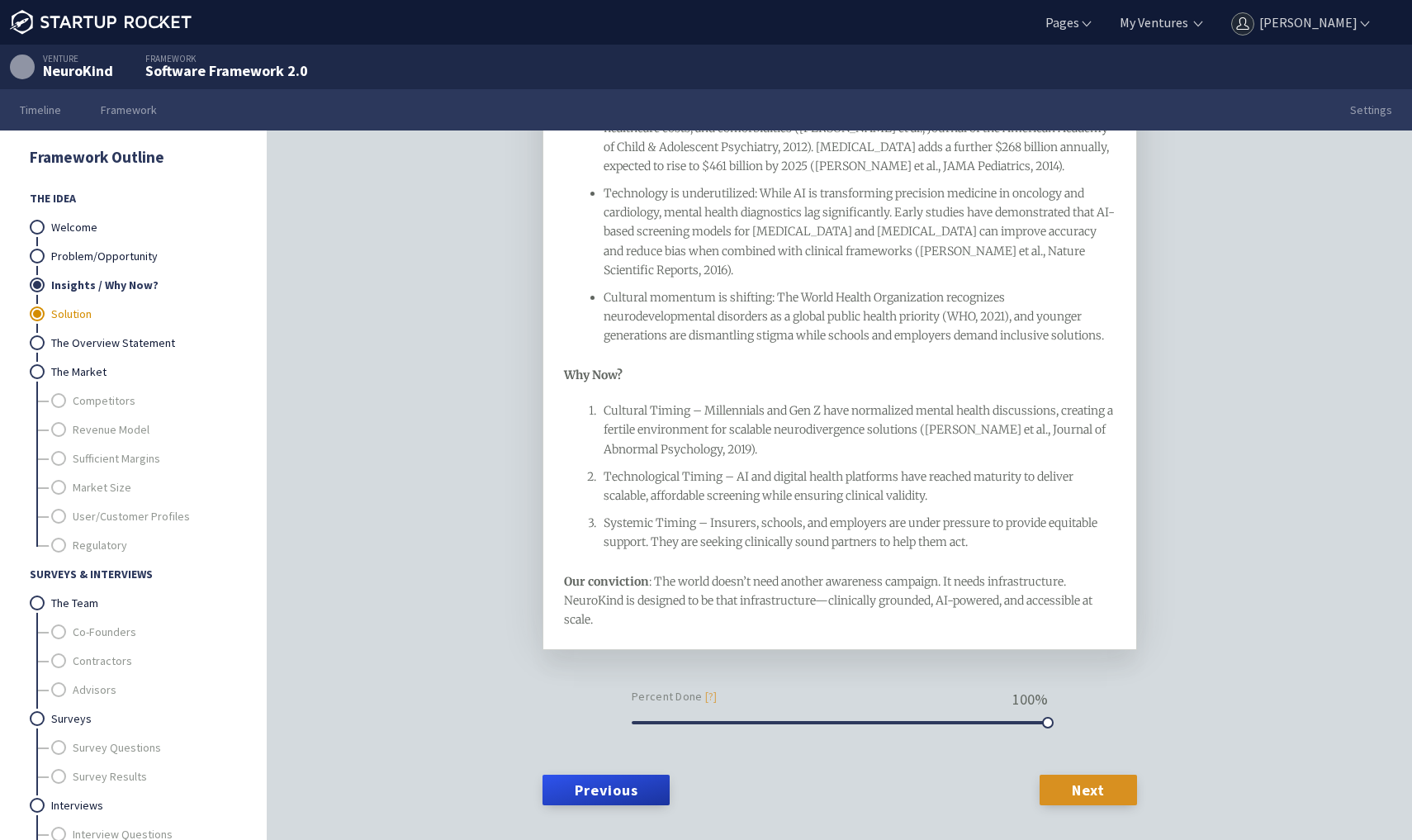
click at [103, 311] on link "Solution" at bounding box center [144, 314] width 185 height 29
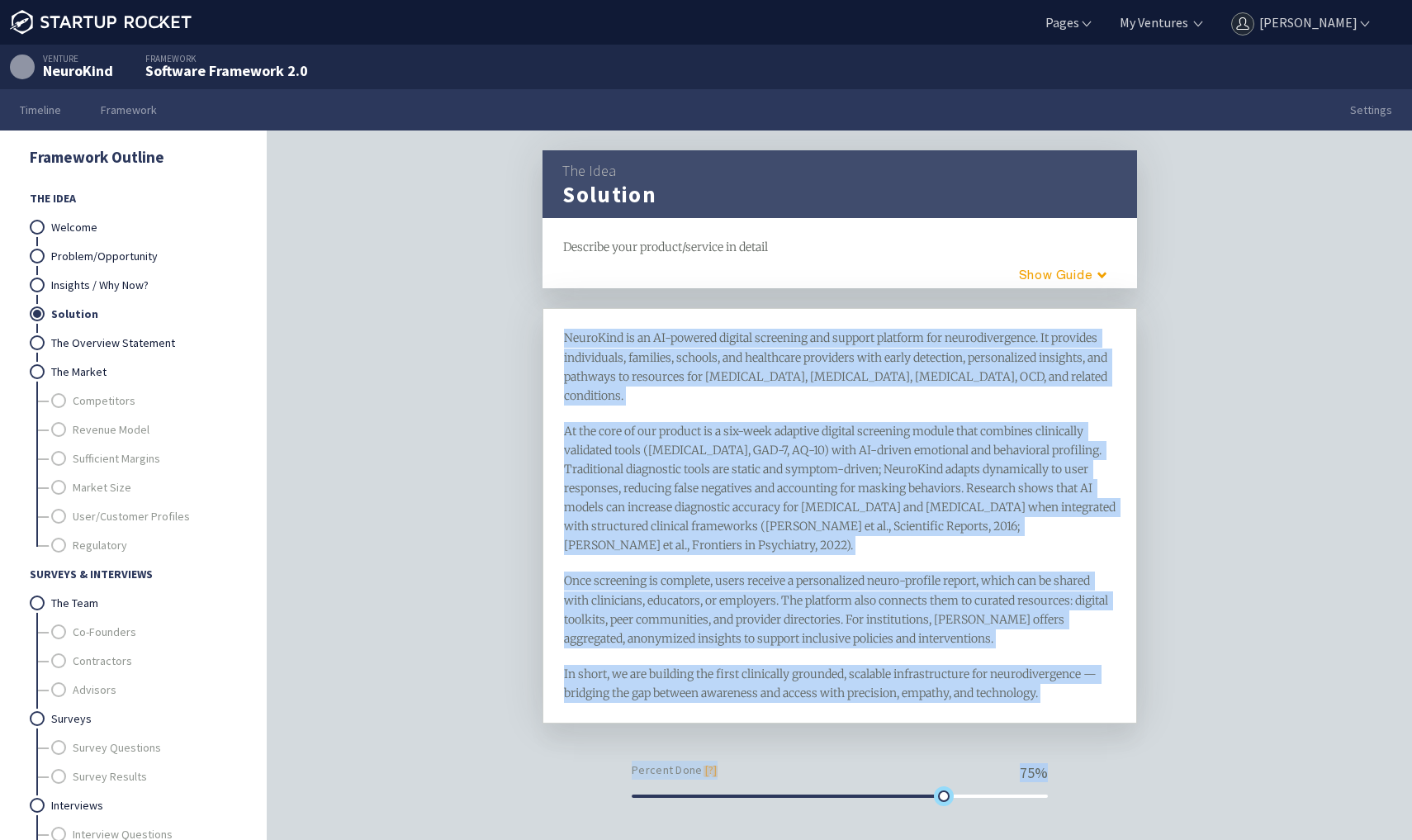
drag, startPoint x: 1052, startPoint y: 754, endPoint x: 947, endPoint y: 769, distance: 106.1
click at [947, 769] on form "NeuroKind is an AI-powered digital screening and support platform for neurodive…" at bounding box center [840, 598] width 595 height 579
click at [147, 349] on link "The Overview Statement" at bounding box center [144, 343] width 185 height 29
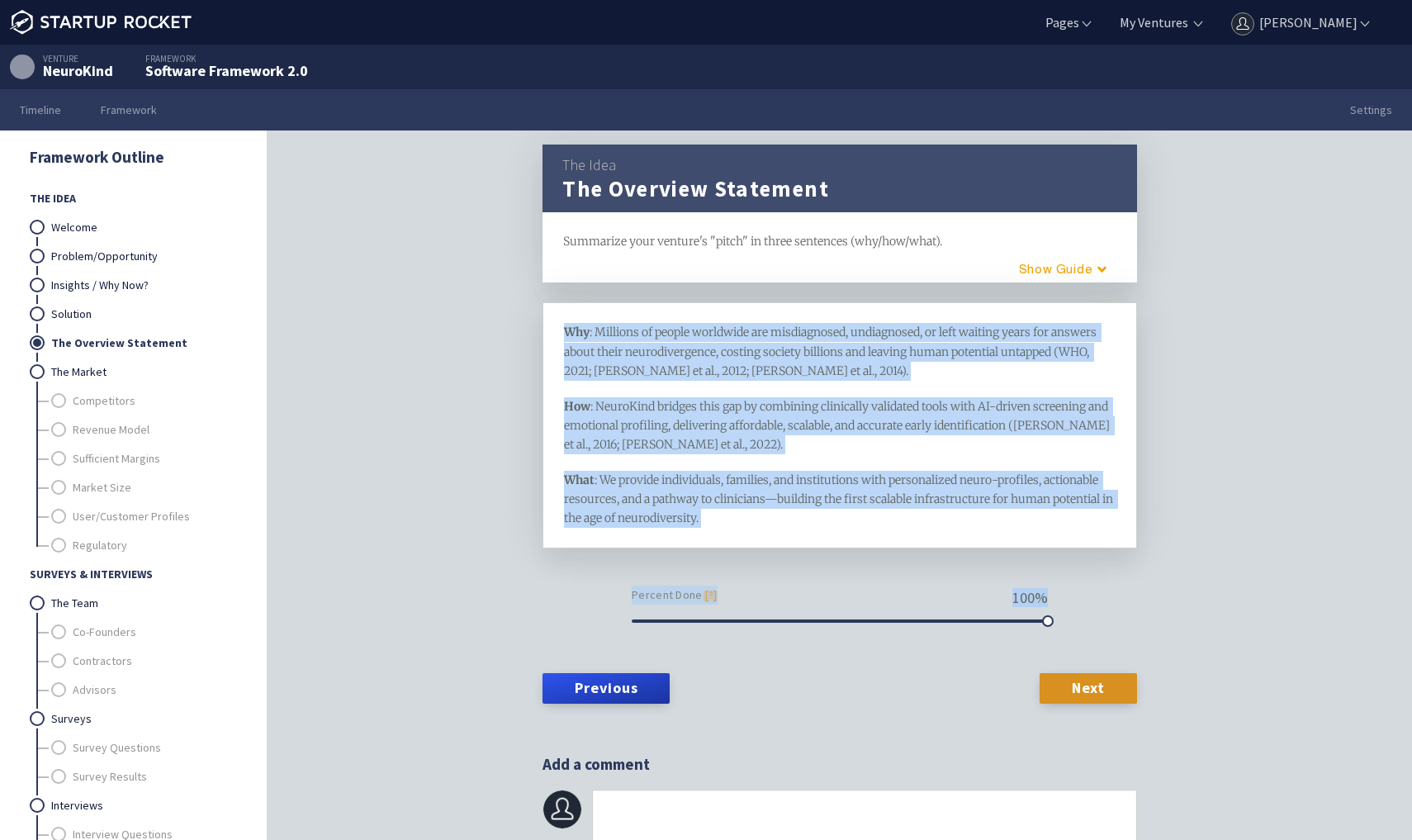
scroll to position [5, 0]
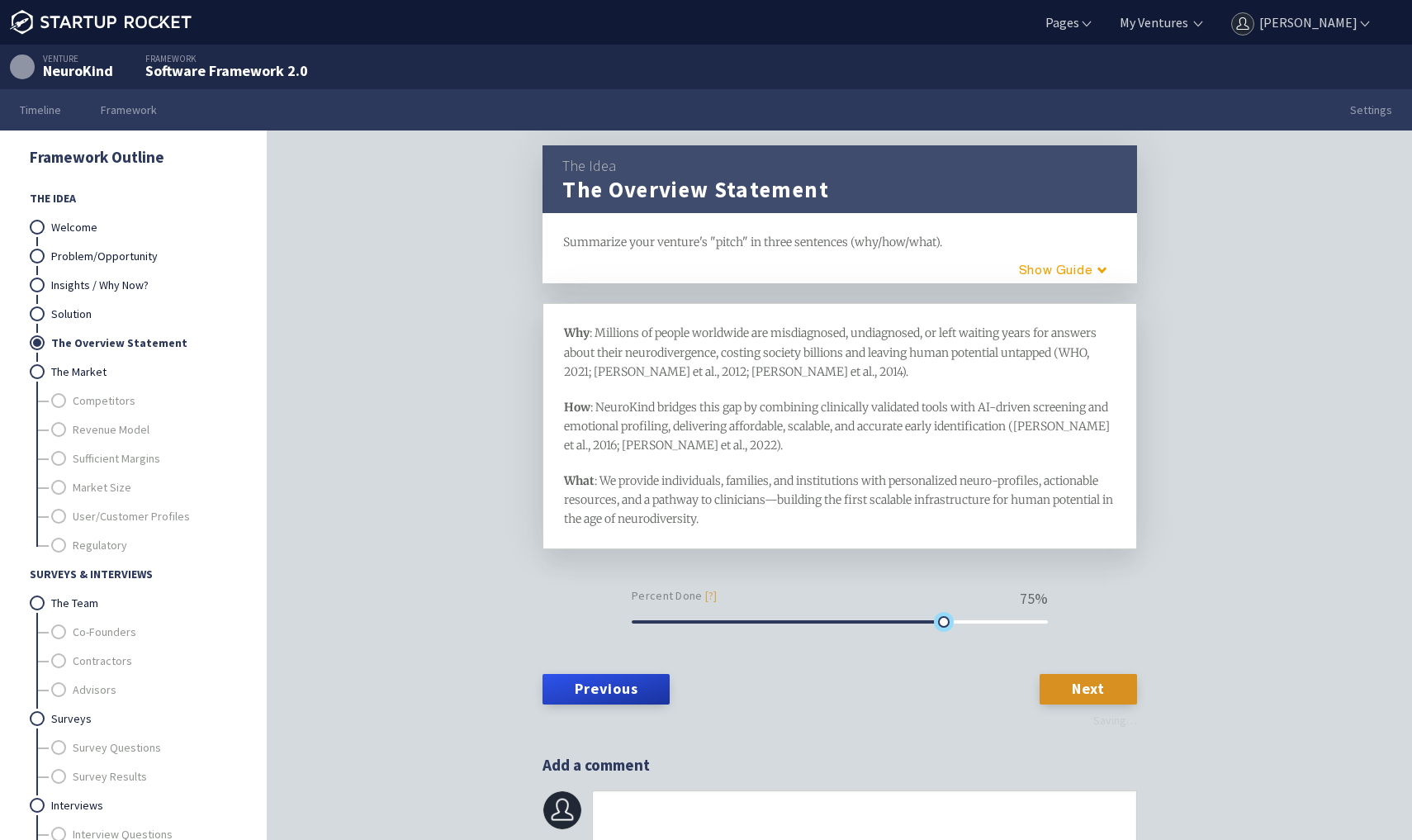
drag, startPoint x: 1047, startPoint y: 620, endPoint x: 942, endPoint y: 621, distance: 105.0
click at [942, 621] on div at bounding box center [944, 622] width 12 height 12
click at [595, 561] on div "Why : Millions of people worldwide are misdiagnosed, undiagnosed, or left waiti…" at bounding box center [840, 465] width 595 height 324
click at [91, 369] on link "The Market" at bounding box center [144, 372] width 185 height 29
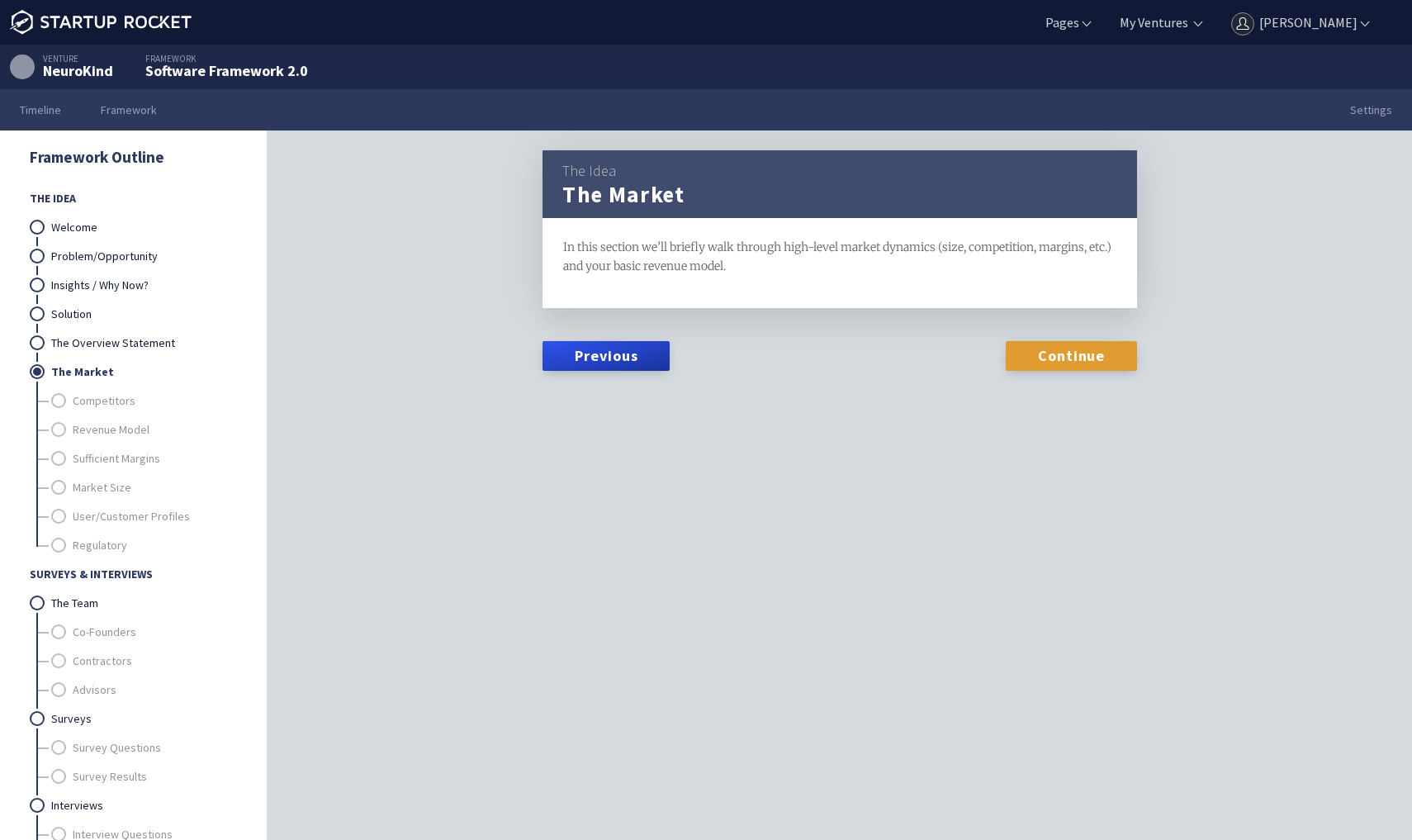
click at [1055, 358] on link "Continue" at bounding box center [1072, 355] width 131 height 30
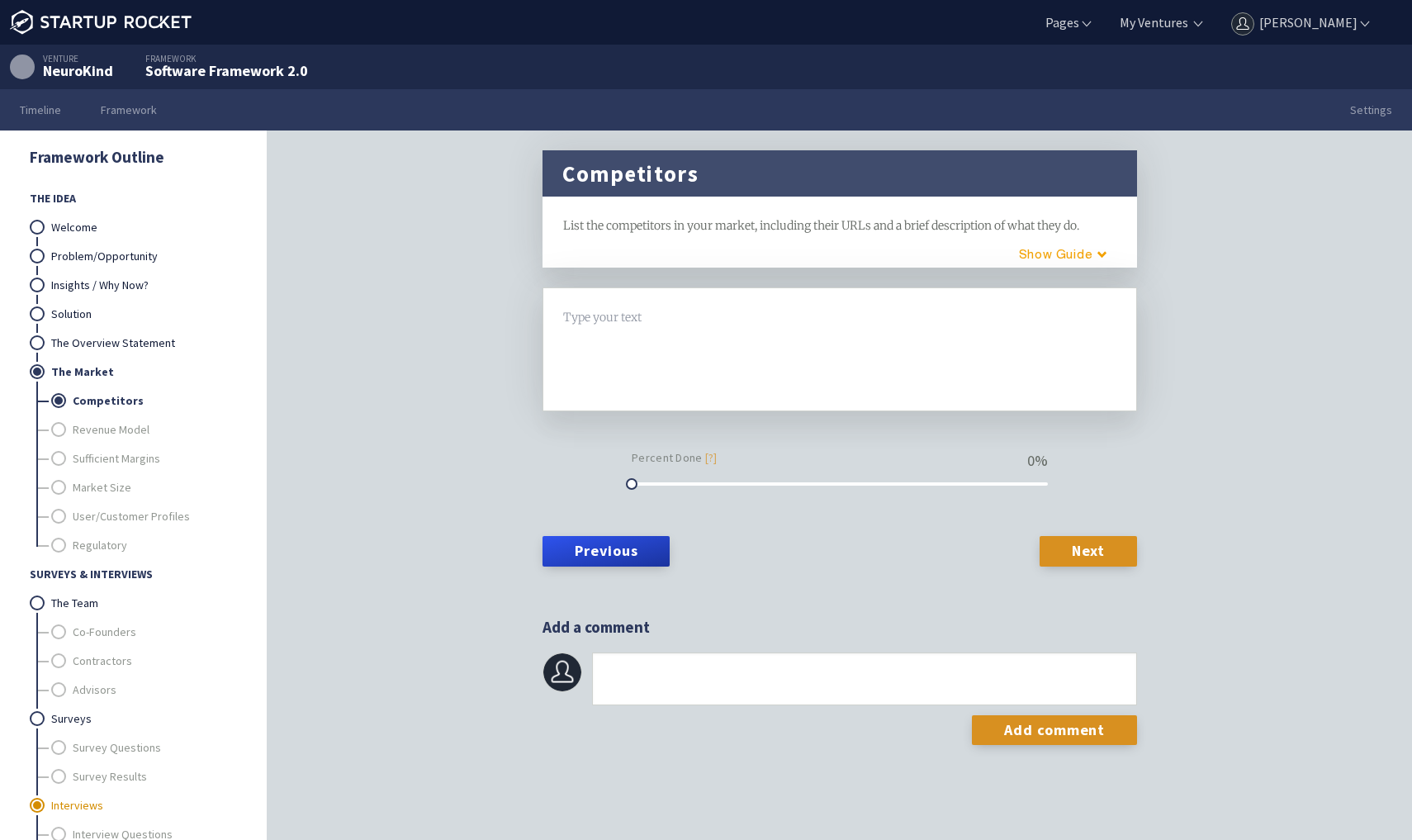
click at [186, 799] on link "Interviews" at bounding box center [144, 805] width 185 height 29
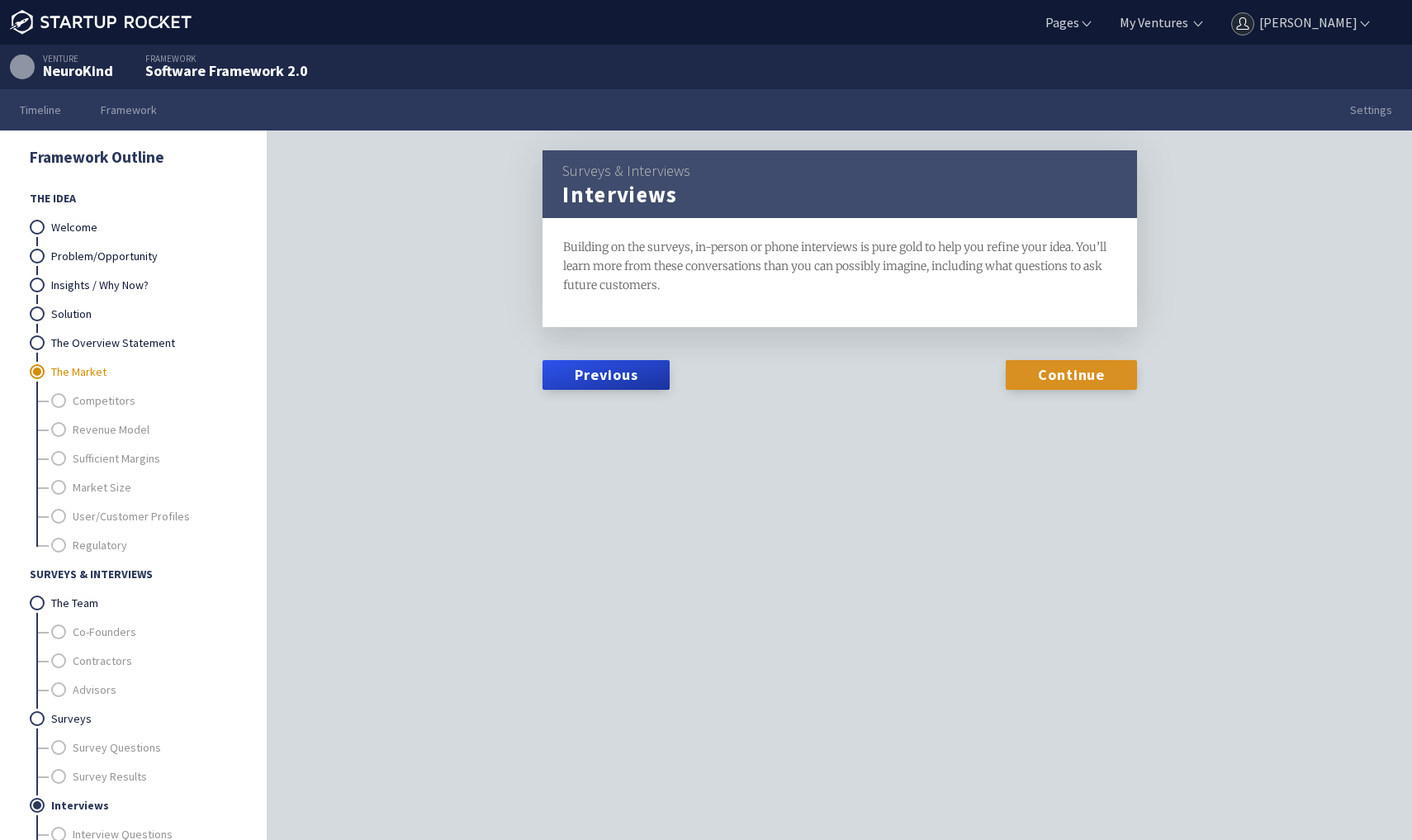
click at [123, 365] on link "The Market" at bounding box center [144, 372] width 185 height 29
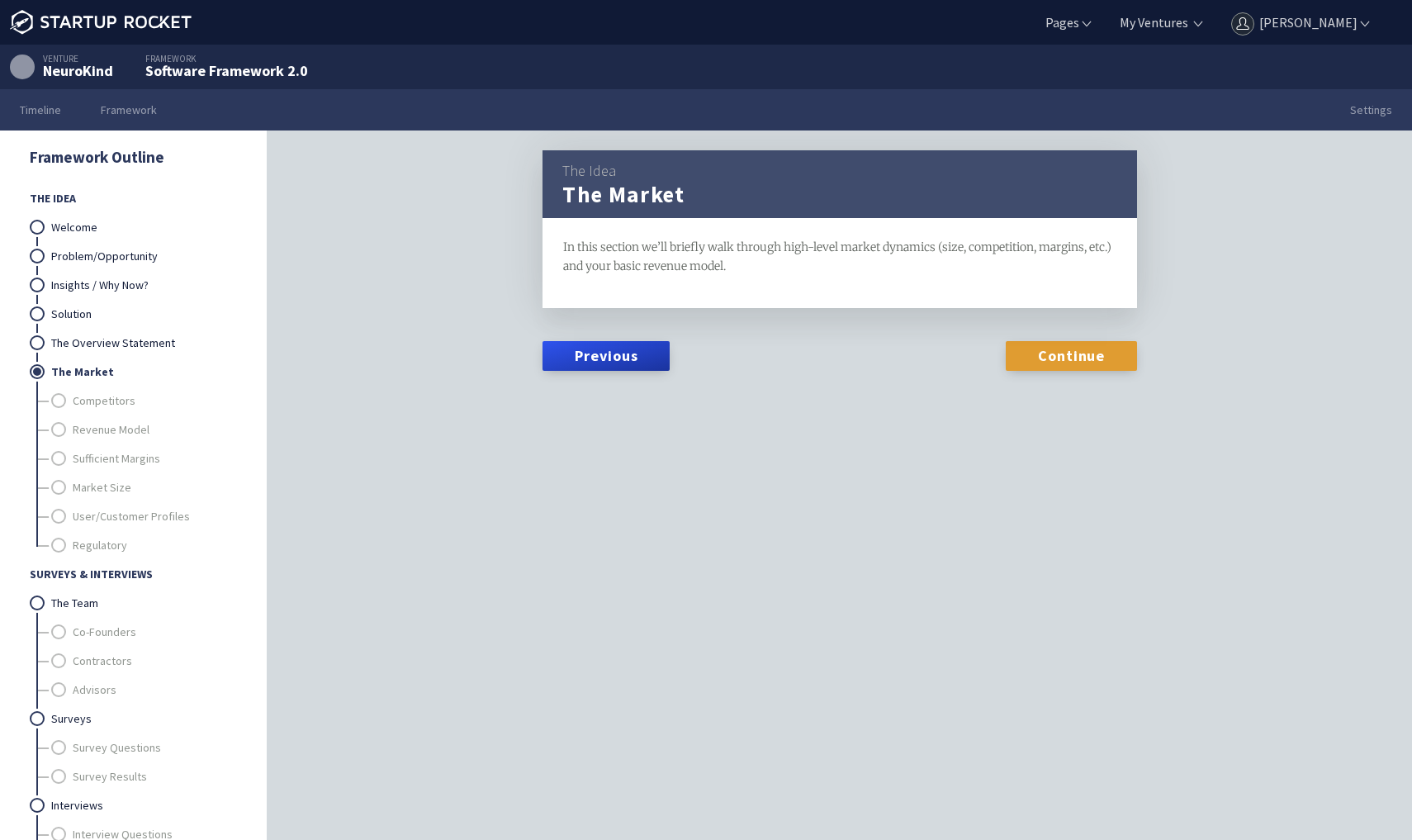
click at [1012, 351] on link "Continue" at bounding box center [1072, 355] width 131 height 30
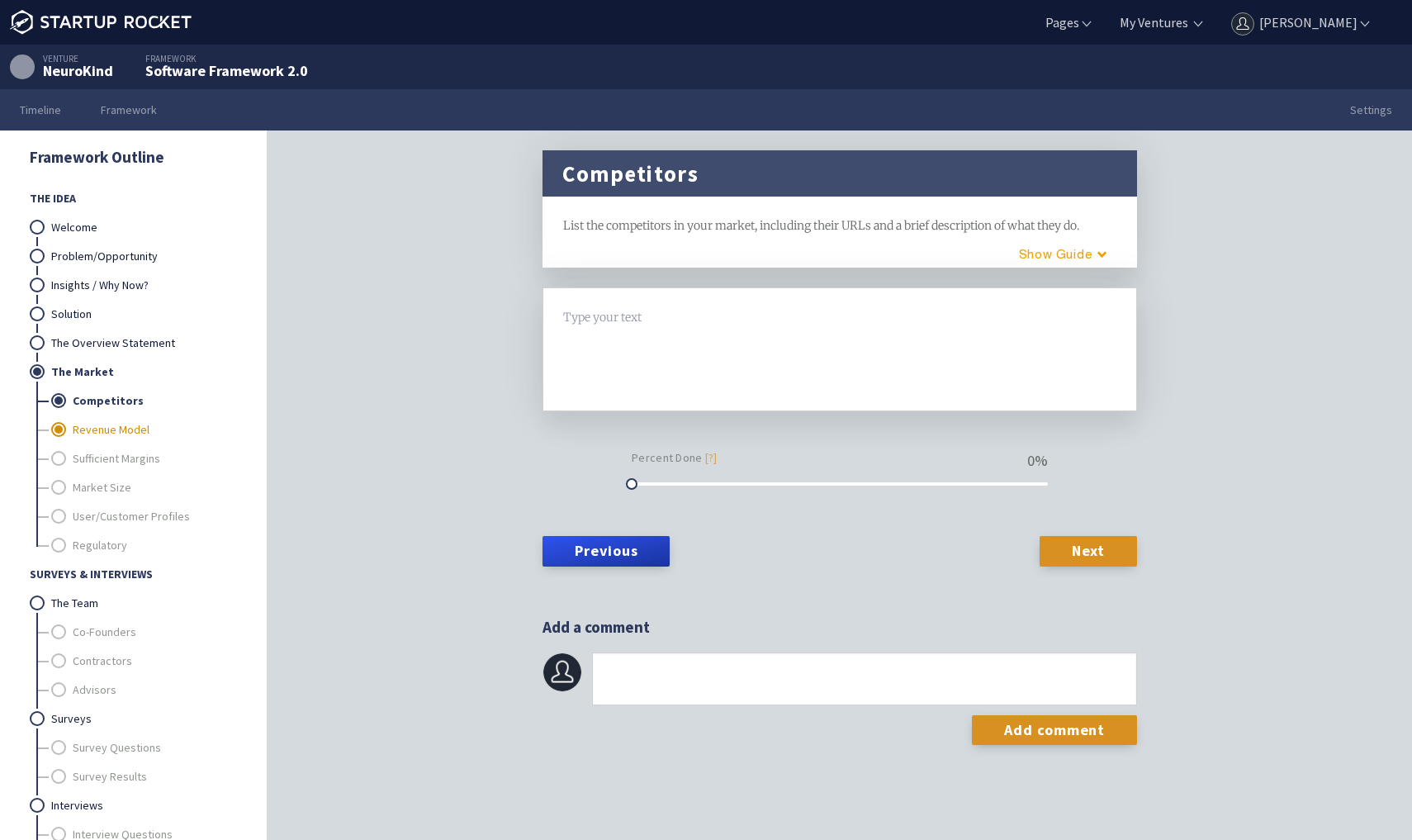
click at [140, 426] on link "Revenue Model" at bounding box center [154, 430] width 163 height 29
click at [125, 404] on link "Competitors" at bounding box center [154, 401] width 163 height 29
click at [1053, 255] on button "Guide" at bounding box center [1057, 254] width 140 height 27
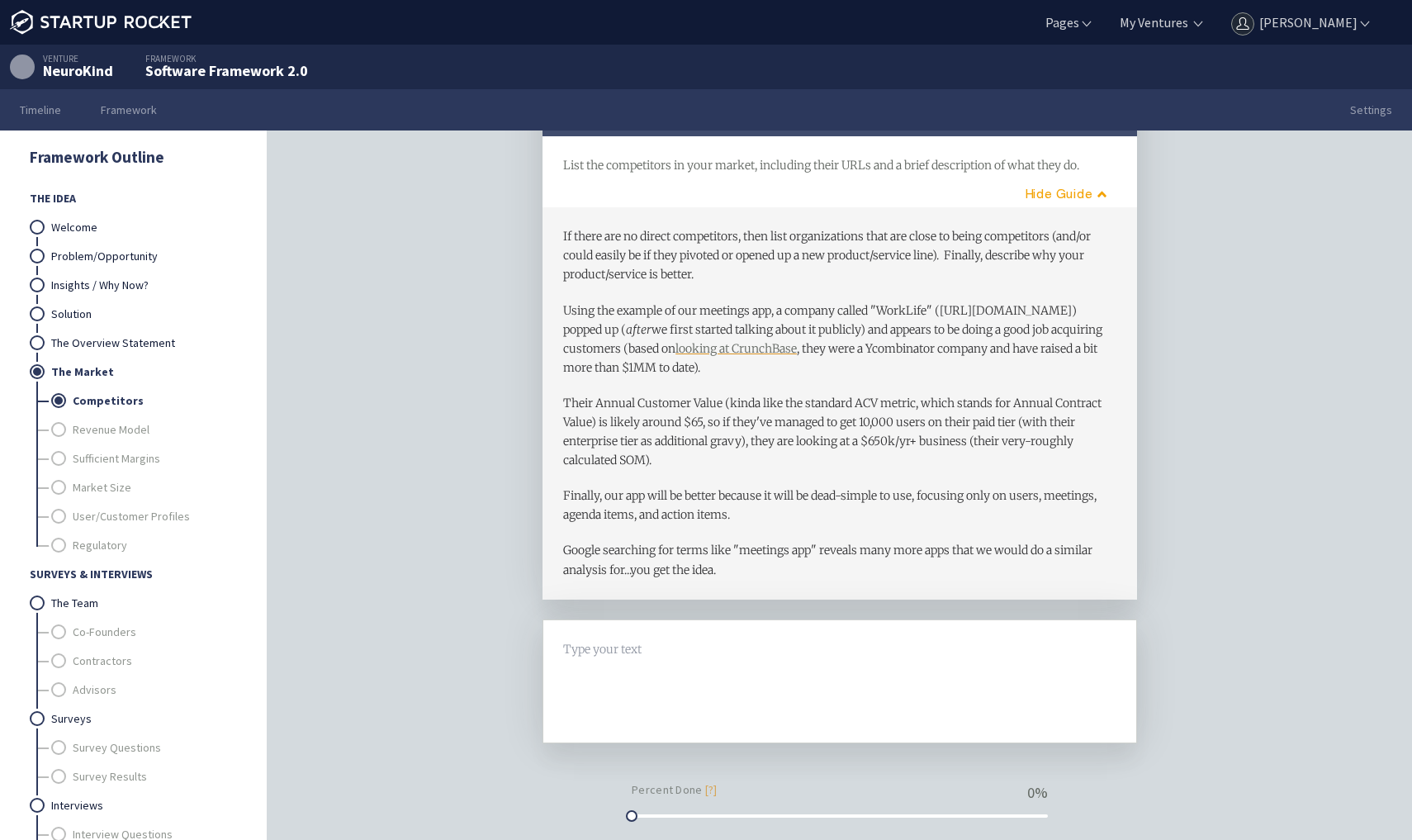
scroll to position [35, 0]
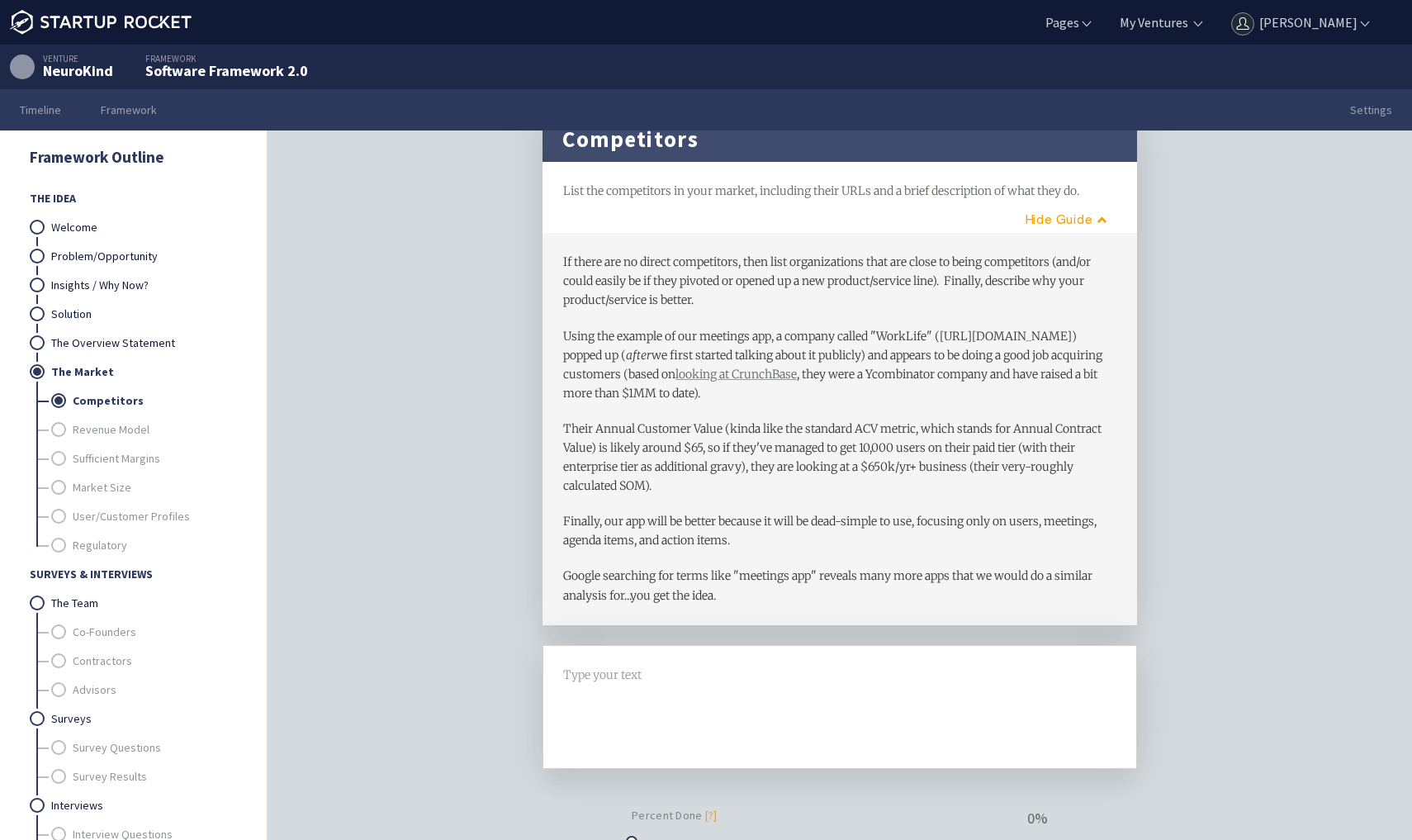
click at [650, 690] on div at bounding box center [840, 707] width 552 height 83
click at [615, 682] on div at bounding box center [840, 675] width 552 height 19
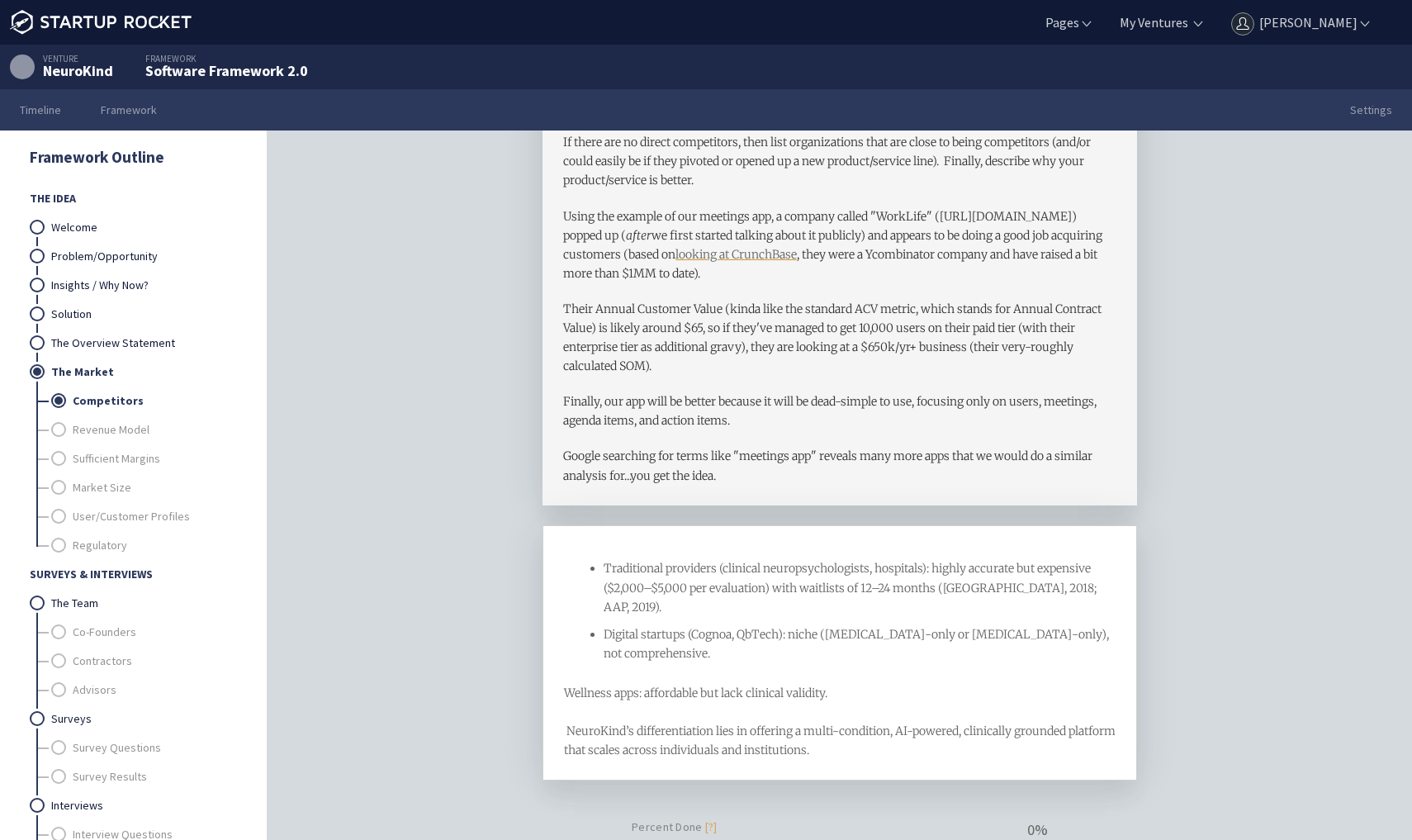
scroll to position [162, 0]
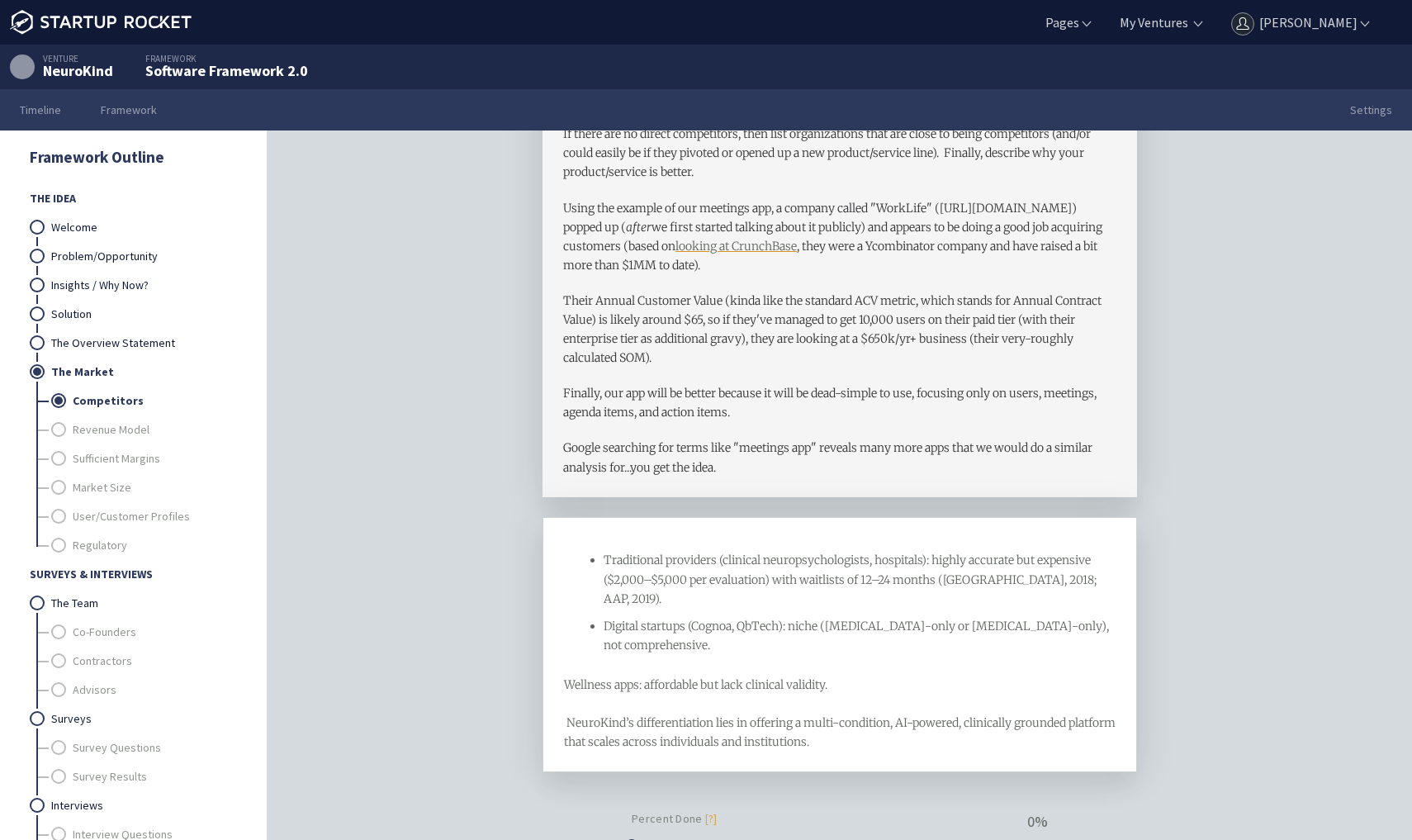
click at [613, 607] on div "Traditional providers (clinical neuropsychologists, hospitals): highly accurate…" at bounding box center [860, 578] width 513 height 57
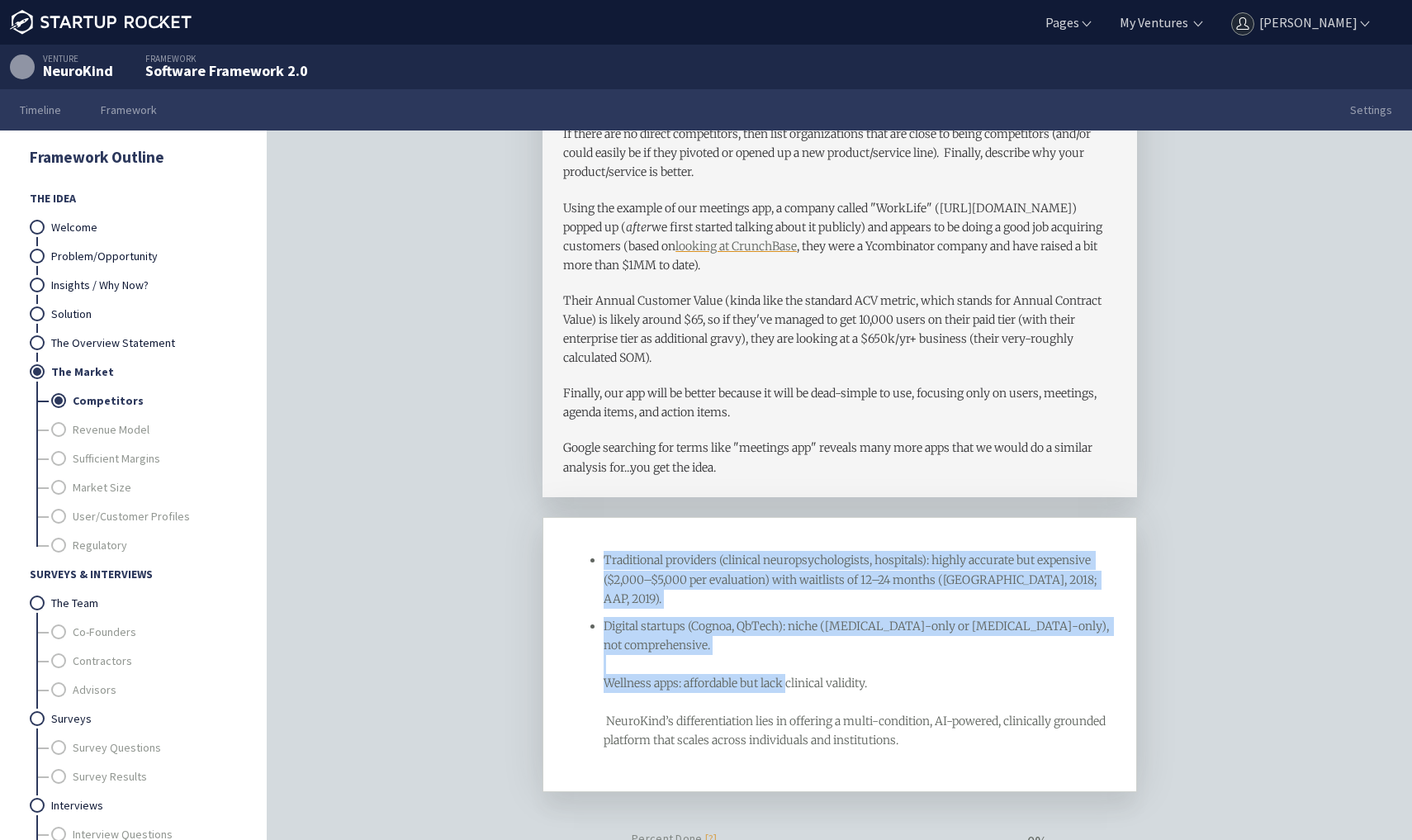
drag, startPoint x: 878, startPoint y: 664, endPoint x: 554, endPoint y: 527, distance: 351.8
click at [554, 527] on div "Traditional providers (clinical neuropsychologists, hospitals): highly accurate…" at bounding box center [840, 654] width 595 height 275
click at [910, 523] on span "Unordered List" at bounding box center [912, 534] width 28 height 29
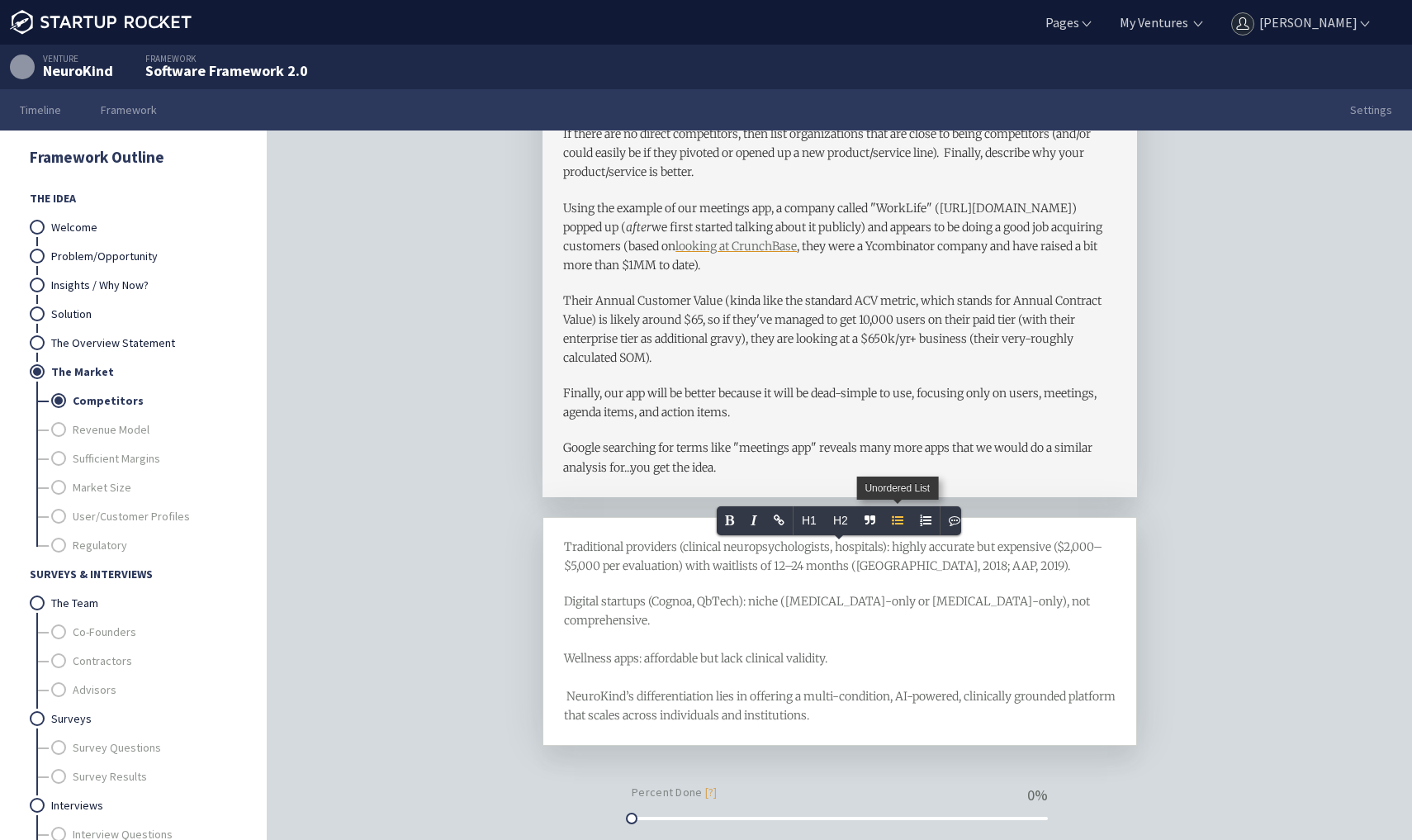
click at [901, 518] on div "Traditional providers (clinical neuropsychologists, hospitals): highly accurate…" at bounding box center [840, 631] width 595 height 230
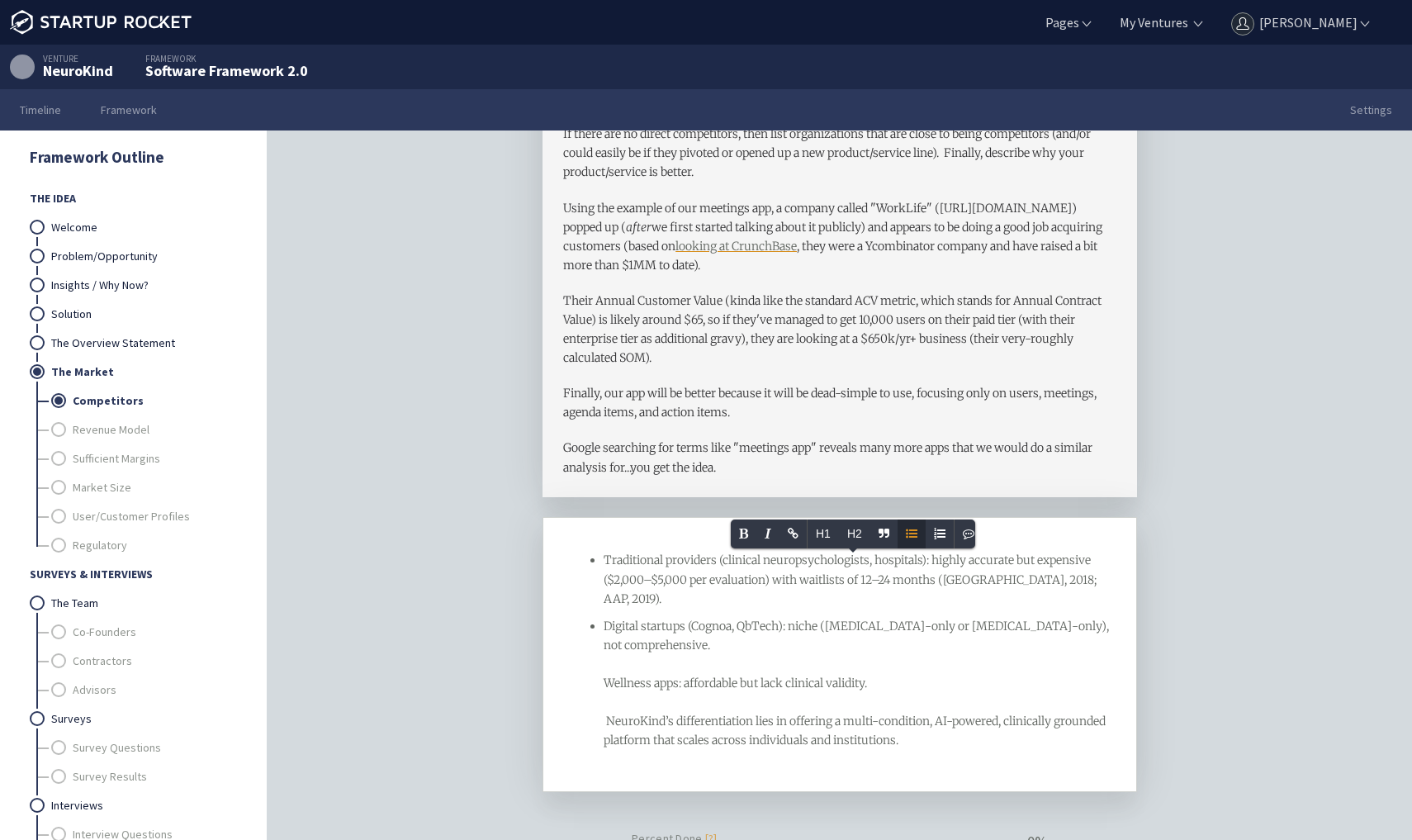
click at [785, 621] on span "Digital startups (Cognoa, QbTech): niche ([MEDICAL_DATA]-only or [MEDICAL_DATA]…" at bounding box center [858, 684] width 508 height 129
click at [602, 660] on ul "Traditional providers (clinical neuropsychologists, hospitals): highly accurate…" at bounding box center [840, 650] width 552 height 199
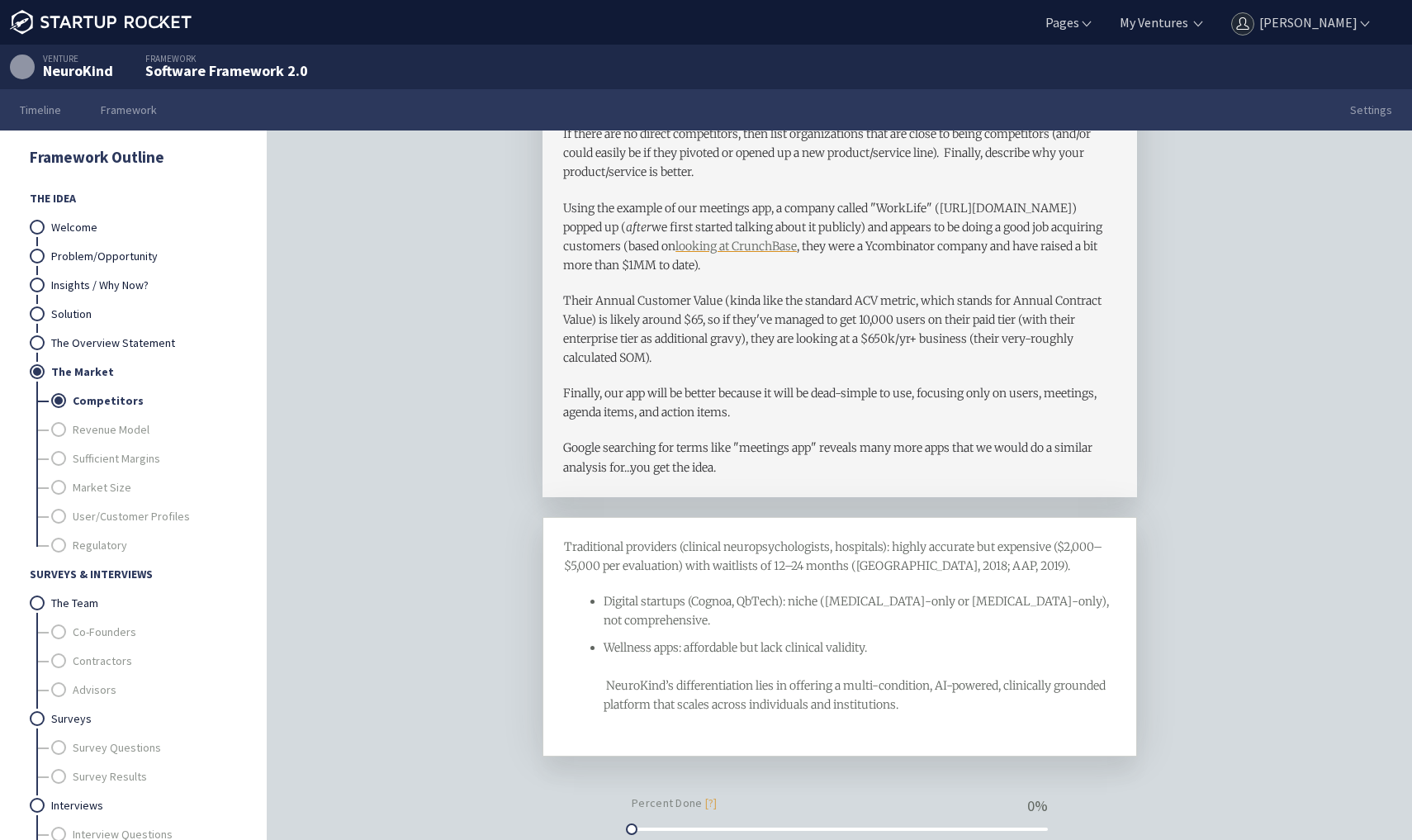
click at [778, 555] on div "Traditional providers (clinical neuropsychologists, hospitals): highly accurate…" at bounding box center [840, 556] width 552 height 38
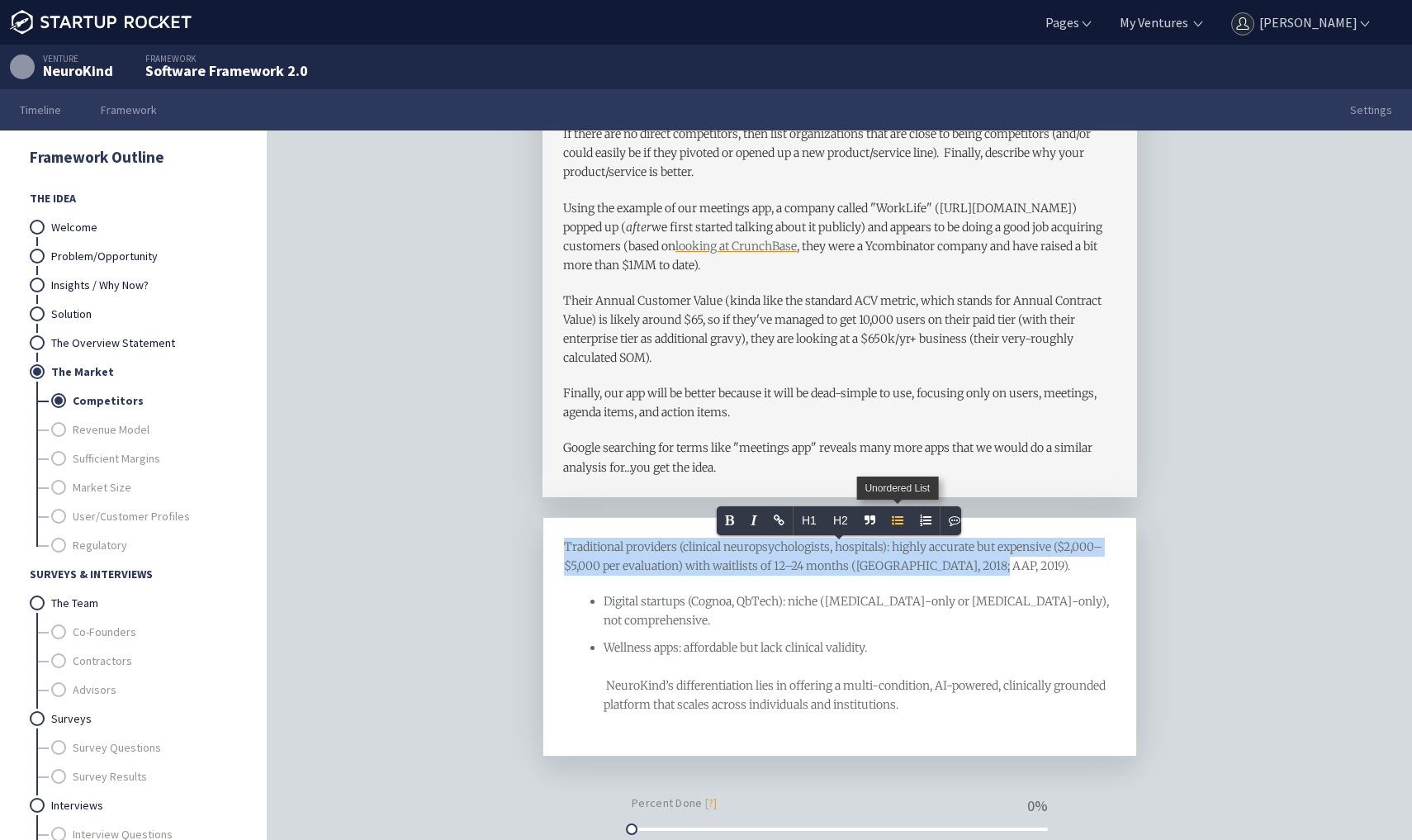
click at [900, 520] on span "Unordered List" at bounding box center [897, 520] width 28 height 29
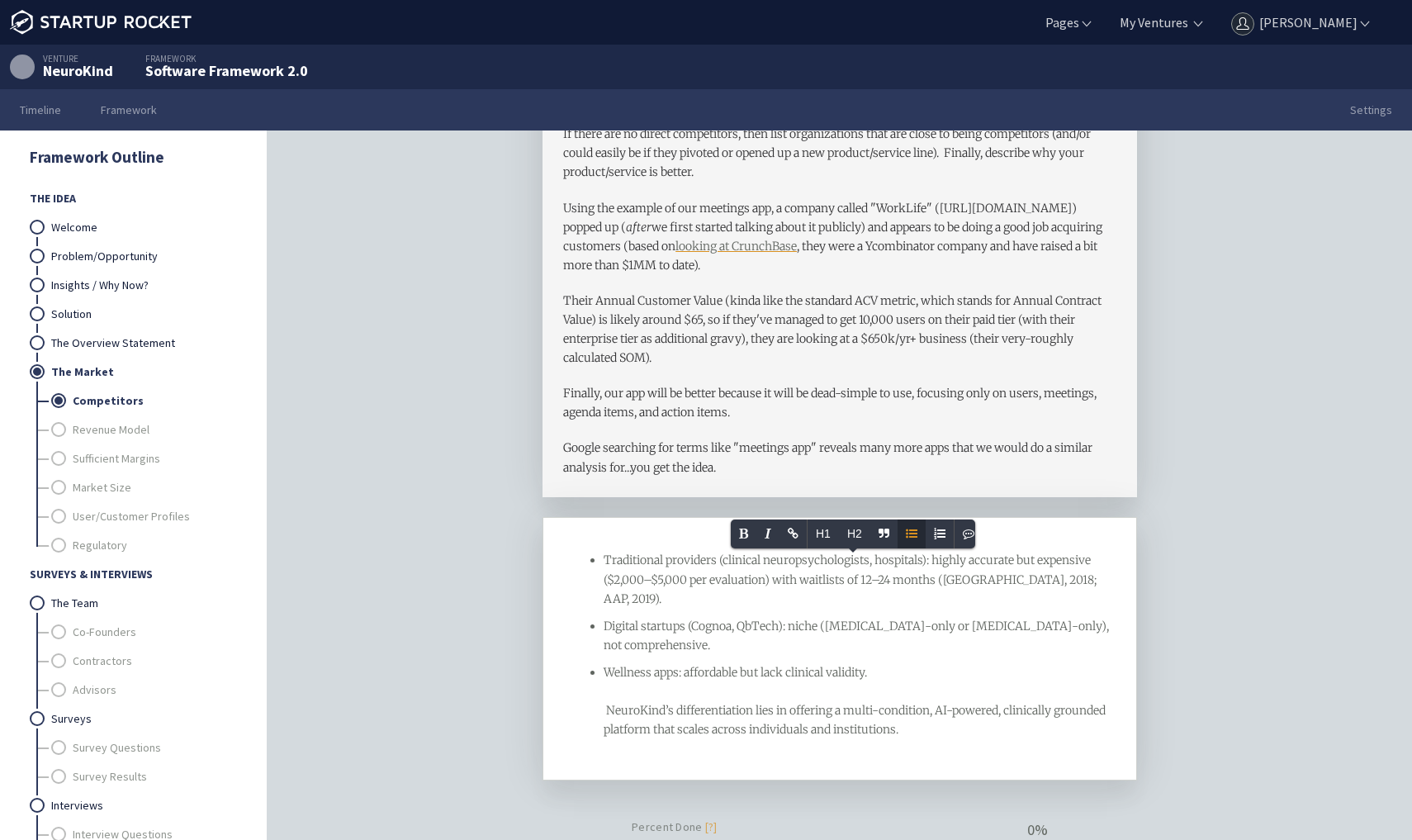
click at [619, 606] on div "Traditional providers (clinical neuropsychologists, hospitals): highly accurate…" at bounding box center [860, 578] width 513 height 57
click at [607, 672] on span "Wellness apps: affordable but lack clinical validity. NeuroKind’s differentiati…" at bounding box center [856, 700] width 505 height 71
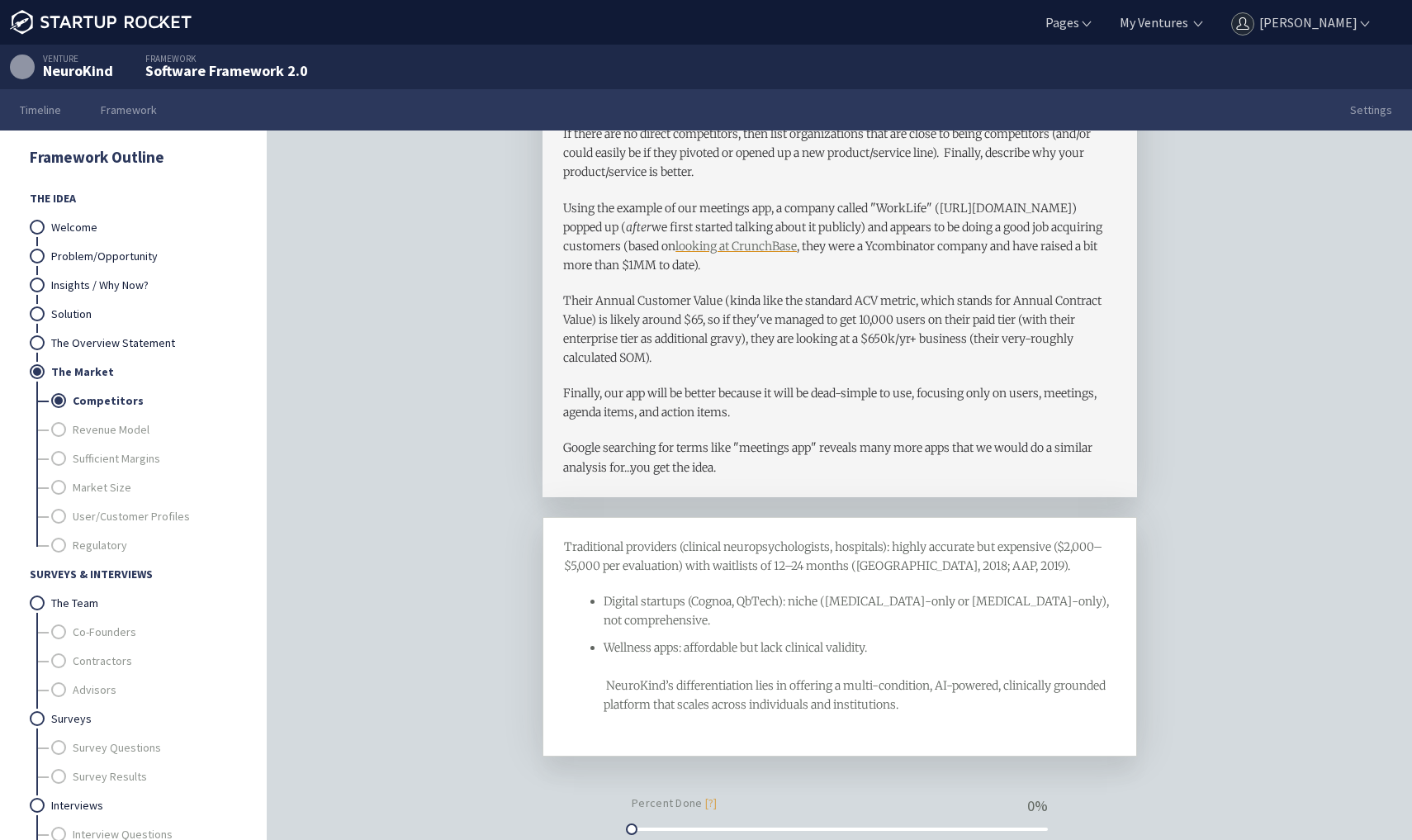
click at [606, 696] on span "Wellness apps: affordable but lack clinical validity. NeuroKind’s differentiati…" at bounding box center [856, 676] width 505 height 71
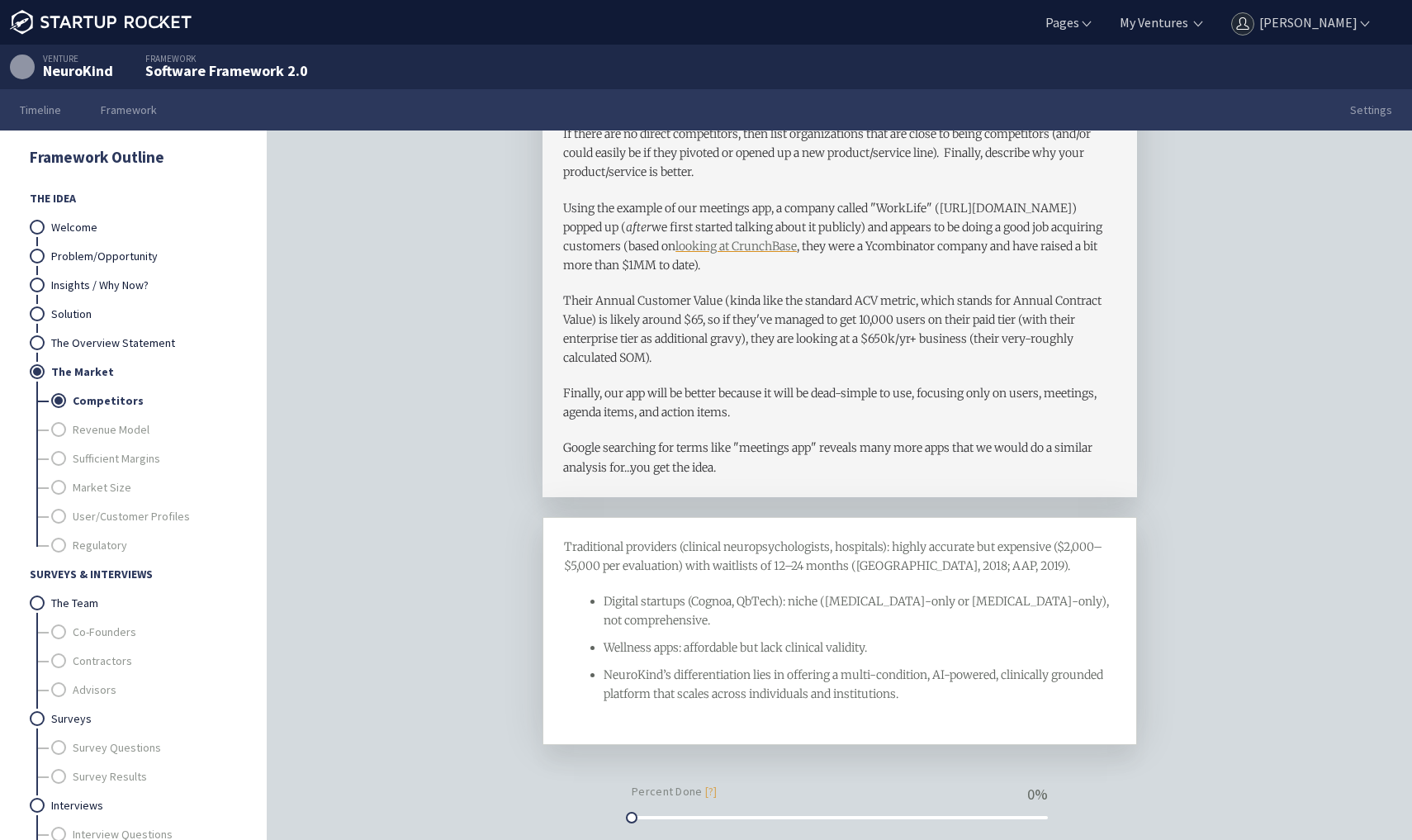
click at [657, 701] on span "NeuroKind’s differentiation lies in offering a multi-condition, AI-powered, cli…" at bounding box center [855, 684] width 502 height 34
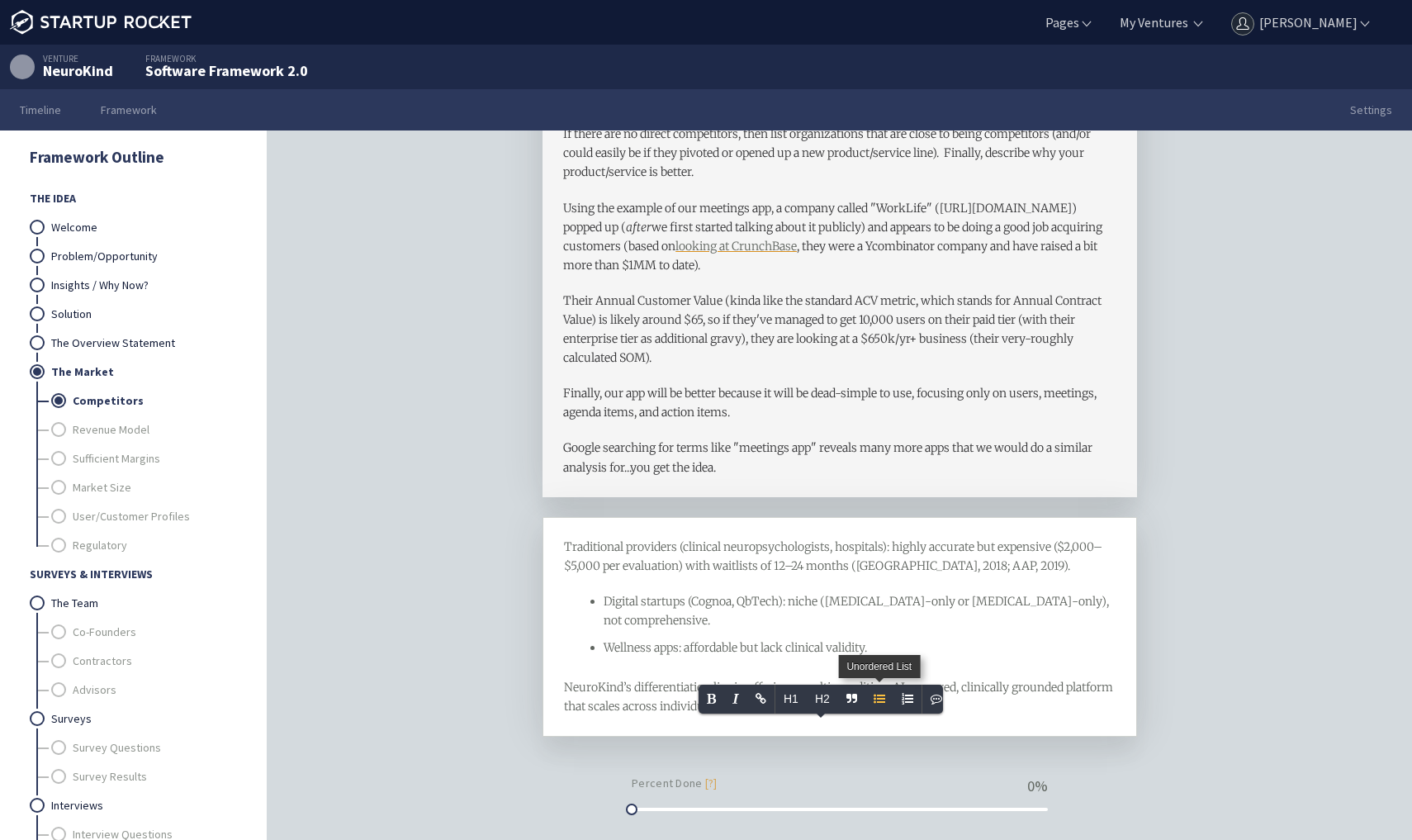
click at [893, 710] on span "Unordered List" at bounding box center [879, 699] width 28 height 29
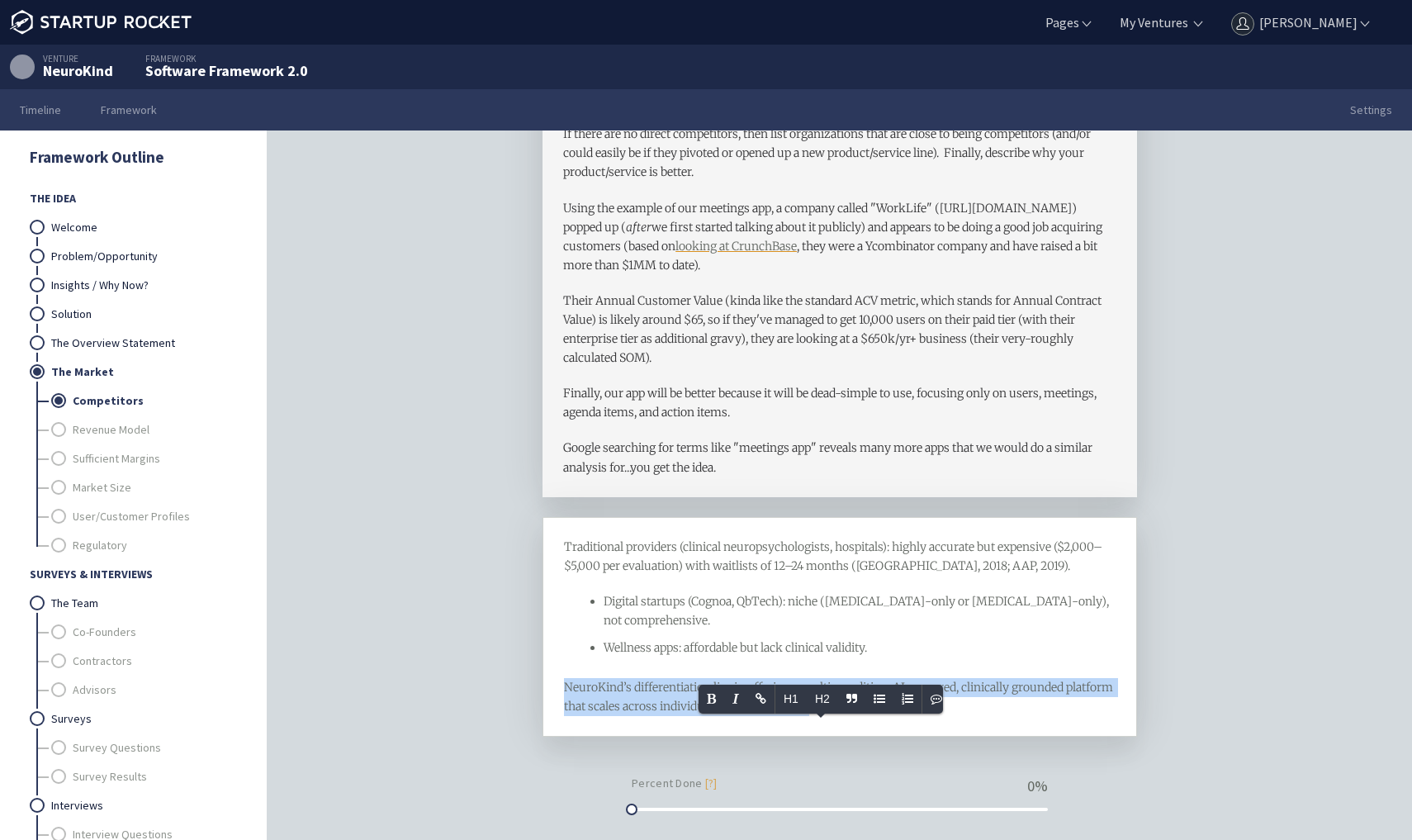
click at [648, 705] on div "Traditional providers (clinical neuropsychologists, hospitals): highly accurate…" at bounding box center [840, 628] width 552 height 180
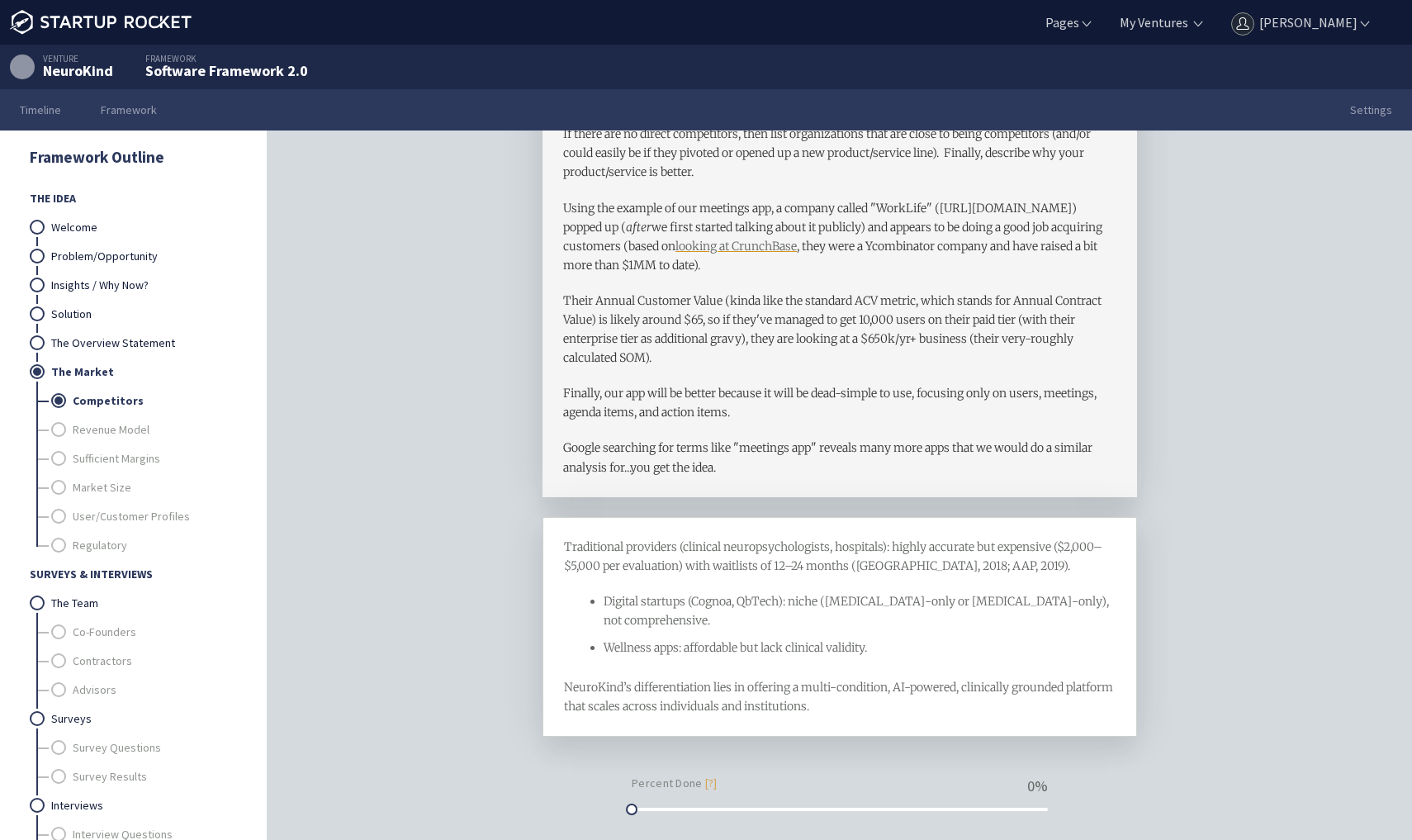
click at [611, 554] on div "Traditional providers (clinical neuropsychologists, hospitals): highly accurate…" at bounding box center [840, 556] width 552 height 38
click at [611, 554] on div at bounding box center [612, 556] width 9 height 4
click at [660, 563] on span "Traditional providers (clinical neuropsychologists, hospitals): highly accurate…" at bounding box center [833, 555] width 539 height 34
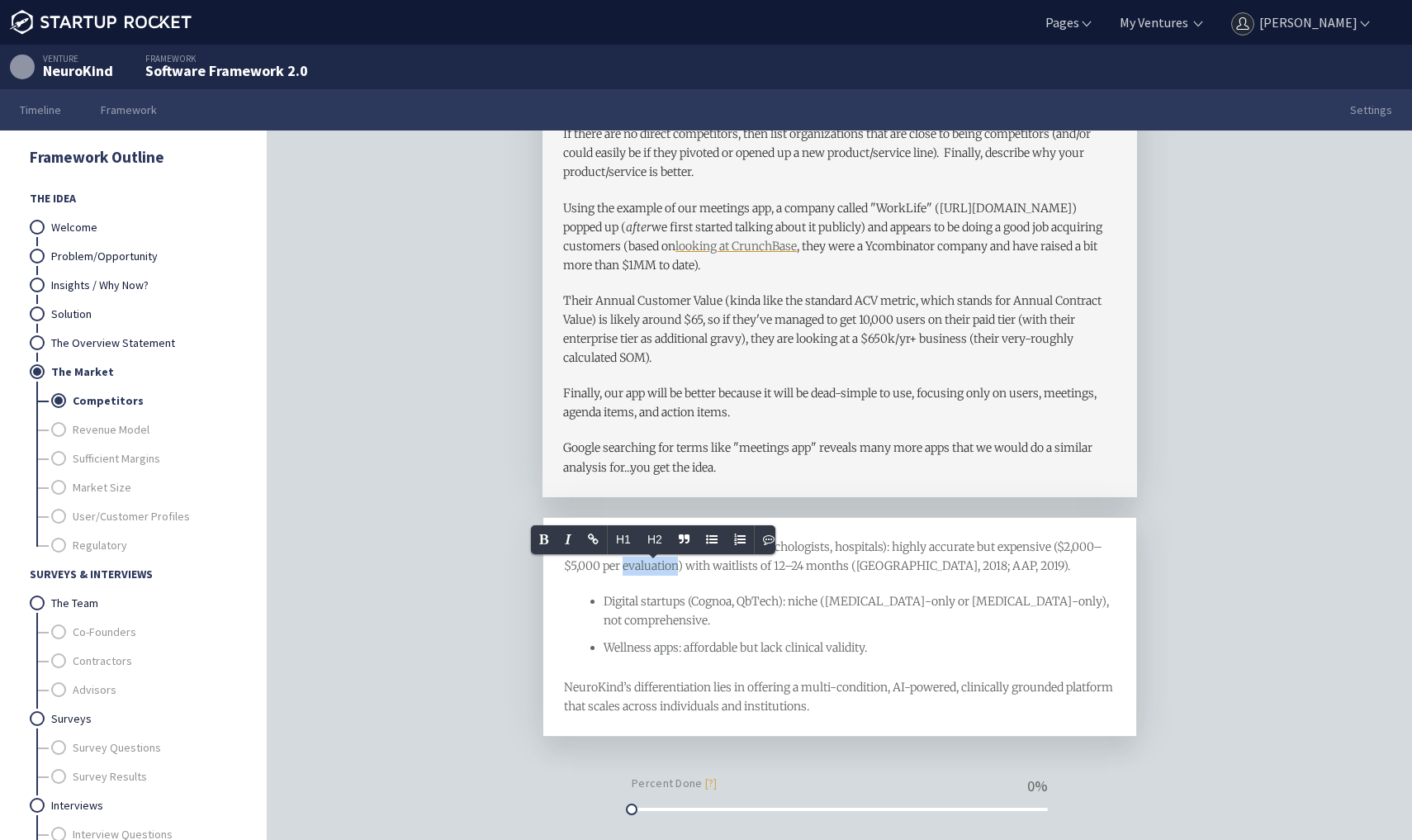
click at [660, 563] on span "Traditional providers (clinical neuropsychologists, hospitals): highly accurate…" at bounding box center [833, 555] width 539 height 34
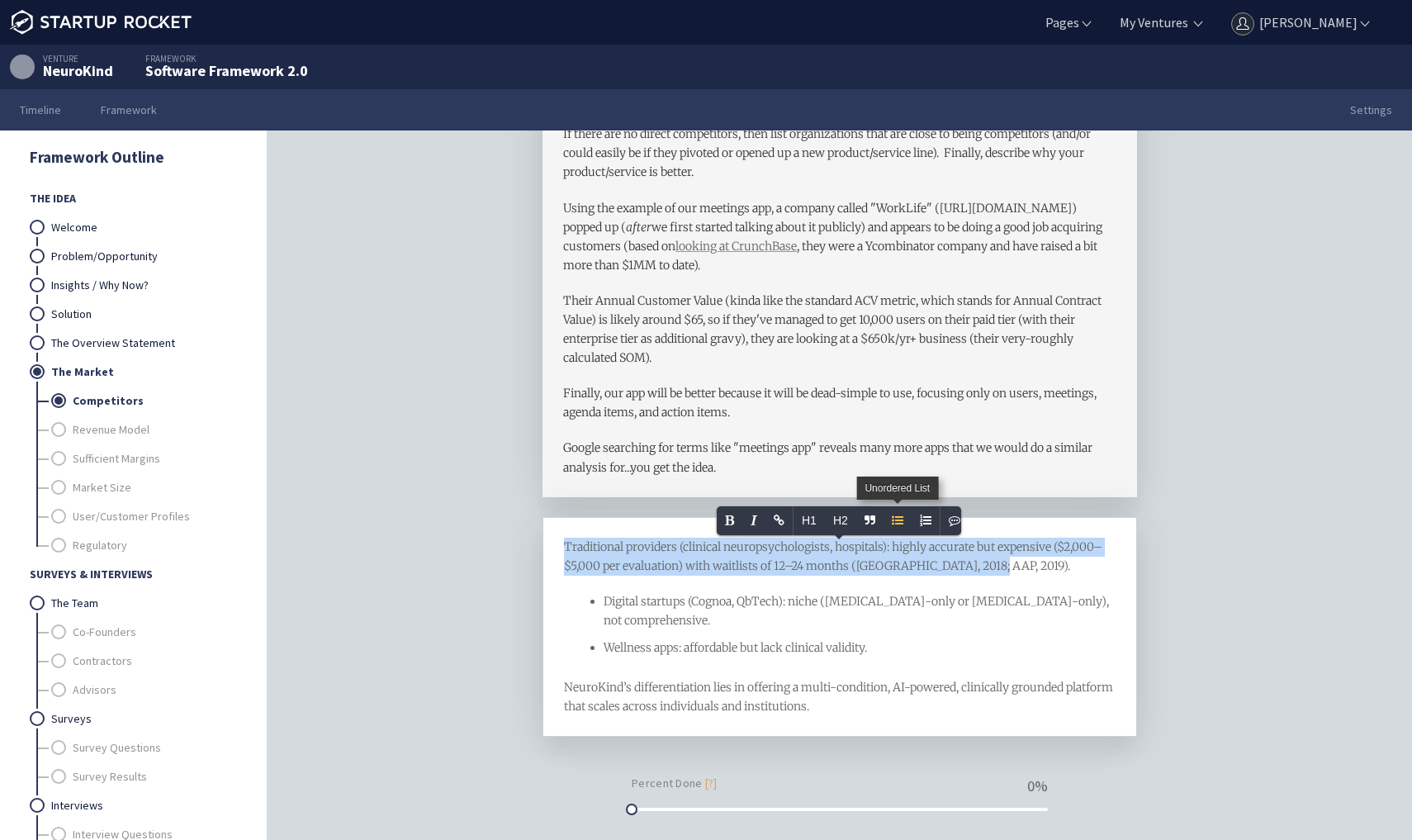
click at [898, 518] on div "Traditional providers (clinical neuropsychologists, hospitals): highly accurate…" at bounding box center [840, 627] width 595 height 220
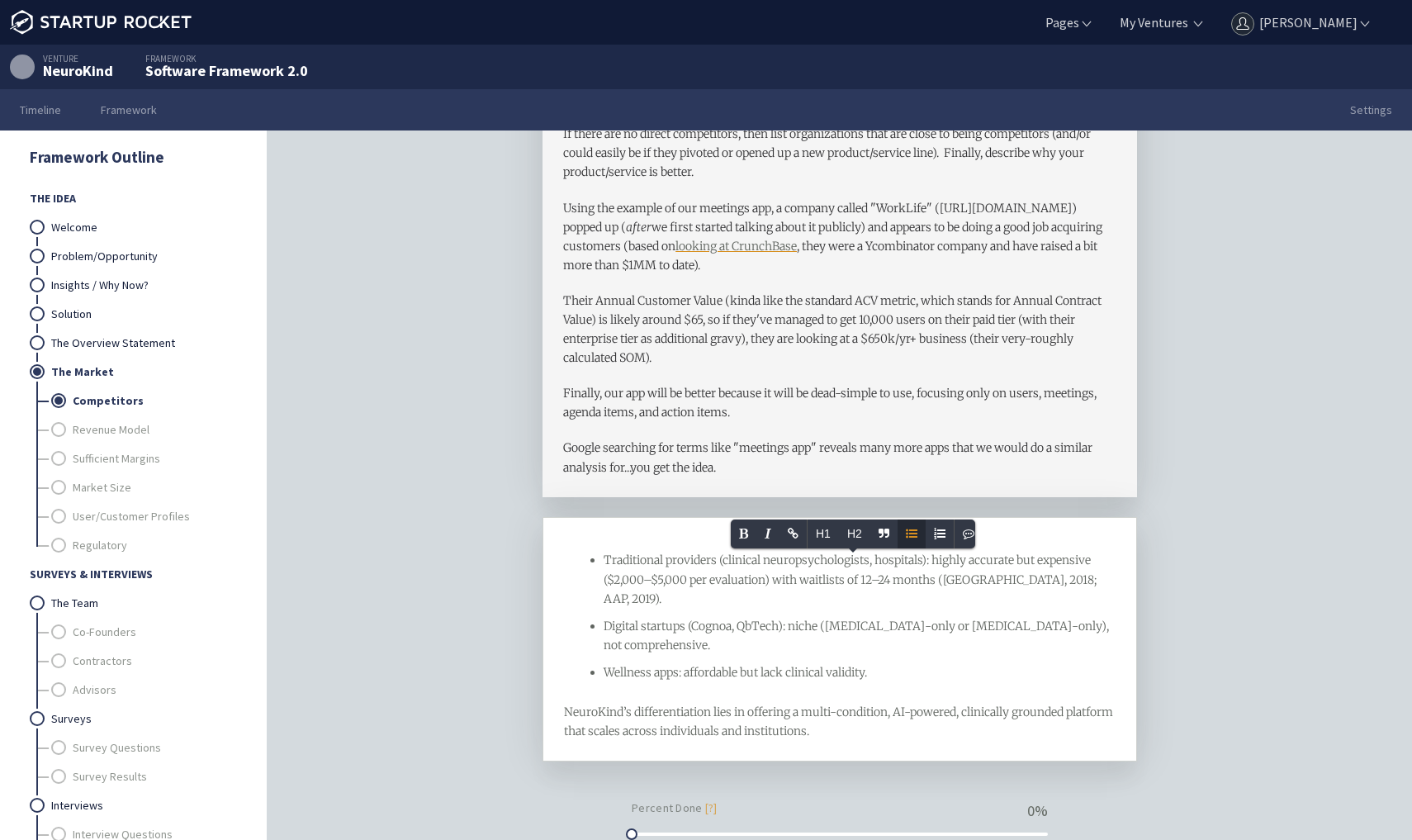
click at [678, 607] on ul "Traditional providers (clinical neuropsychologists, hospitals): highly accurate…" at bounding box center [840, 616] width 552 height 131
click at [874, 703] on div "NeuroKind’s differentiation lies in offering a multi-condition, AI-powered, cli…" at bounding box center [840, 721] width 552 height 38
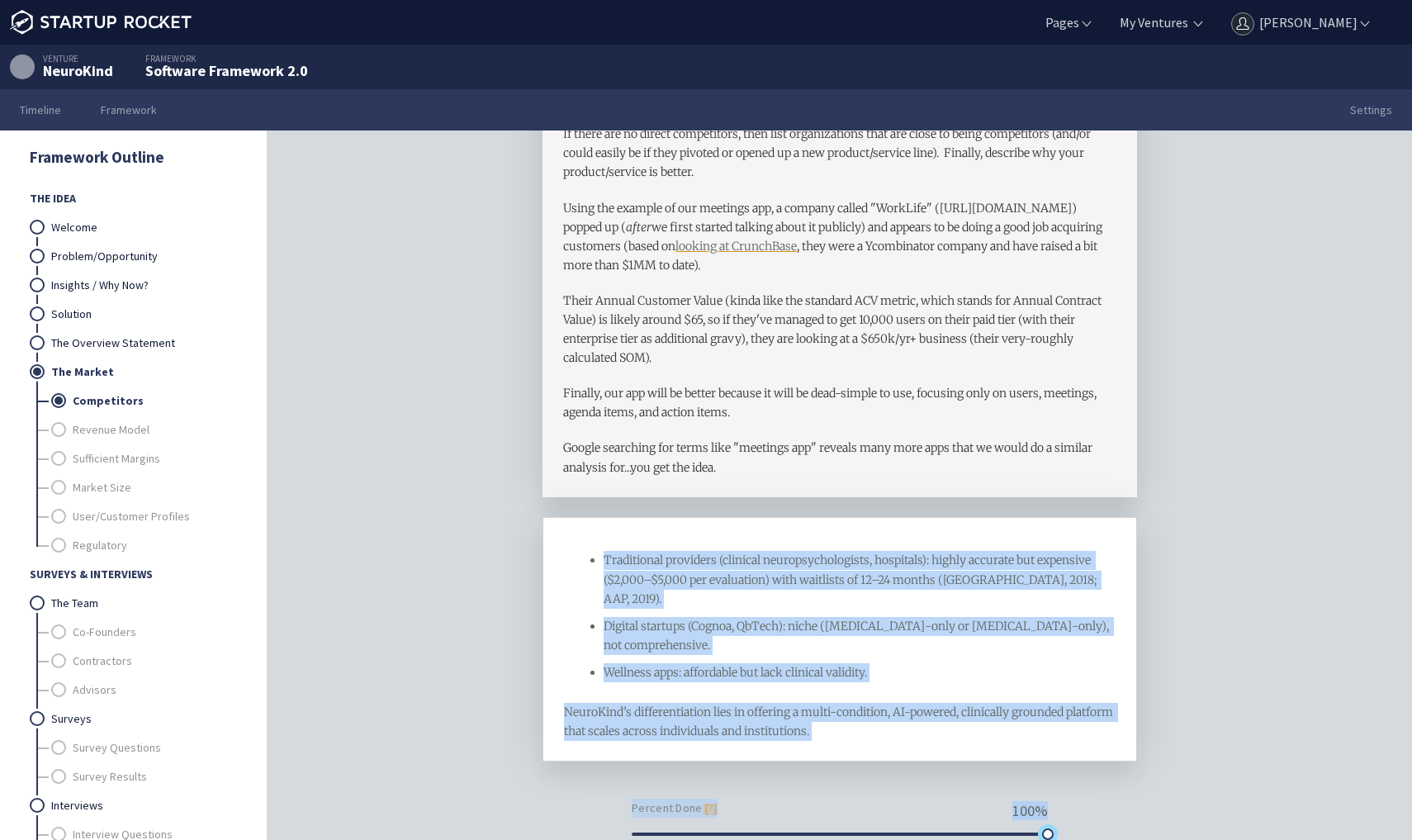
drag, startPoint x: 635, startPoint y: 793, endPoint x: 1087, endPoint y: 804, distance: 452.1
click at [1087, 804] on form "Traditional providers (clinical neuropsychologists, hospitals): highly accurate…" at bounding box center [840, 721] width 595 height 409
click at [1199, 693] on div "Competitors framework List the competitors in your market, including their URLs…" at bounding box center [839, 511] width 1144 height 761
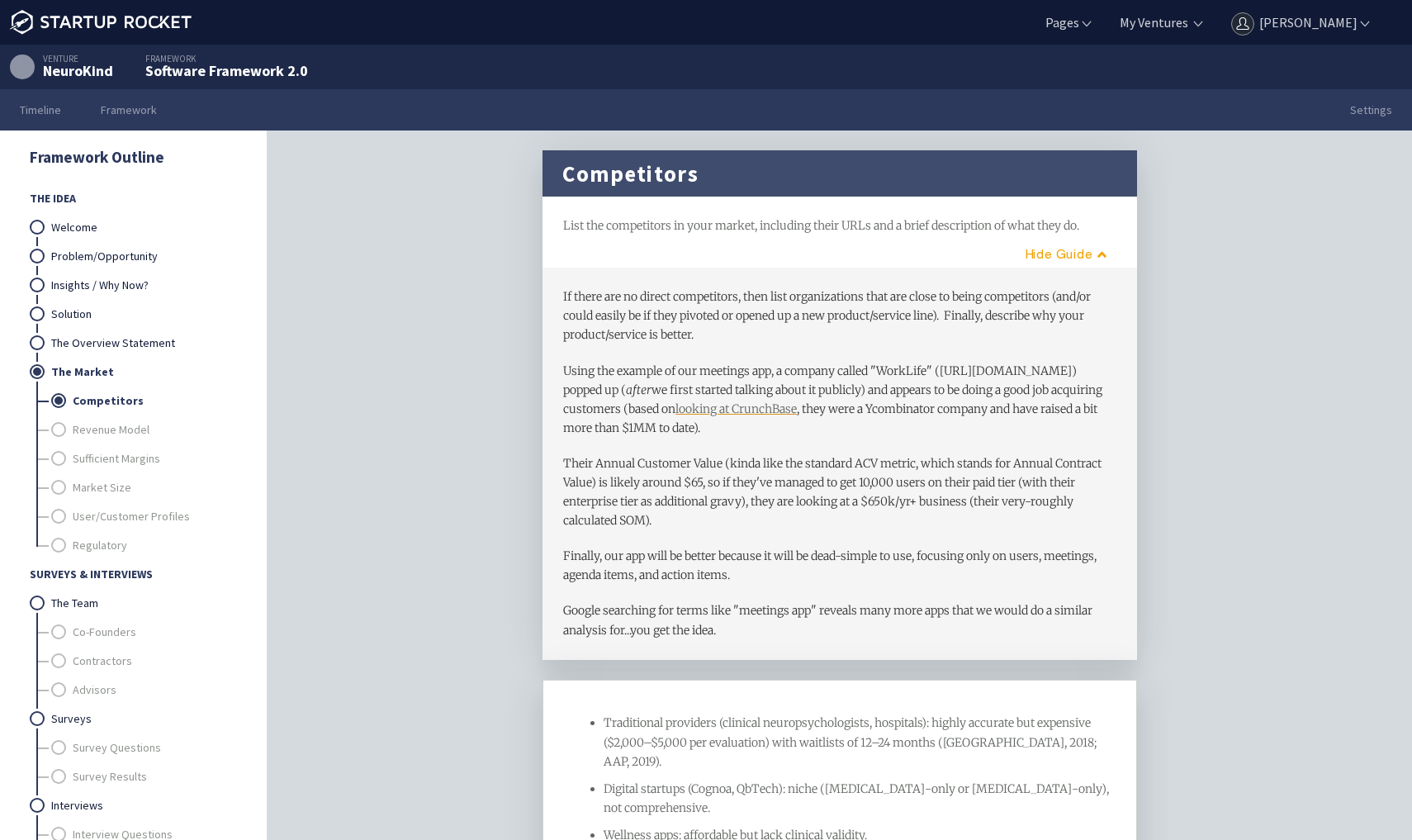
scroll to position [25, 0]
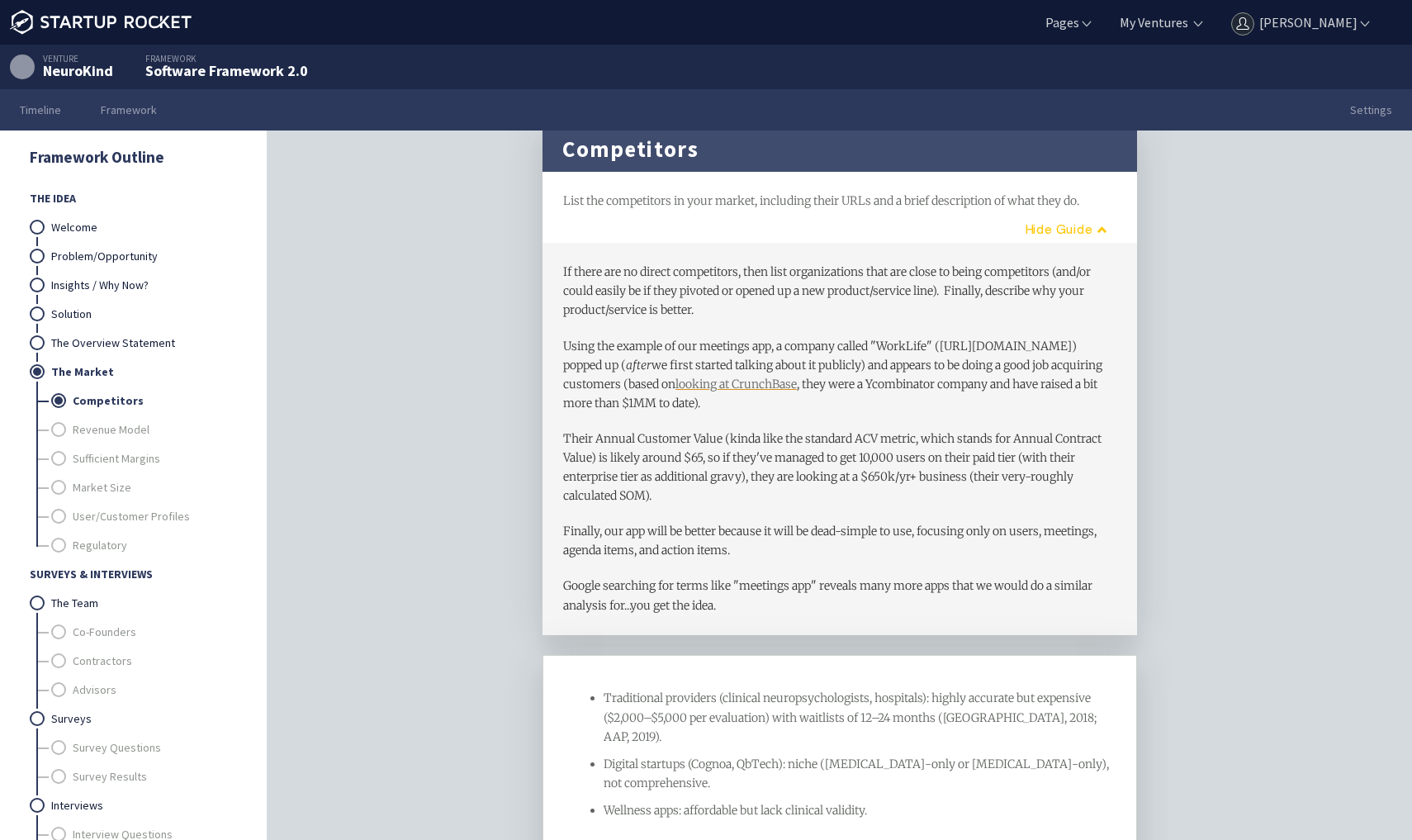
click at [1081, 226] on button "Guide" at bounding box center [1060, 229] width 134 height 27
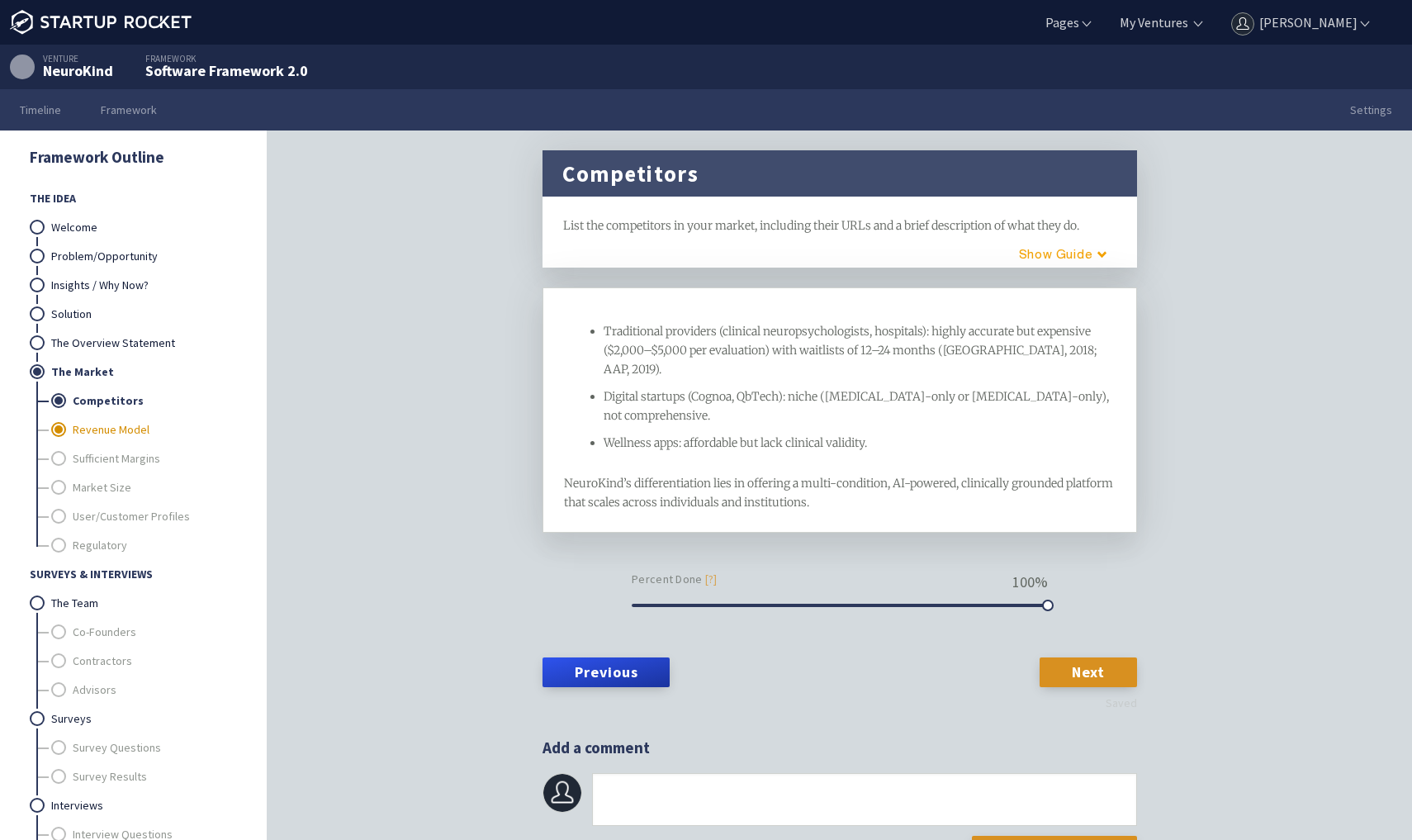
click at [146, 431] on link "Revenue Model" at bounding box center [154, 430] width 163 height 29
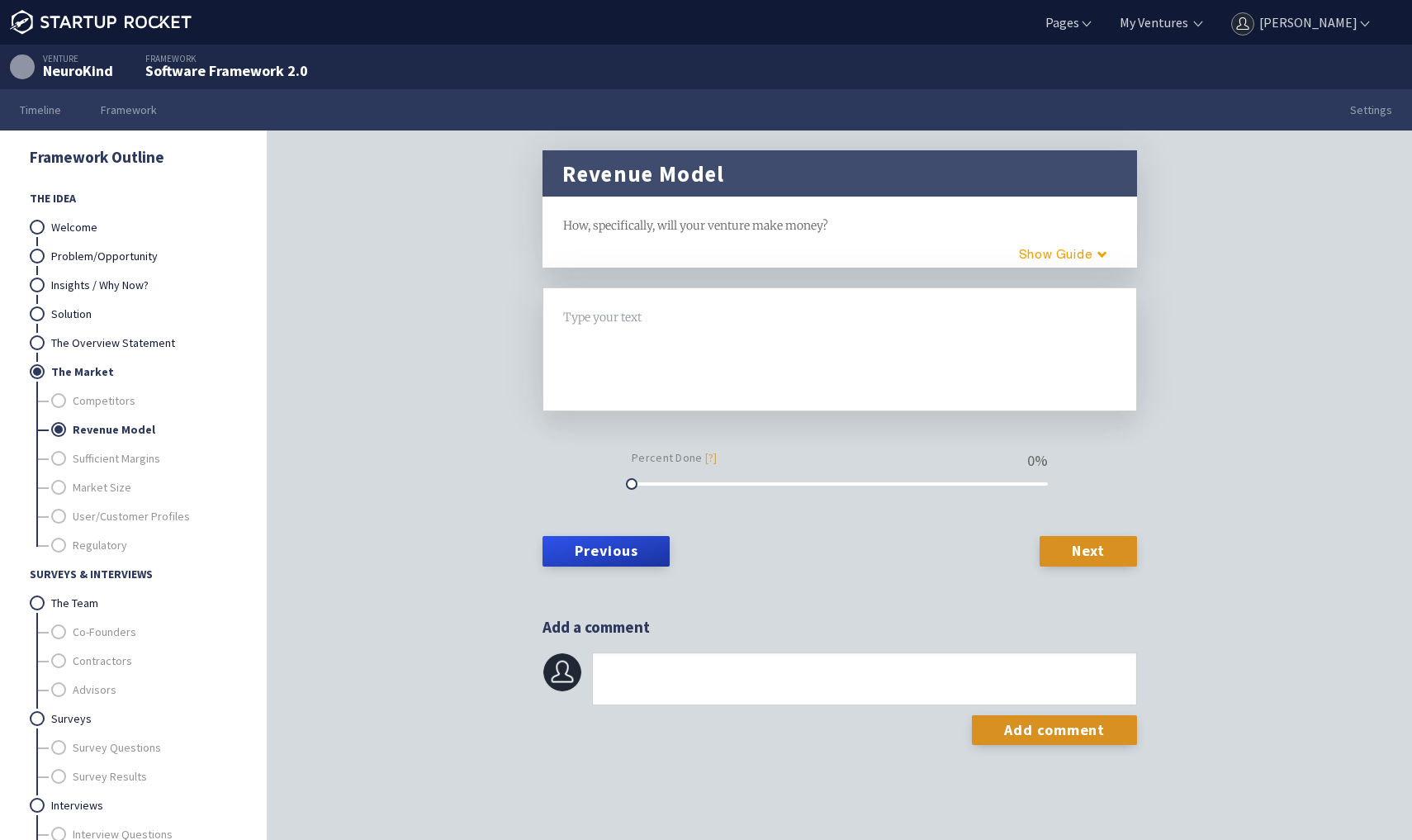
click at [704, 238] on div "Revenue Model framework How, specifically, will your venture make money? H1 H2 …" at bounding box center [840, 209] width 595 height 117
click at [128, 309] on link "Solution" at bounding box center [144, 314] width 185 height 29
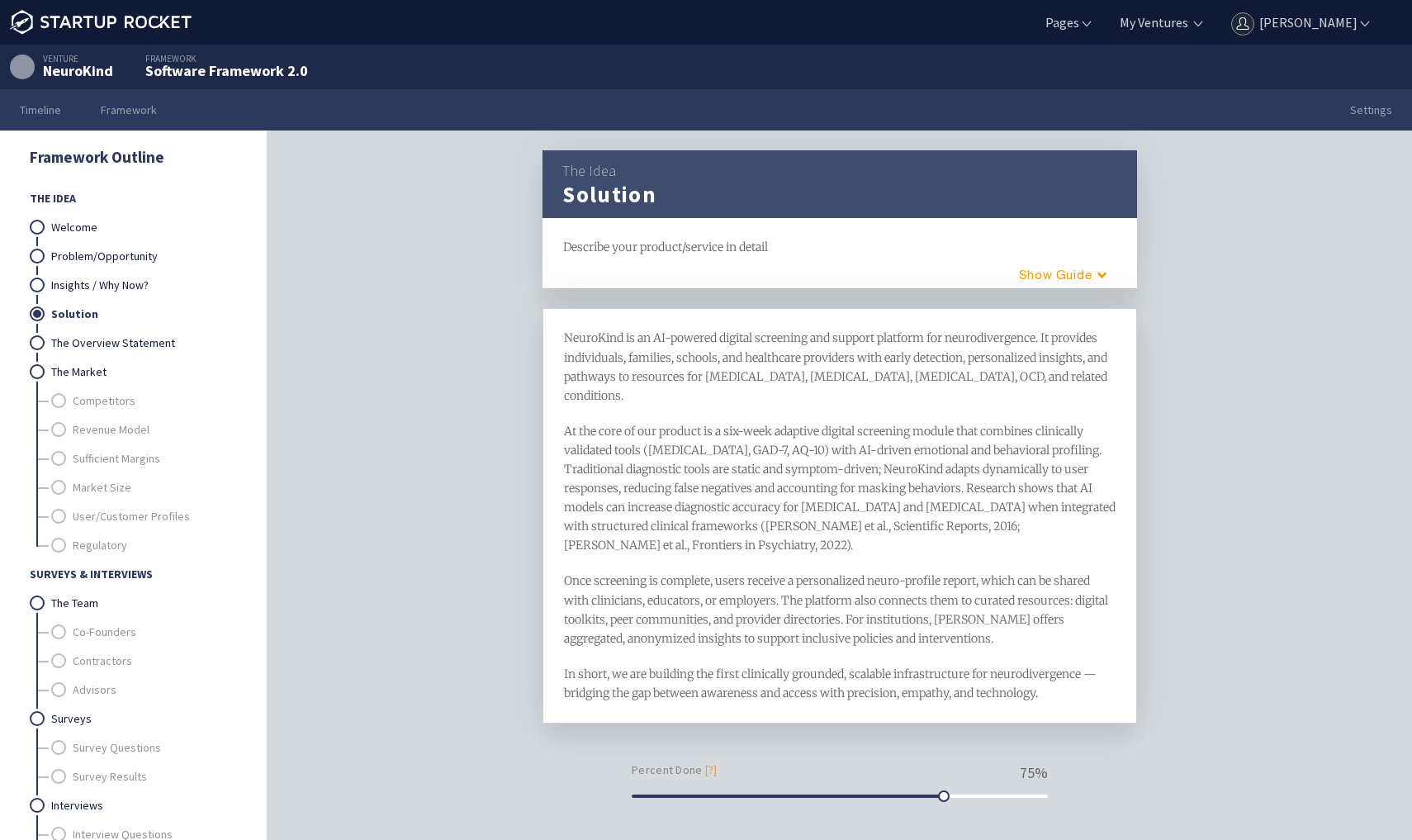
click at [722, 437] on div "At the core of our product is a six-week adaptive digital screening module that…" at bounding box center [840, 489] width 552 height 134
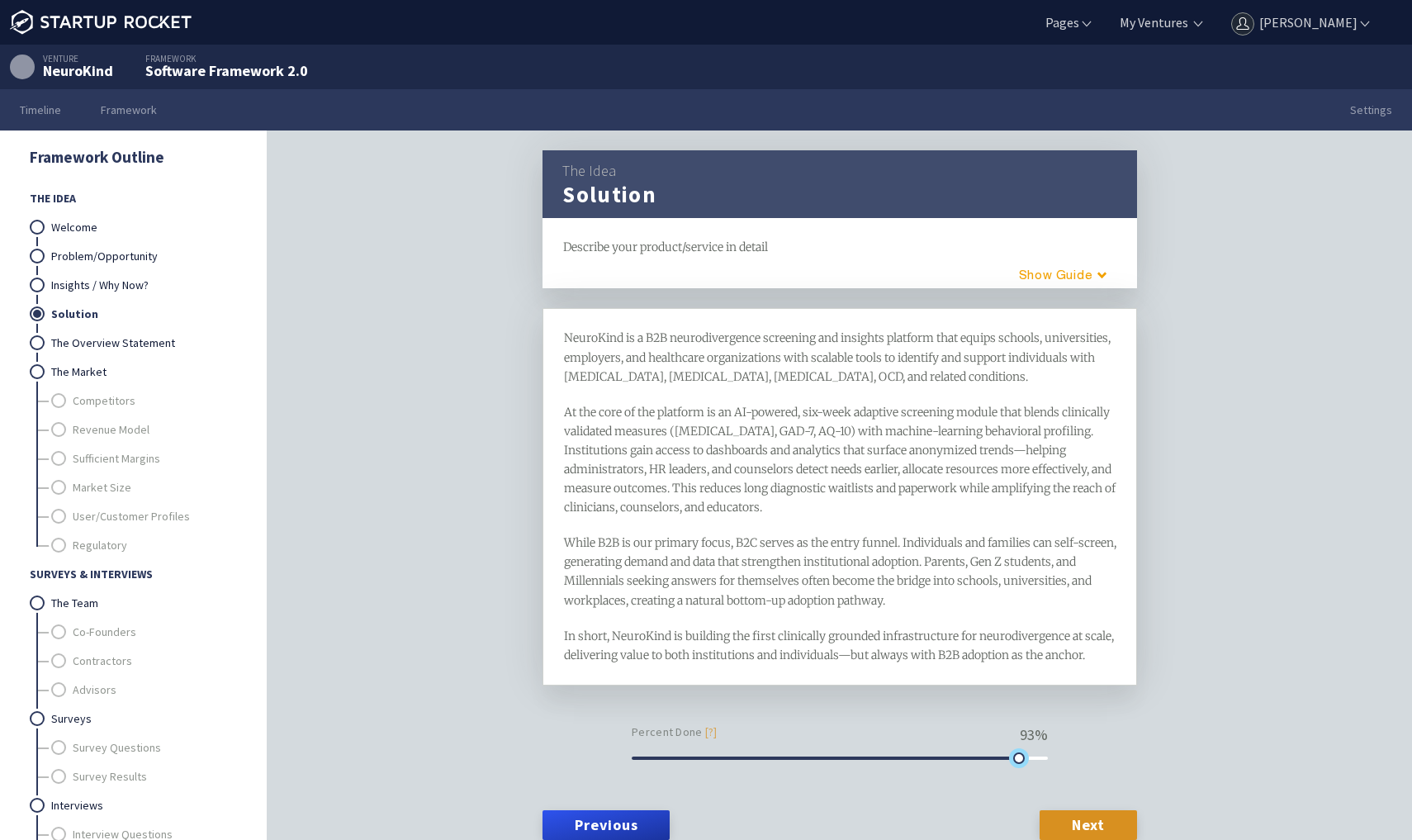
drag, startPoint x: 944, startPoint y: 772, endPoint x: 1209, endPoint y: 770, distance: 265.0
click at [1209, 771] on div "The Idea Solution framework Describe your product/service in detail H1 H2 Guide…" at bounding box center [839, 511] width 1144 height 761
click at [1246, 528] on div "The Idea Solution framework Describe your product/service in detail H1 H2 Guide…" at bounding box center [839, 511] width 1144 height 761
click at [527, 527] on div "The Idea Solution framework Describe your product/service in detail H1 H2 Guide…" at bounding box center [839, 511] width 635 height 721
click at [100, 402] on link "Competitors" at bounding box center [154, 401] width 163 height 29
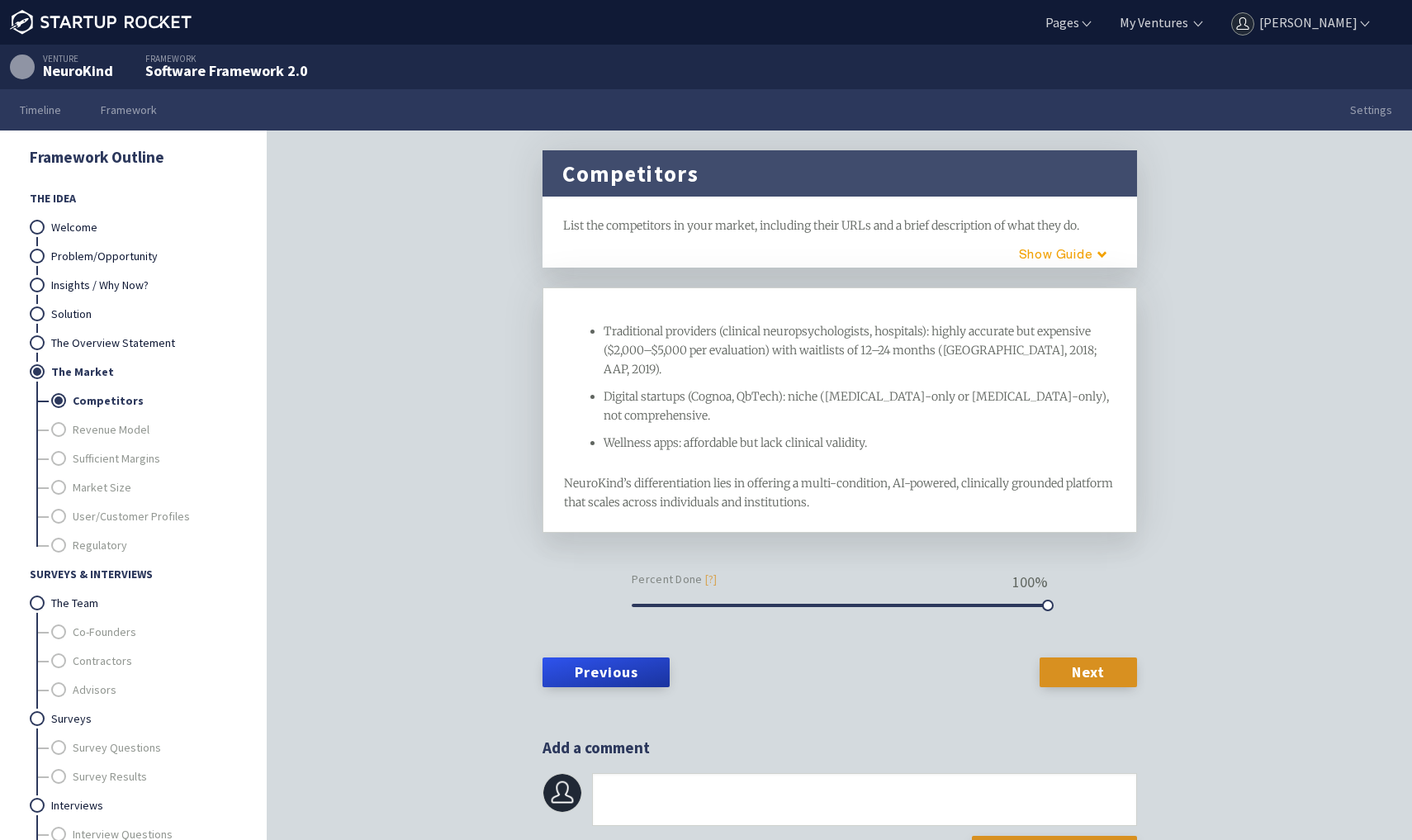
click at [695, 435] on span "Wellness apps: affordable but lack clinical validity." at bounding box center [735, 442] width 264 height 14
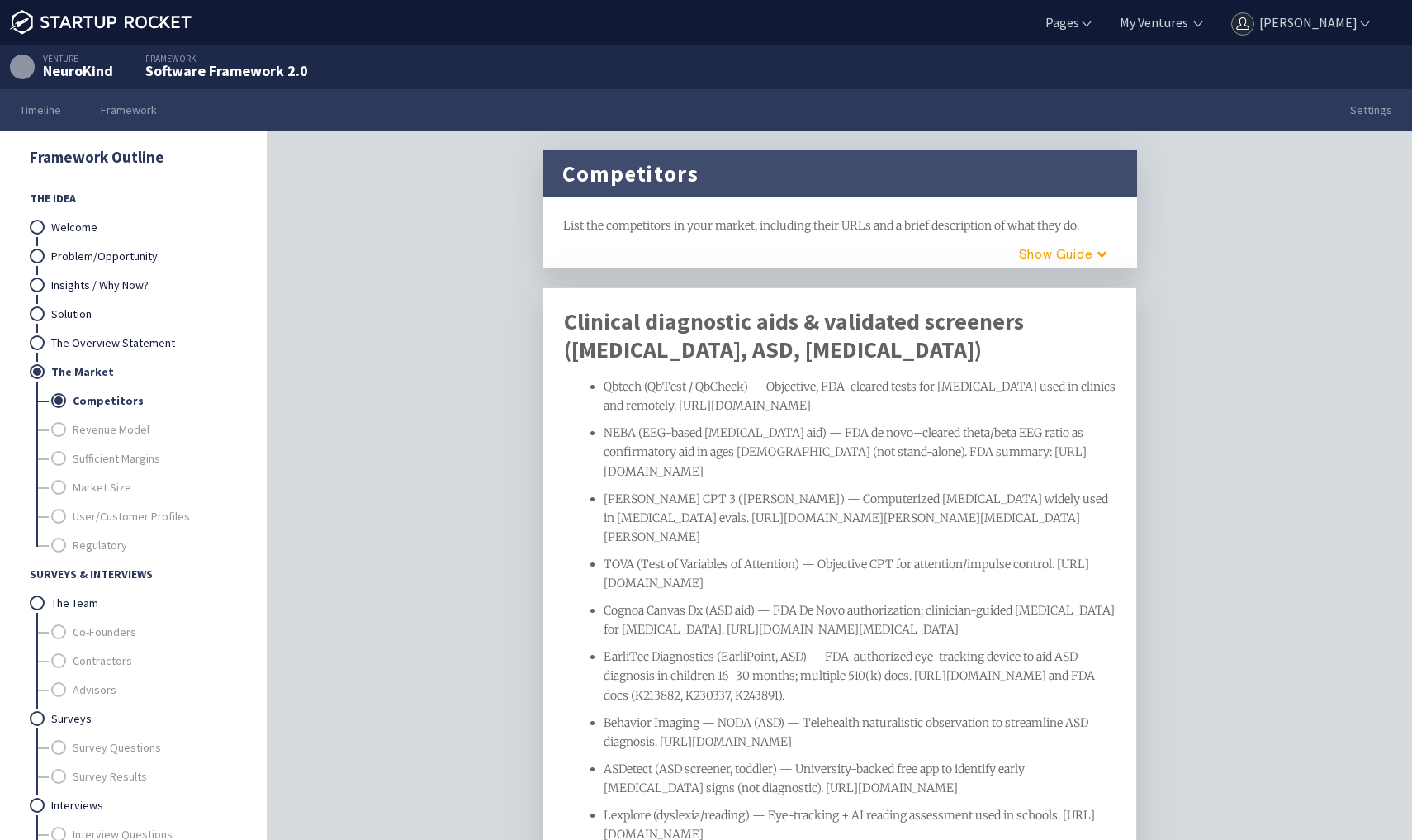
click at [632, 415] on div "Qbtech (QbTest / QbCheck) — Objective, FDA-cleared tests for [MEDICAL_DATA] use…" at bounding box center [860, 396] width 513 height 38
click at [739, 288] on span "Bold" at bounding box center [731, 288] width 26 height 29
click at [807, 287] on span "H1" at bounding box center [811, 288] width 31 height 29
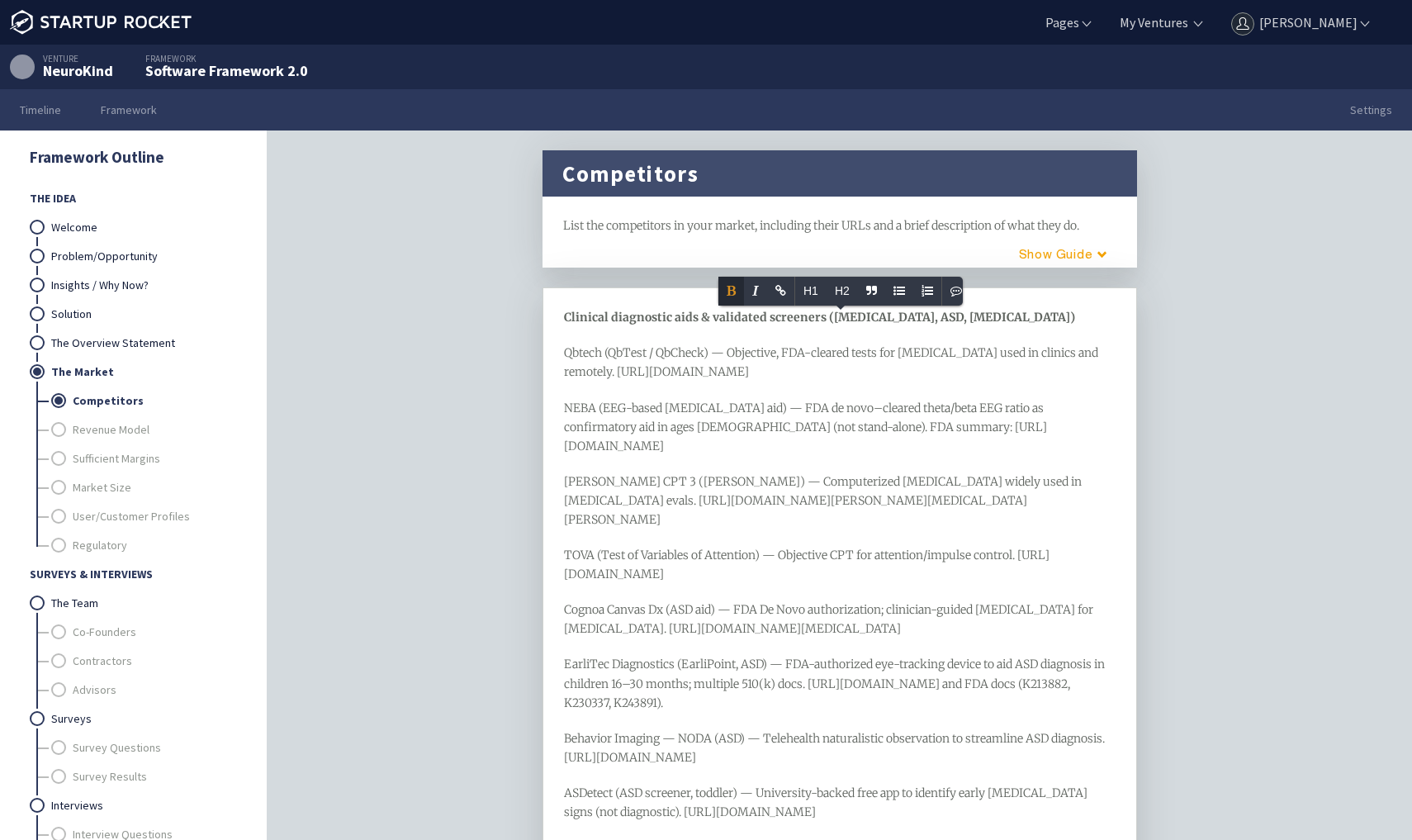
click at [801, 322] on span "Clinical diagnostic aids & validated screeners ([MEDICAL_DATA], ASD, [MEDICAL_D…" at bounding box center [819, 317] width 511 height 14
click at [772, 314] on span "Clinical diagnostic aids & validated screeners ([MEDICAL_DATA], ASD, [MEDICAL_D…" at bounding box center [819, 317] width 511 height 14
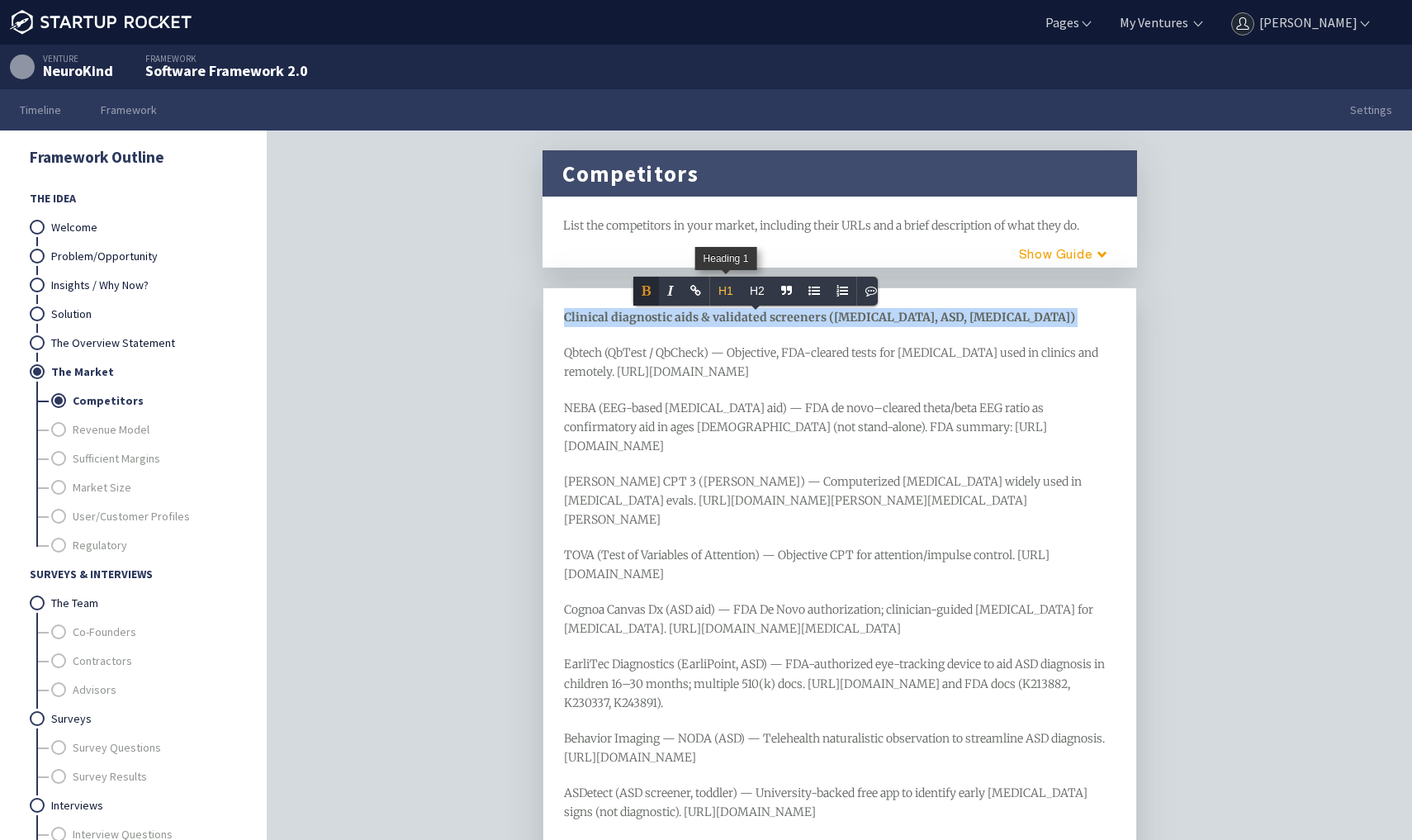
click at [725, 294] on span "H1" at bounding box center [725, 291] width 31 height 29
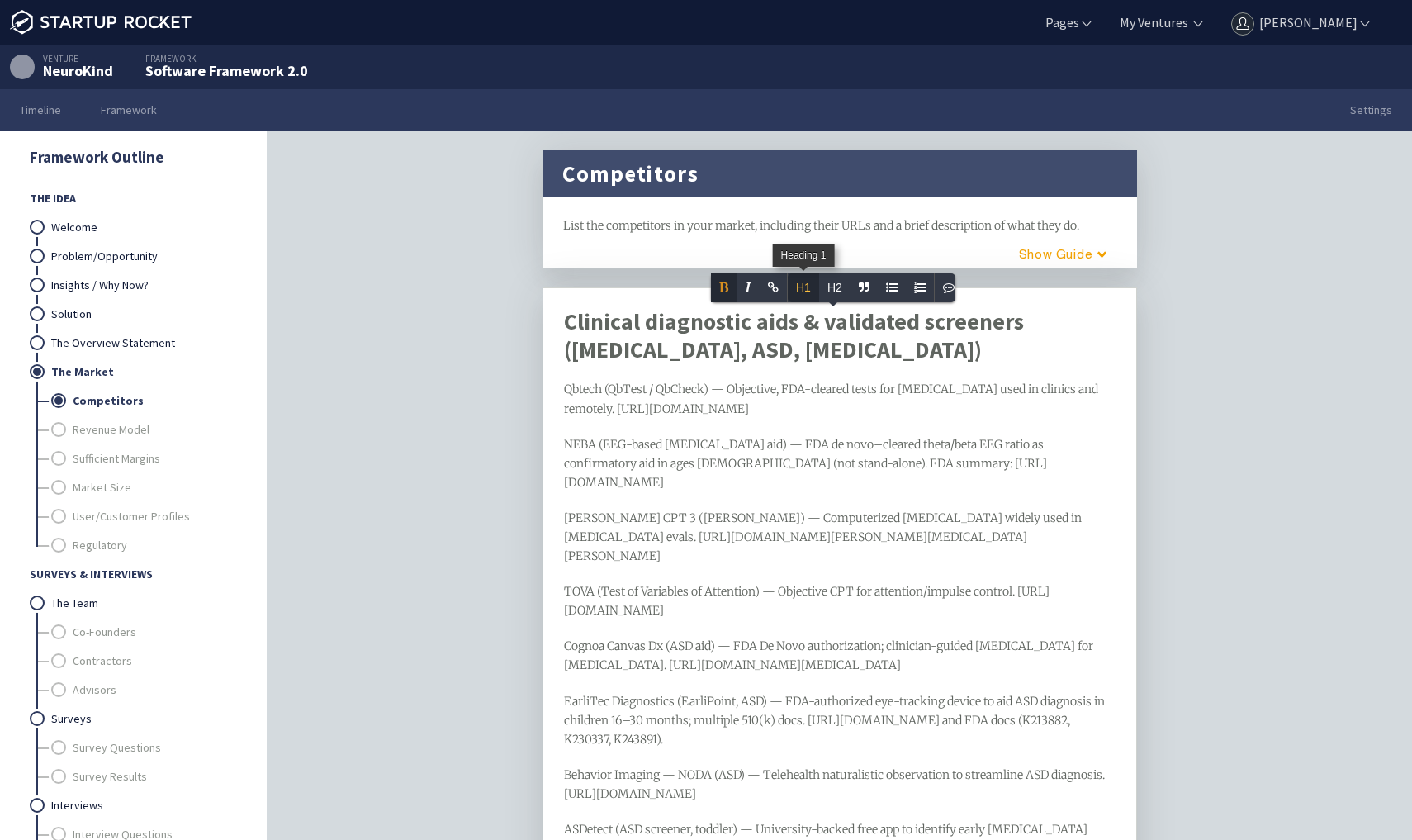
click at [802, 284] on span "H1" at bounding box center [804, 288] width 31 height 29
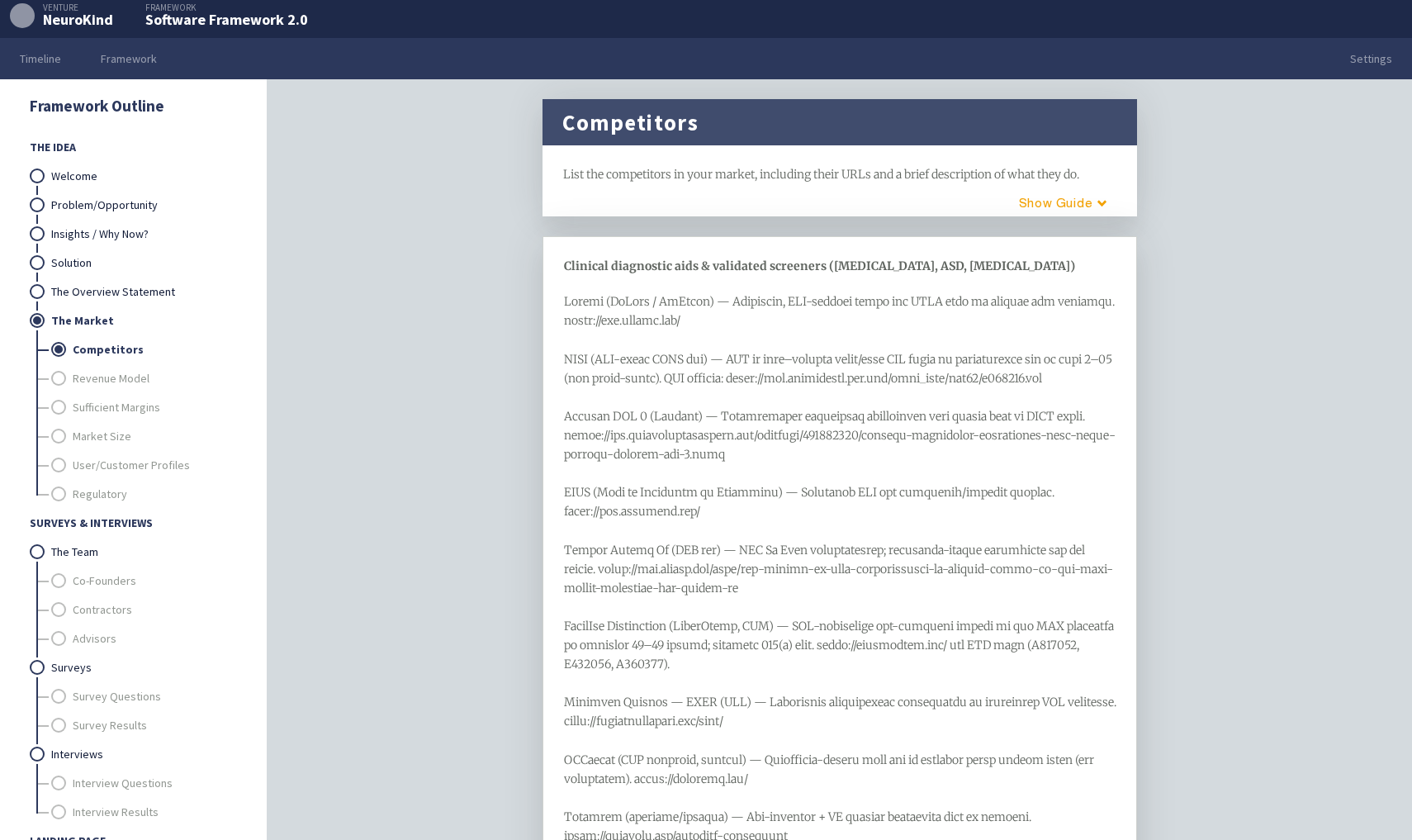
click at [728, 271] on span "Clinical diagnostic aids & validated screeners ([MEDICAL_DATA], ASD, [MEDICAL_D…" at bounding box center [819, 266] width 511 height 14
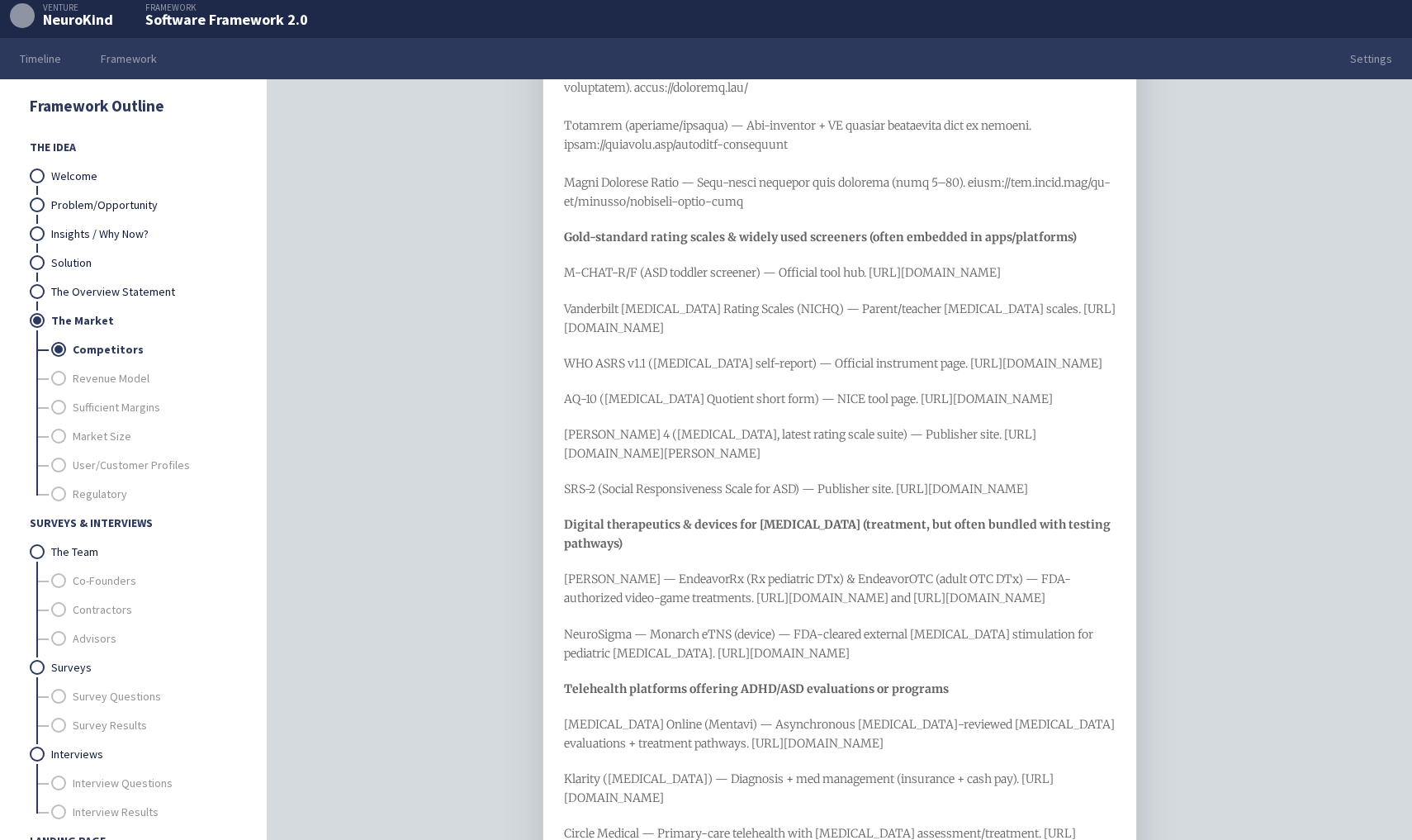
scroll to position [676, 0]
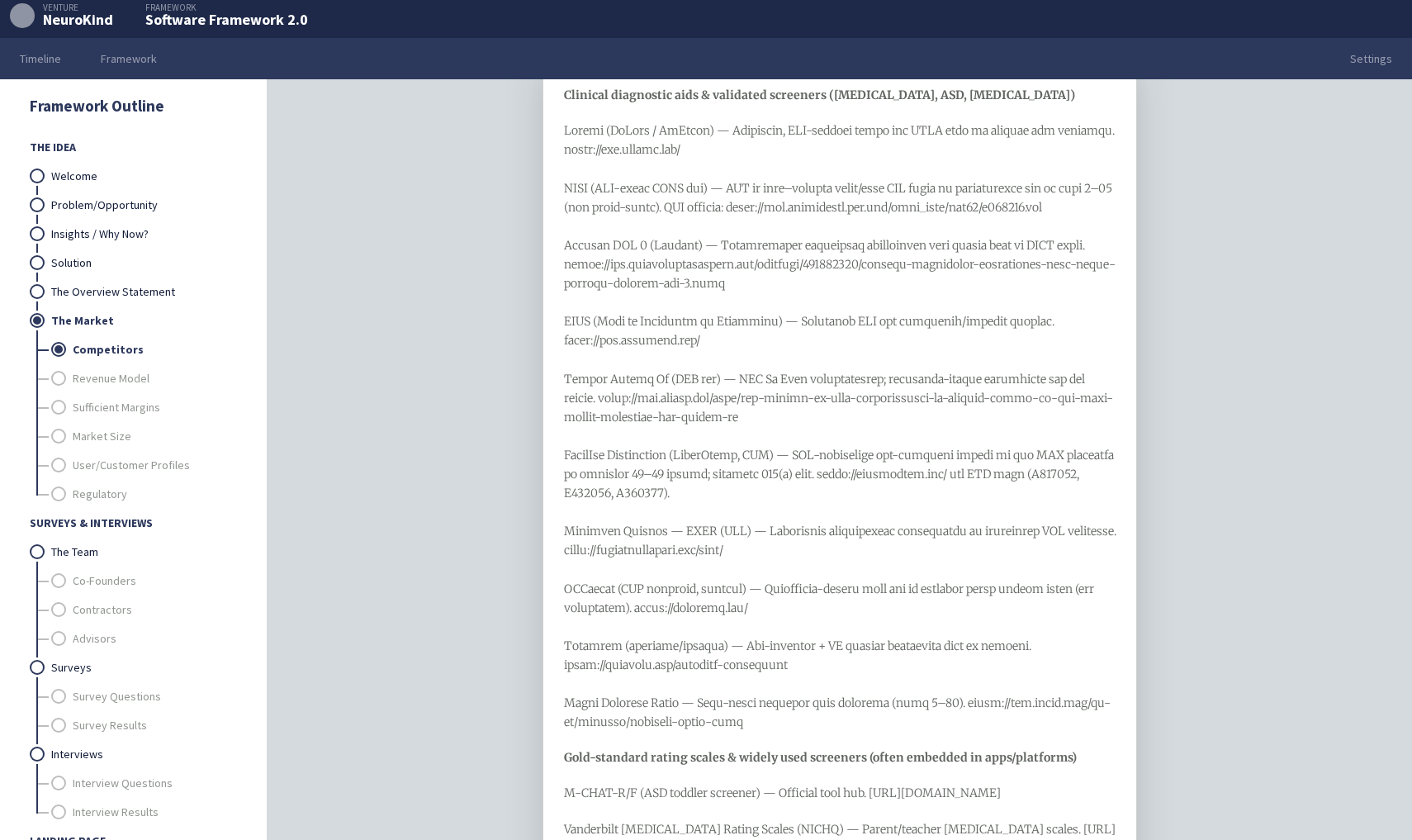
scroll to position [169, 0]
drag, startPoint x: 566, startPoint y: 126, endPoint x: 824, endPoint y: 739, distance: 665.1
click at [824, 733] on div at bounding box center [840, 428] width 552 height 610
click at [902, 102] on icon "Unordered List" at bounding box center [899, 105] width 12 height 12
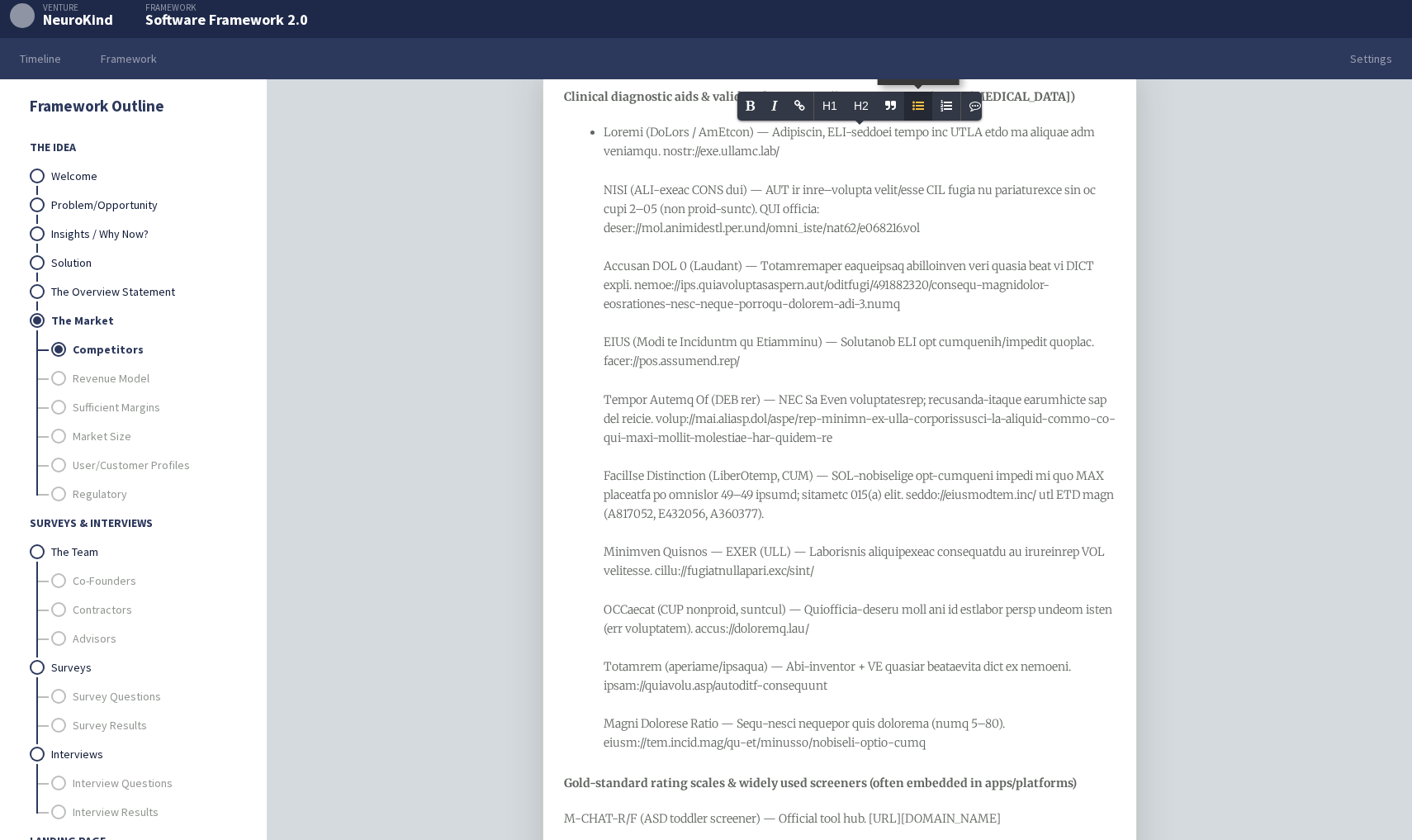
click at [916, 103] on icon "Unordered List" at bounding box center [918, 105] width 12 height 12
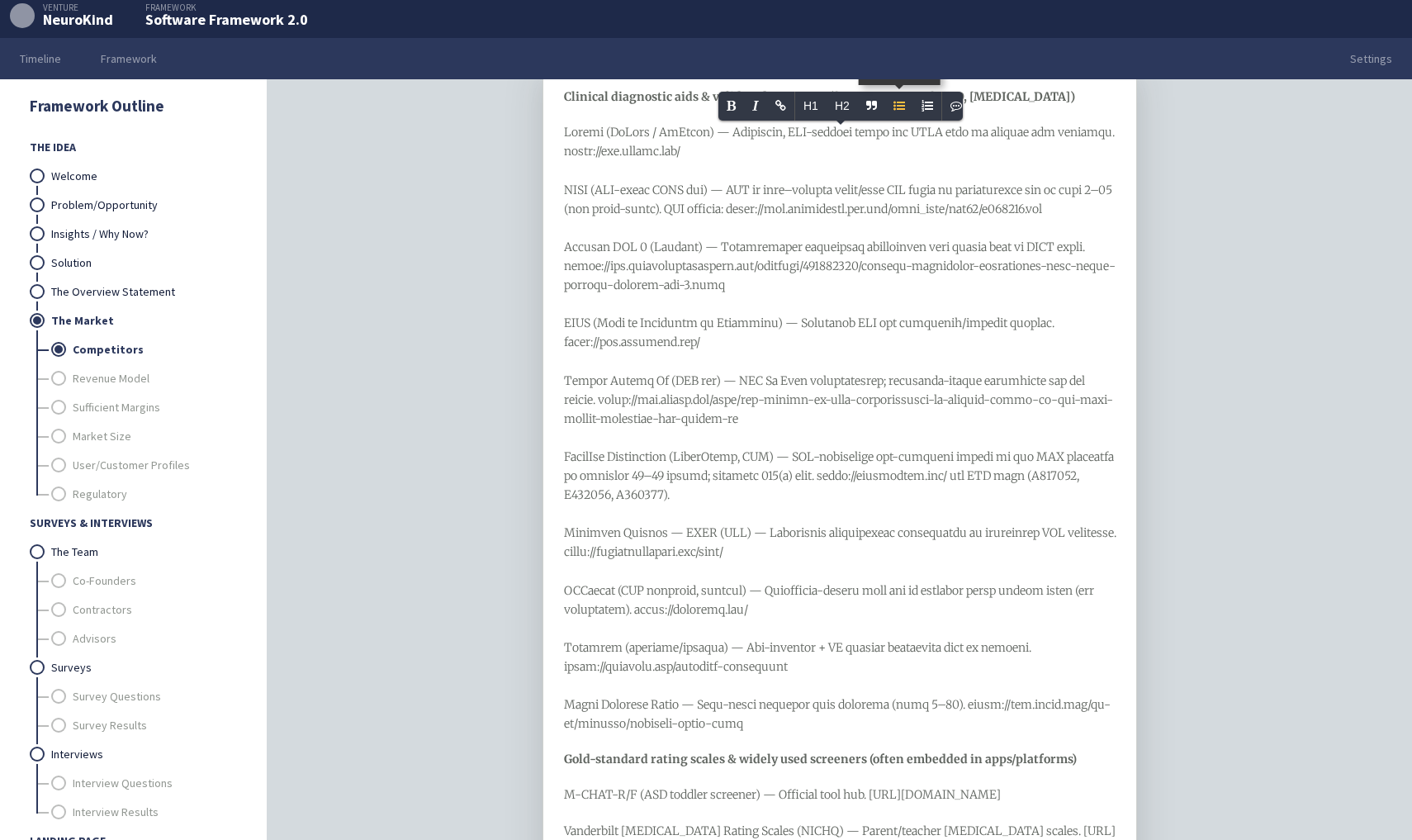
click at [916, 103] on span "Ordered List" at bounding box center [927, 106] width 28 height 29
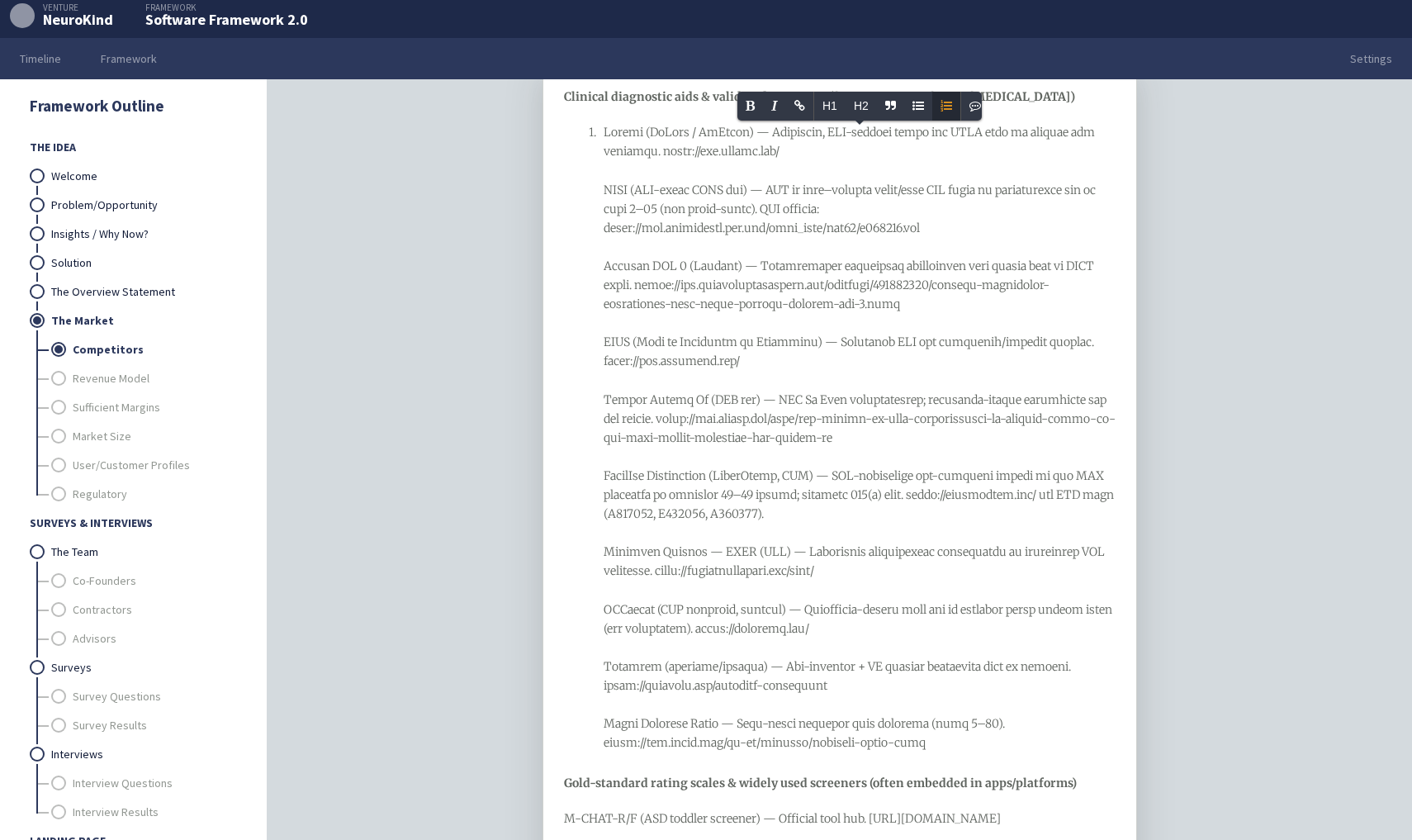
click at [642, 210] on span at bounding box center [860, 436] width 513 height 625
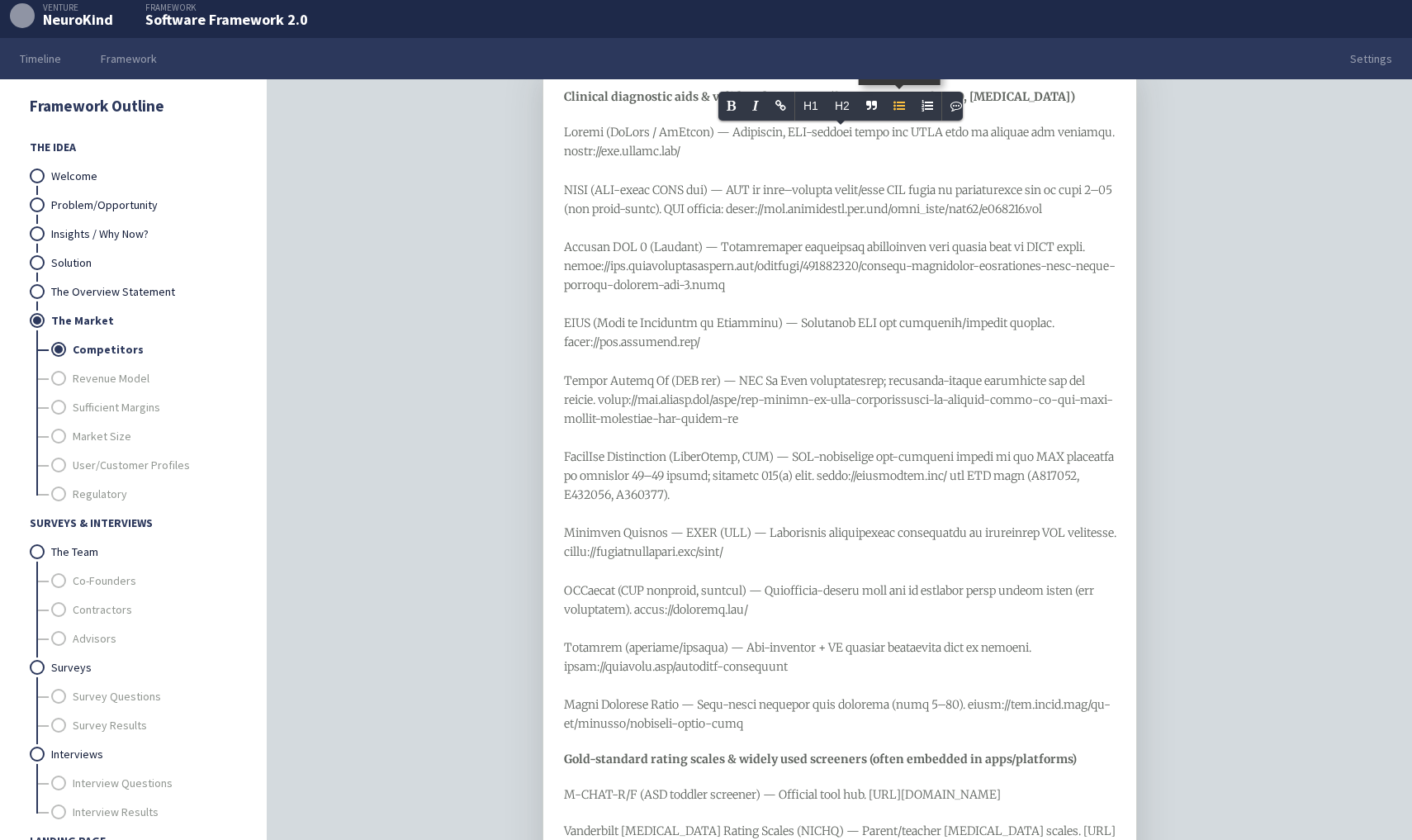
click at [894, 107] on icon "Unordered List" at bounding box center [899, 105] width 12 height 12
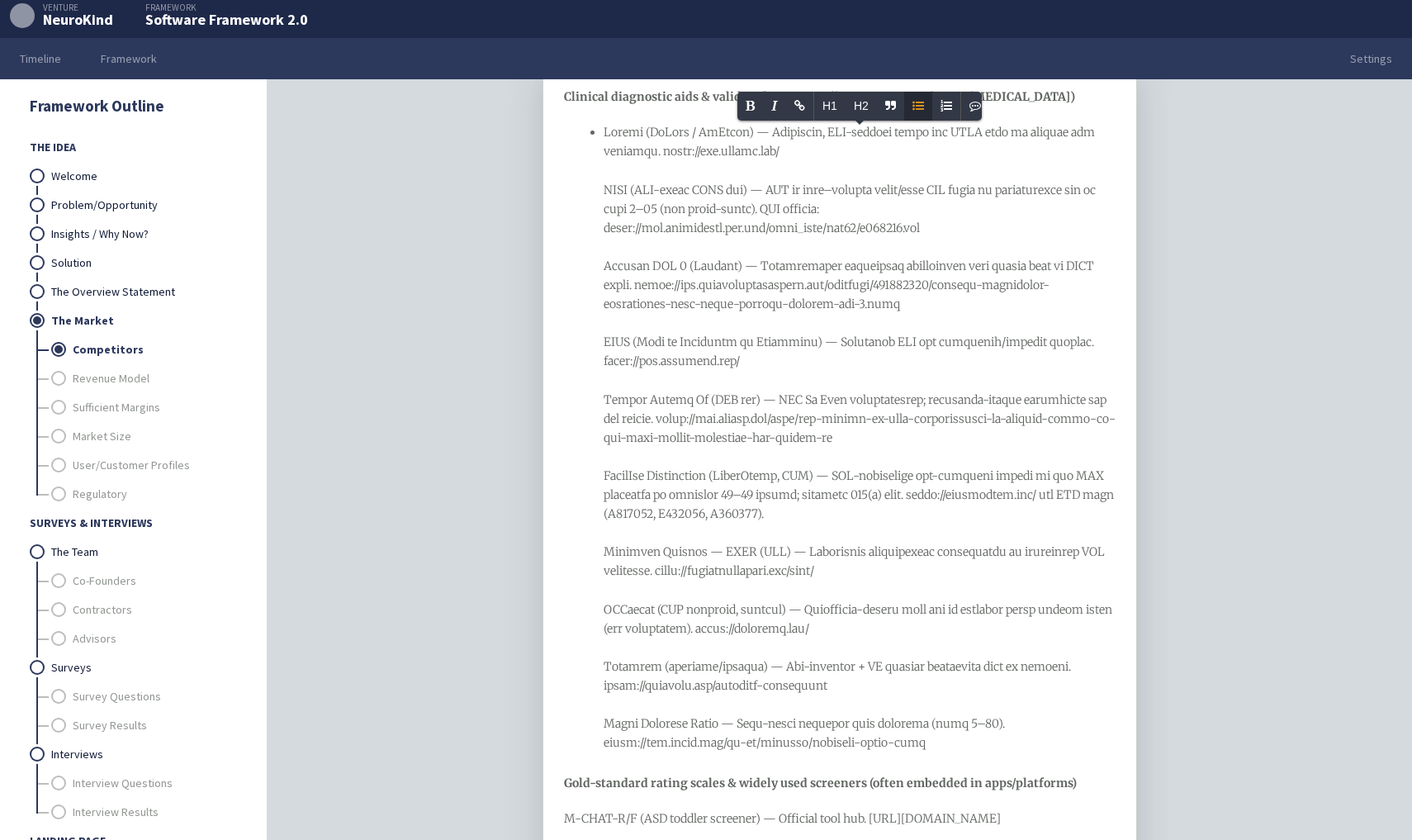
click at [615, 203] on span at bounding box center [860, 436] width 513 height 625
click at [607, 190] on span at bounding box center [860, 436] width 513 height 625
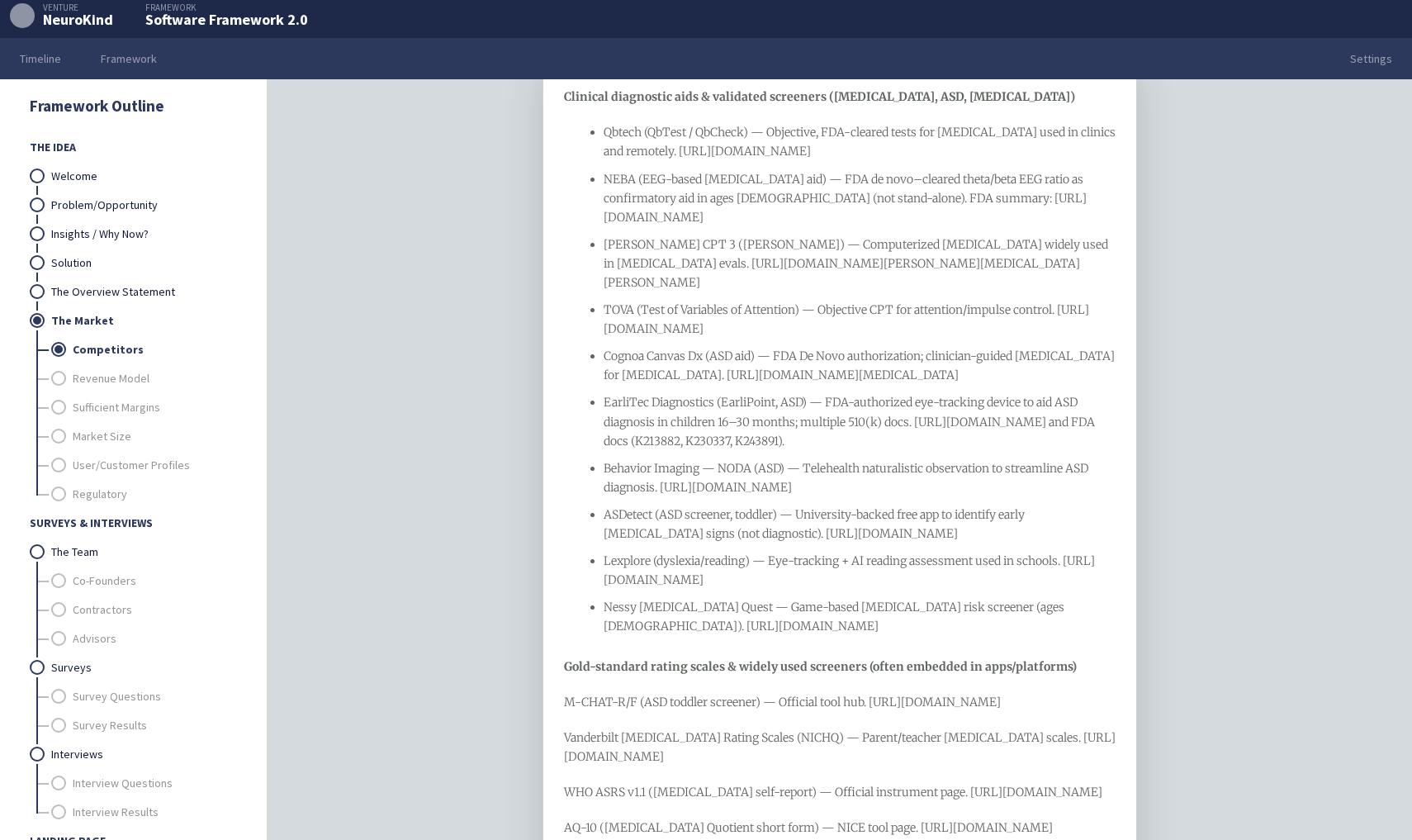
click at [607, 569] on li "Lexplore (dyslexia/reading) — Eye-tracking + AI reading assessment used in scho…" at bounding box center [860, 570] width 513 height 38
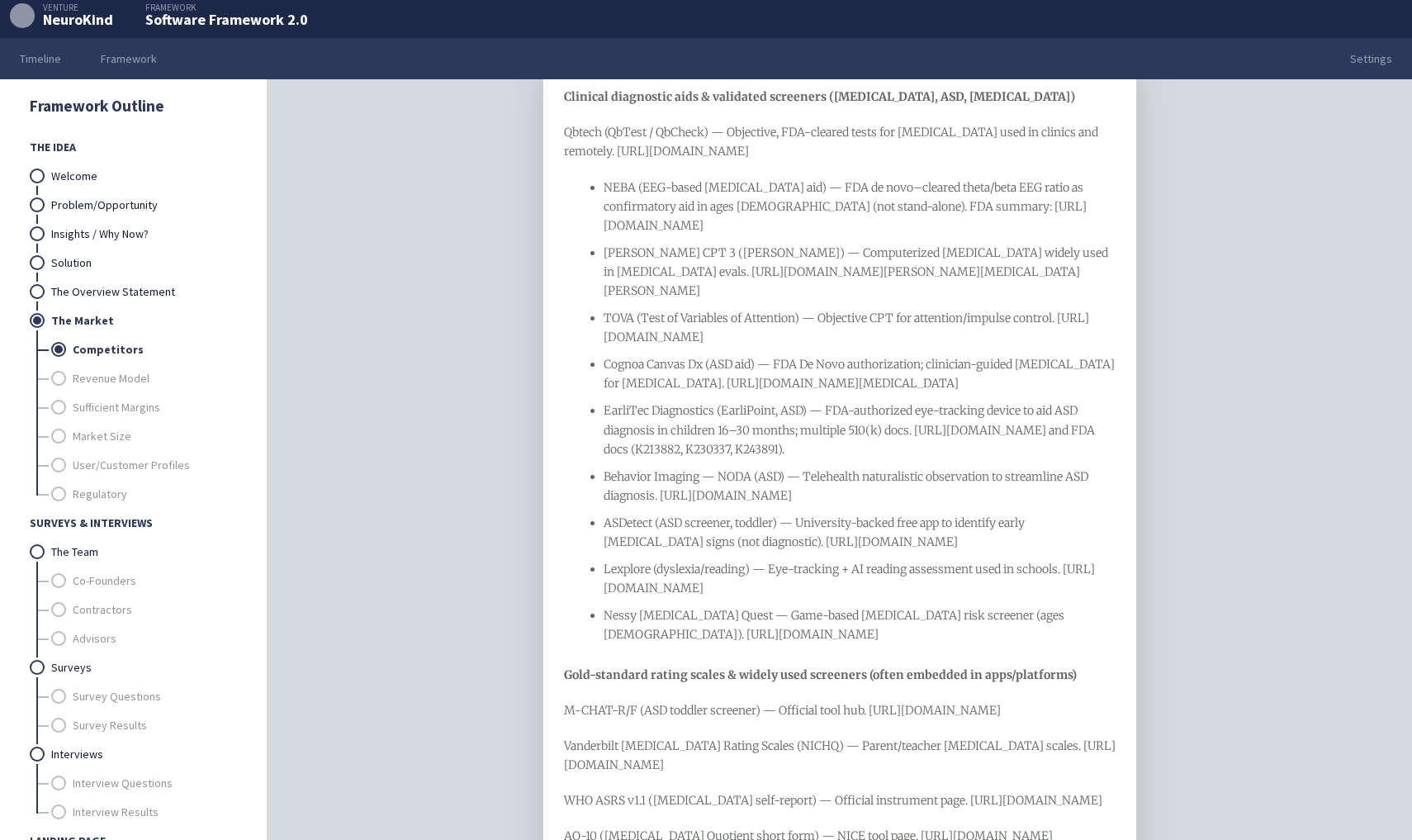
click at [653, 139] on span "Qbtech (QbTest / QbCheck) — Objective, FDA-cleared tests for [MEDICAL_DATA] use…" at bounding box center [833, 141] width 537 height 34
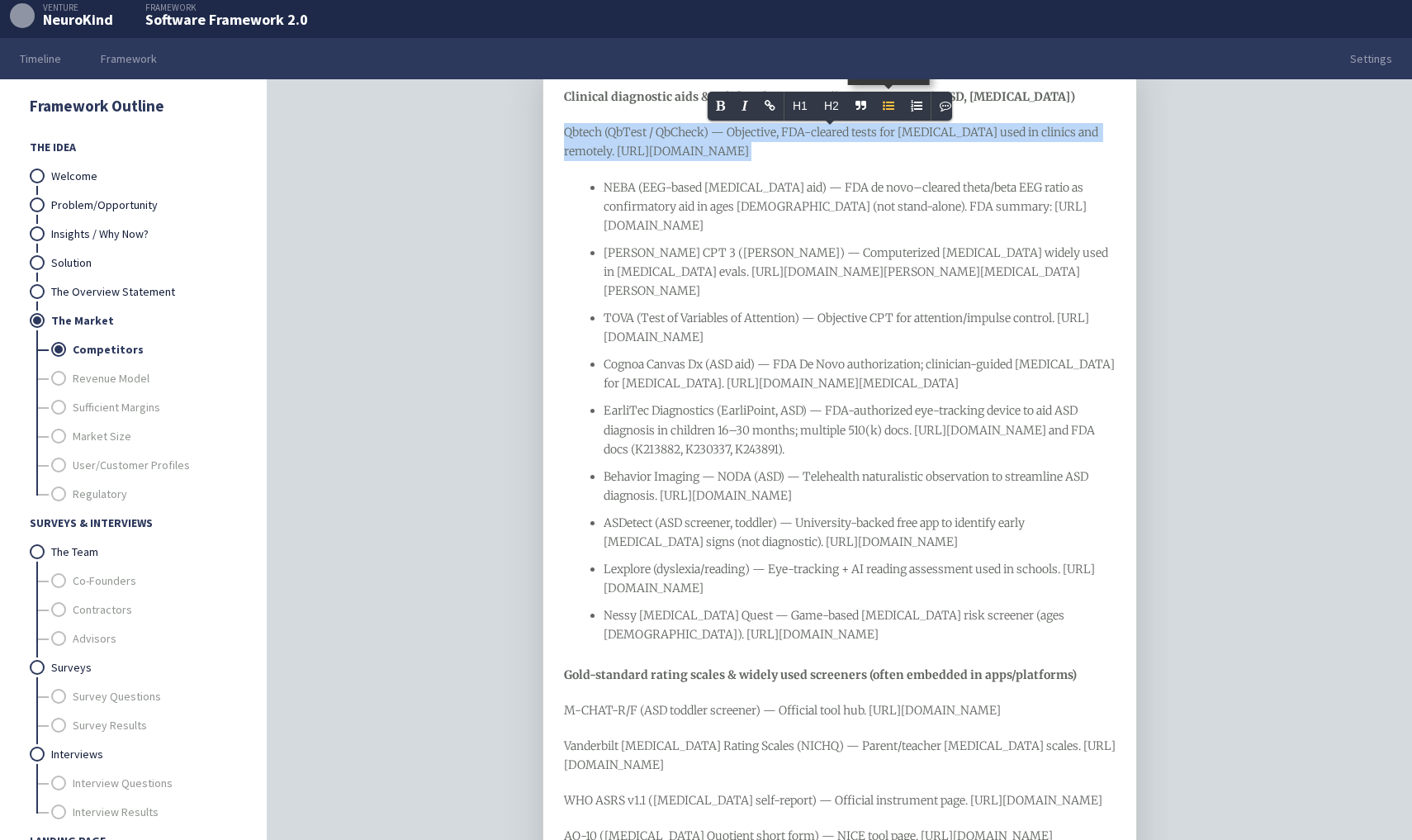
click at [883, 99] on icon "Unordered List" at bounding box center [888, 105] width 12 height 12
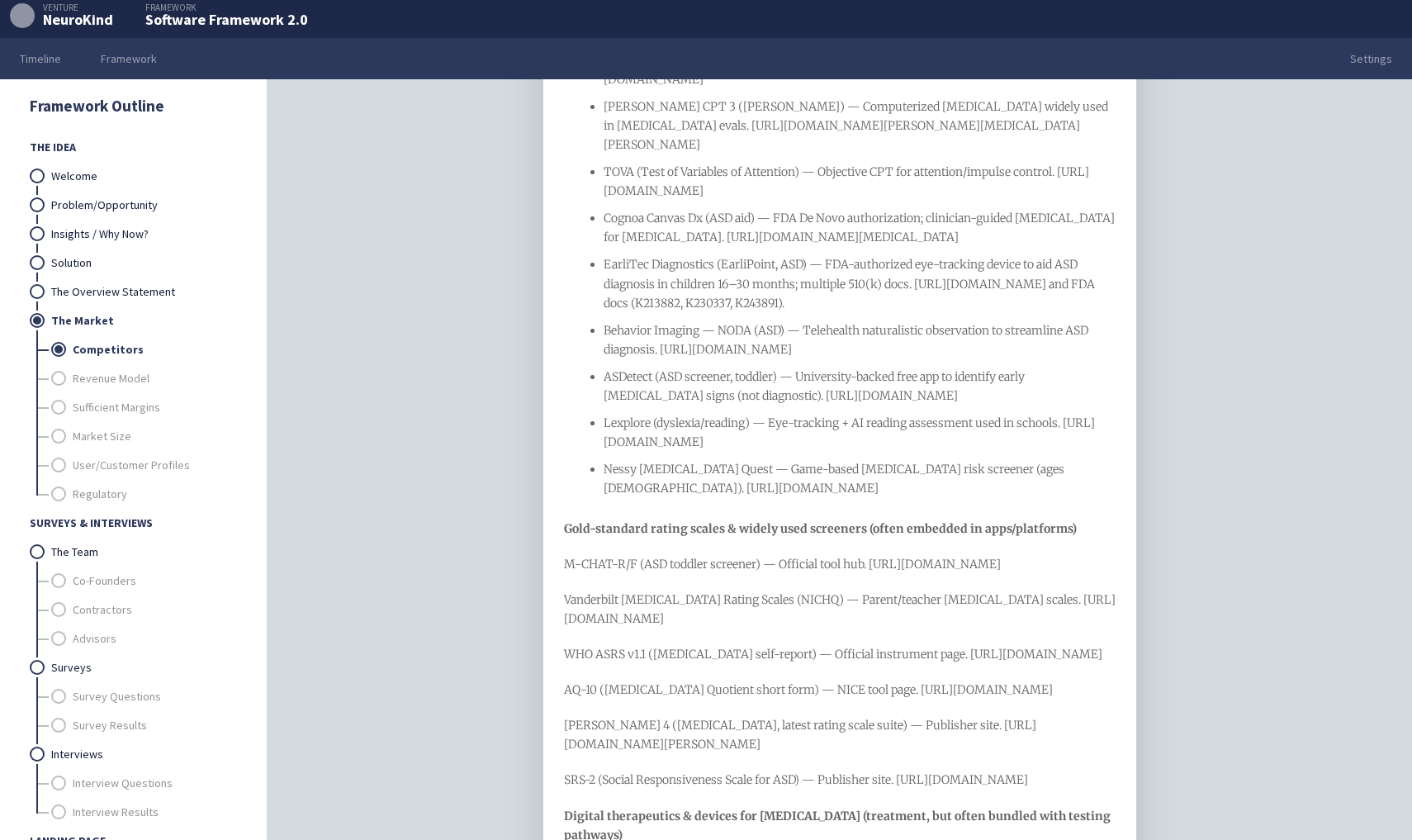
scroll to position [381, 0]
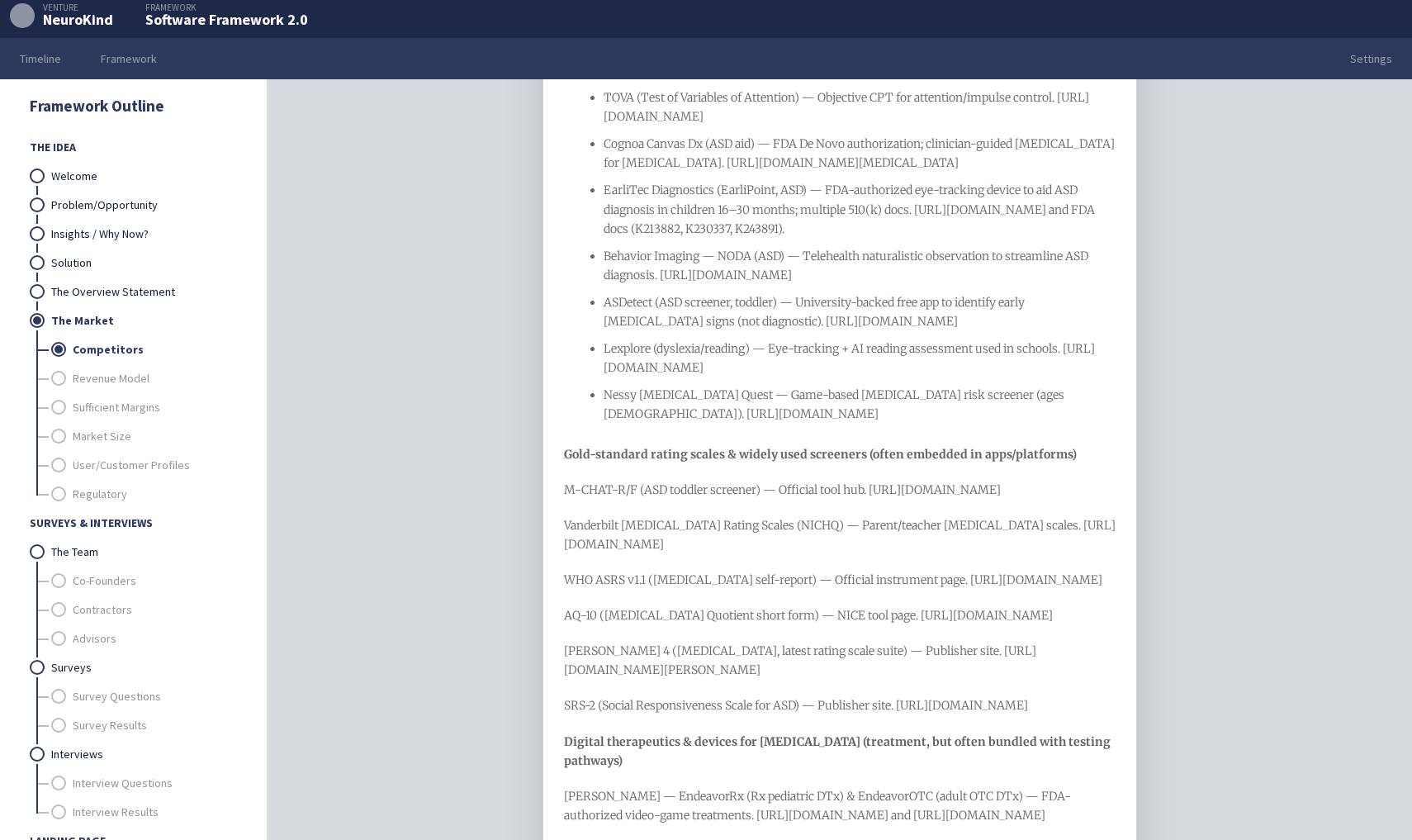
click at [598, 424] on ul "Qbtech (QbTest / QbCheck) — Objective, FDA-cleared tests for [MEDICAL_DATA] use…" at bounding box center [840, 167] width 552 height 513
click at [611, 499] on div "M-CHAT-R/F (ASD toddler screener) — Official tool hub. [URL][DOMAIN_NAME]" at bounding box center [840, 490] width 552 height 19
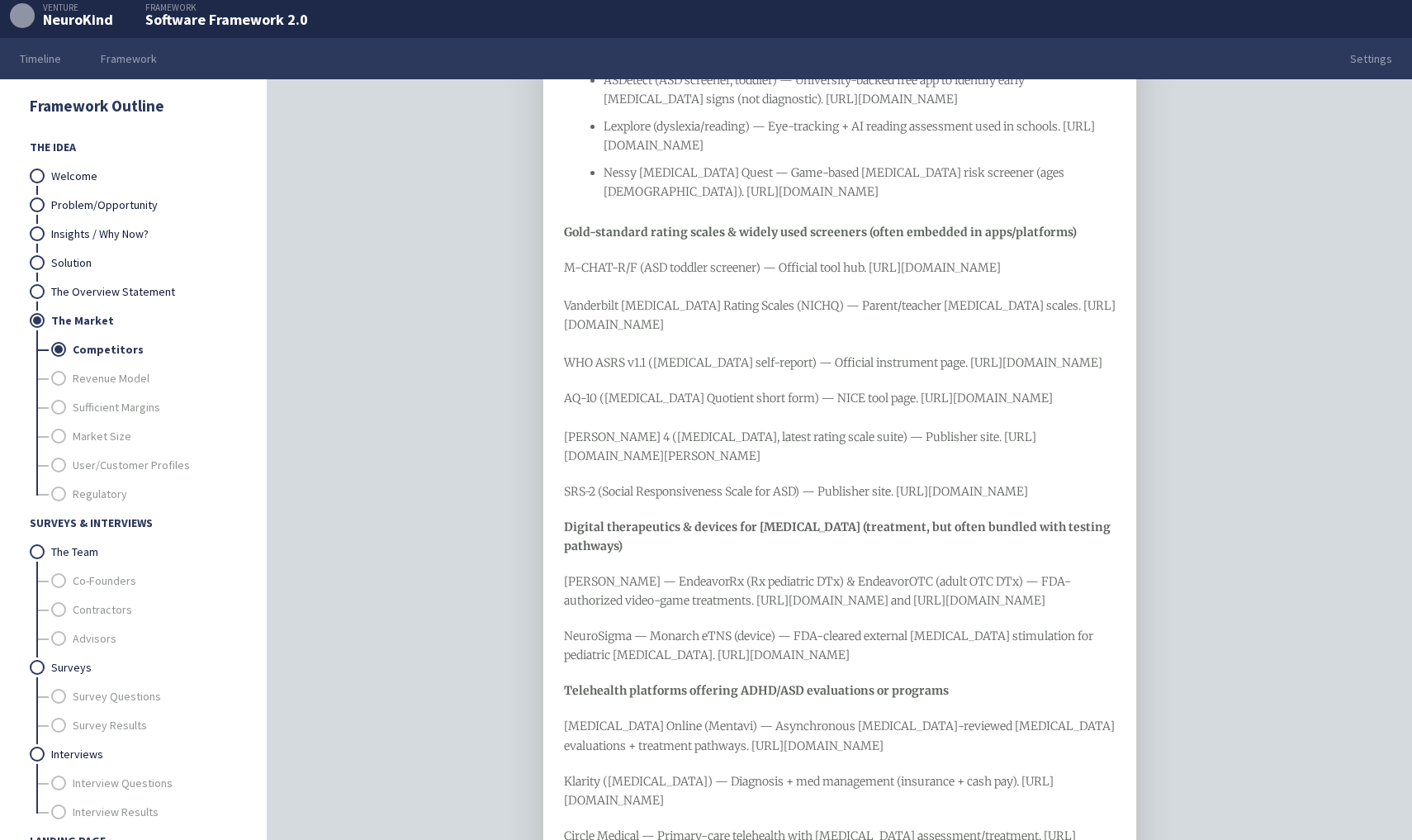
scroll to position [622, 0]
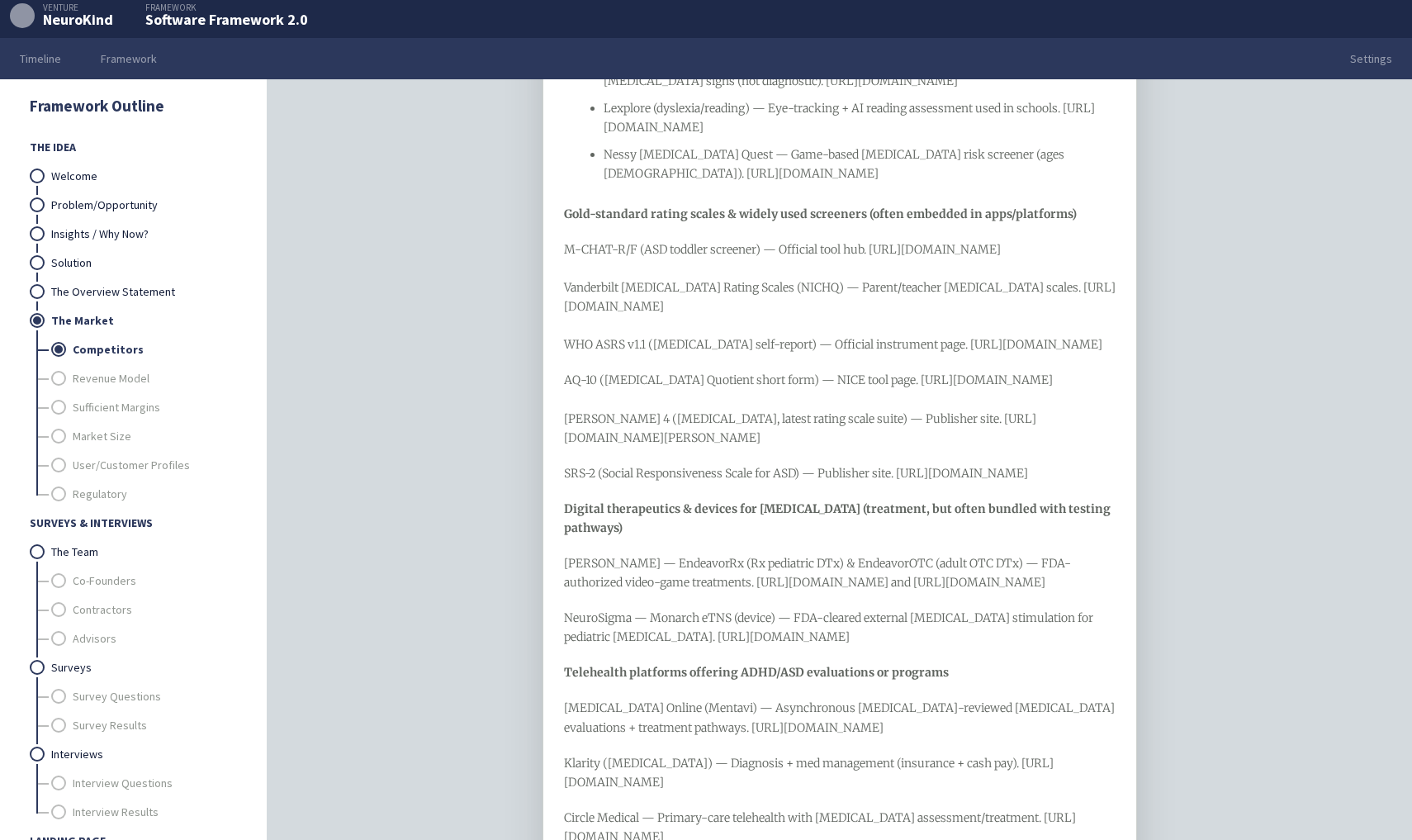
click at [564, 481] on span "SRS-2 (Social Responsiveness Scale for ASD) — Publisher site. [URL][DOMAIN_NAME]" at bounding box center [796, 472] width 465 height 14
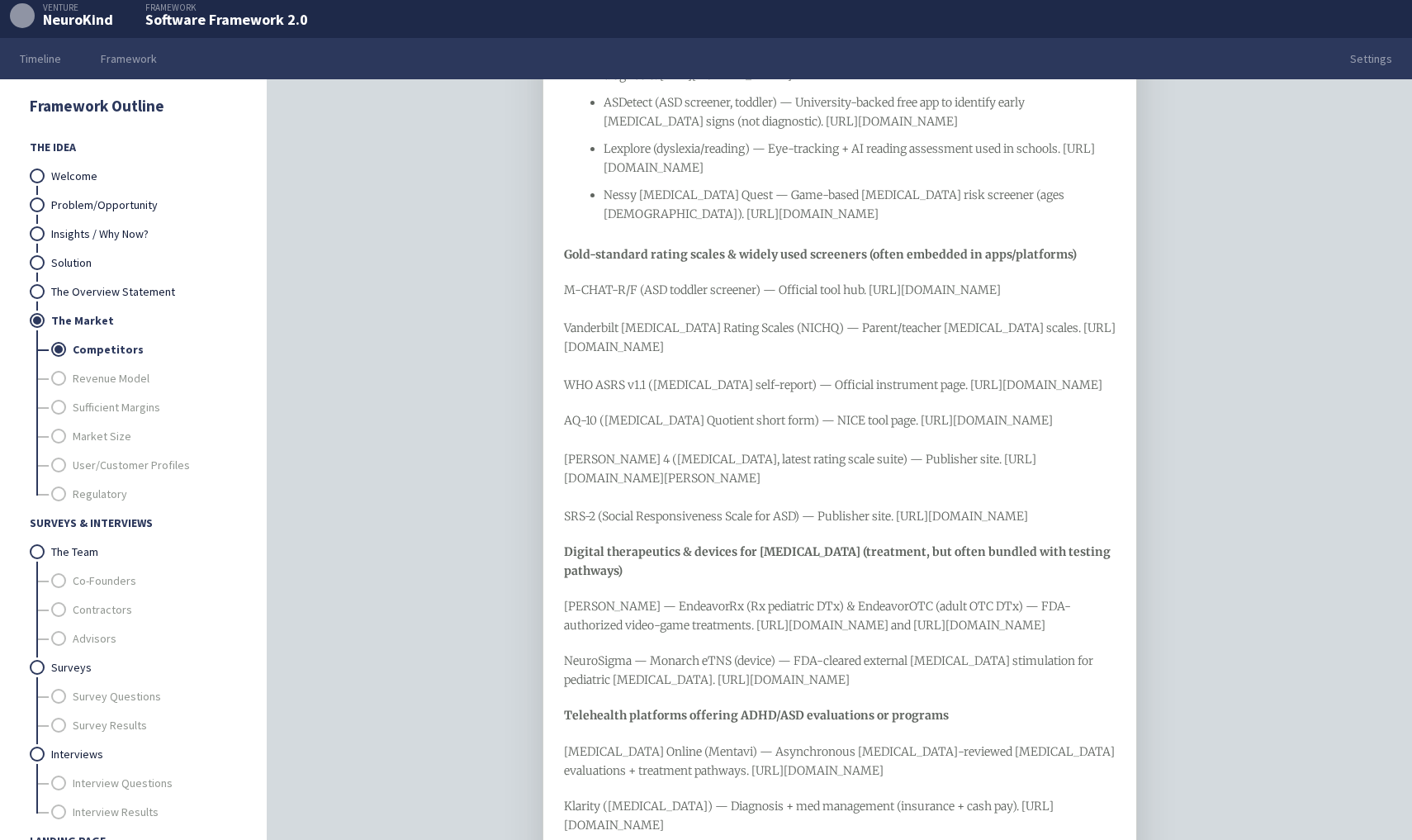
scroll to position [582, 0]
drag, startPoint x: 813, startPoint y: 614, endPoint x: 567, endPoint y: 307, distance: 393.4
click at [567, 307] on div "Clinical diagnostic aids & validated screeners ([MEDICAL_DATA], ASD, [MEDICAL_D…" at bounding box center [840, 843] width 552 height 2338
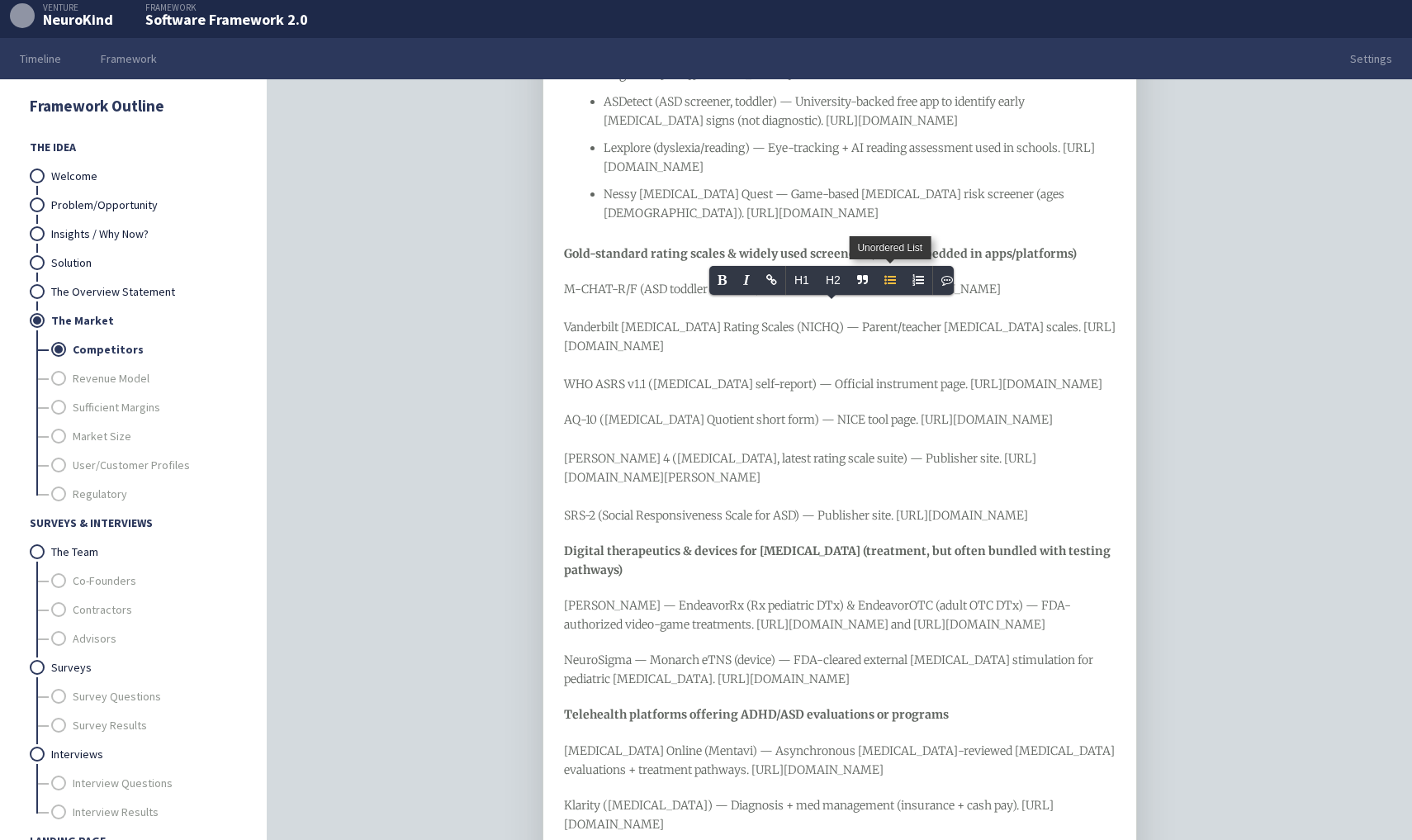
click at [890, 285] on icon "Unordered List" at bounding box center [890, 280] width 12 height 12
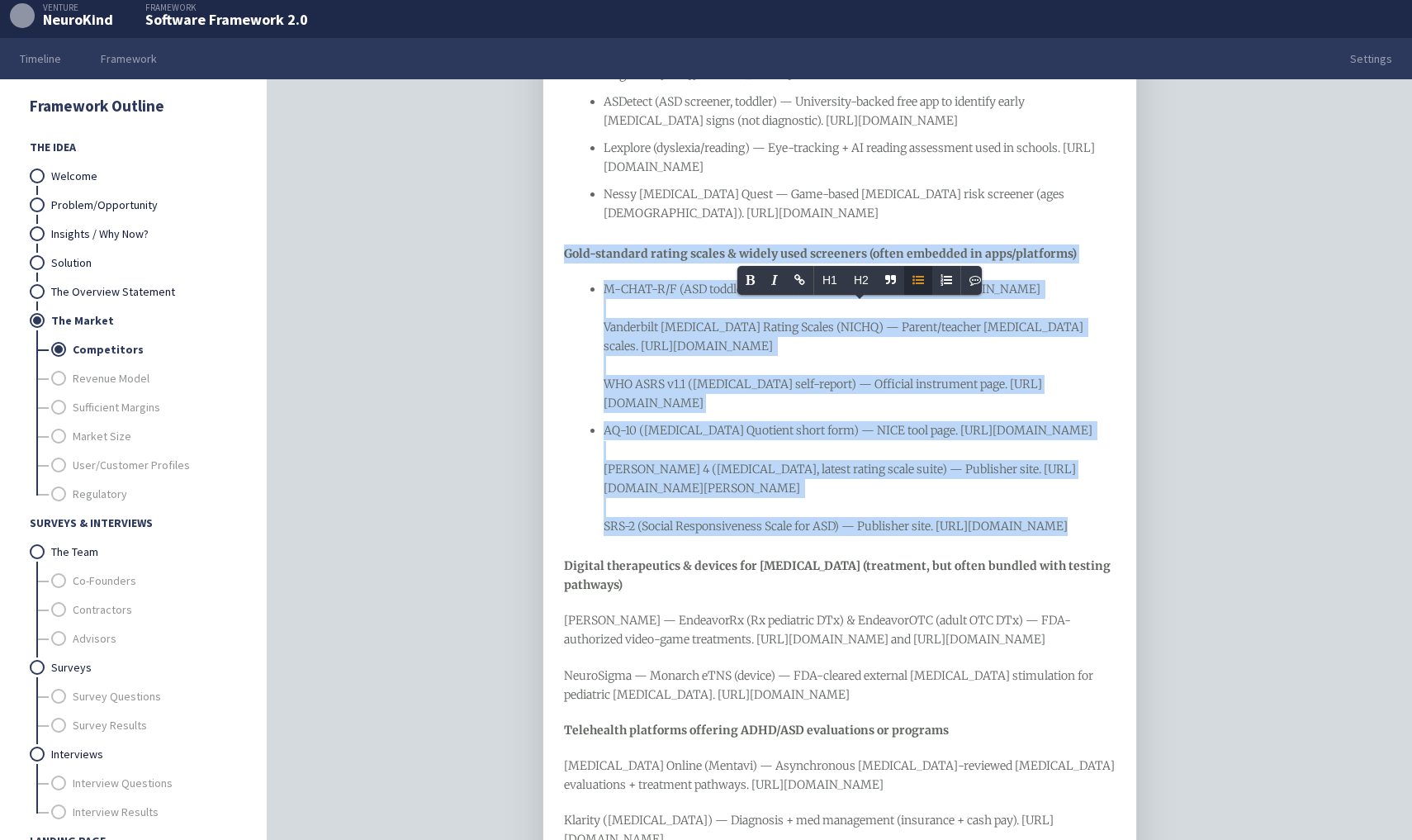
click at [596, 356] on ul "M-CHAT-R/F (ASD toddler screener) — Official tool hub. [URL][DOMAIN_NAME] Vande…" at bounding box center [840, 407] width 552 height 256
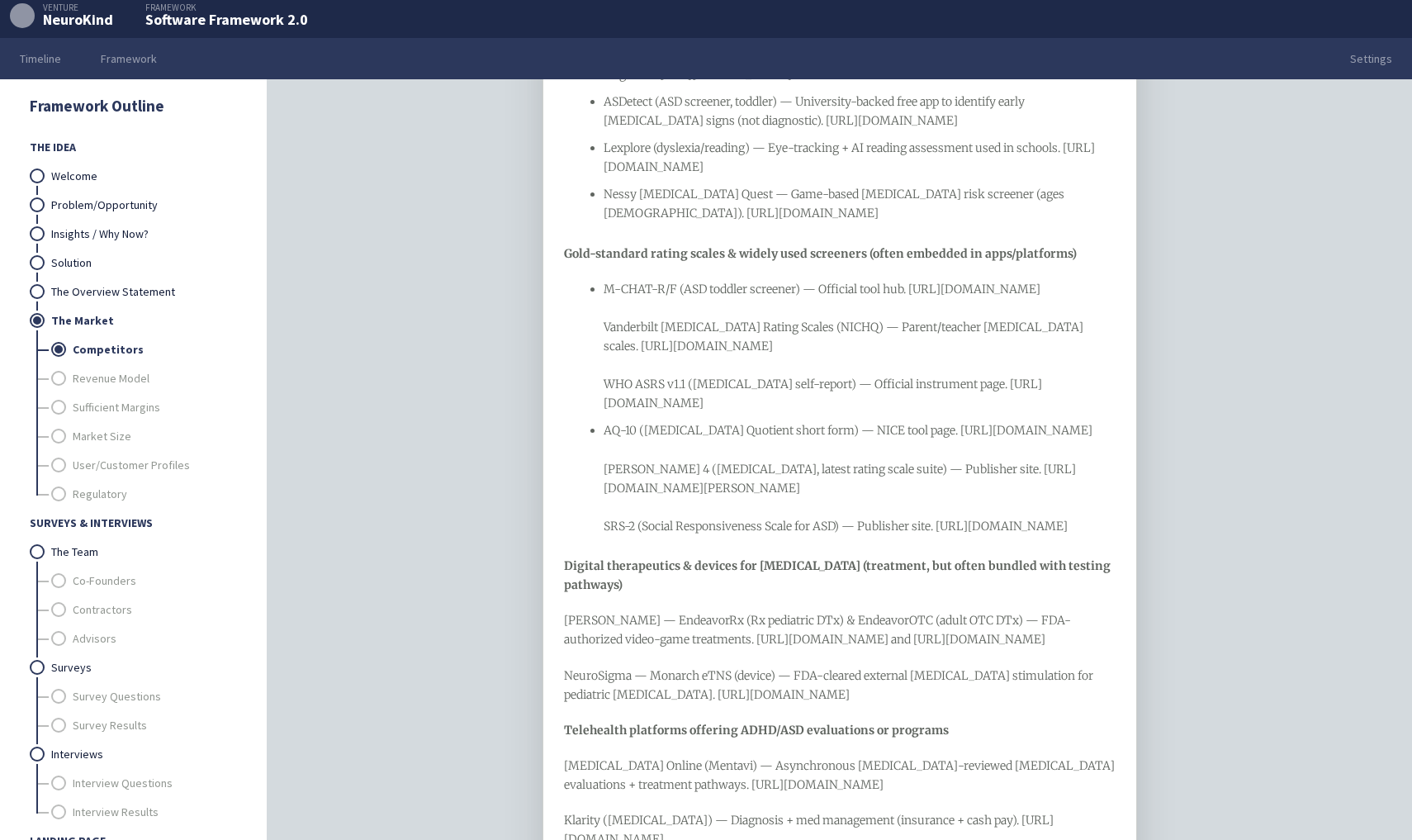
click at [596, 350] on ul "M-CHAT-R/F (ASD toddler screener) — Official tool hub. [URL][DOMAIN_NAME] Vande…" at bounding box center [840, 407] width 552 height 256
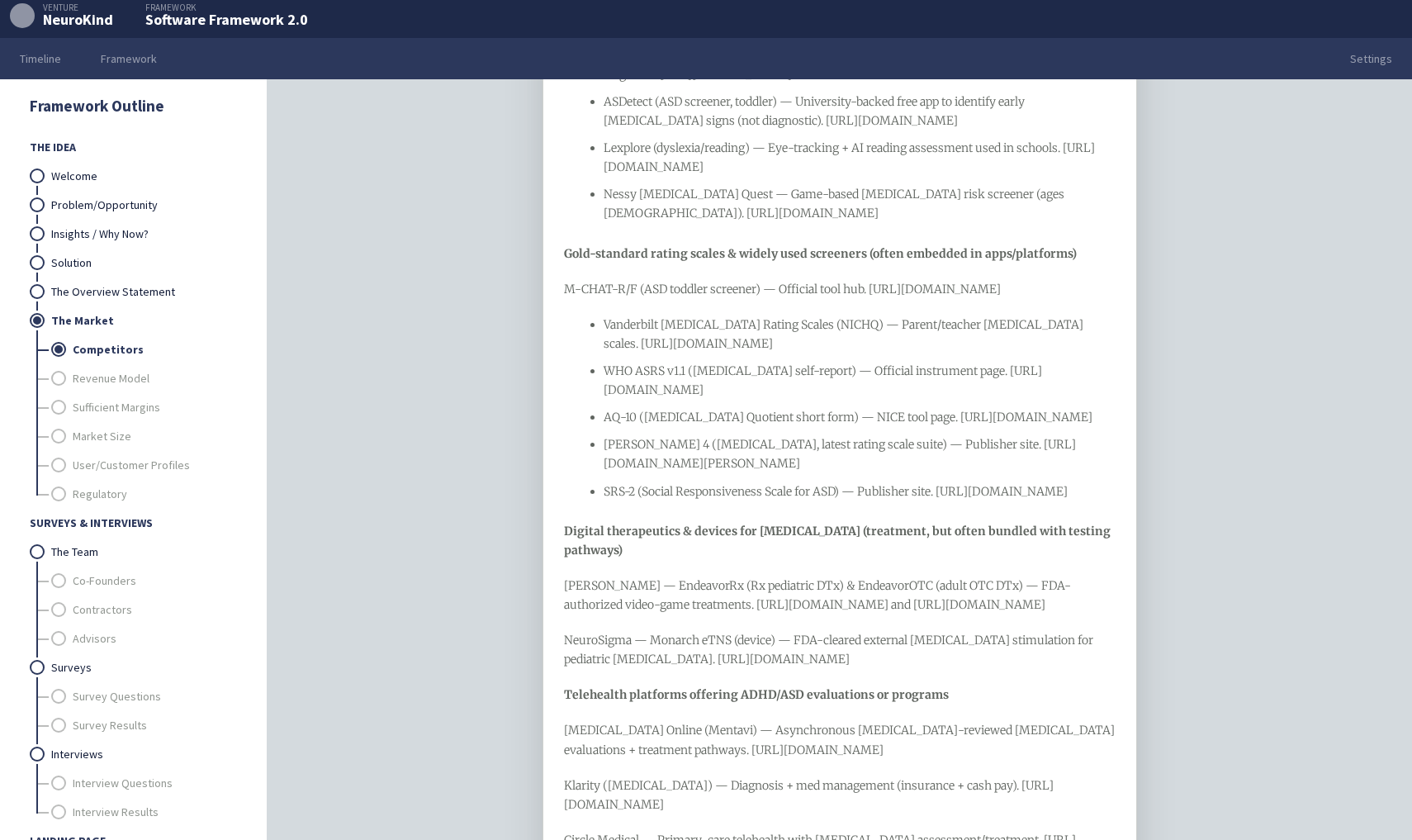
click at [620, 296] on span "M-CHAT-R/F (ASD toddler screener) — Official tool hub. [URL][DOMAIN_NAME]" at bounding box center [782, 289] width 437 height 14
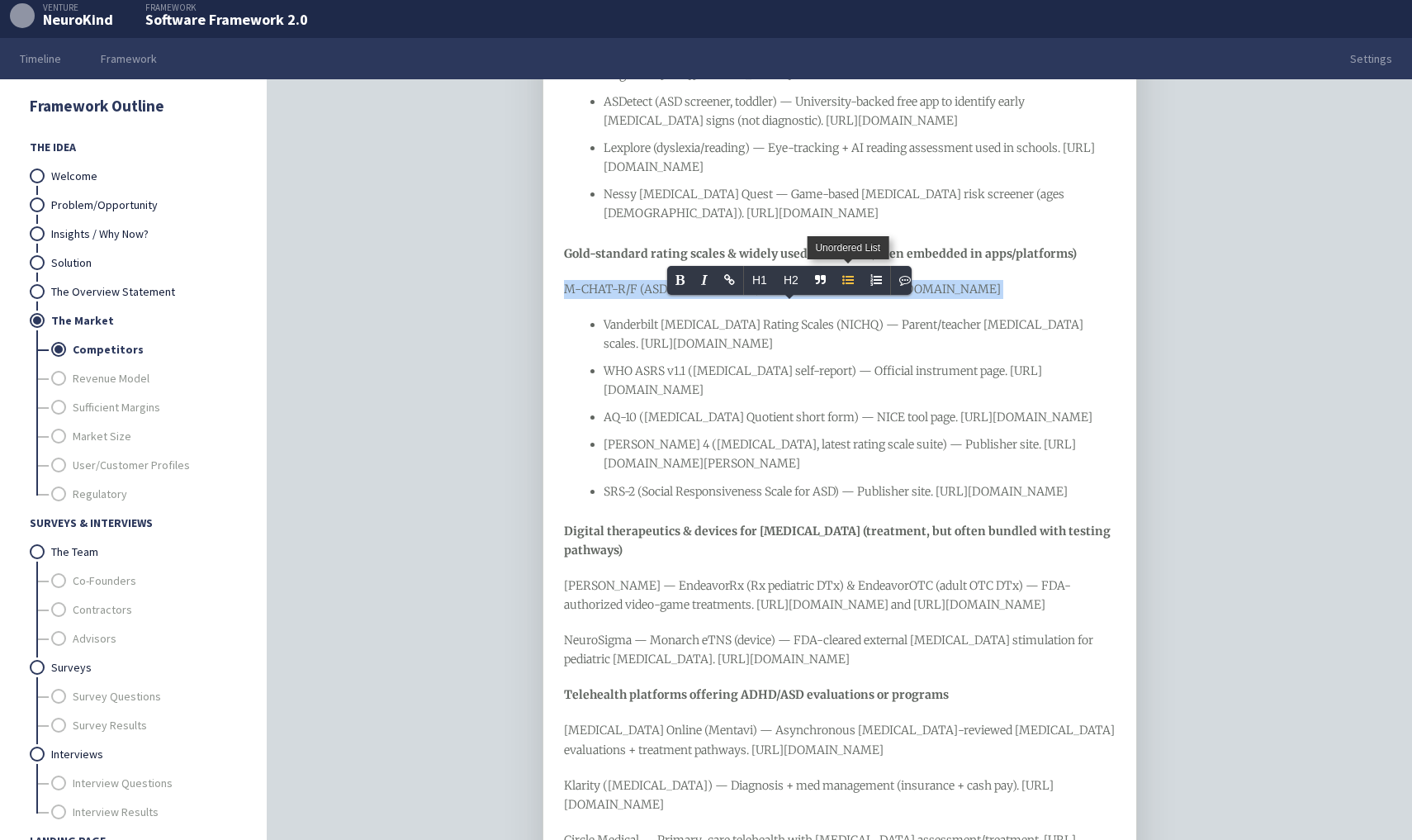
click at [853, 285] on icon "Unordered List" at bounding box center [848, 280] width 12 height 12
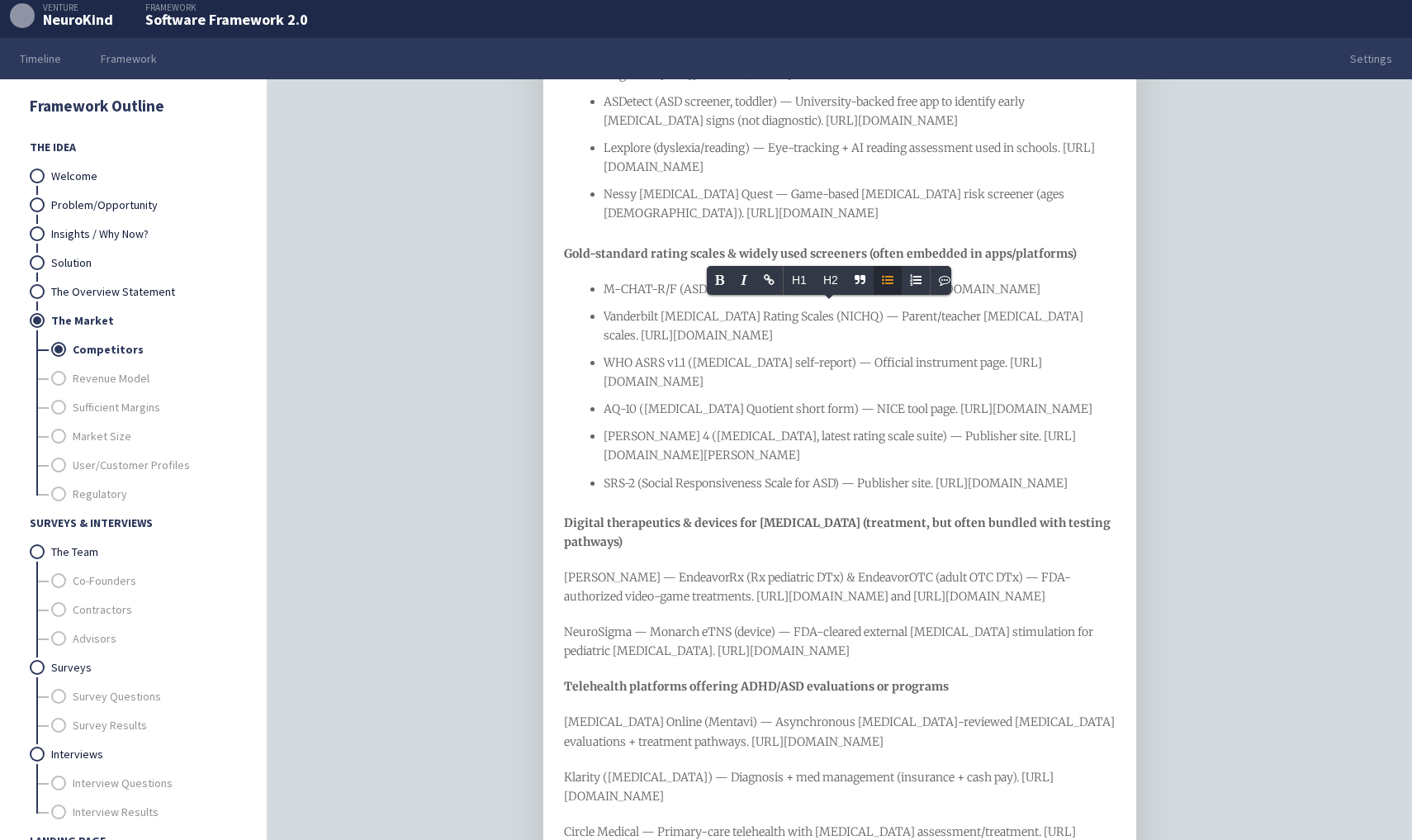
click at [649, 391] on div "WHO ASRS v1.1 ([MEDICAL_DATA] self-report) — Official instrument page. [URL][DO…" at bounding box center [860, 372] width 513 height 38
click at [629, 606] on div "Clinical diagnostic aids & validated screeners ([MEDICAL_DATA], ASD, [MEDICAL_D…" at bounding box center [840, 828] width 552 height 2309
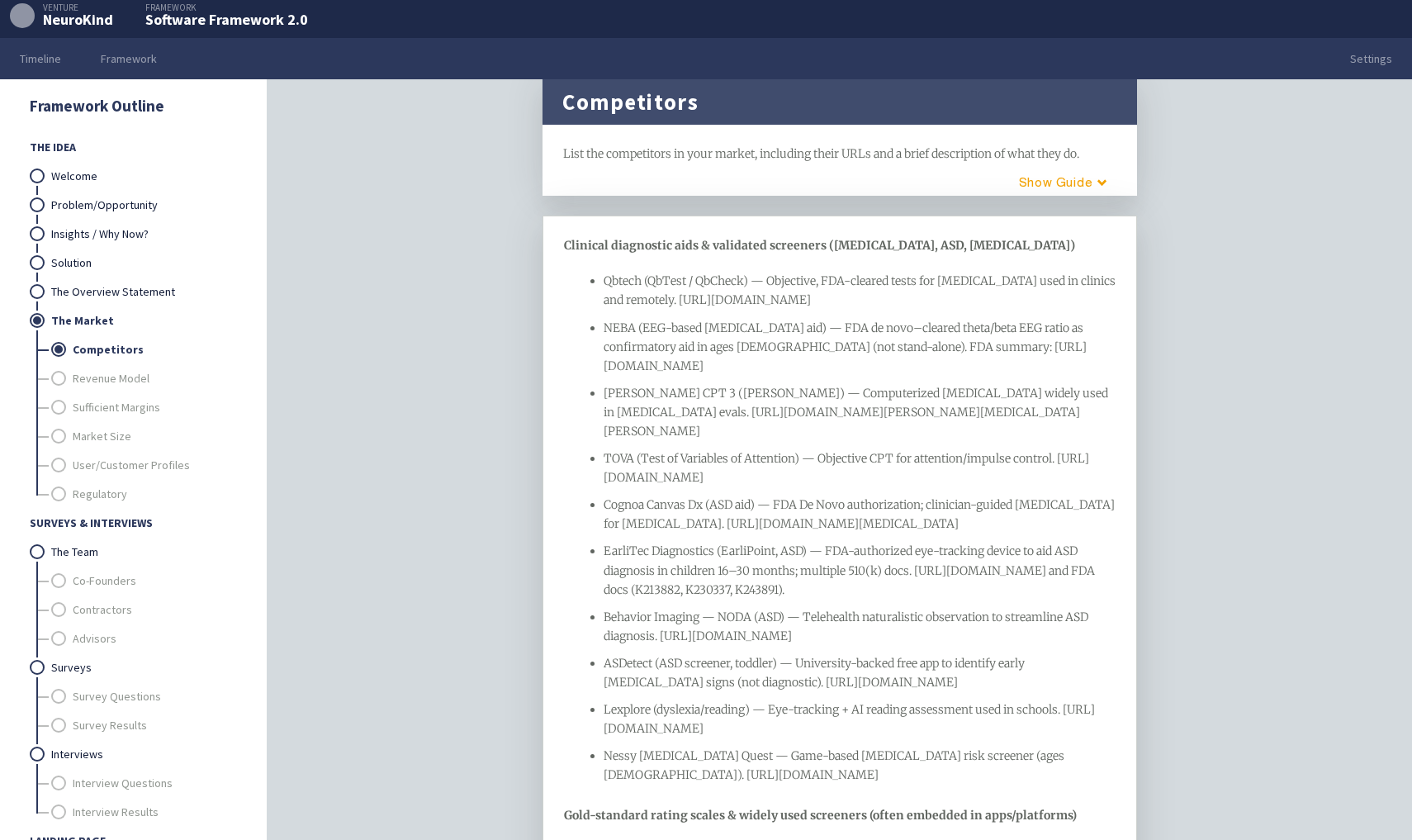
scroll to position [22, 0]
click at [685, 242] on span "Clinical diagnostic aids & validated screeners ([MEDICAL_DATA], ASD, [MEDICAL_D…" at bounding box center [819, 243] width 511 height 14
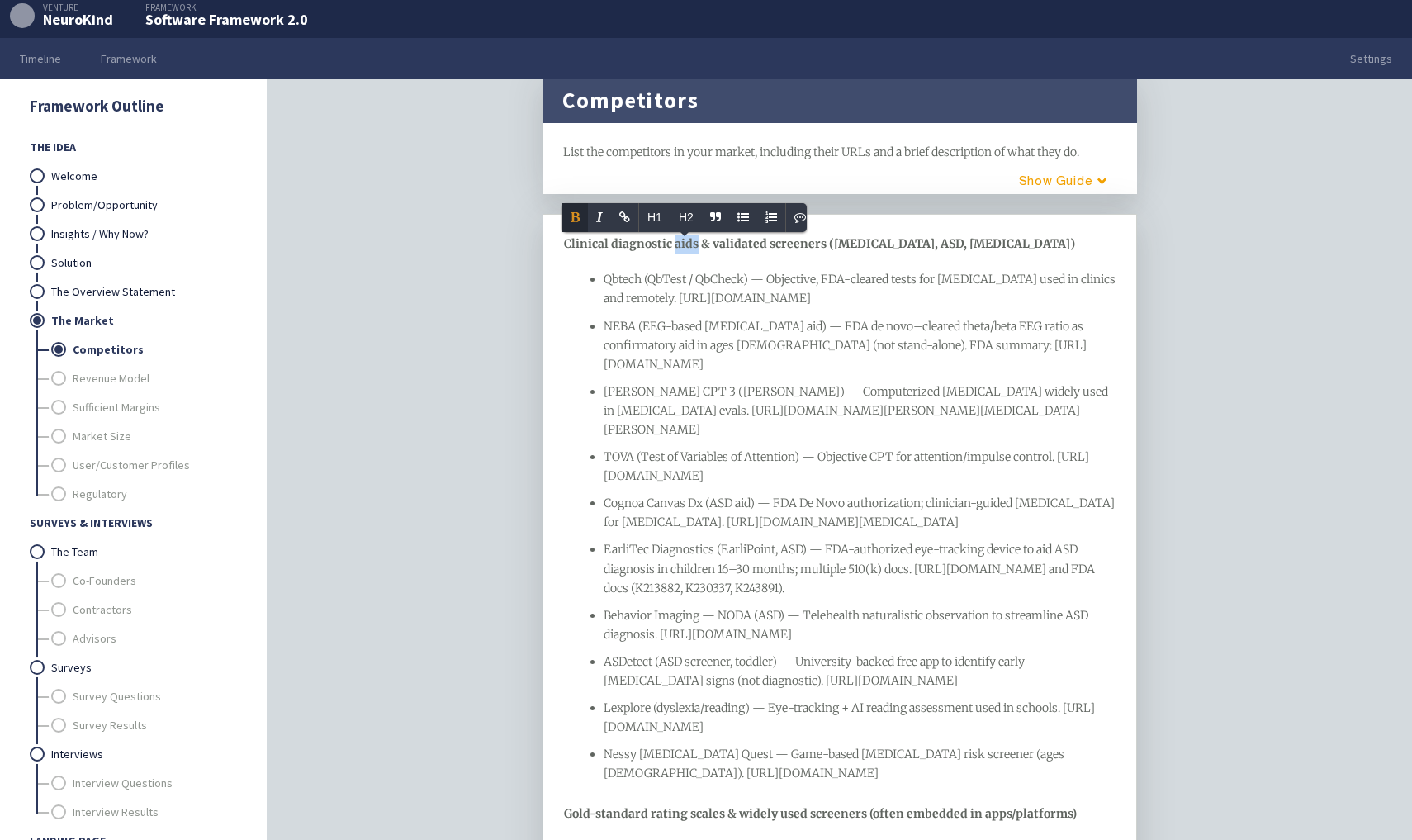
click at [685, 242] on span "Clinical diagnostic aids & validated screeners ([MEDICAL_DATA], ASD, [MEDICAL_D…" at bounding box center [819, 243] width 511 height 14
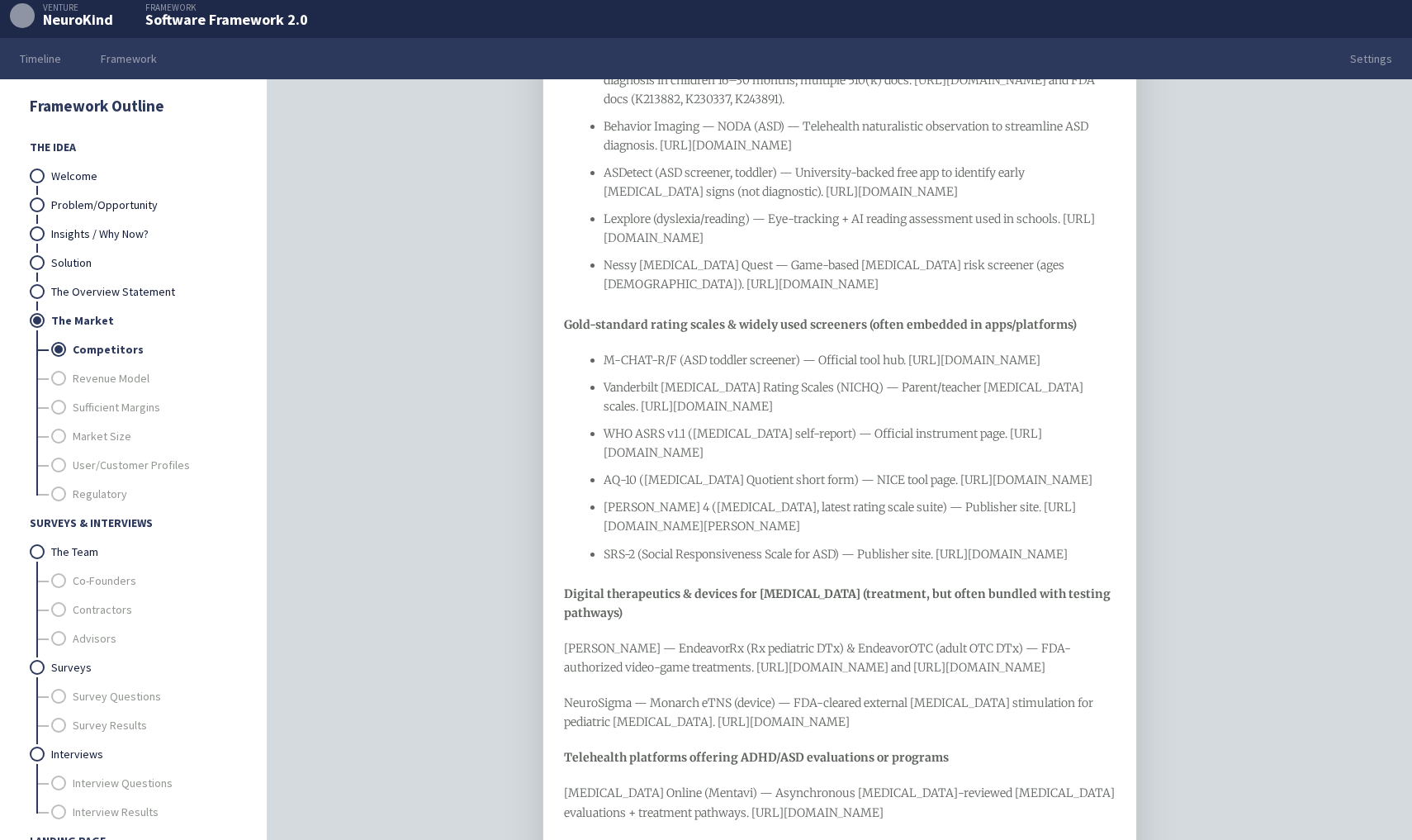
scroll to position [513, 0]
click at [717, 330] on span "Gold-standard rating scales & widely used screeners (often embedded in apps/pla…" at bounding box center [820, 322] width 513 height 14
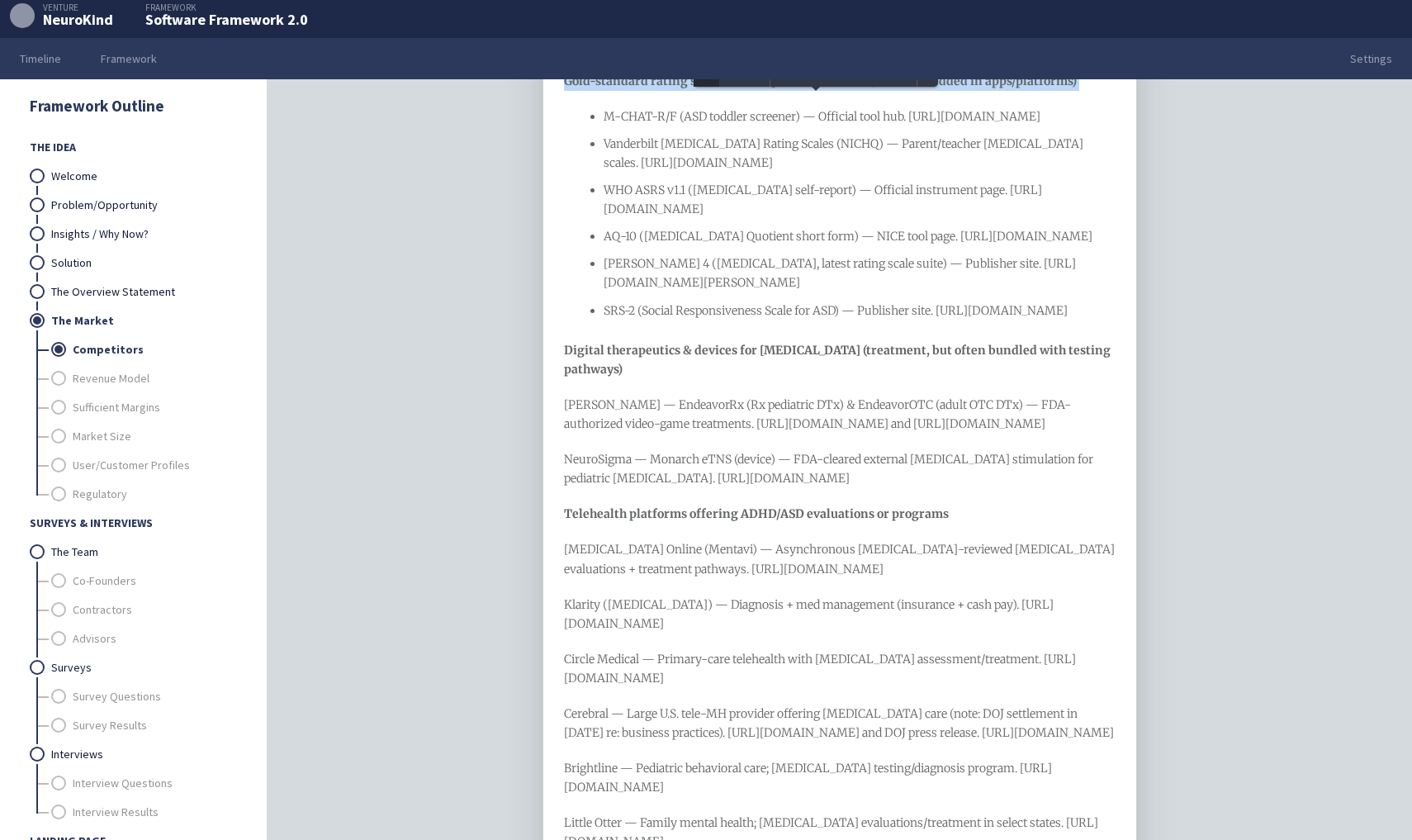
scroll to position [886, 0]
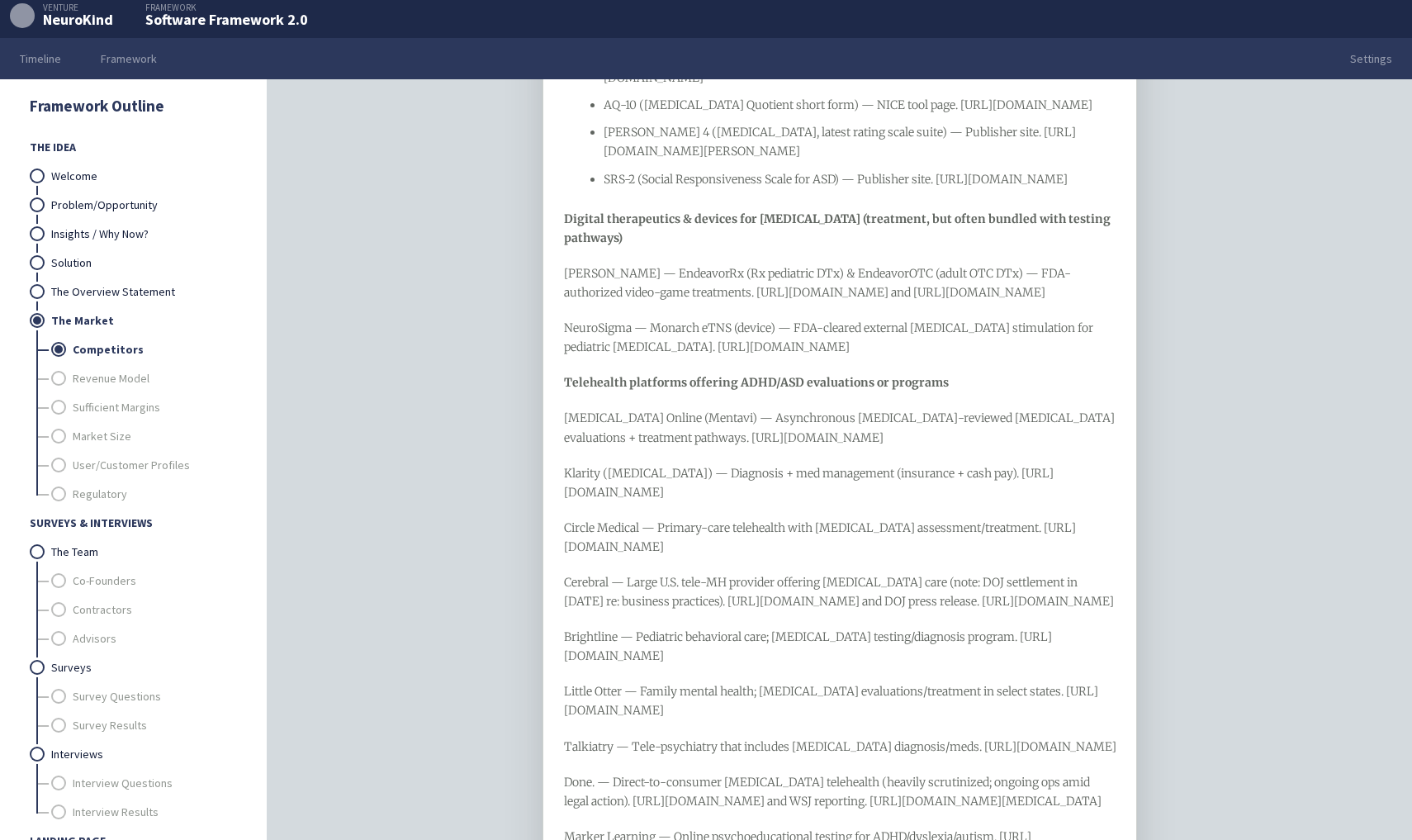
click at [635, 313] on div "Clinical diagnostic aids & validated screeners ([MEDICAL_DATA], ASD, [MEDICAL_D…" at bounding box center [840, 524] width 552 height 2309
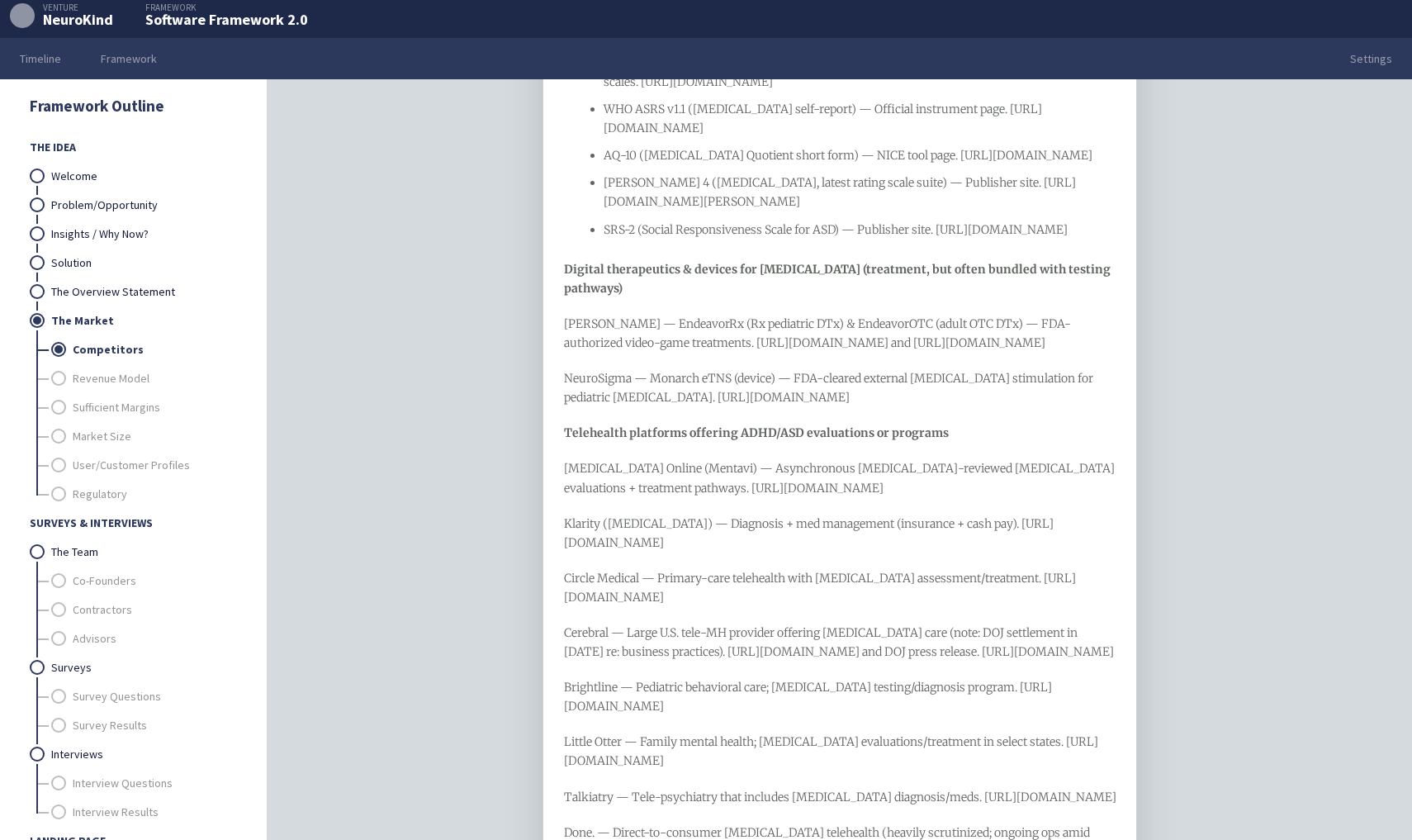
scroll to position [869, 0]
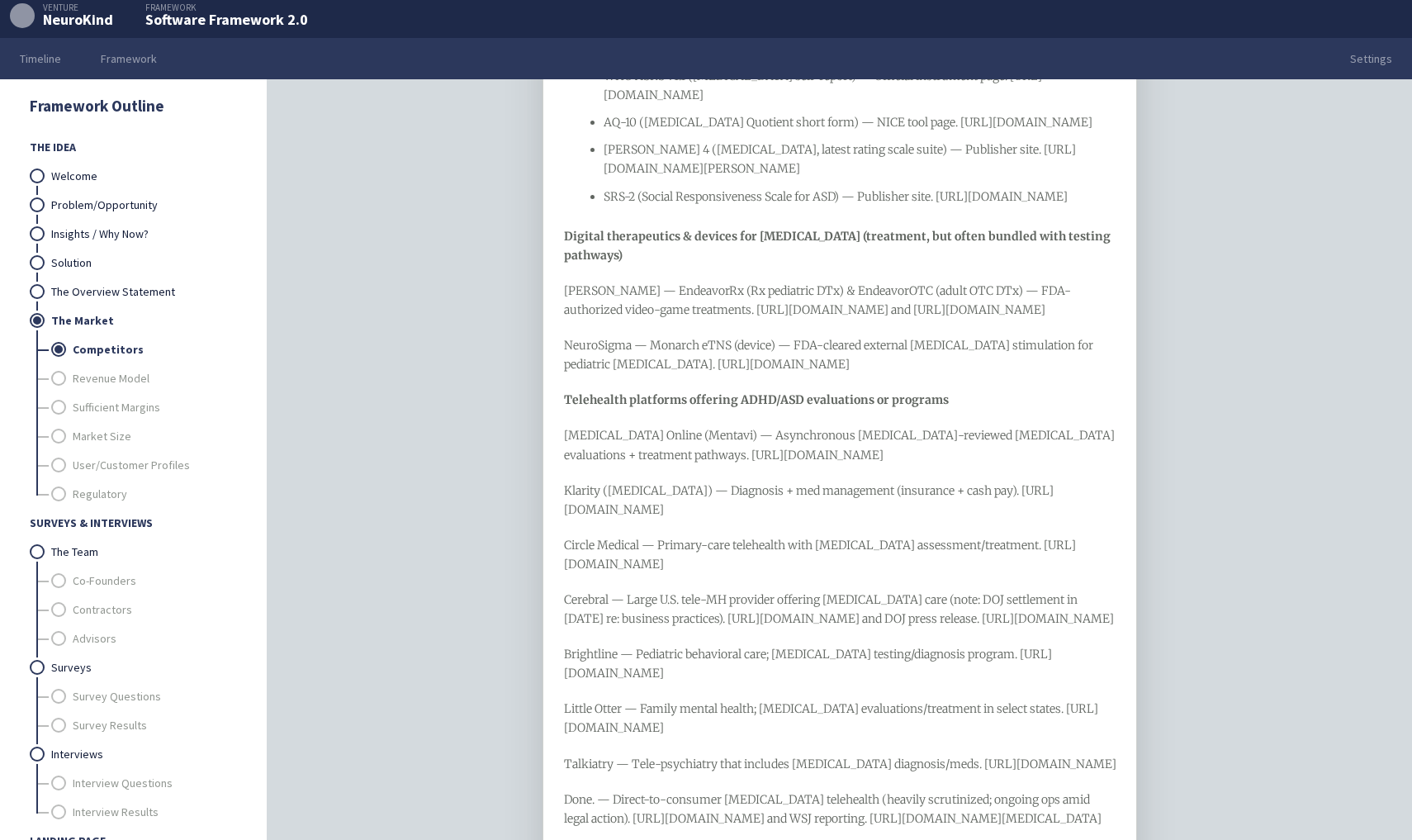
click at [585, 320] on div "[PERSON_NAME] — EndeavorRx (Rx pediatric DTx) & EndeavorOTC (adult OTC DTx) — F…" at bounding box center [840, 300] width 552 height 38
click at [759, 478] on div "Clinical diagnostic aids & validated screeners ([MEDICAL_DATA], ASD, [MEDICAL_D…" at bounding box center [840, 542] width 552 height 2309
drag, startPoint x: 846, startPoint y: 424, endPoint x: 561, endPoint y: 335, distance: 298.6
click at [561, 335] on div "Clinical diagnostic aids & validated screeners ([MEDICAL_DATA], ASD, [MEDICAL_D…" at bounding box center [840, 543] width 595 height 2350
click at [887, 318] on icon "Unordered List" at bounding box center [892, 320] width 12 height 12
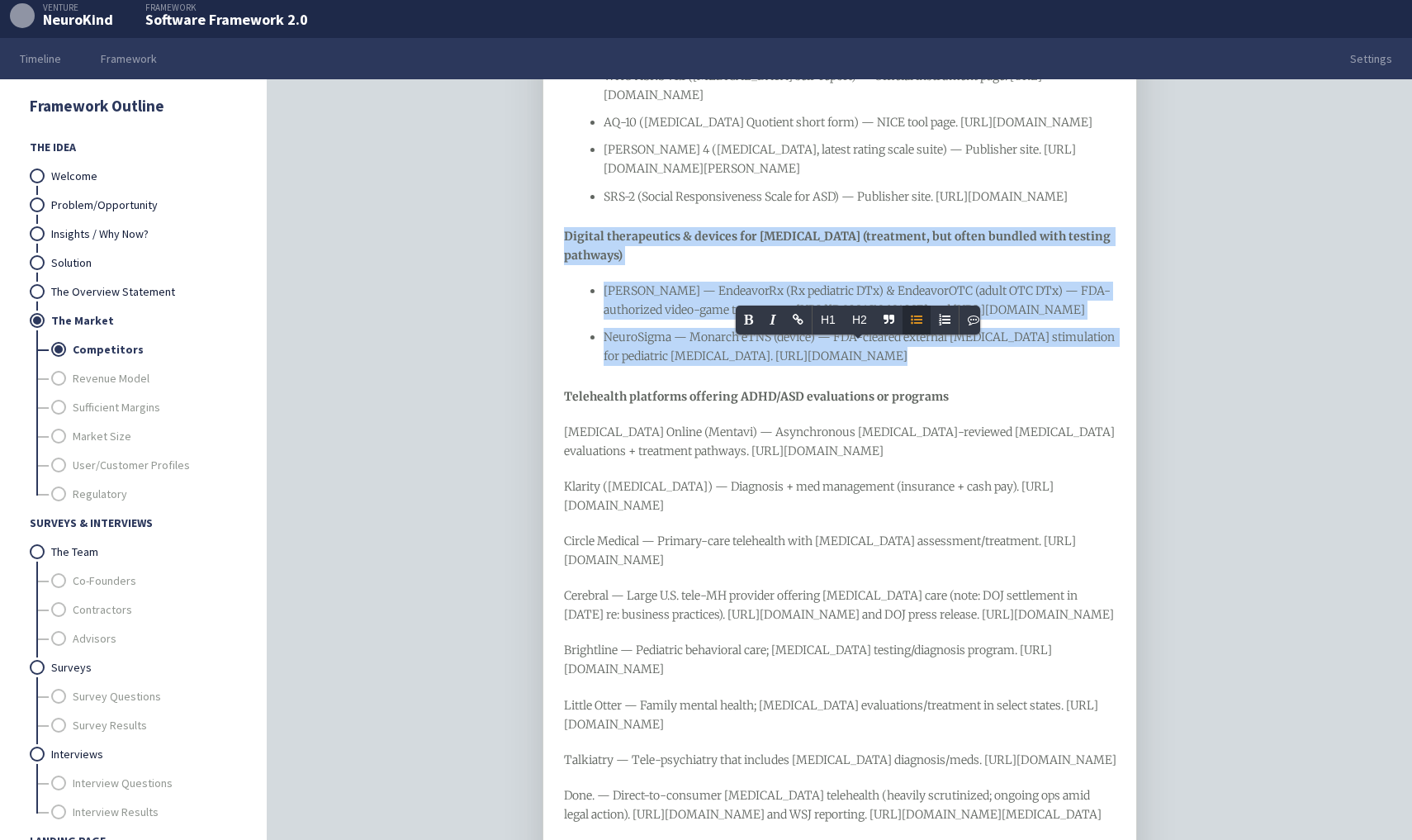
click at [621, 317] on span "[PERSON_NAME] — EndeavorRx (Rx pediatric DTx) & EndeavorOTC (adult OTC DTx) — F…" at bounding box center [857, 299] width 507 height 34
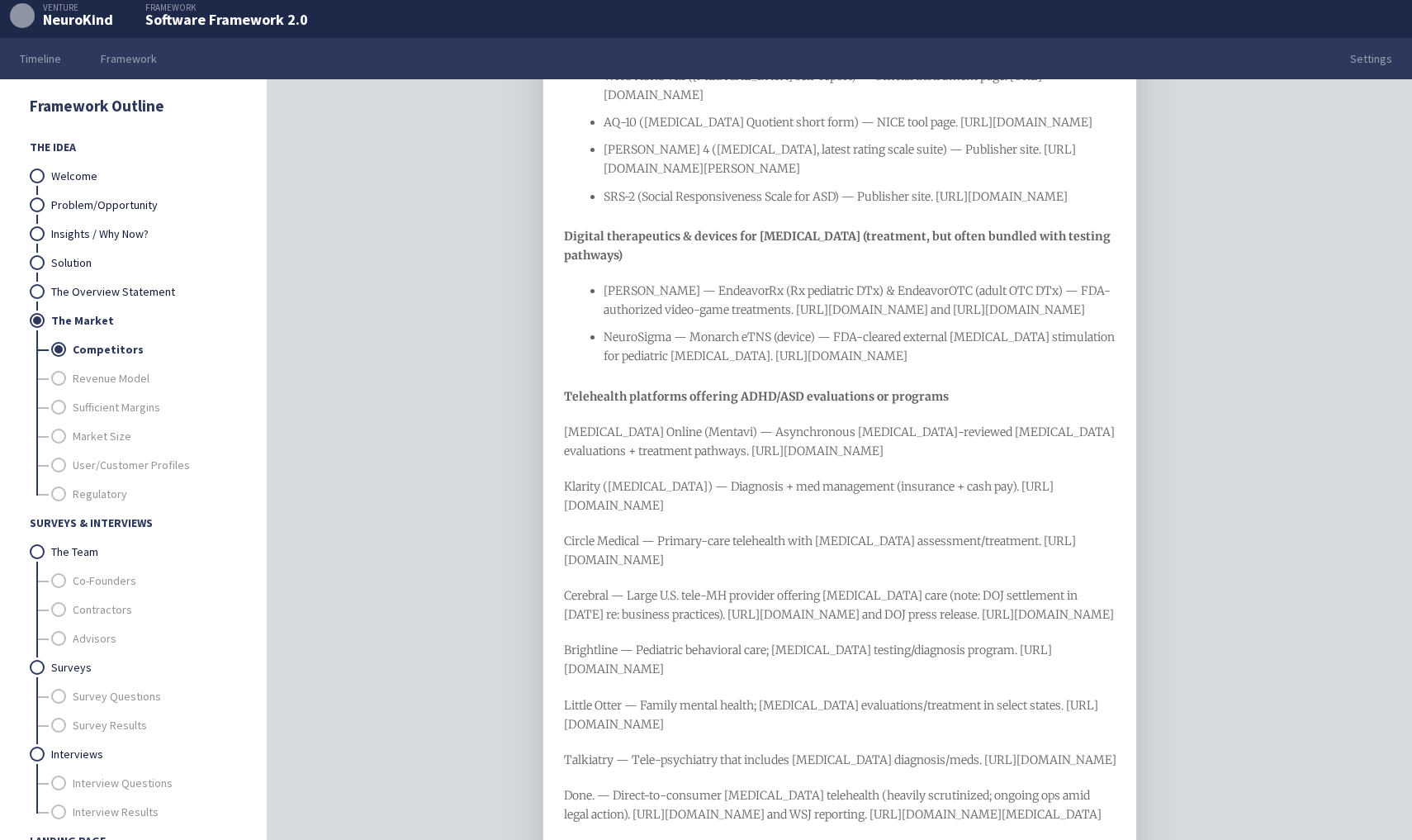
click at [578, 476] on div "Clinical diagnostic aids & validated screeners ([MEDICAL_DATA], ASD, [MEDICAL_D…" at bounding box center [840, 541] width 552 height 2306
click at [567, 513] on span "Klarity ([MEDICAL_DATA]) — Diagnosis + med management (insurance + cash pay). […" at bounding box center [808, 495] width 490 height 34
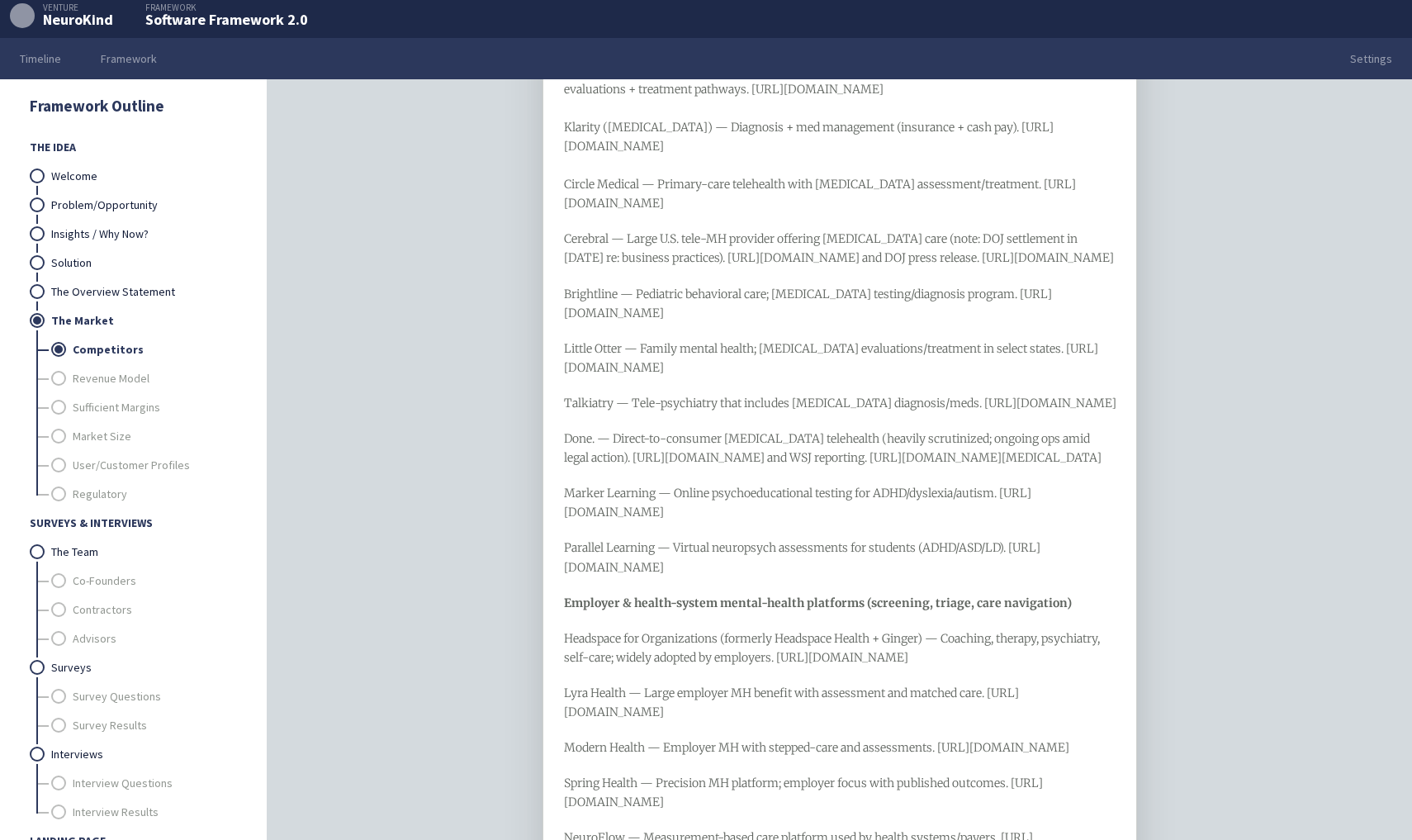
scroll to position [1189, 0]
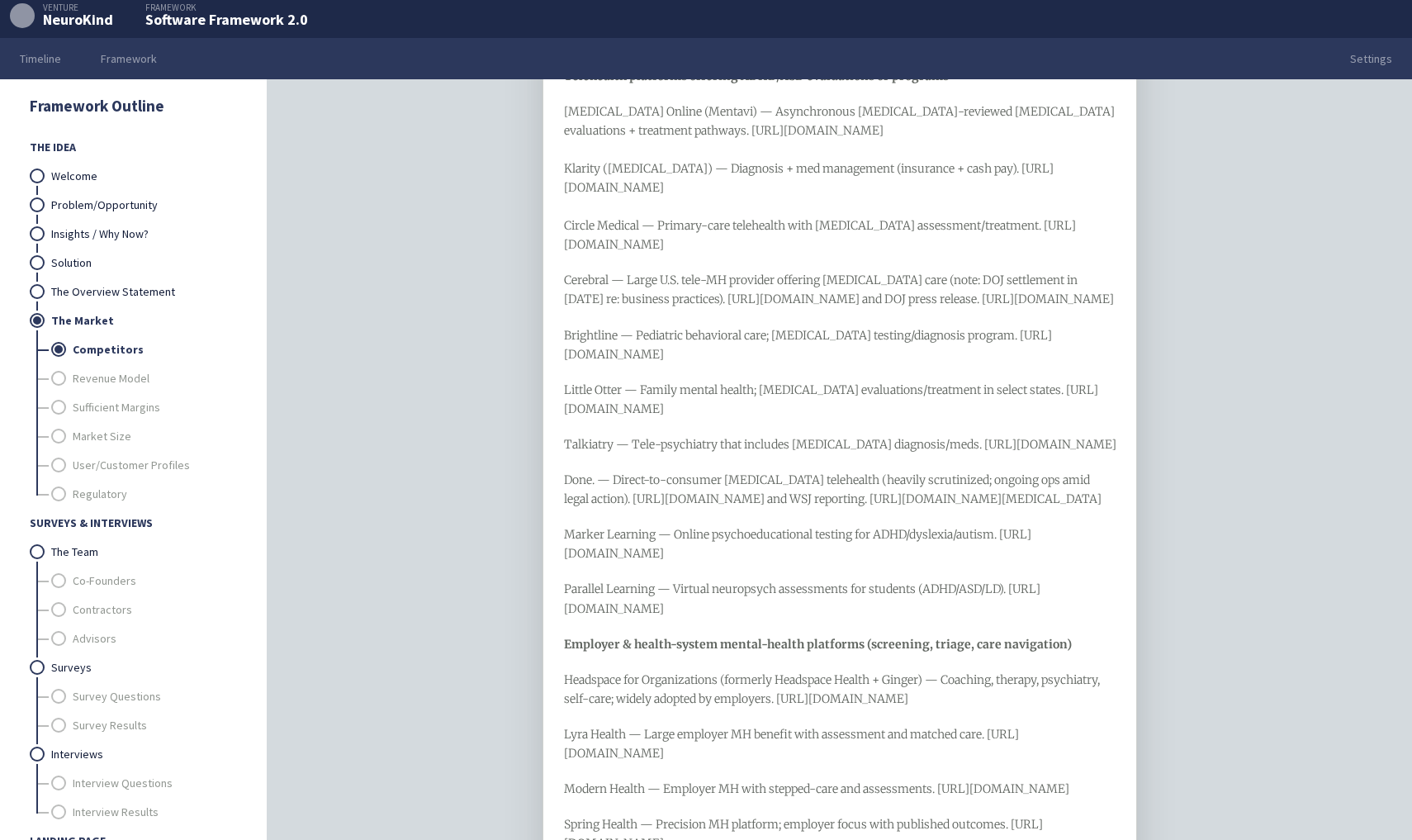
click at [562, 373] on div "Clinical diagnostic aids & validated screeners ([MEDICAL_DATA], ASD, [MEDICAL_D…" at bounding box center [840, 223] width 595 height 2352
click at [566, 306] on span "Cerebral — Large U.S. tele-MH provider offering [MEDICAL_DATA] care (note: DOJ …" at bounding box center [839, 289] width 551 height 34
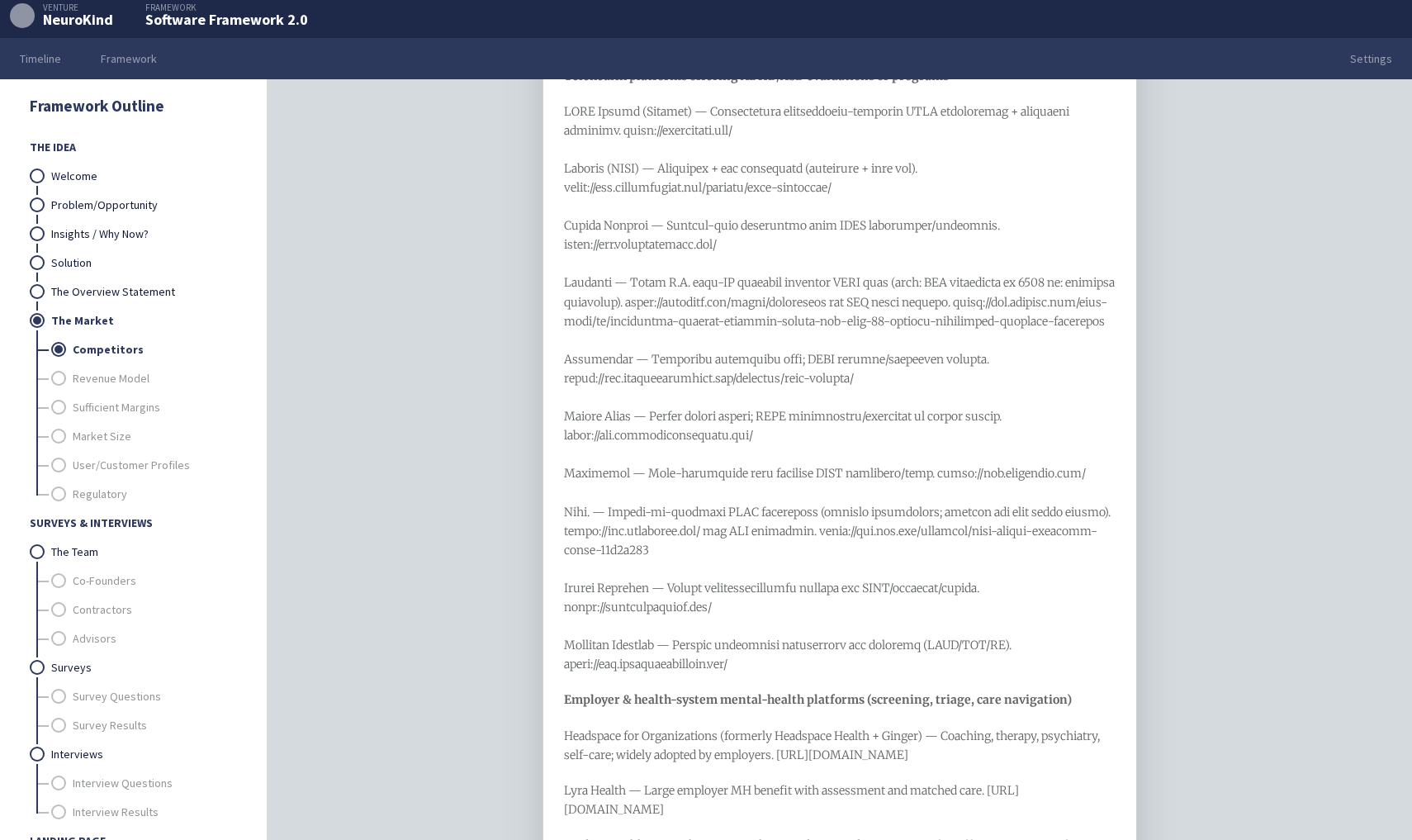
click at [564, 675] on div at bounding box center [840, 388] width 552 height 573
drag, startPoint x: 768, startPoint y: 736, endPoint x: 550, endPoint y: 267, distance: 517.2
click at [550, 267] on div "Clinical diagnostic aids & validated screeners ([MEDICAL_DATA], ASD, [MEDICAL_D…" at bounding box center [840, 251] width 595 height 2408
drag, startPoint x: 565, startPoint y: 170, endPoint x: 767, endPoint y: 737, distance: 601.9
click at [767, 675] on div at bounding box center [840, 388] width 552 height 573
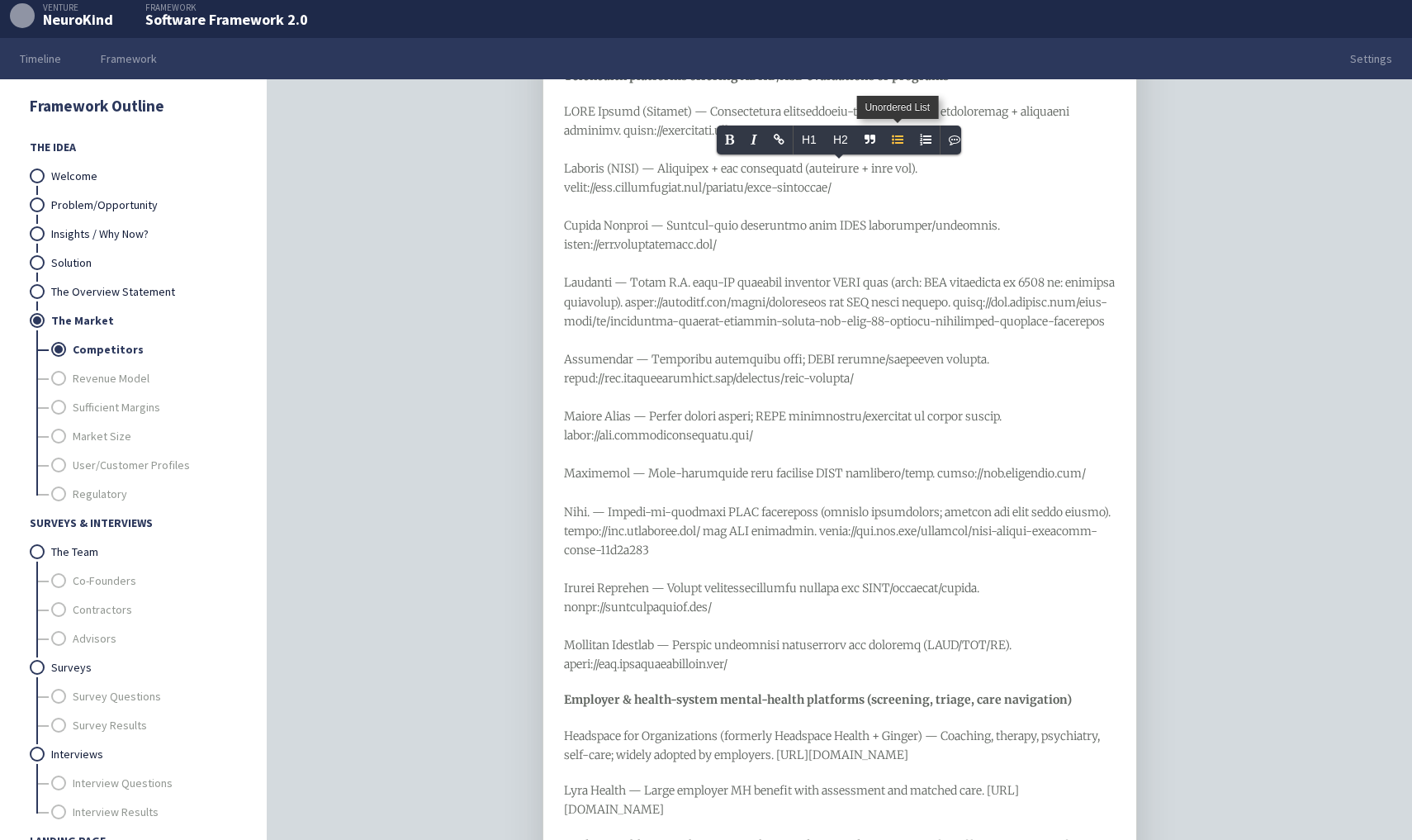
click at [897, 137] on icon "Unordered List" at bounding box center [898, 140] width 12 height 12
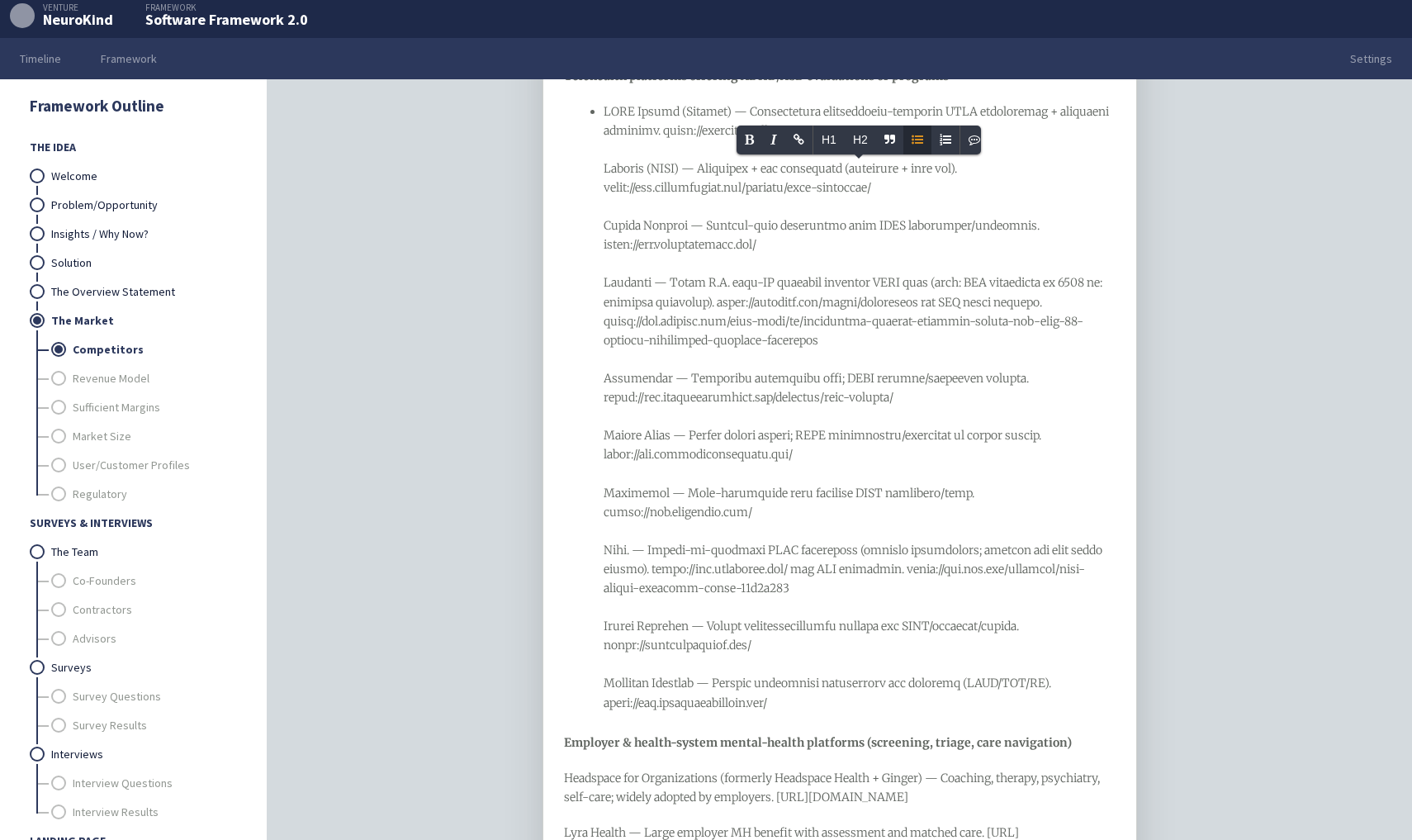
click at [609, 206] on div at bounding box center [860, 407] width 513 height 610
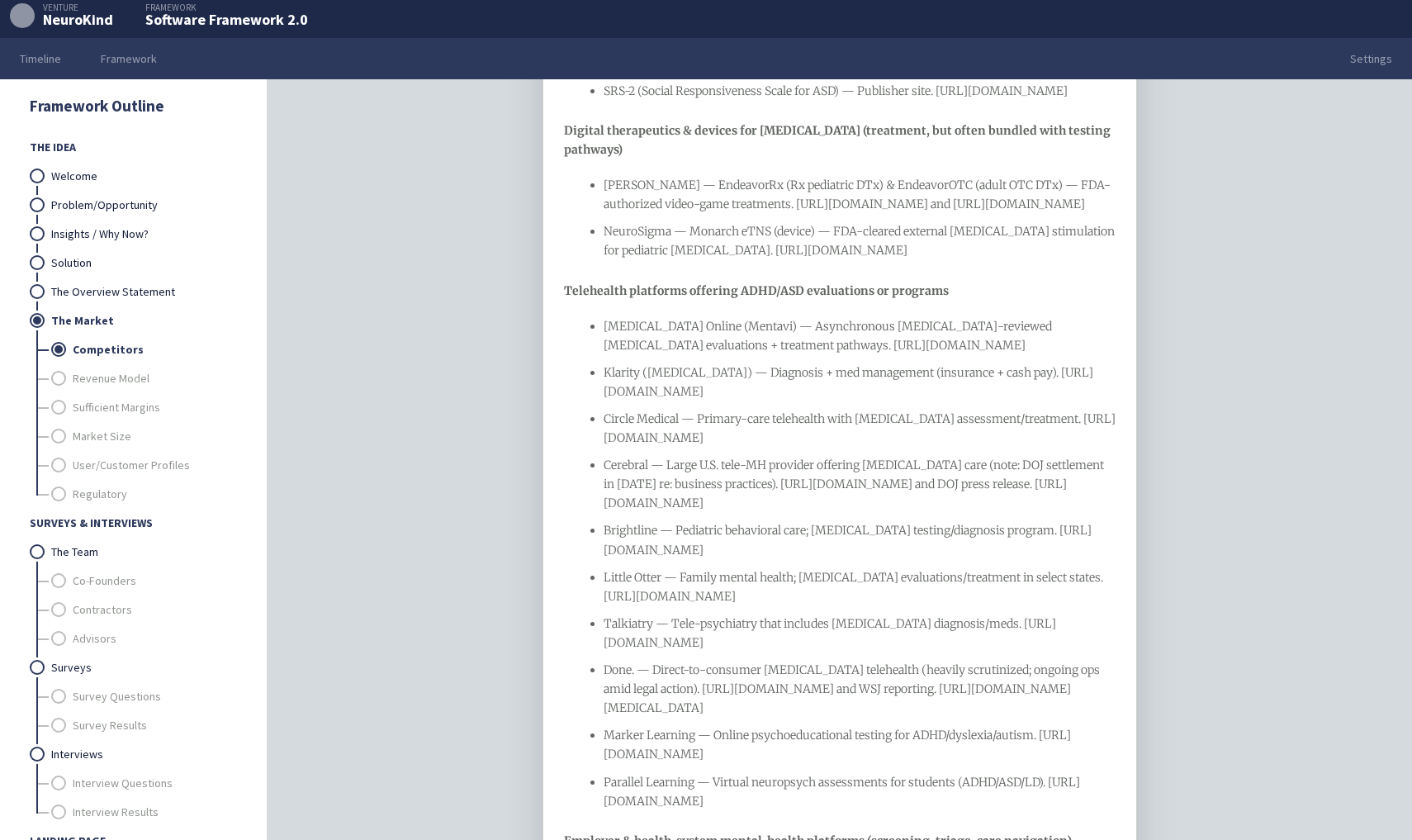
scroll to position [978, 0]
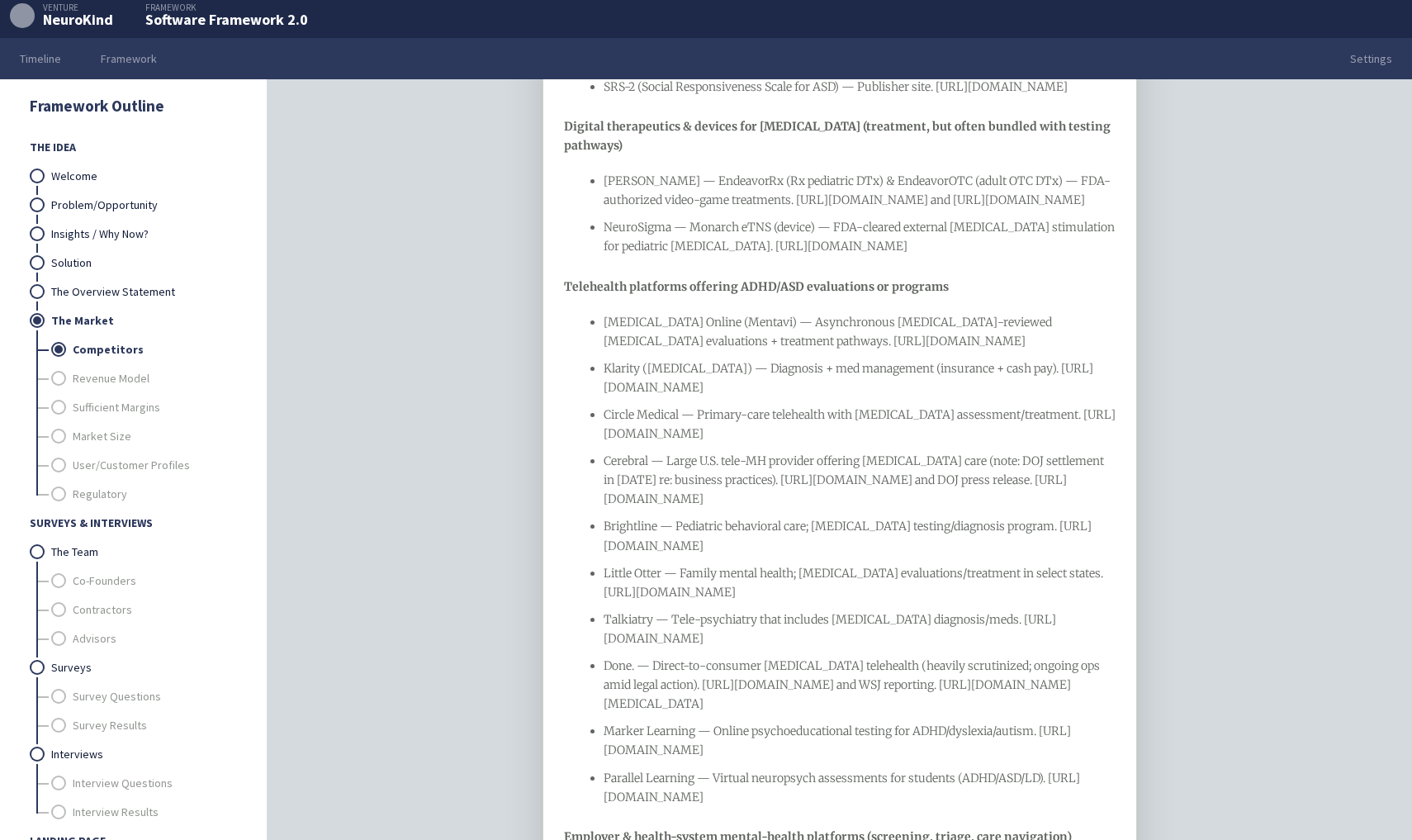
click at [601, 443] on ul "[MEDICAL_DATA] Online (Mentavi) — Asynchronous [MEDICAL_DATA]-reviewed [MEDICAL…" at bounding box center [840, 559] width 552 height 493
click at [609, 397] on div "Klarity ([MEDICAL_DATA]) — Diagnosis + med management (insurance + cash pay). […" at bounding box center [860, 378] width 513 height 38
click at [607, 443] on div "Circle Medical — Primary-care telehealth with [MEDICAL_DATA] assessment/treatme…" at bounding box center [860, 424] width 513 height 38
click at [620, 509] on div "Cerebral — Large U.S. tele-MH provider offering [MEDICAL_DATA] care (note: DOJ …" at bounding box center [860, 480] width 513 height 57
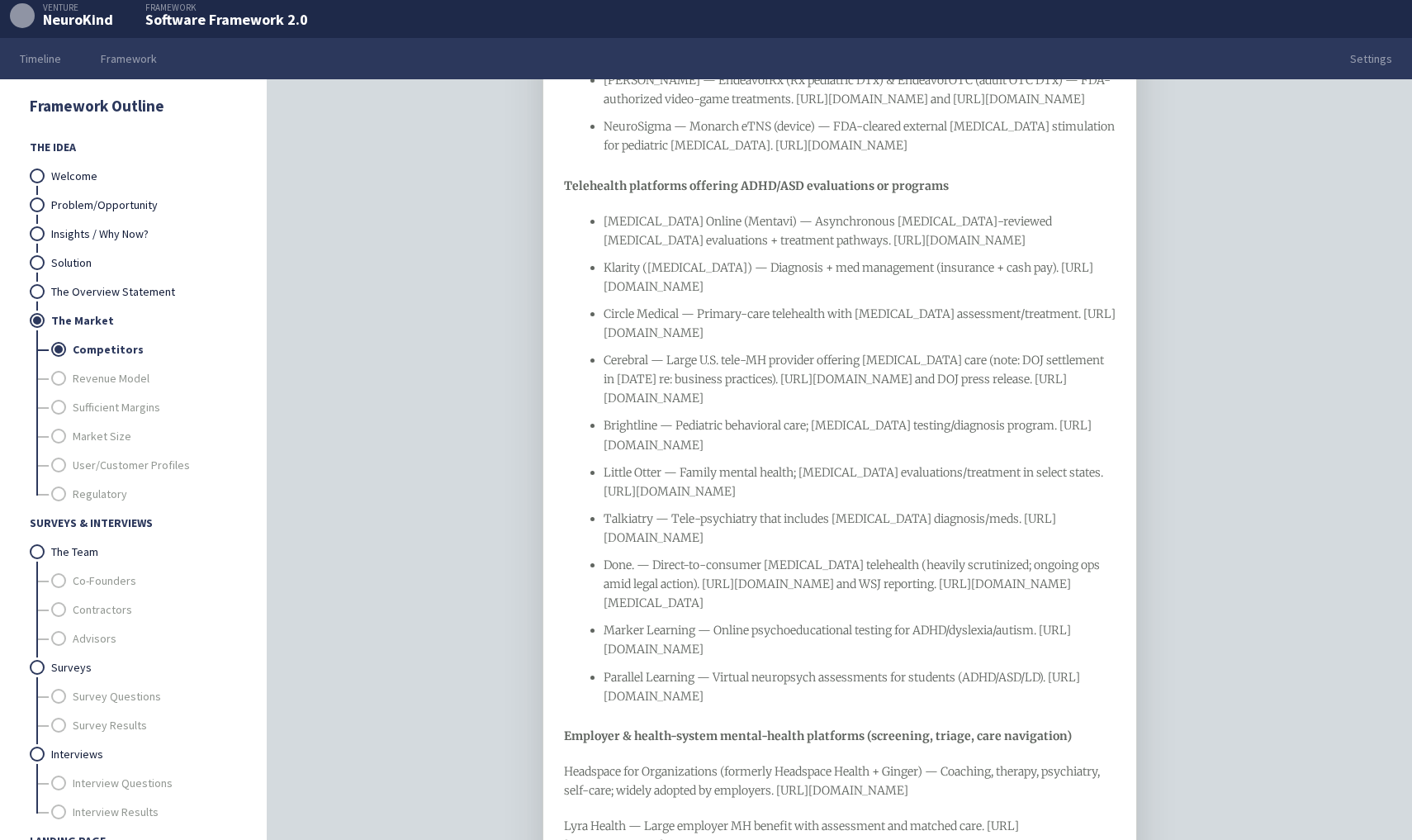
scroll to position [1127, 0]
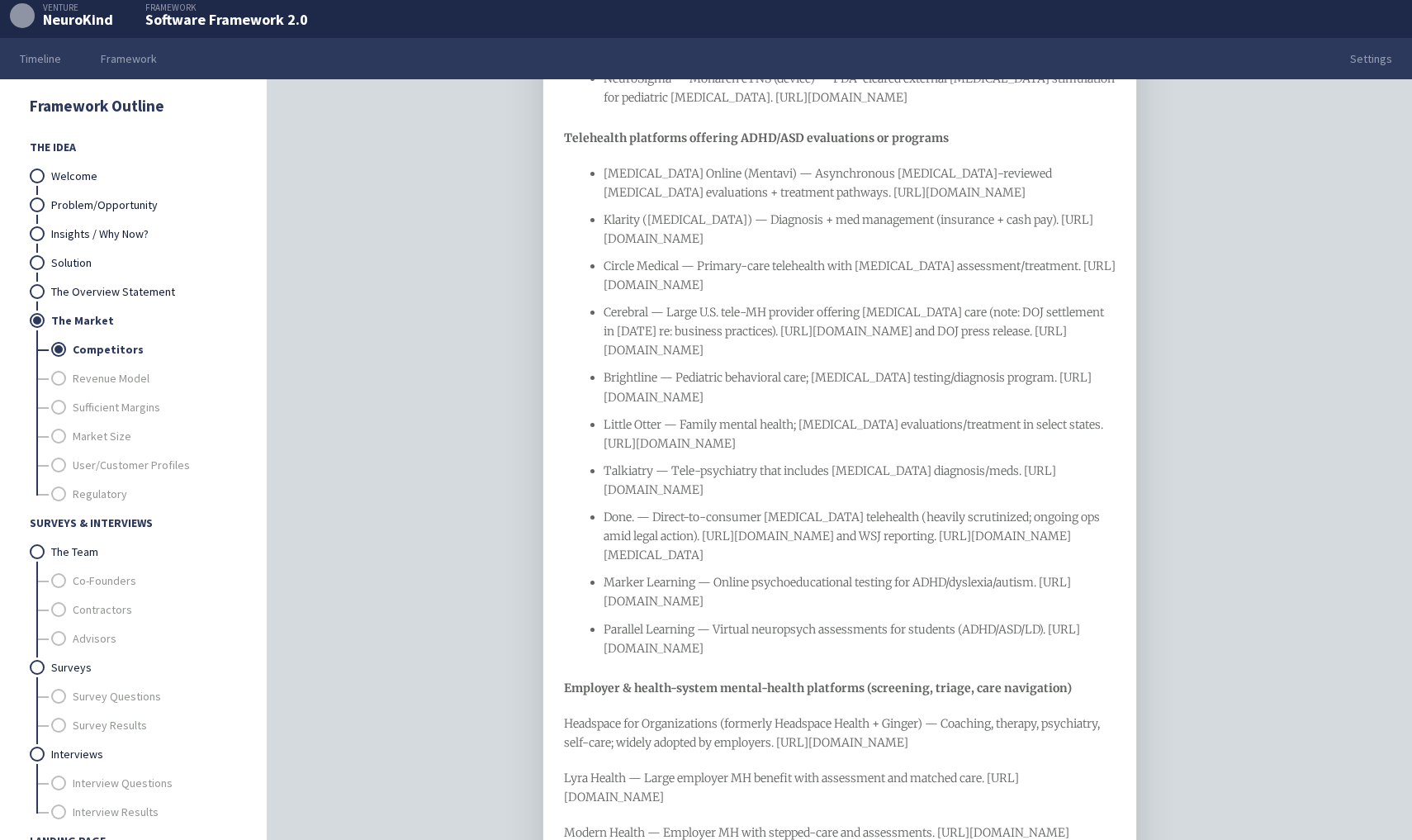
click at [609, 406] on div "Brightline — Pediatric behavioral care; [MEDICAL_DATA] testing/diagnosis progra…" at bounding box center [860, 386] width 513 height 38
click at [618, 453] on div "Little Otter — Family mental health; [MEDICAL_DATA] evaluations/treatment in se…" at bounding box center [860, 434] width 513 height 38
click at [615, 499] on div "Talkiatry — Tele-psychiatry that includes [MEDICAL_DATA] diagnosis/meds. [URL][…" at bounding box center [860, 480] width 513 height 38
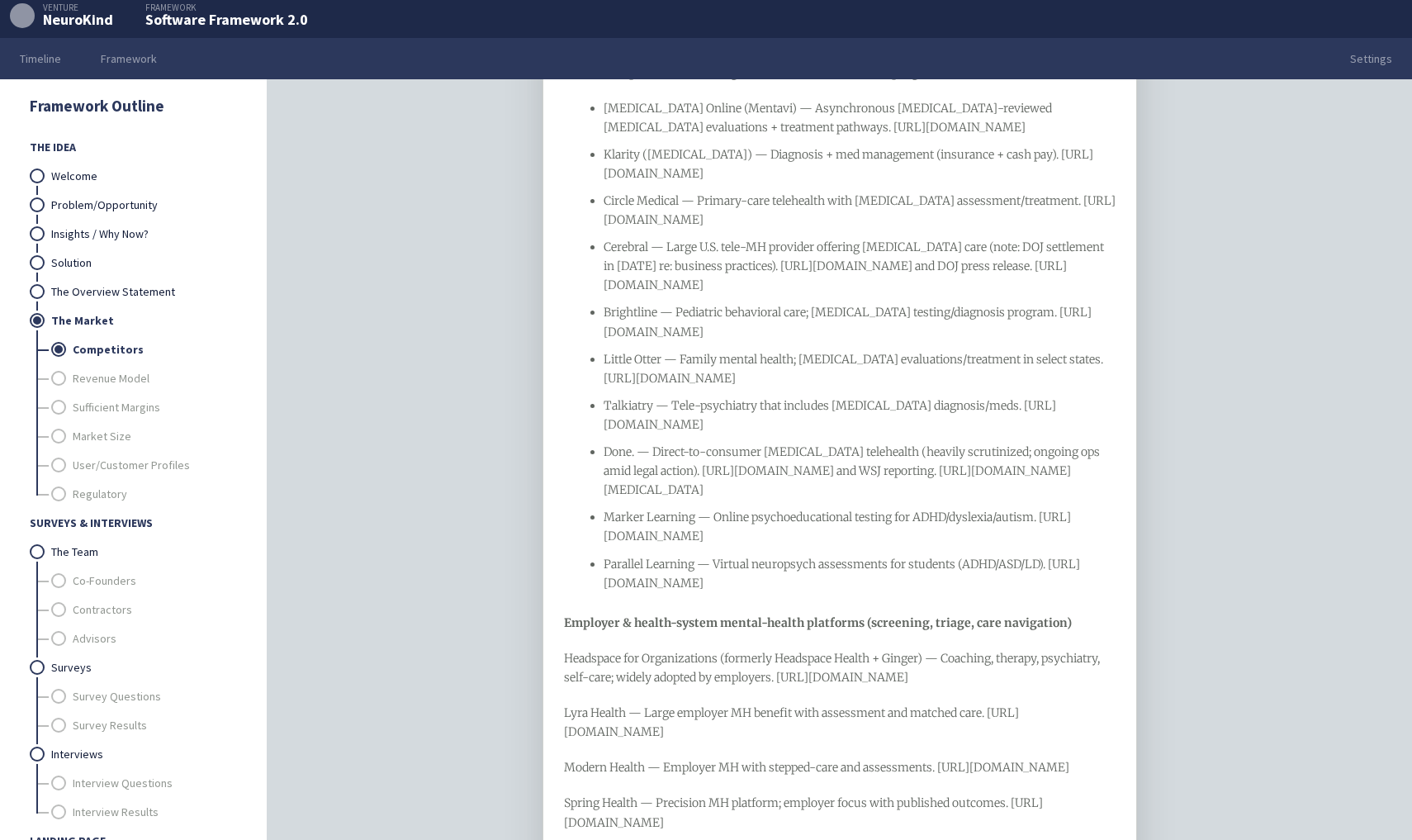
scroll to position [1194, 0]
click at [609, 498] on div "Done. — Direct-to-consumer [MEDICAL_DATA] telehealth (heavily scrutinized; ongo…" at bounding box center [860, 469] width 513 height 57
